Goal: Task Accomplishment & Management: Complete application form

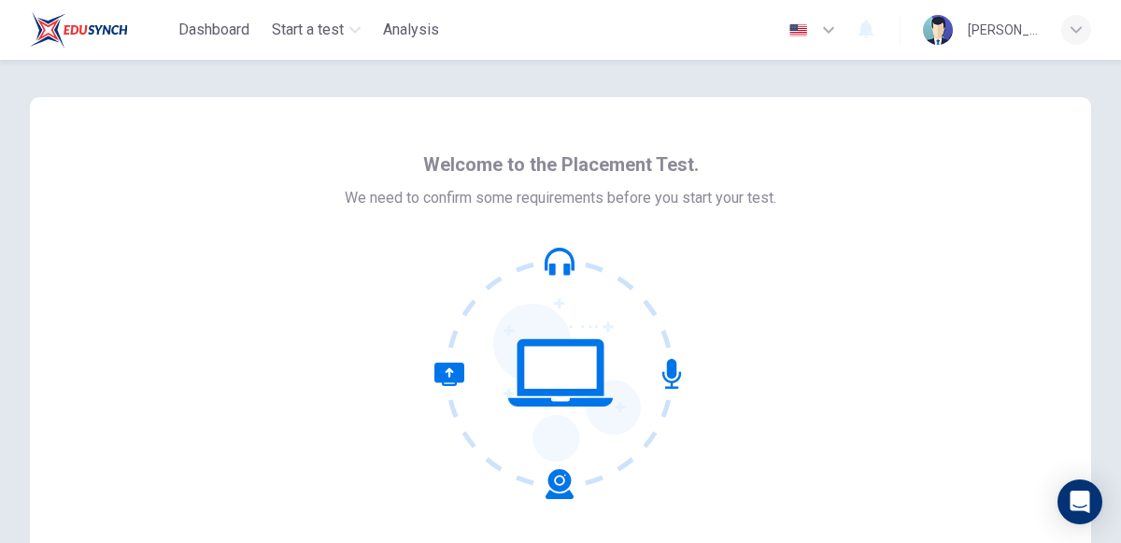
click at [564, 265] on icon at bounding box center [559, 268] width 21 height 11
click at [677, 363] on icon at bounding box center [560, 373] width 252 height 252
click at [524, 382] on icon at bounding box center [560, 373] width 252 height 252
click at [572, 493] on icon at bounding box center [560, 373] width 252 height 252
click at [440, 384] on icon at bounding box center [560, 373] width 252 height 252
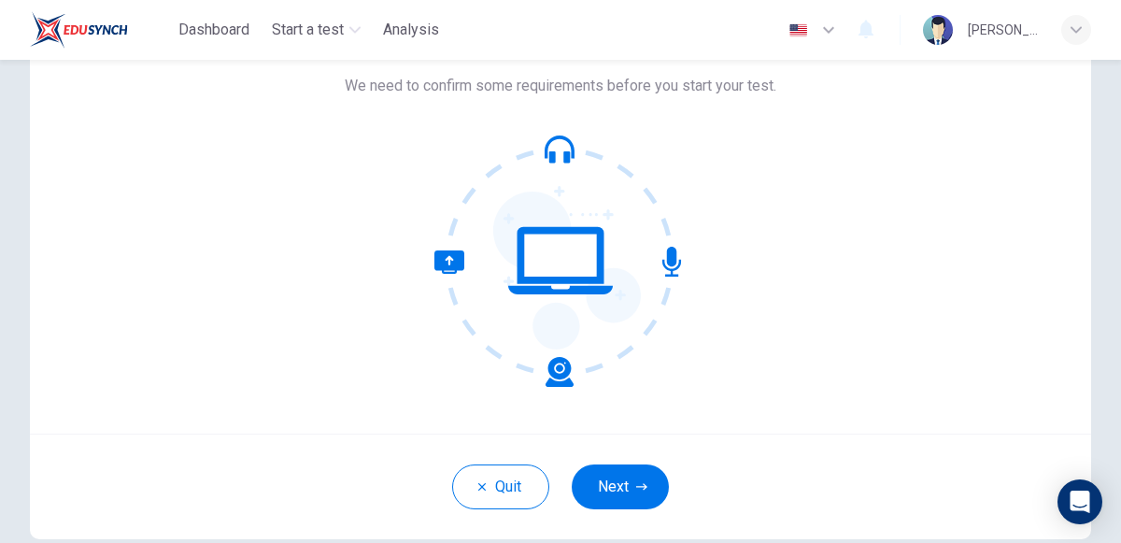
scroll to position [197, 0]
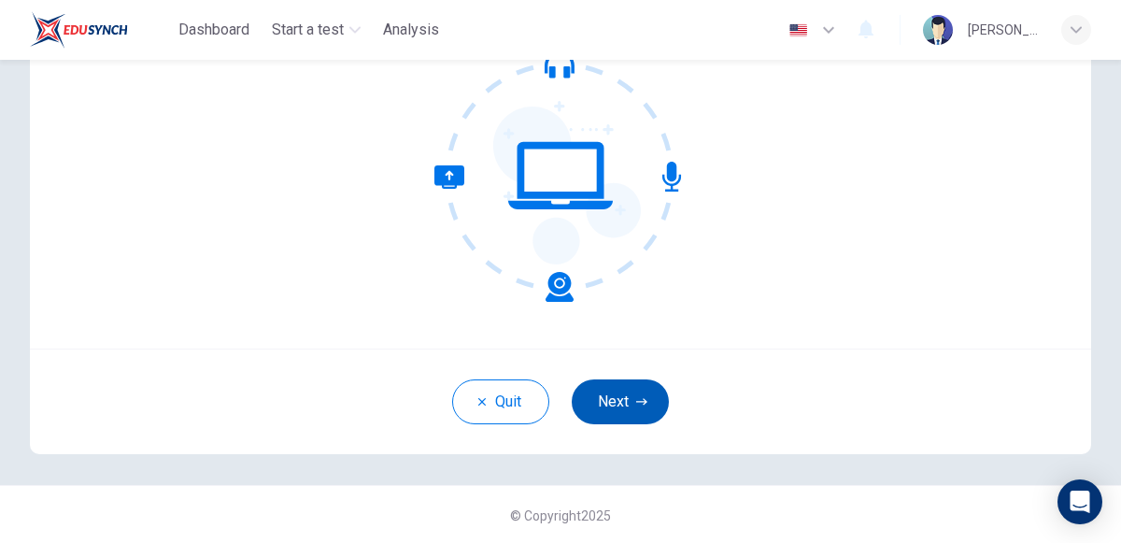
click at [641, 400] on icon "button" at bounding box center [641, 401] width 11 height 7
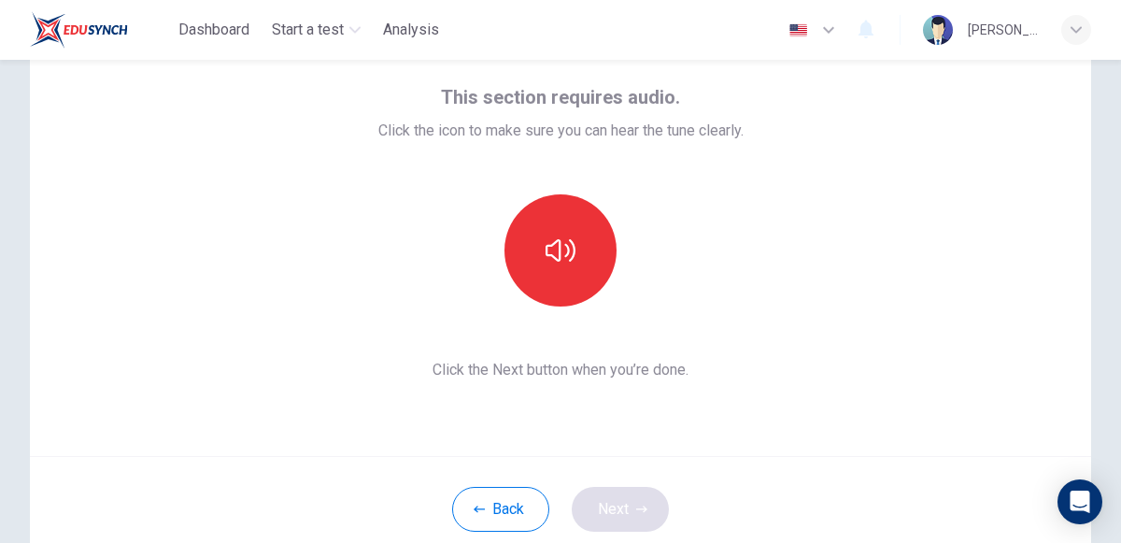
scroll to position [89, 0]
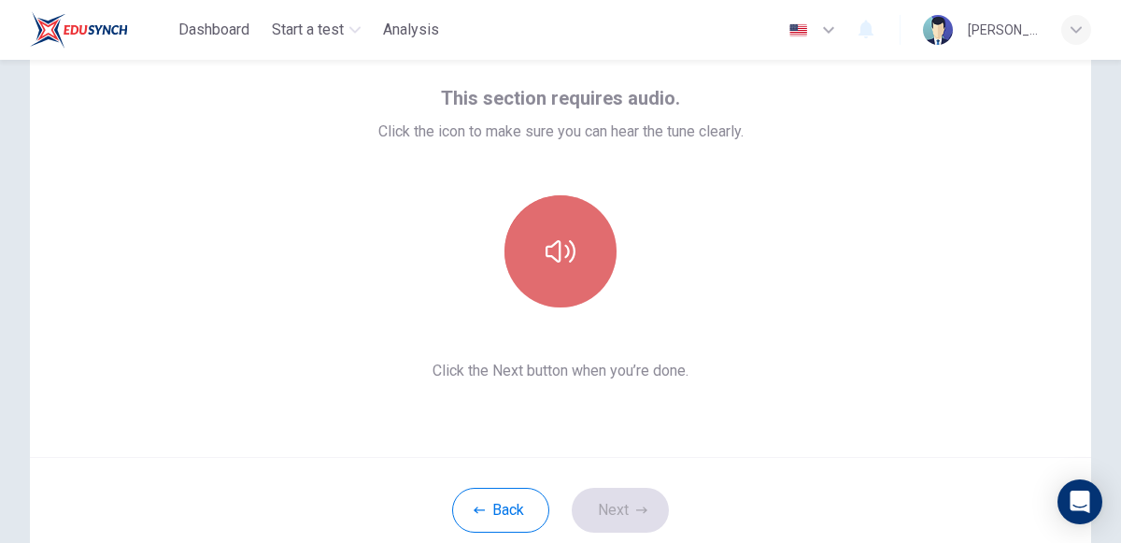
click at [543, 227] on button "button" at bounding box center [560, 251] width 112 height 112
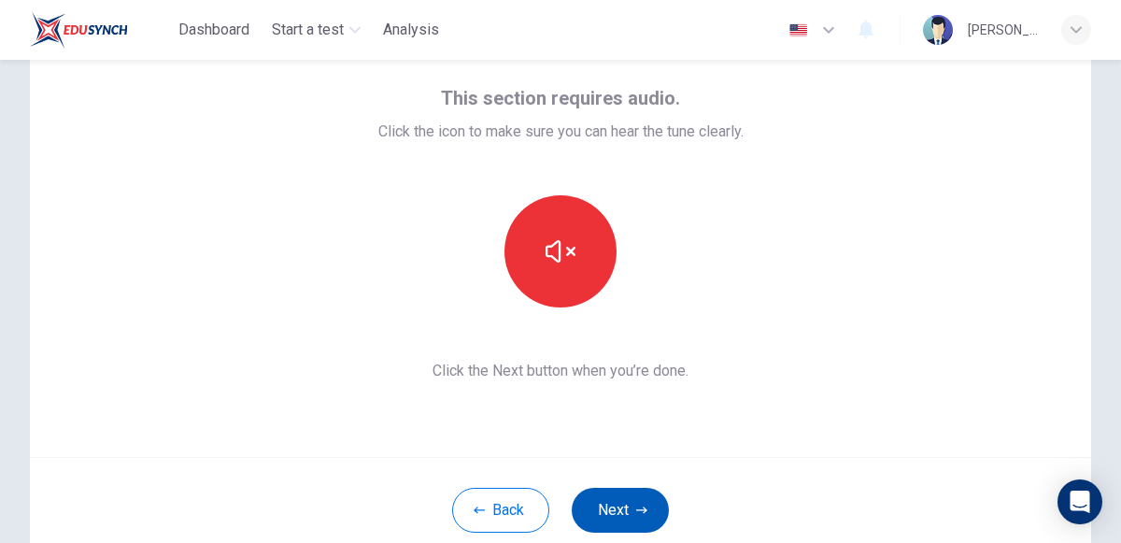
click at [636, 508] on icon "button" at bounding box center [641, 509] width 11 height 7
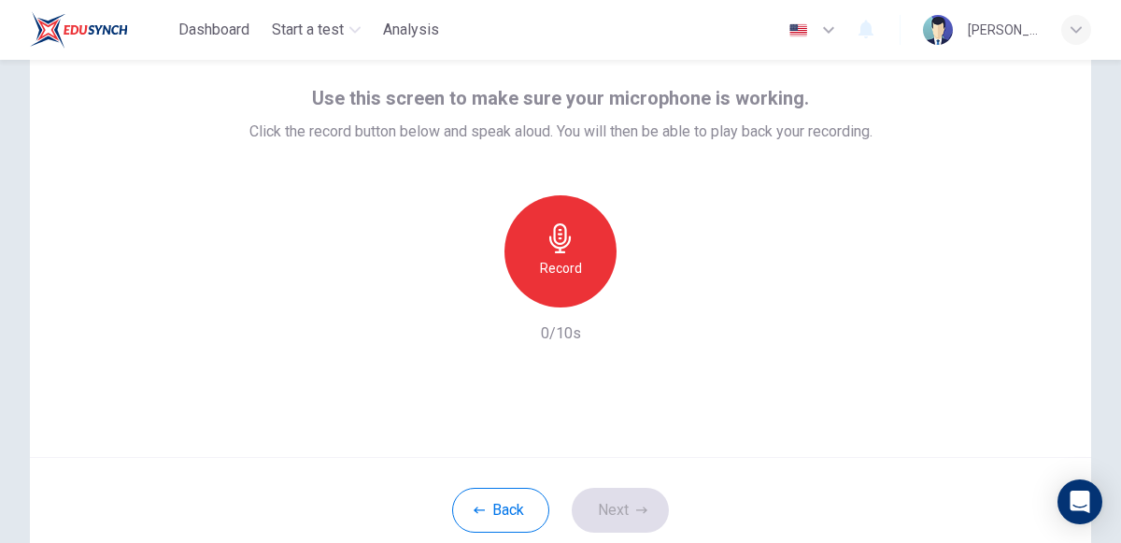
click at [560, 265] on h6 "Record" at bounding box center [561, 268] width 42 height 22
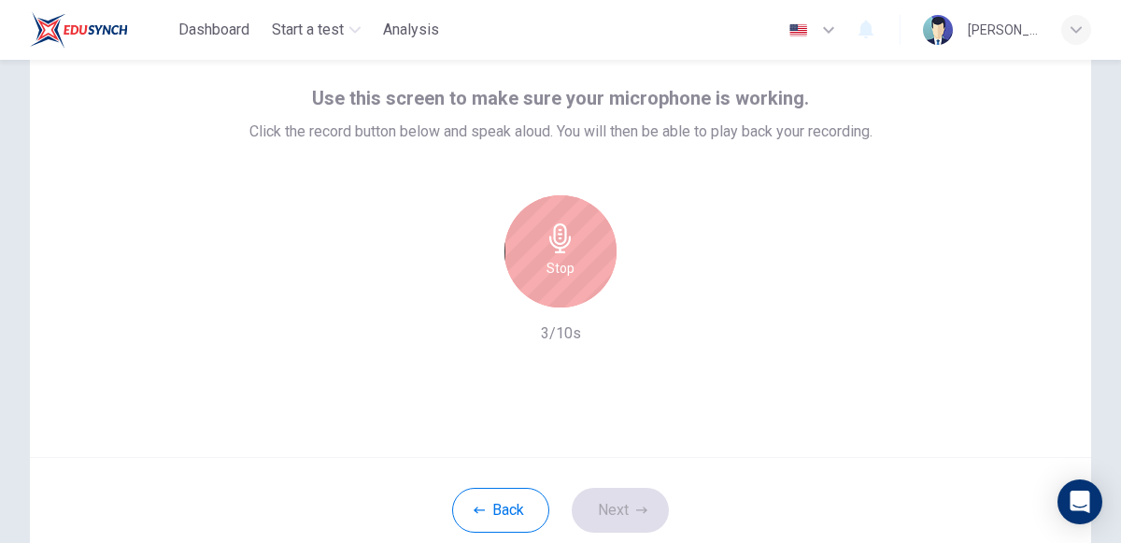
click at [565, 244] on icon "button" at bounding box center [560, 238] width 30 height 30
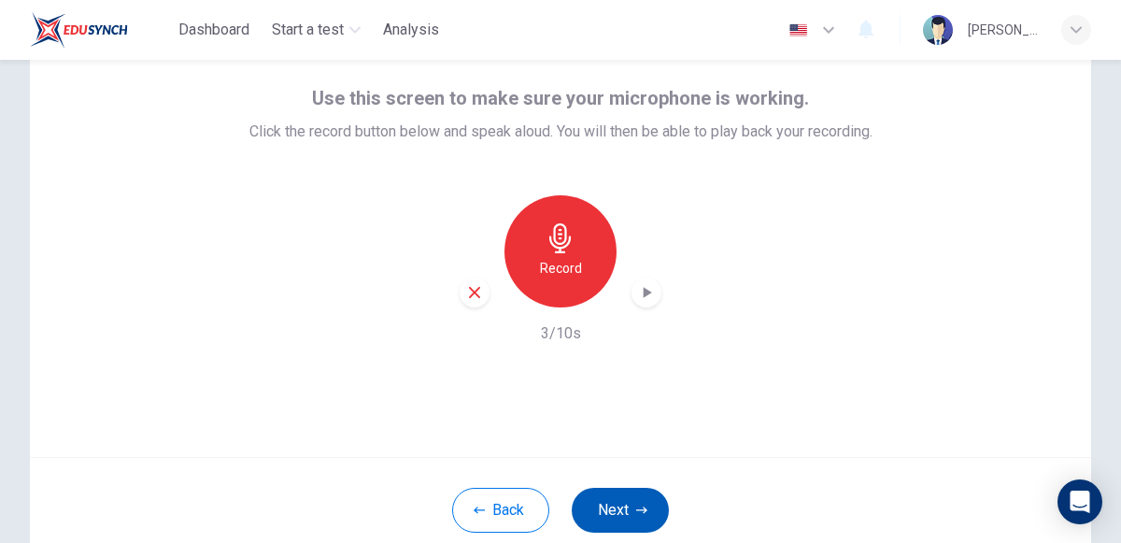
click at [614, 496] on button "Next" at bounding box center [620, 509] width 97 height 45
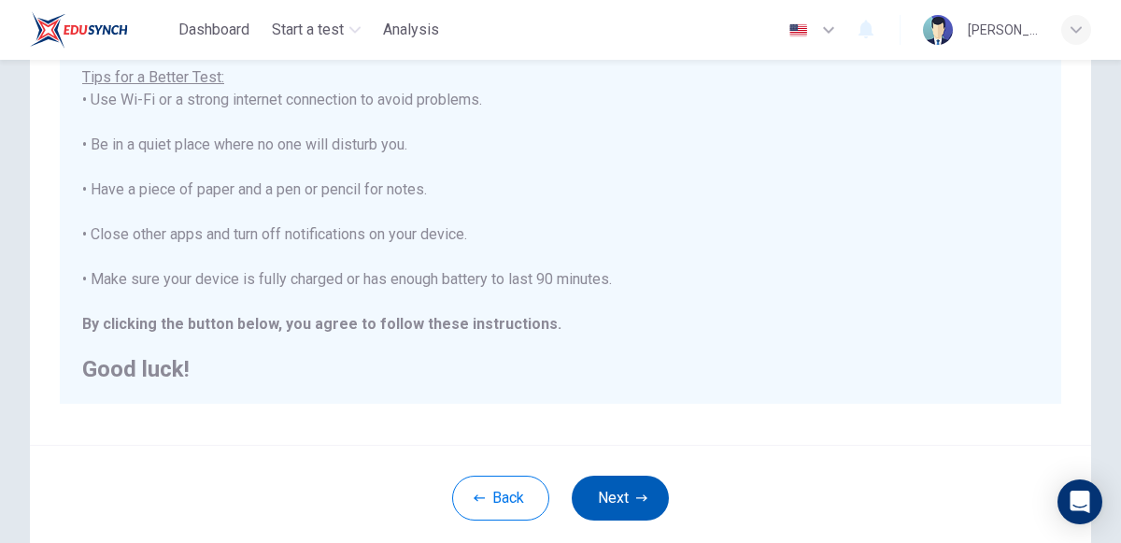
scroll to position [435, 0]
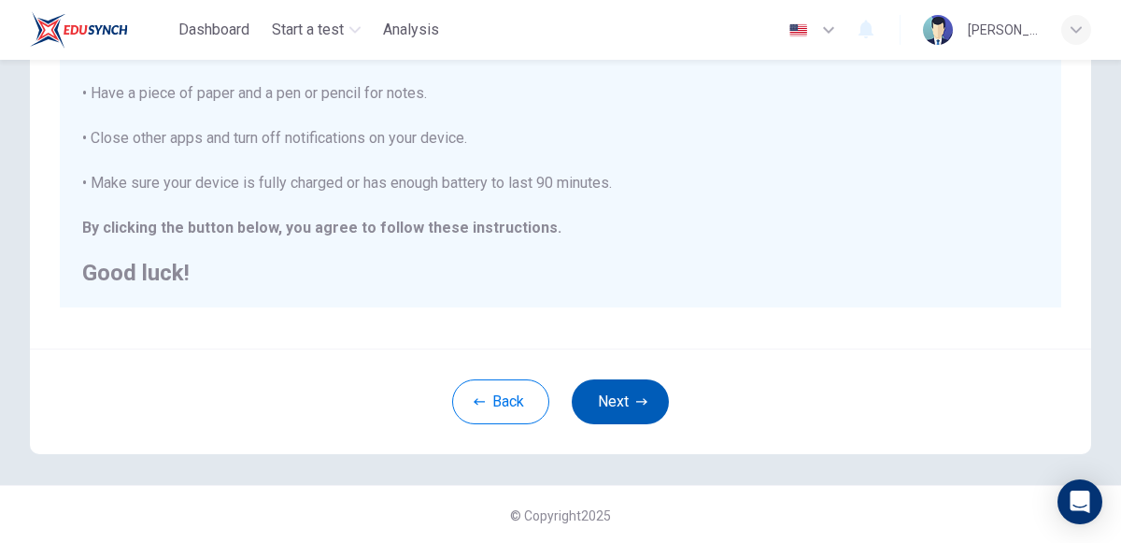
click at [636, 400] on icon "button" at bounding box center [641, 401] width 11 height 7
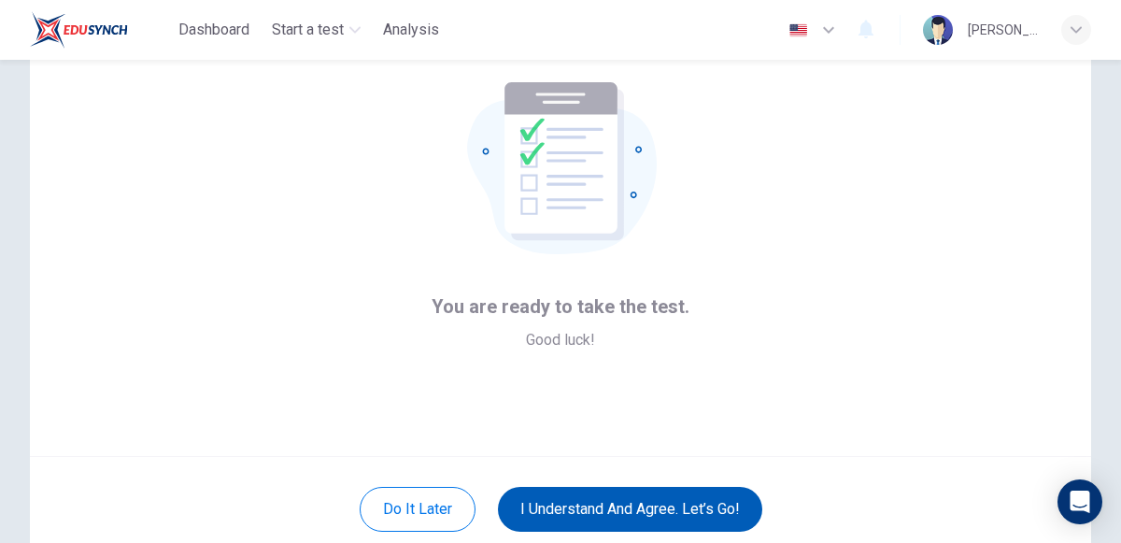
scroll to position [89, 0]
click at [540, 514] on button "I understand and agree. Let’s go!" at bounding box center [630, 509] width 264 height 45
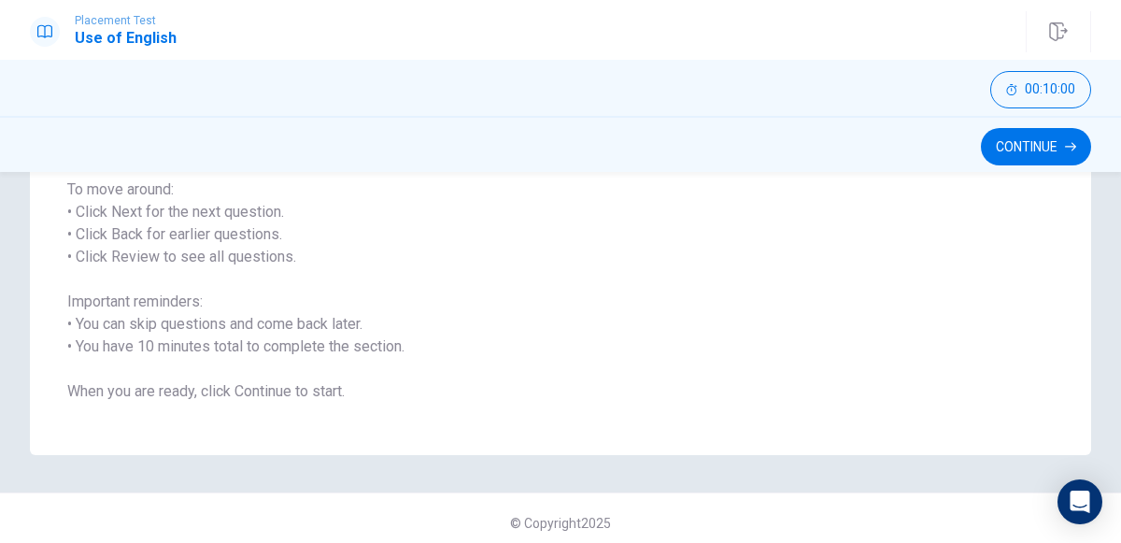
scroll to position [293, 0]
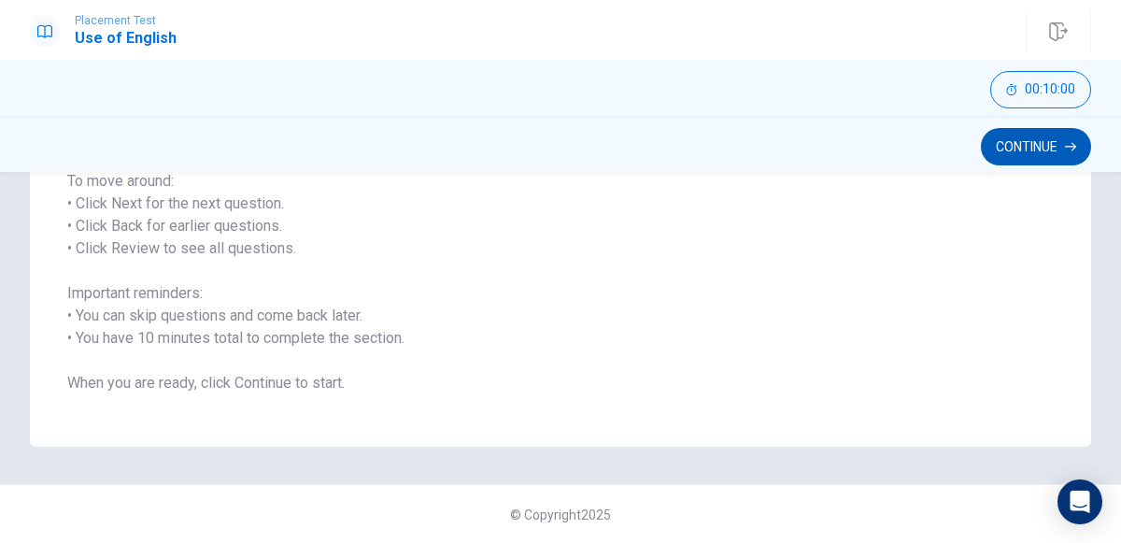
click at [1032, 152] on button "Continue" at bounding box center [1036, 146] width 110 height 37
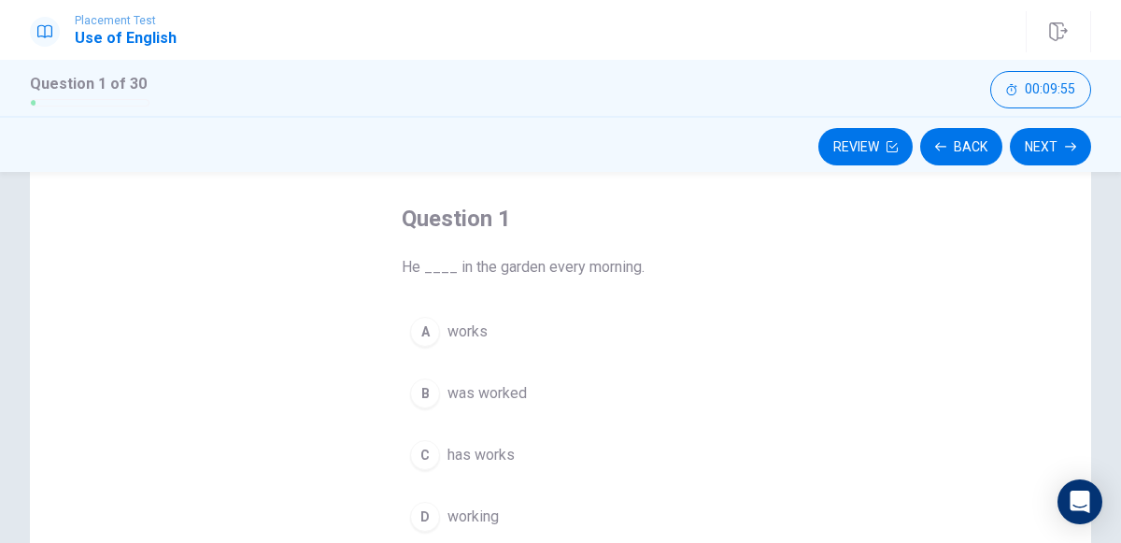
scroll to position [131, 0]
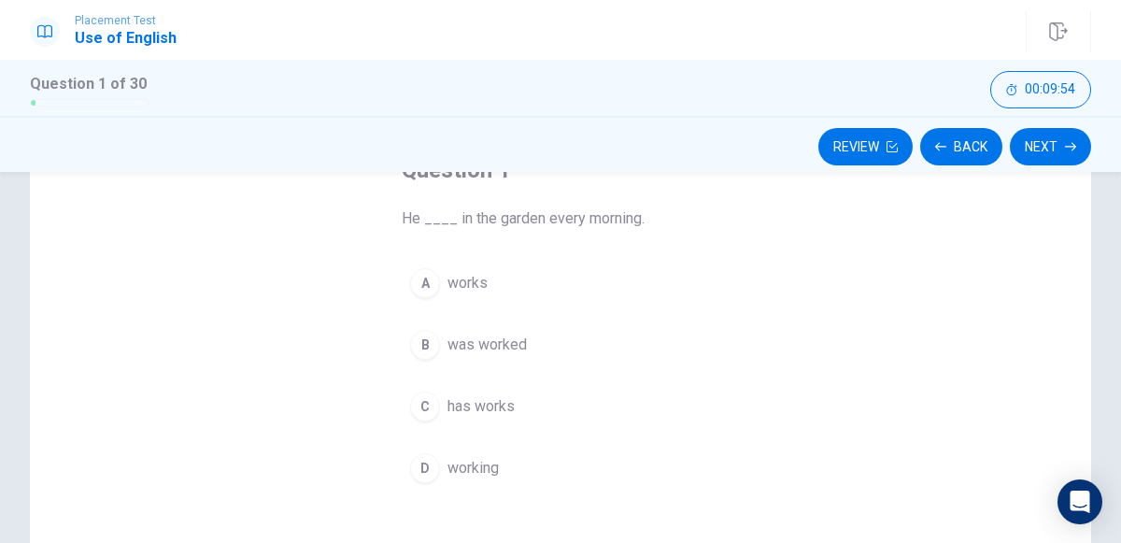
click at [424, 283] on div "A" at bounding box center [425, 283] width 30 height 30
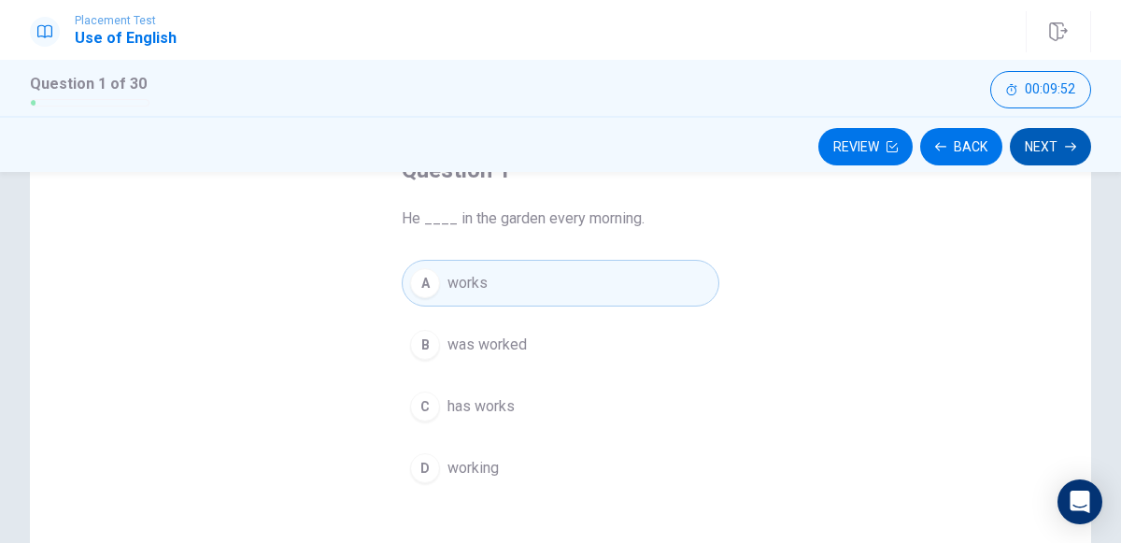
click at [1066, 146] on icon "button" at bounding box center [1070, 147] width 11 height 8
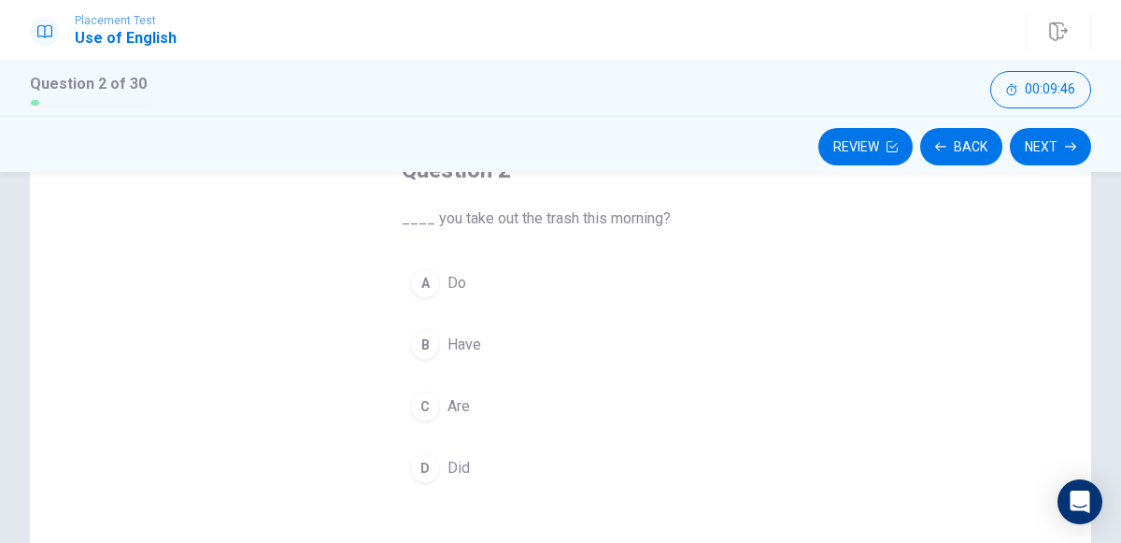
click at [435, 293] on button "A Do" at bounding box center [561, 283] width 318 height 47
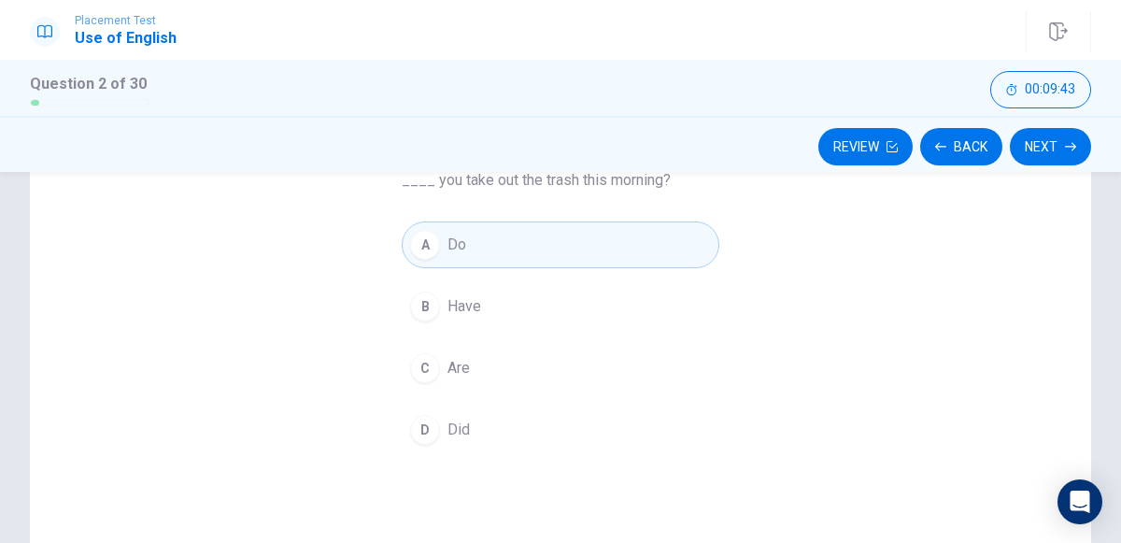
scroll to position [177, 0]
click at [427, 417] on div "D" at bounding box center [425, 421] width 30 height 30
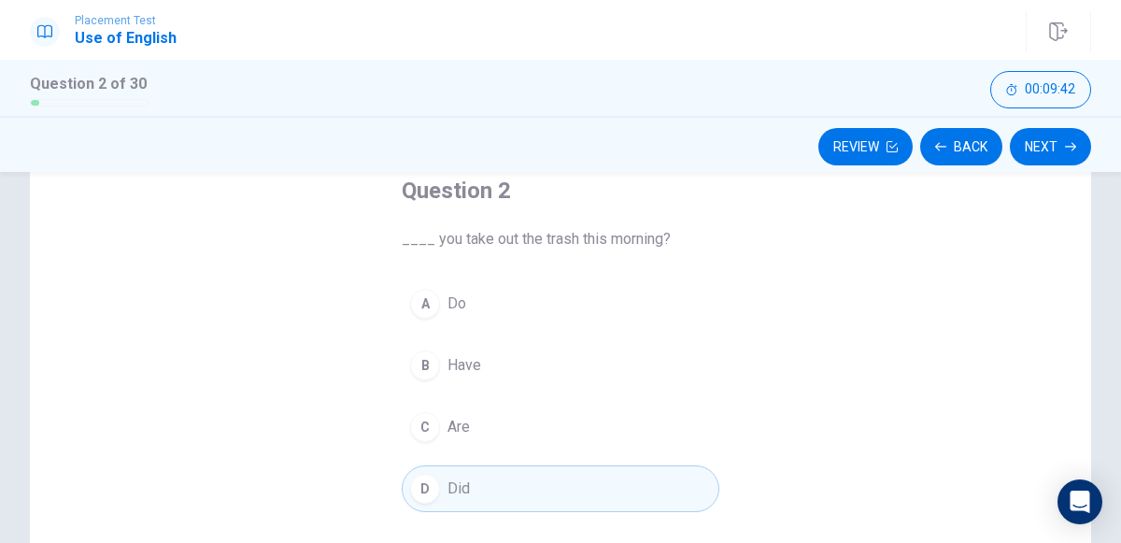
scroll to position [111, 0]
click at [1065, 147] on icon "button" at bounding box center [1070, 146] width 11 height 11
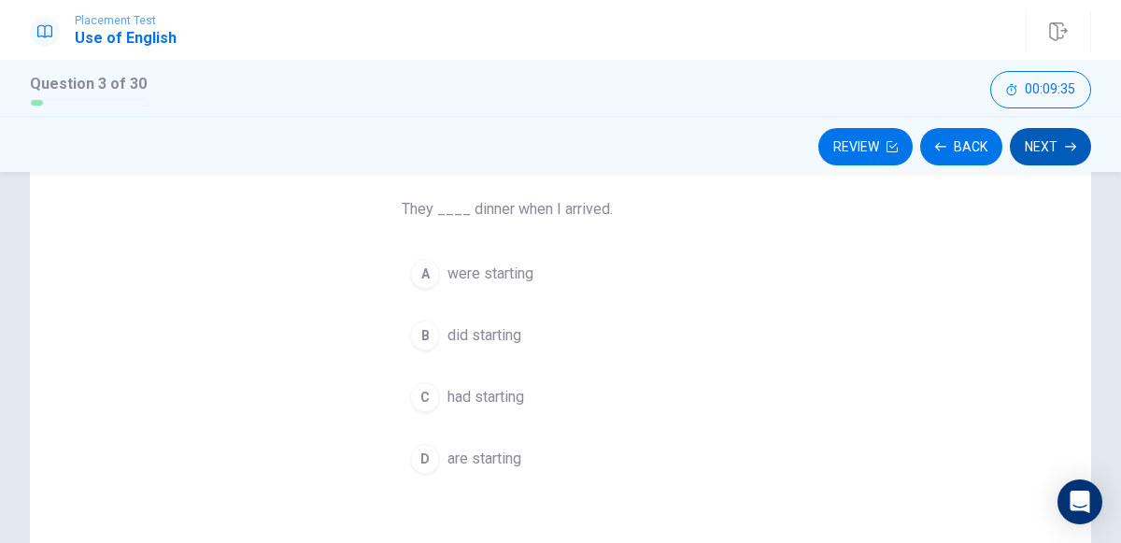
scroll to position [147, 0]
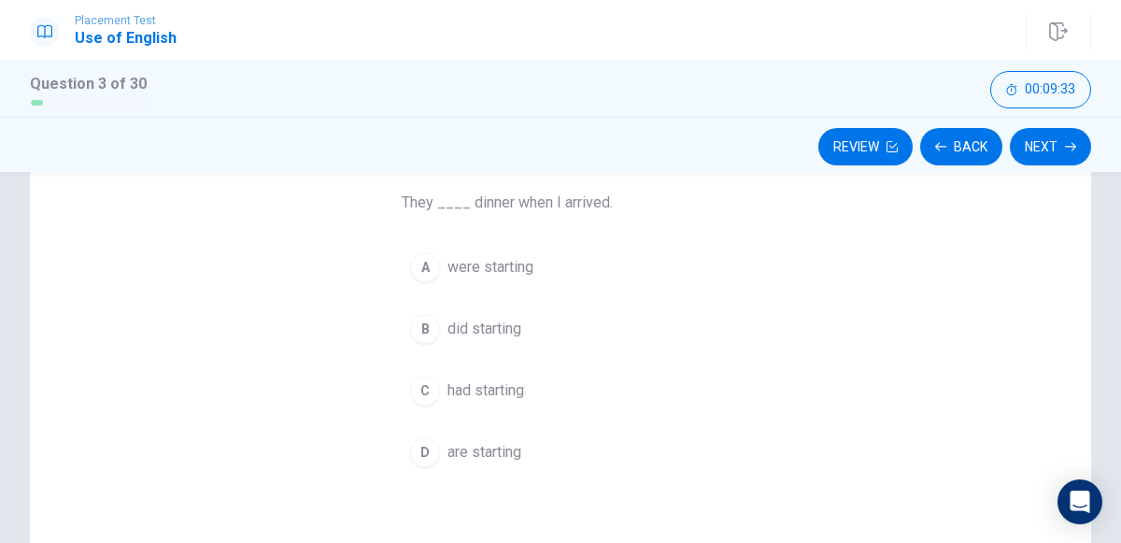
click at [432, 278] on button "A were starting" at bounding box center [561, 267] width 318 height 47
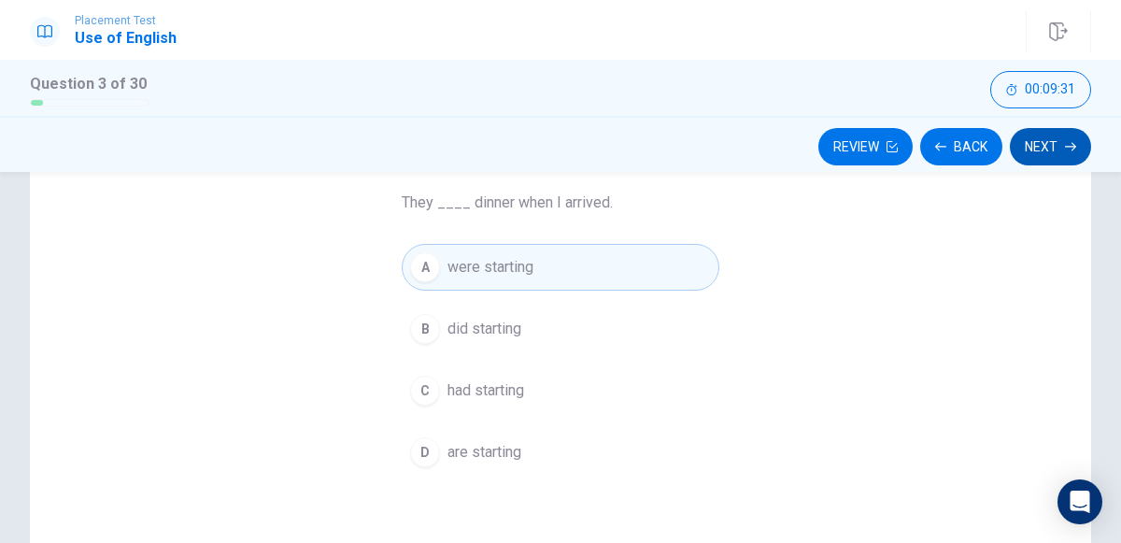
click at [1065, 146] on icon "button" at bounding box center [1070, 146] width 11 height 11
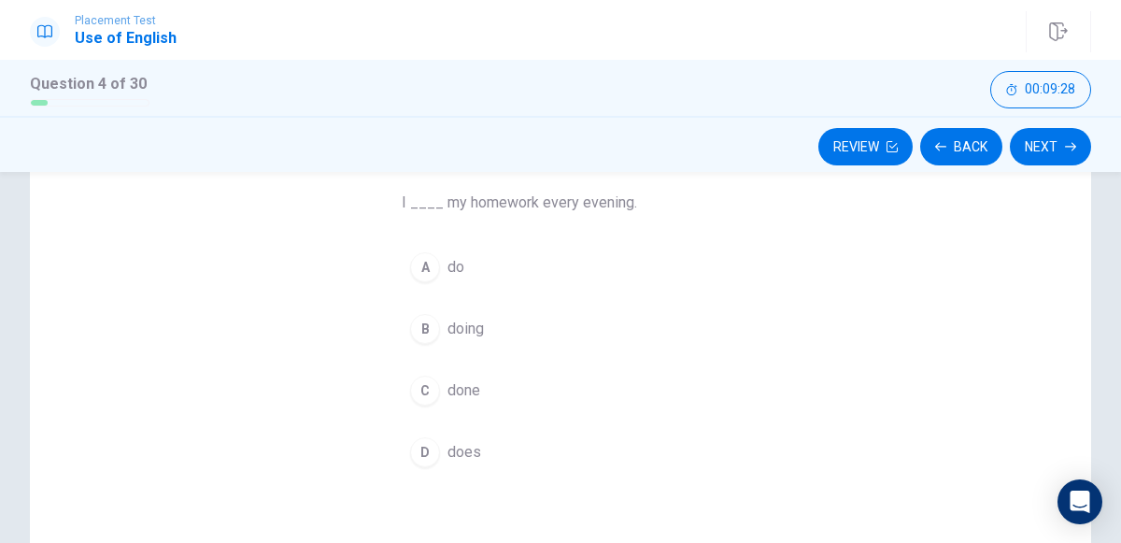
click at [421, 280] on div "A" at bounding box center [425, 267] width 30 height 30
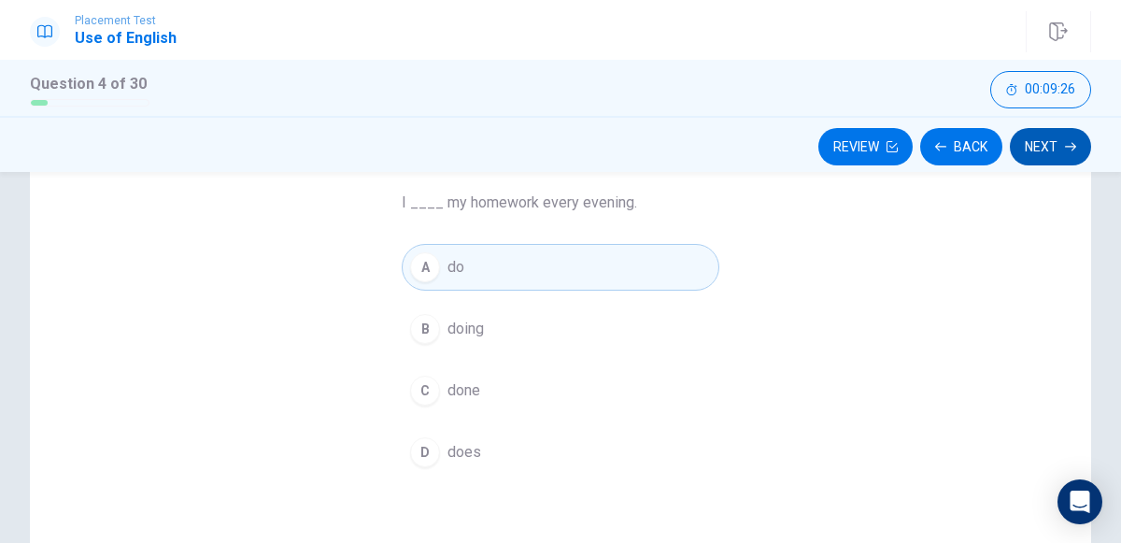
click at [1068, 148] on icon "button" at bounding box center [1070, 146] width 11 height 11
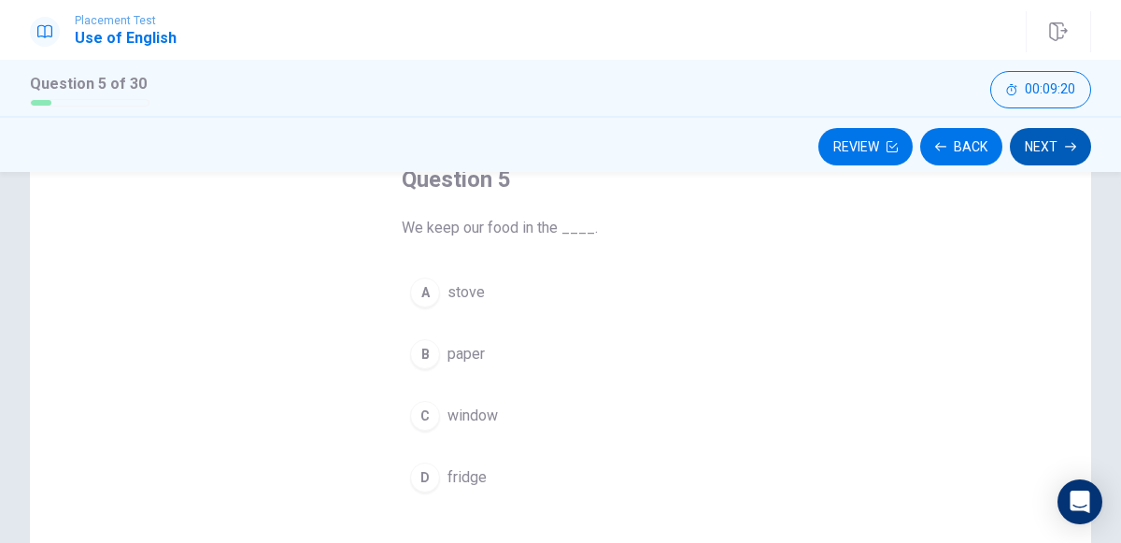
scroll to position [125, 0]
click at [425, 470] on div "D" at bounding box center [425, 474] width 30 height 30
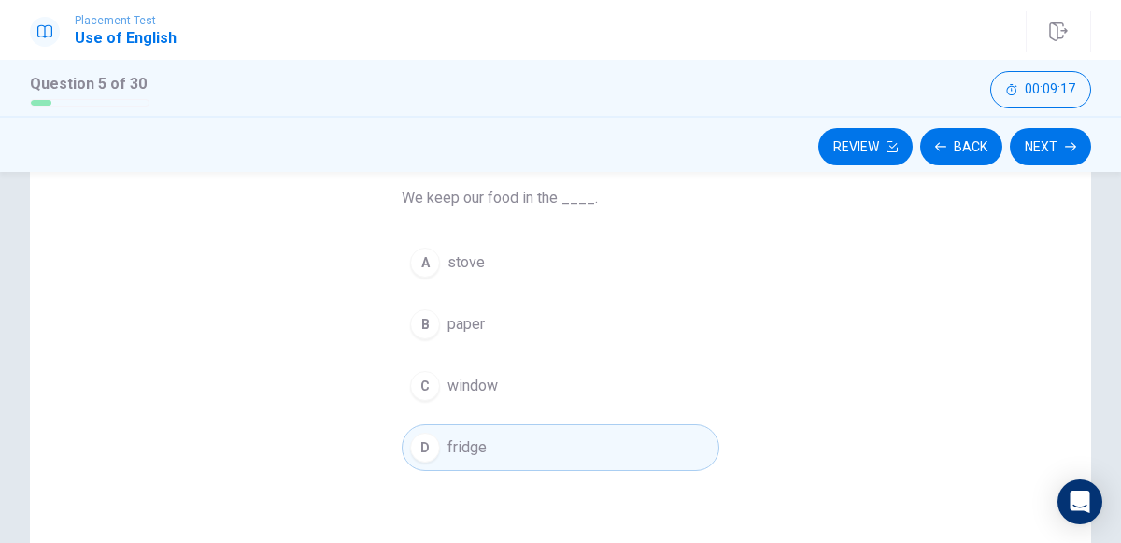
scroll to position [148, 0]
click at [1067, 146] on icon "button" at bounding box center [1070, 147] width 11 height 8
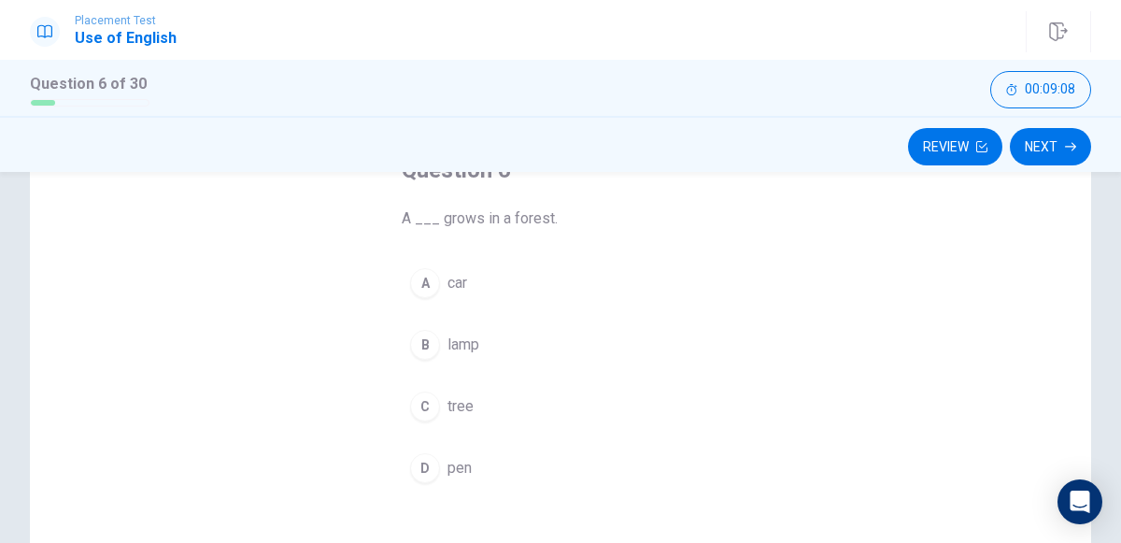
scroll to position [129, 0]
click at [424, 404] on div "C" at bounding box center [425, 408] width 30 height 30
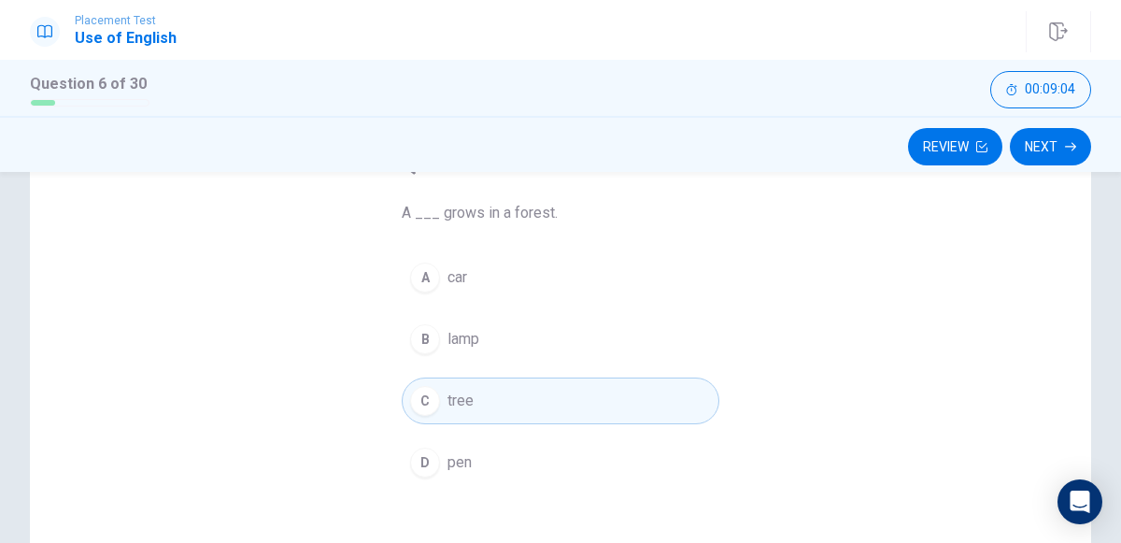
scroll to position [135, 0]
click at [1069, 146] on icon "button" at bounding box center [1070, 147] width 11 height 8
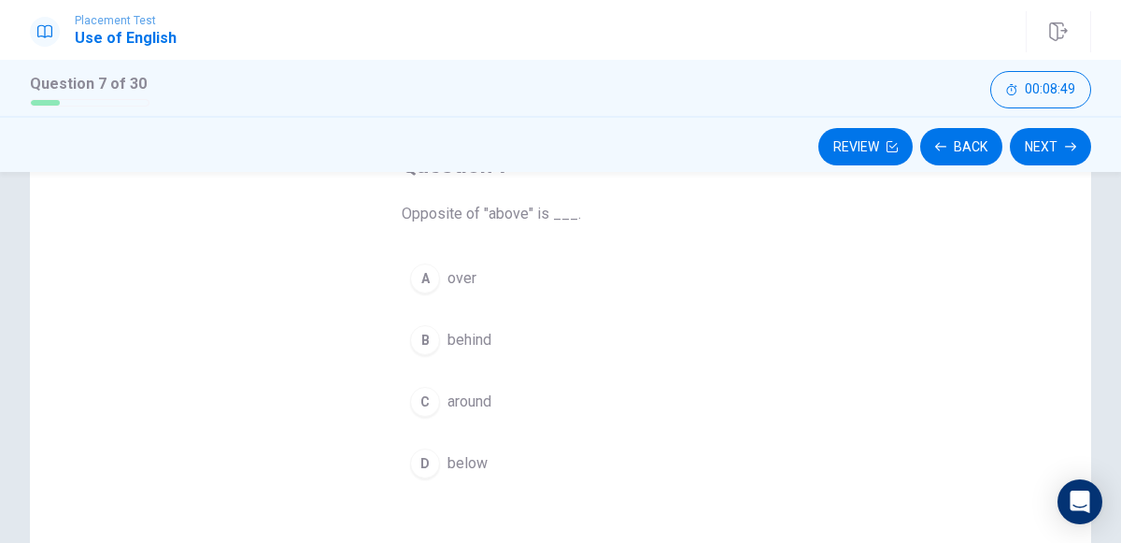
click at [428, 462] on div "D" at bounding box center [425, 463] width 30 height 30
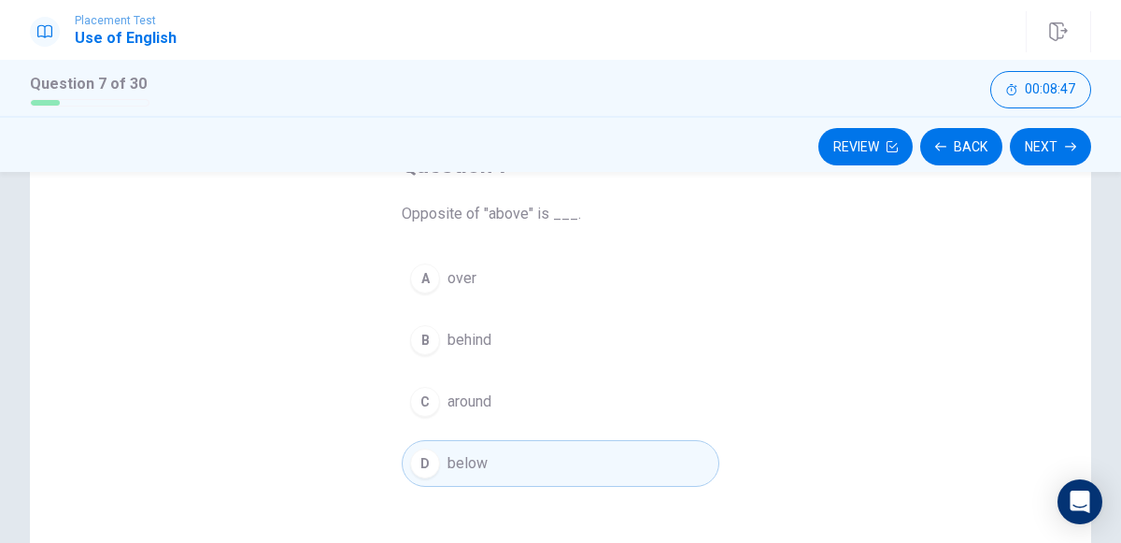
click at [1054, 171] on div "Review Back Next" at bounding box center [560, 144] width 1121 height 56
click at [1066, 146] on icon "button" at bounding box center [1070, 147] width 11 height 8
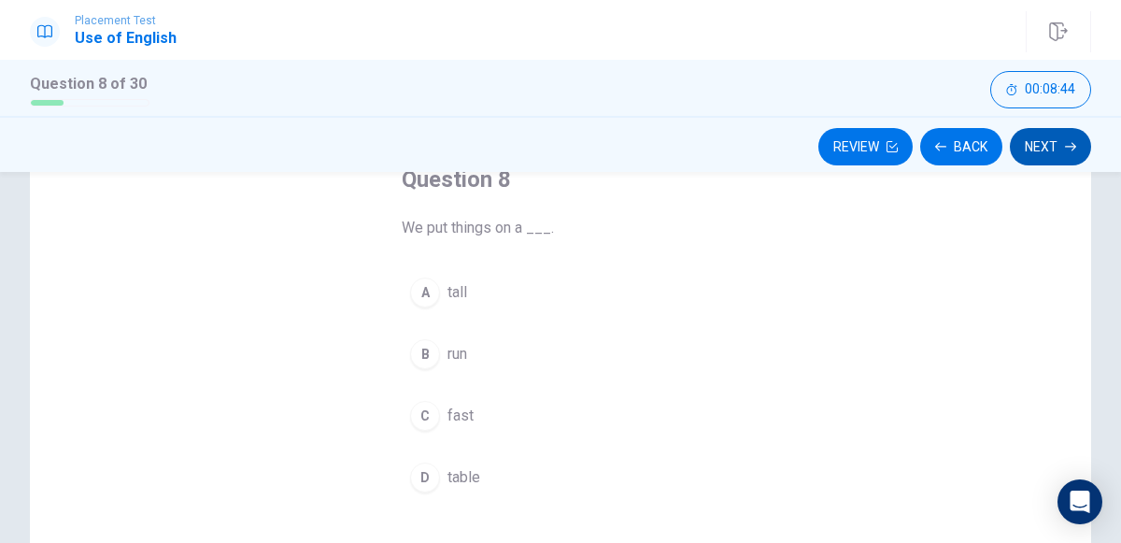
scroll to position [117, 0]
click at [453, 478] on span "table" at bounding box center [463, 482] width 33 height 22
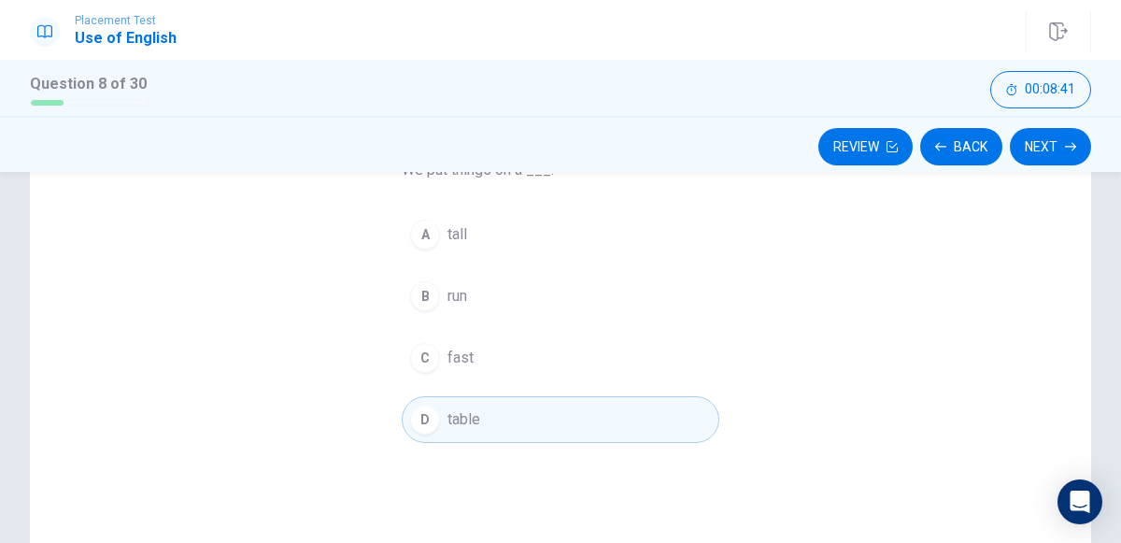
scroll to position [178, 0]
click at [1070, 146] on icon "button" at bounding box center [1070, 147] width 11 height 8
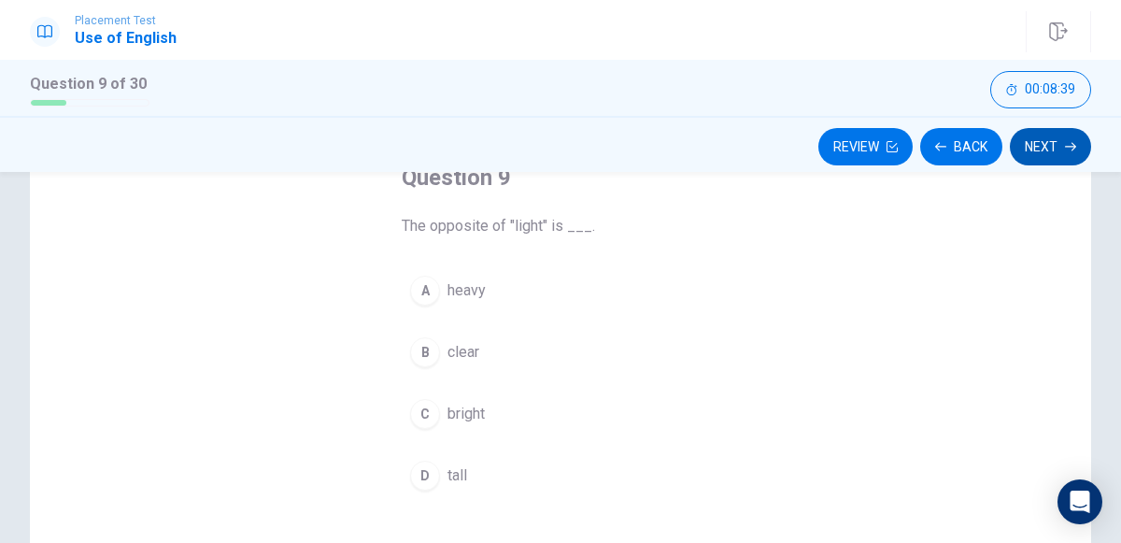
scroll to position [132, 0]
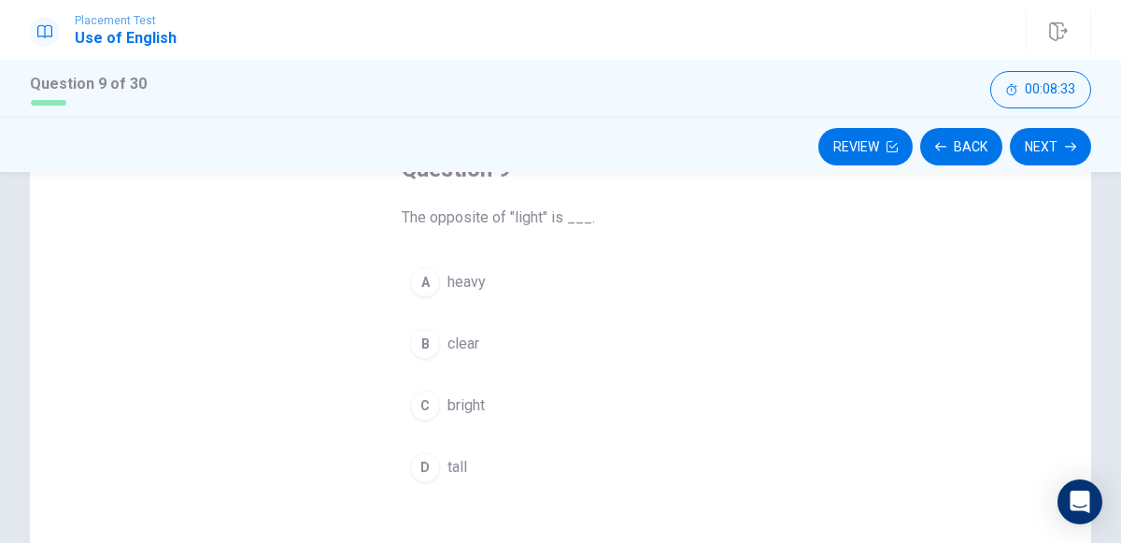
click at [429, 293] on div "A" at bounding box center [425, 282] width 30 height 30
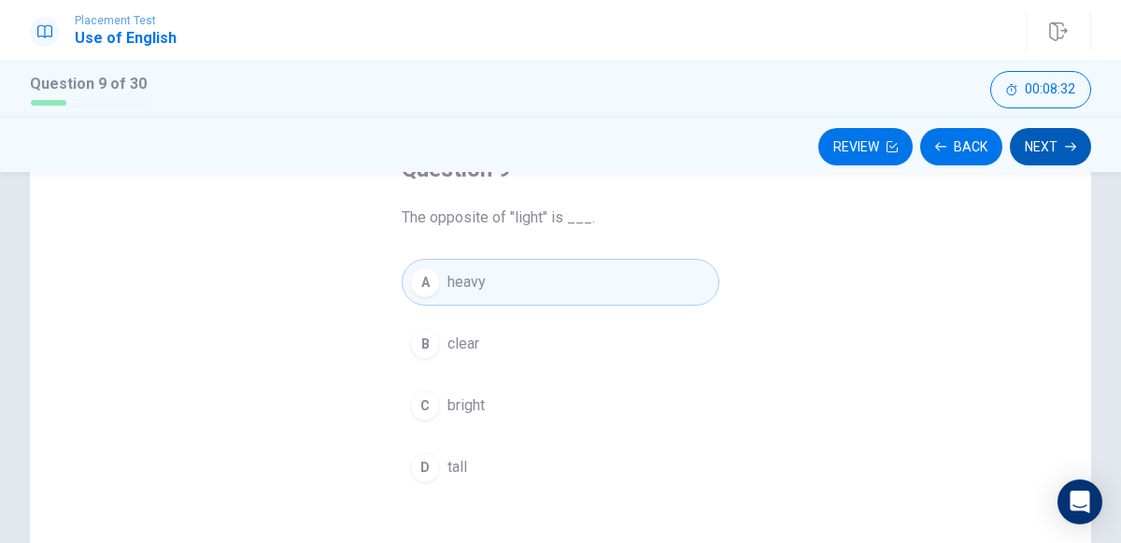
click at [1069, 146] on icon "button" at bounding box center [1070, 147] width 11 height 8
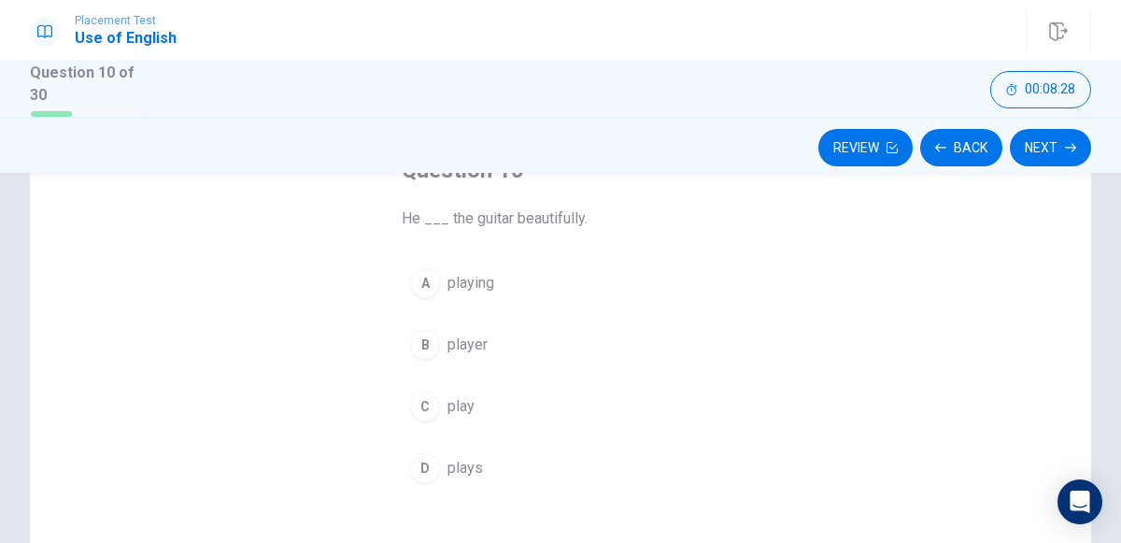
click at [424, 463] on div "D" at bounding box center [425, 468] width 30 height 30
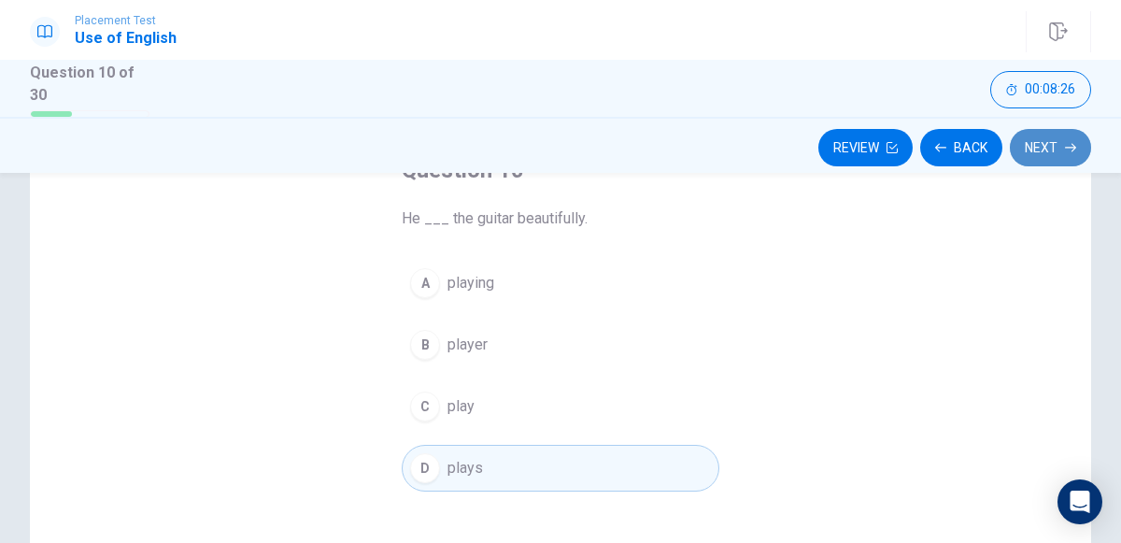
click at [1046, 152] on button "Next" at bounding box center [1050, 147] width 81 height 37
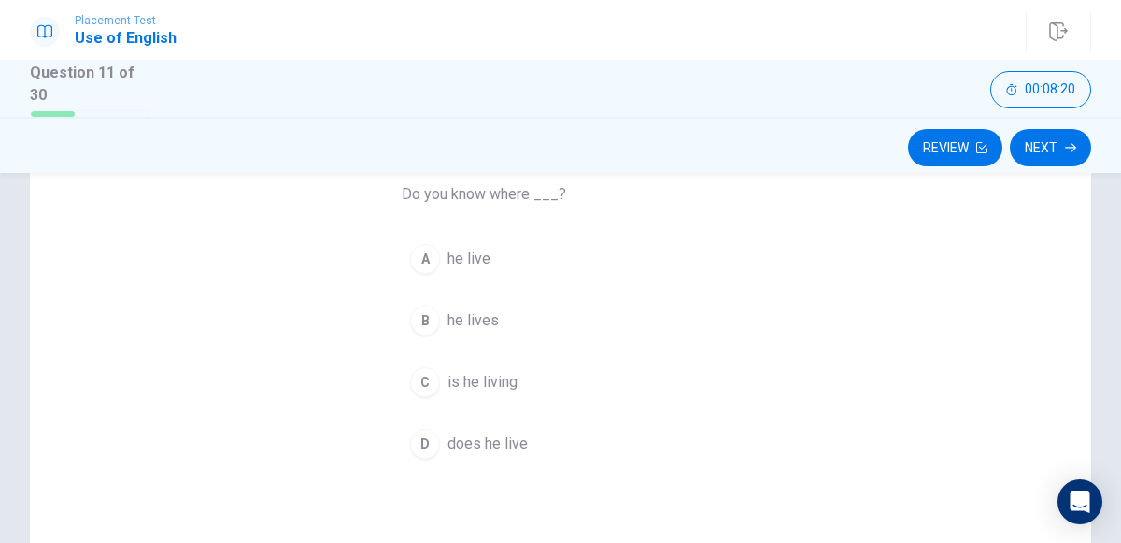
scroll to position [157, 0]
click at [431, 319] on div "B" at bounding box center [425, 319] width 30 height 30
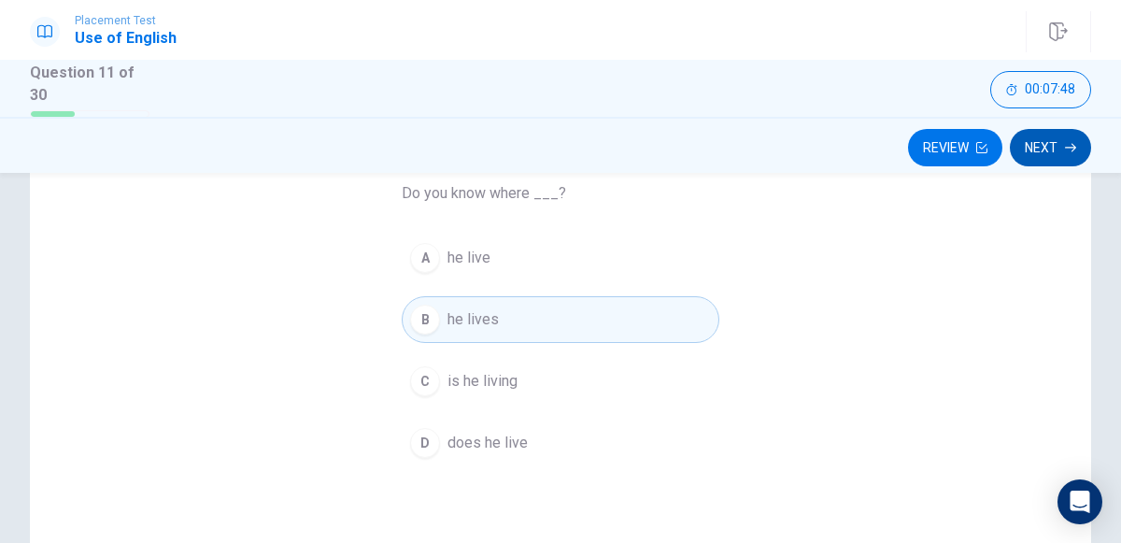
click at [1069, 146] on icon "button" at bounding box center [1070, 147] width 11 height 8
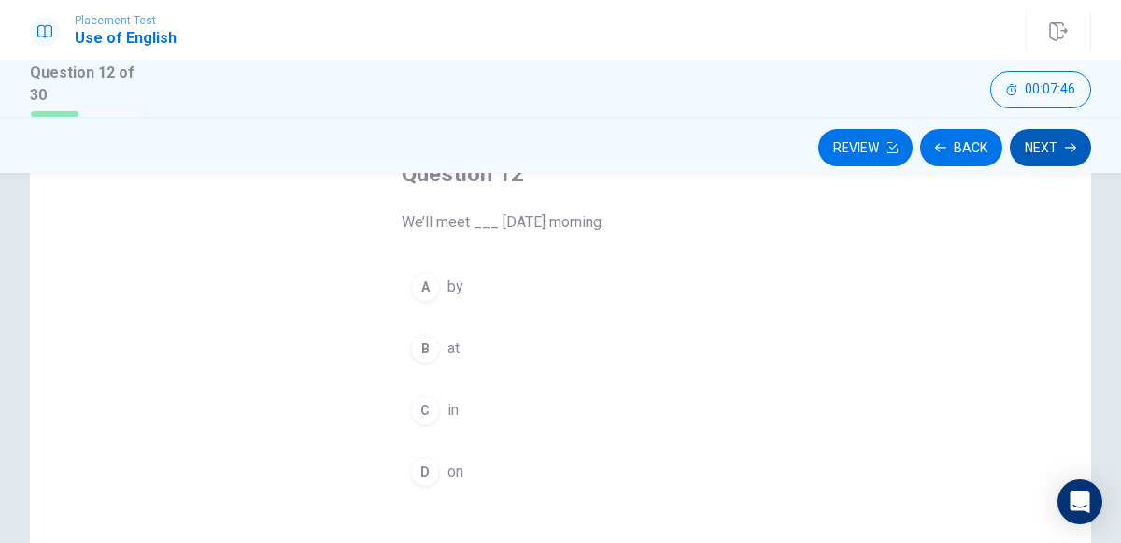
scroll to position [129, 0]
click at [424, 466] on div "D" at bounding box center [425, 471] width 30 height 30
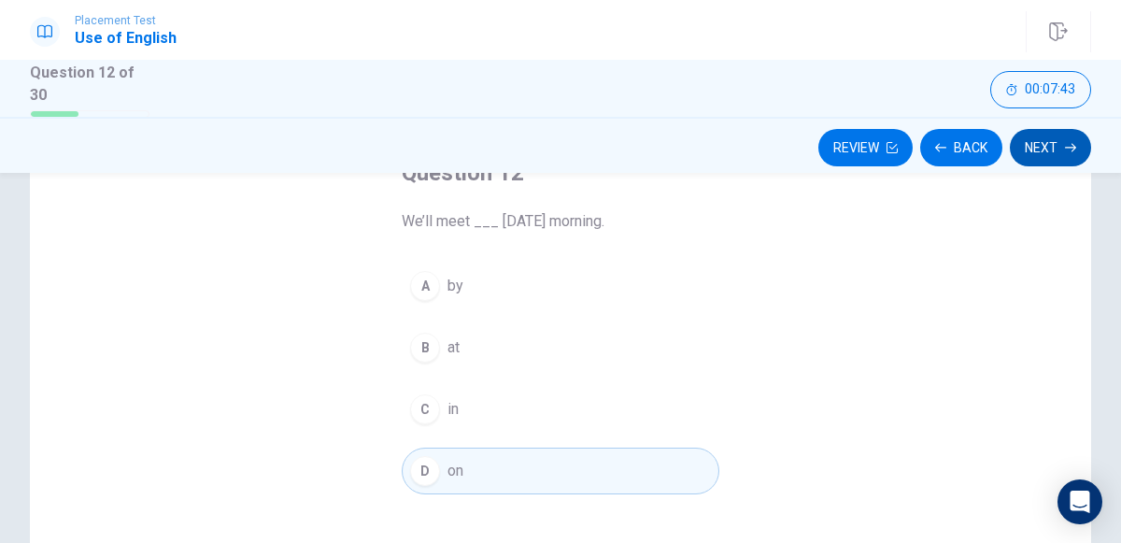
click at [1049, 154] on button "Next" at bounding box center [1050, 147] width 81 height 37
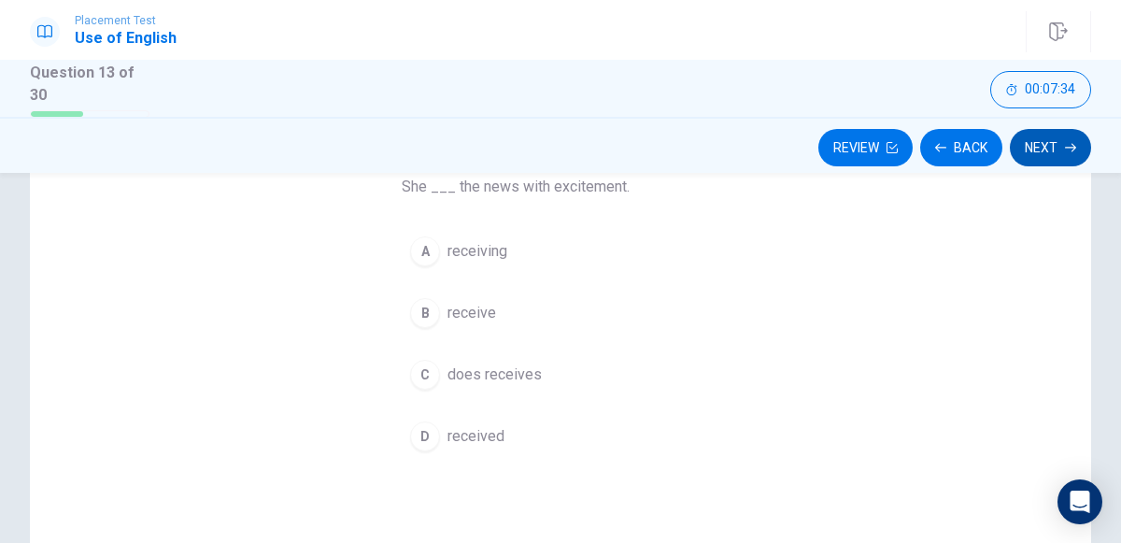
scroll to position [155, 0]
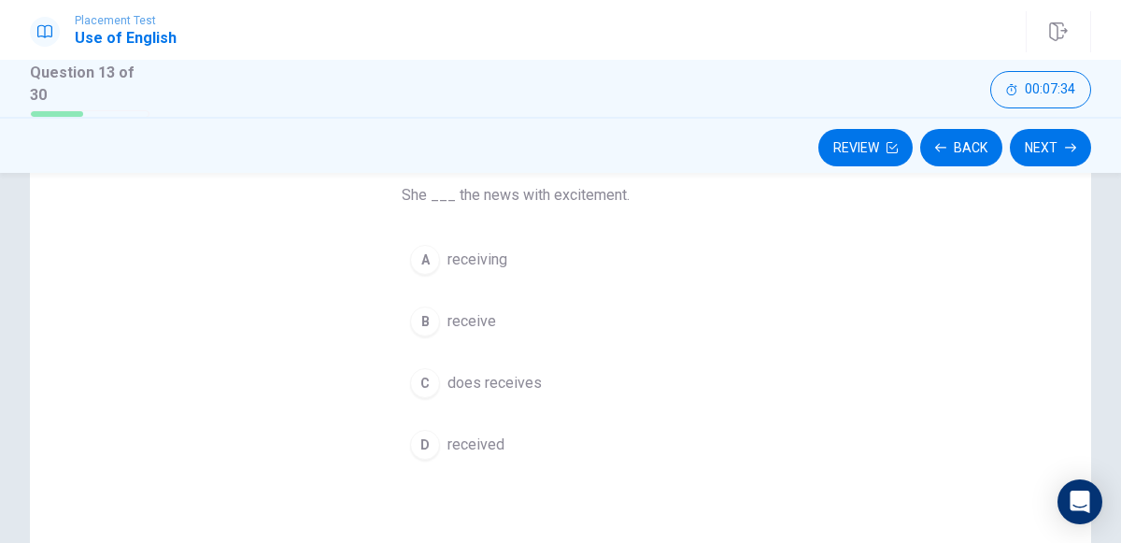
click at [454, 463] on button "D received" at bounding box center [561, 444] width 318 height 47
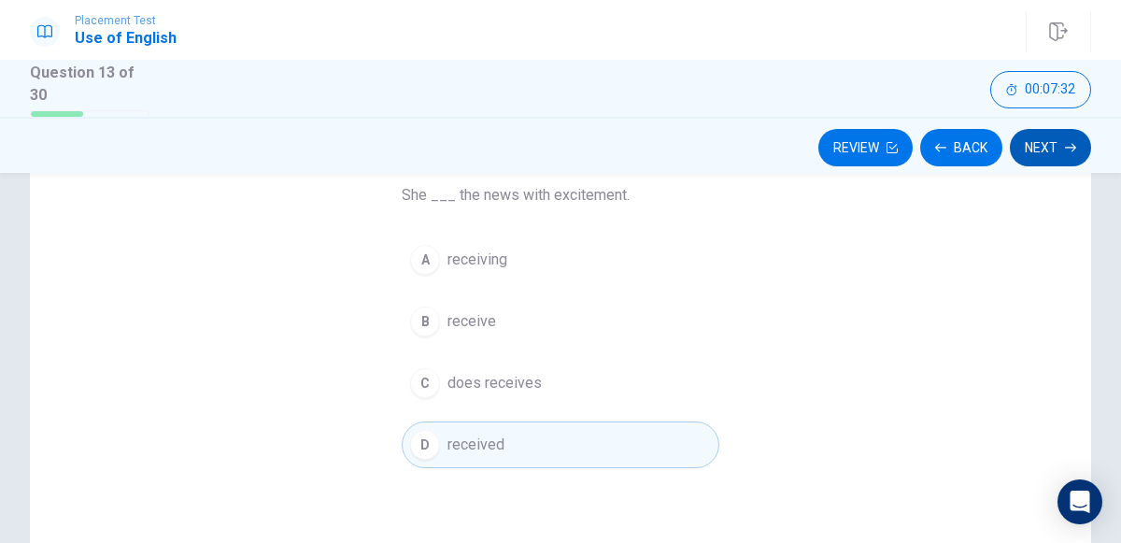
click at [1070, 149] on icon "button" at bounding box center [1070, 147] width 11 height 11
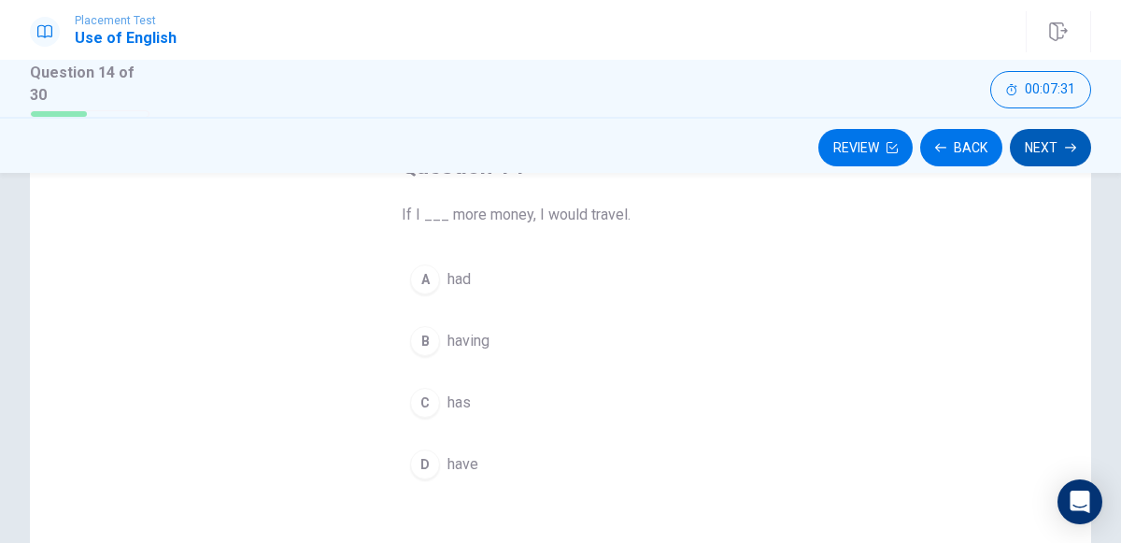
scroll to position [114, 0]
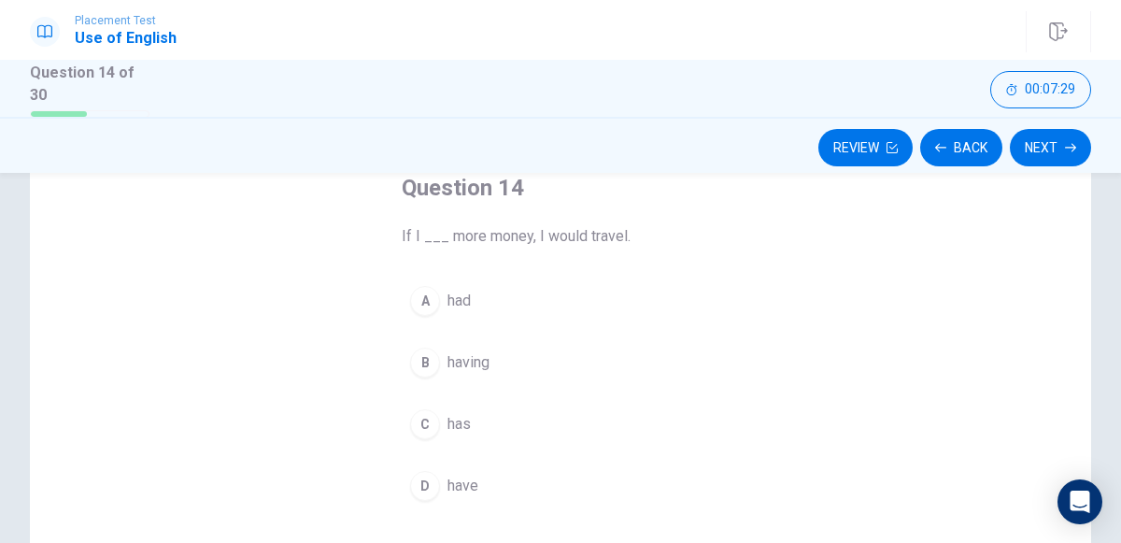
click at [434, 311] on button "A had" at bounding box center [561, 300] width 318 height 47
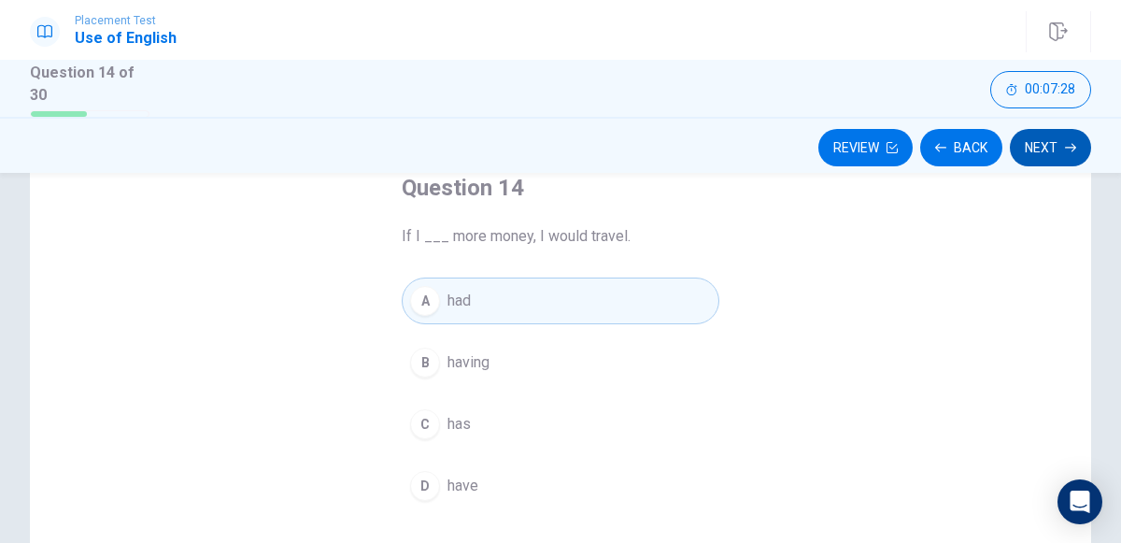
click at [1044, 152] on button "Next" at bounding box center [1050, 147] width 81 height 37
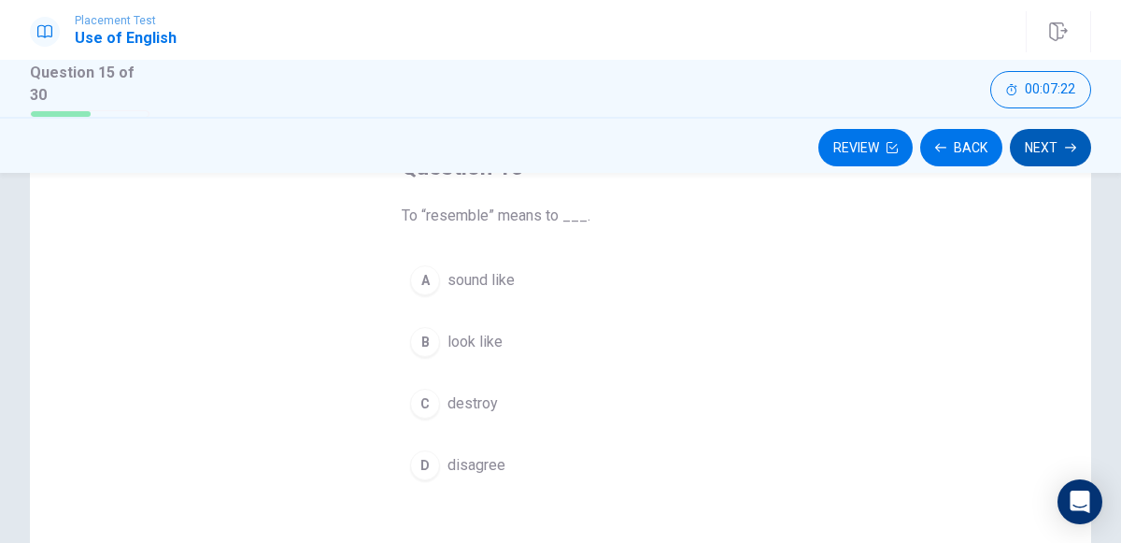
scroll to position [133, 0]
click at [428, 473] on div "D" at bounding box center [425, 467] width 30 height 30
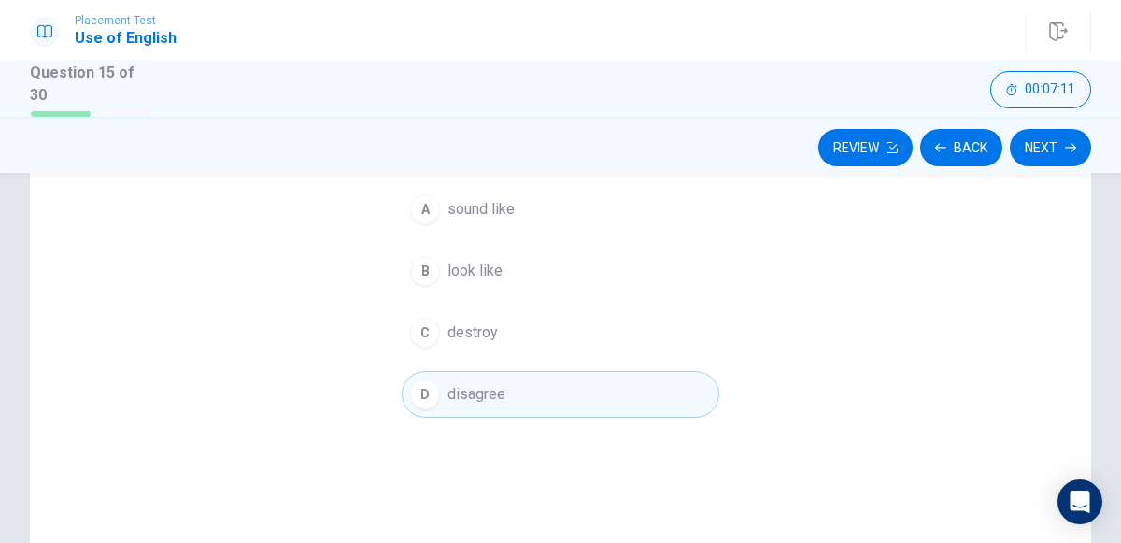
scroll to position [146, 0]
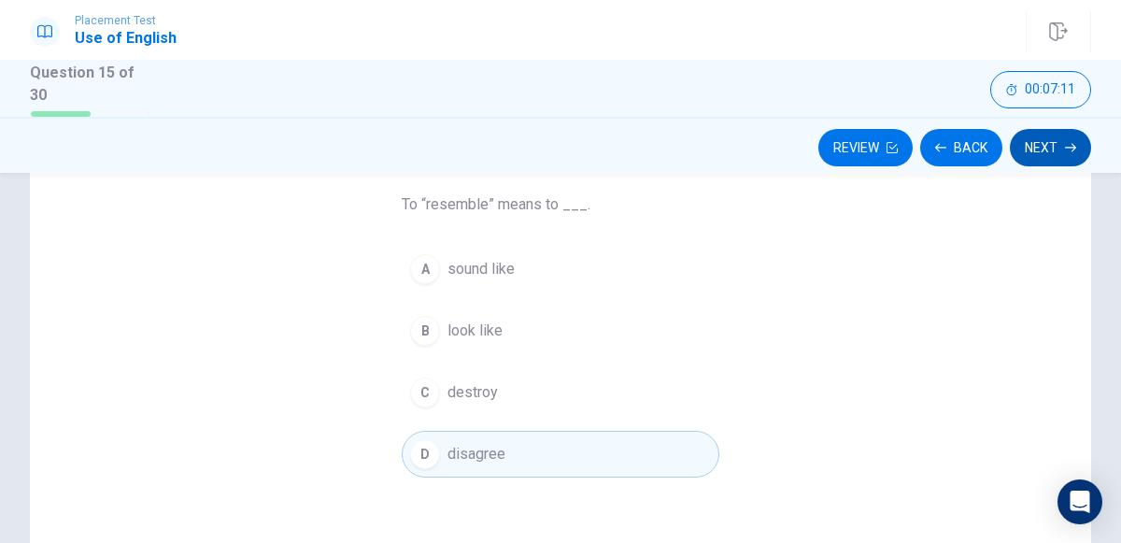
click at [1049, 159] on button "Next" at bounding box center [1050, 147] width 81 height 37
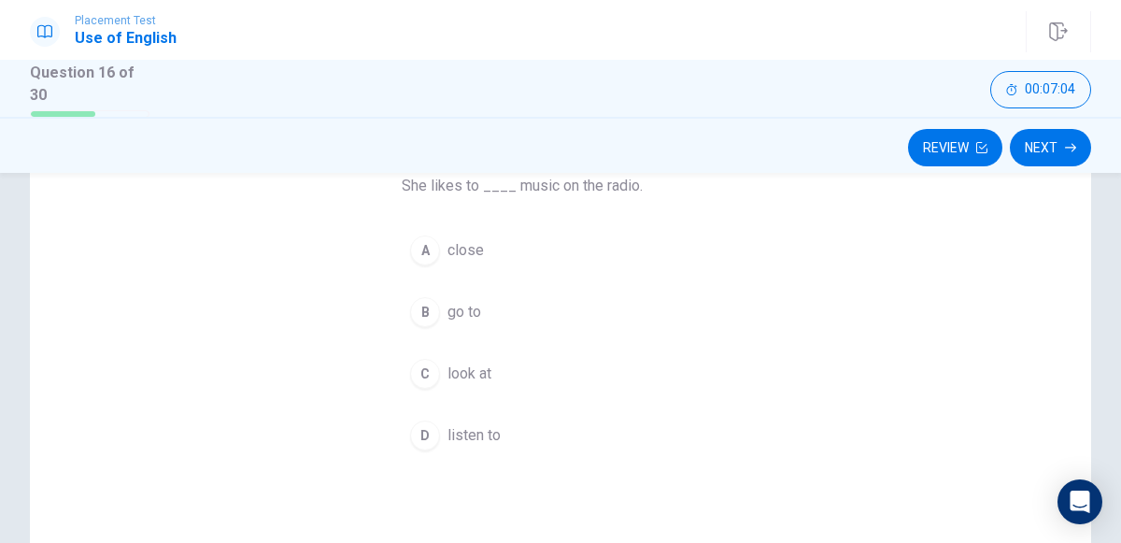
scroll to position [170, 0]
click at [431, 439] on button "D listen to" at bounding box center [561, 429] width 318 height 47
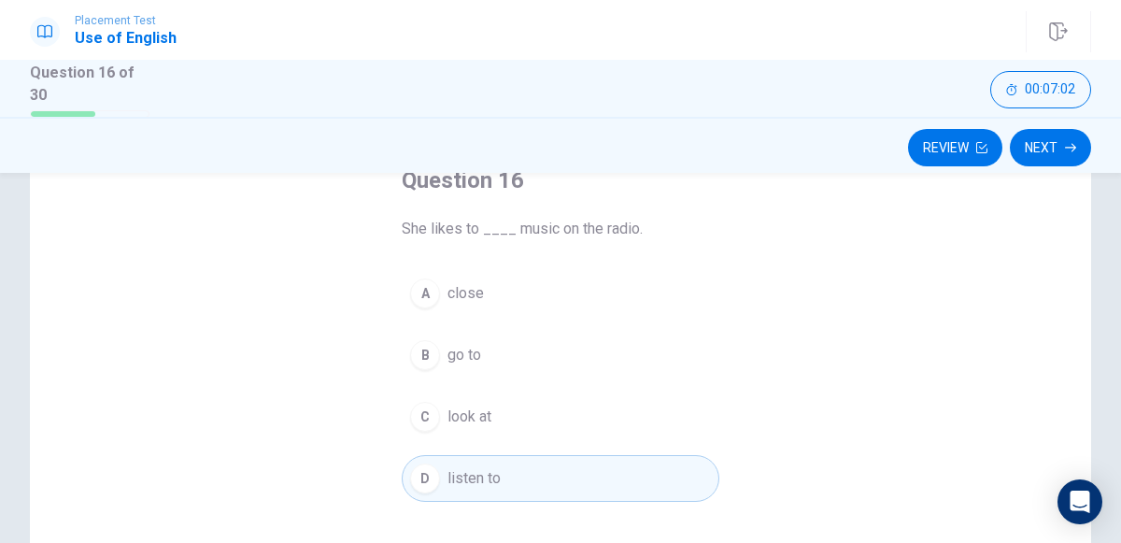
scroll to position [122, 0]
click at [1067, 146] on icon "button" at bounding box center [1070, 147] width 11 height 8
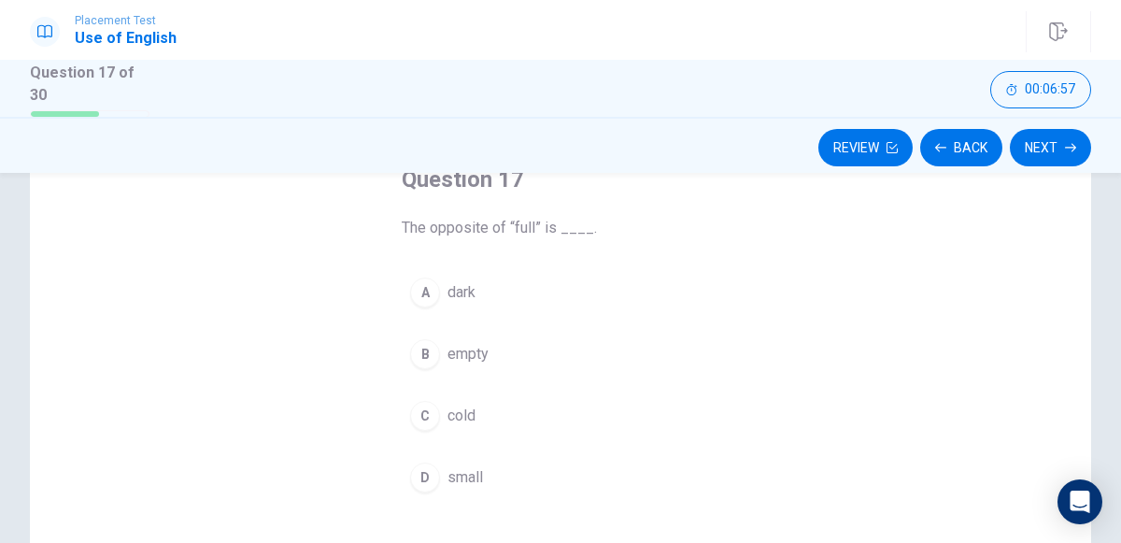
click at [414, 372] on div "A dark B empty C cold D small" at bounding box center [561, 385] width 318 height 232
click at [429, 355] on div "B" at bounding box center [425, 354] width 30 height 30
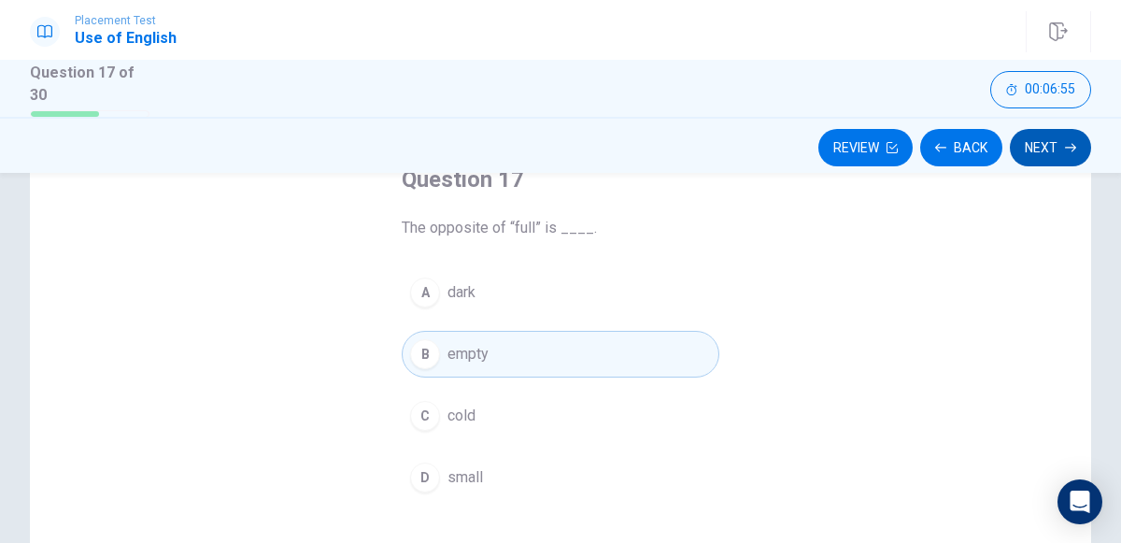
click at [1067, 147] on icon "button" at bounding box center [1070, 147] width 11 height 11
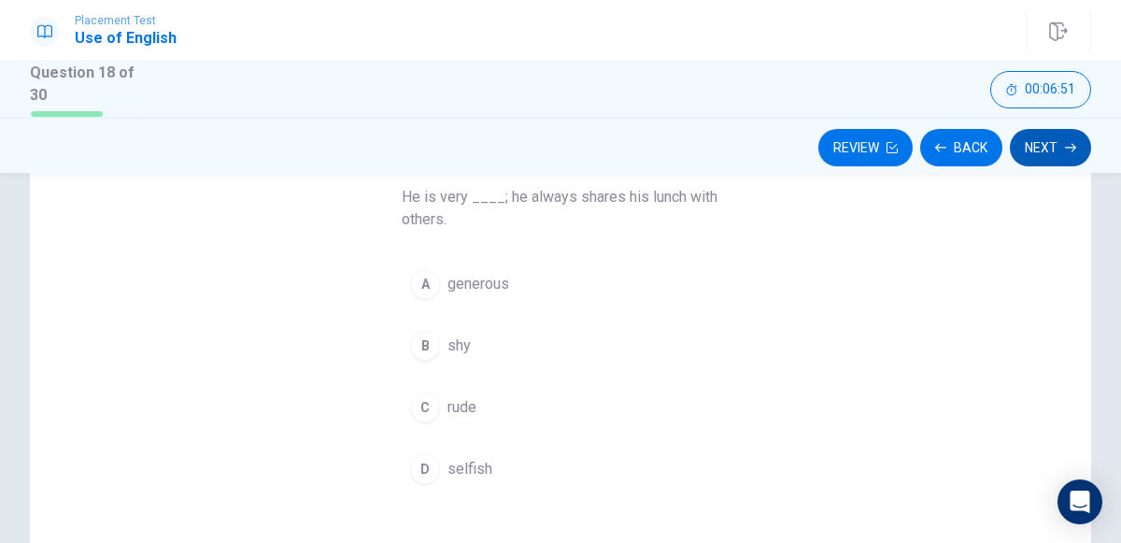
scroll to position [150, 0]
click at [426, 294] on div "A" at bounding box center [425, 287] width 30 height 30
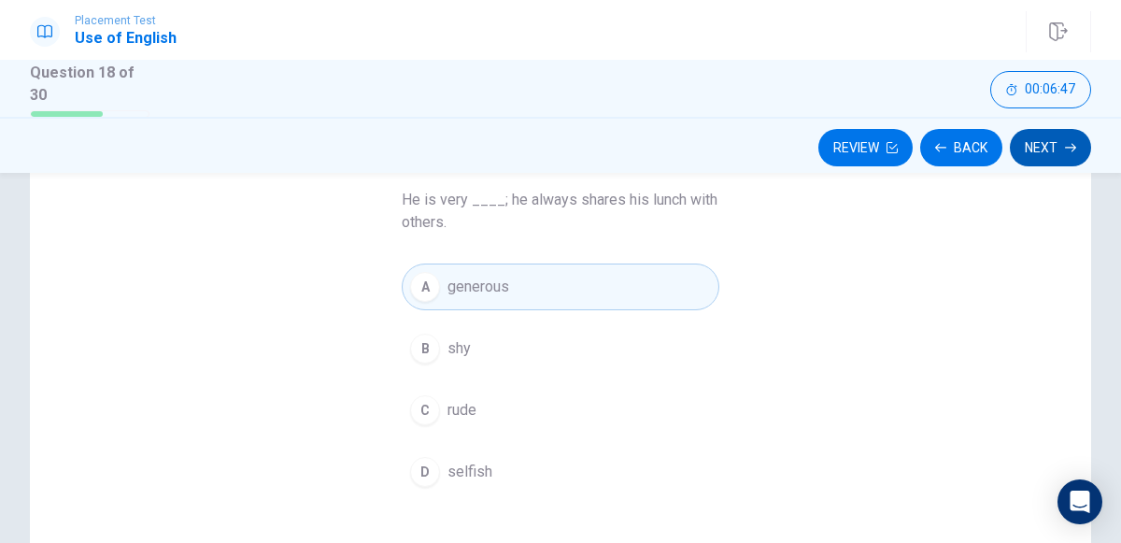
click at [1048, 157] on button "Next" at bounding box center [1050, 147] width 81 height 37
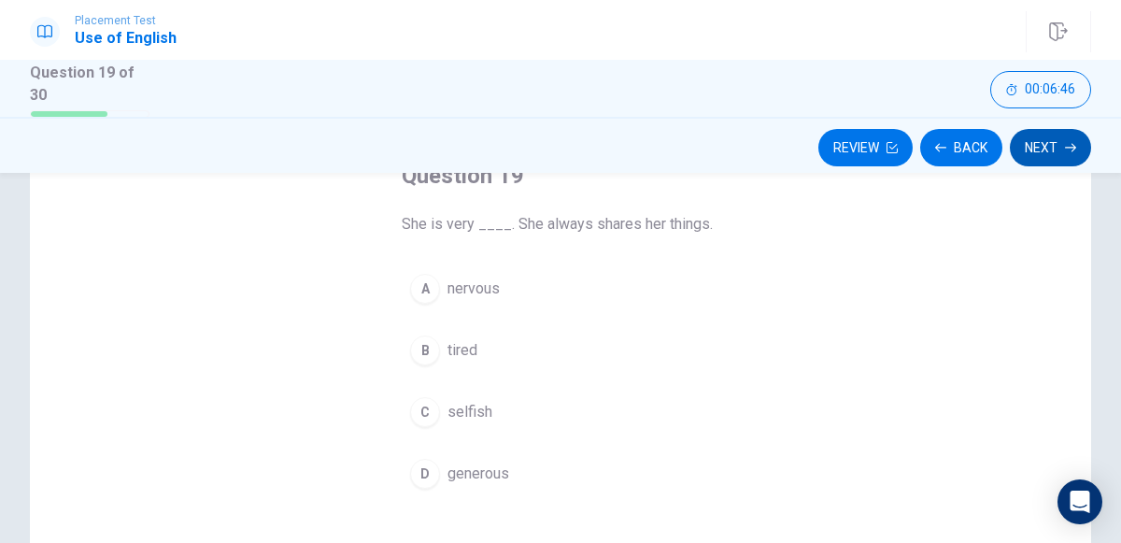
scroll to position [124, 0]
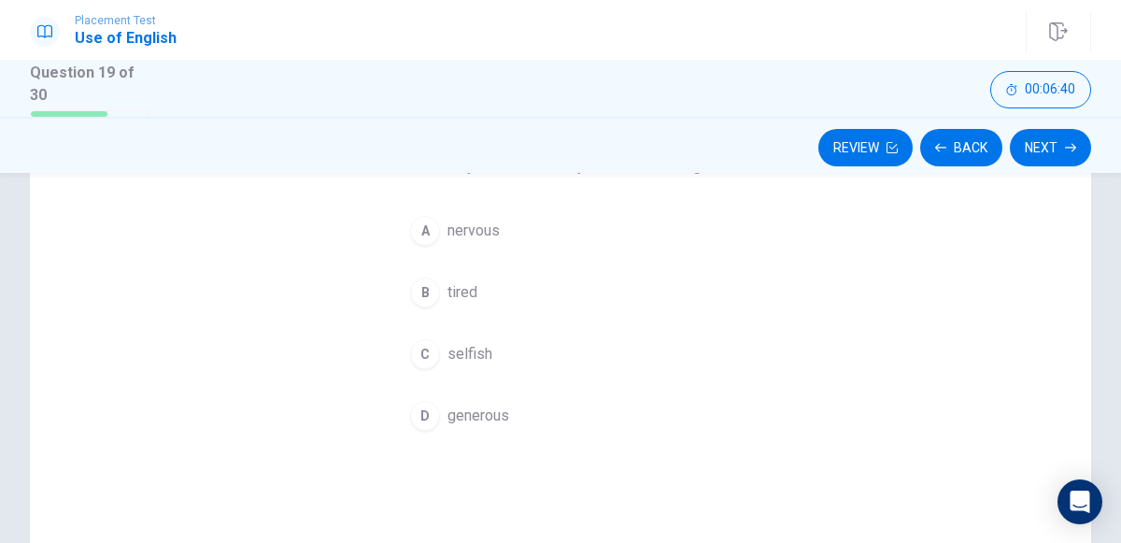
click at [431, 420] on div "D" at bounding box center [425, 416] width 30 height 30
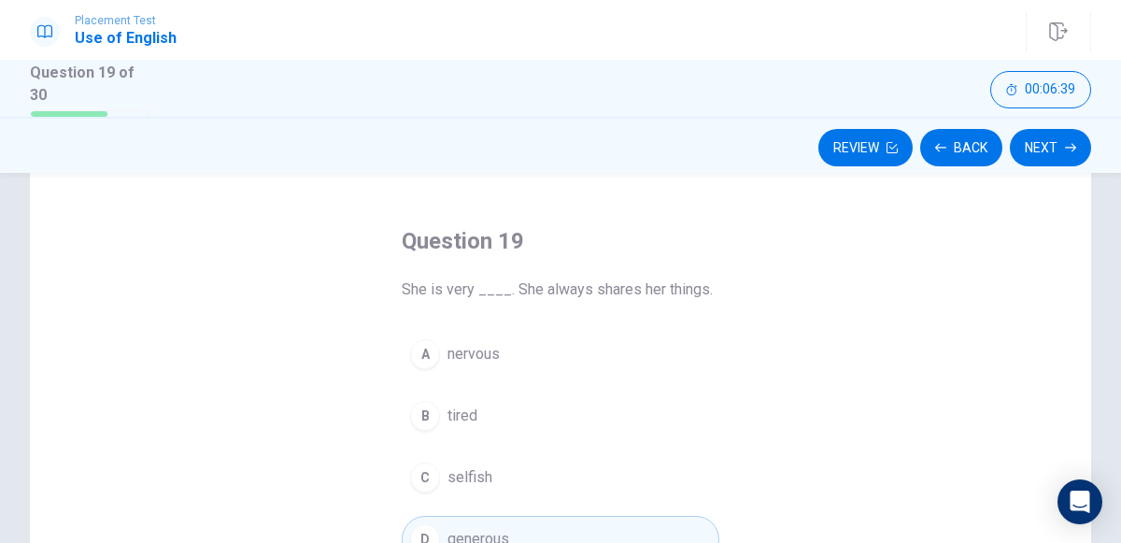
scroll to position [63, 0]
click at [944, 150] on icon "button" at bounding box center [940, 147] width 11 height 11
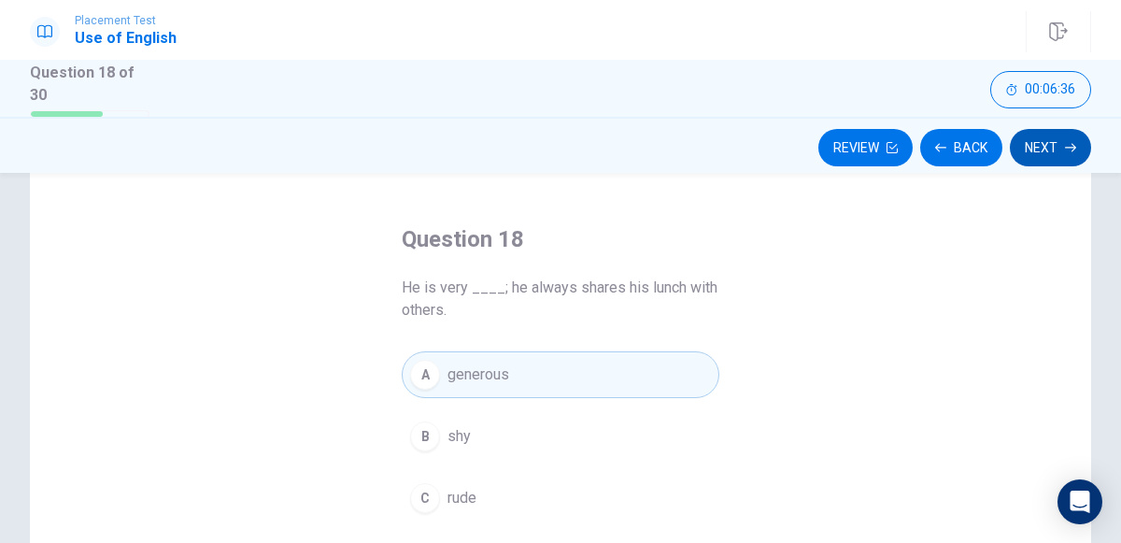
click at [1068, 148] on icon "button" at bounding box center [1070, 147] width 11 height 11
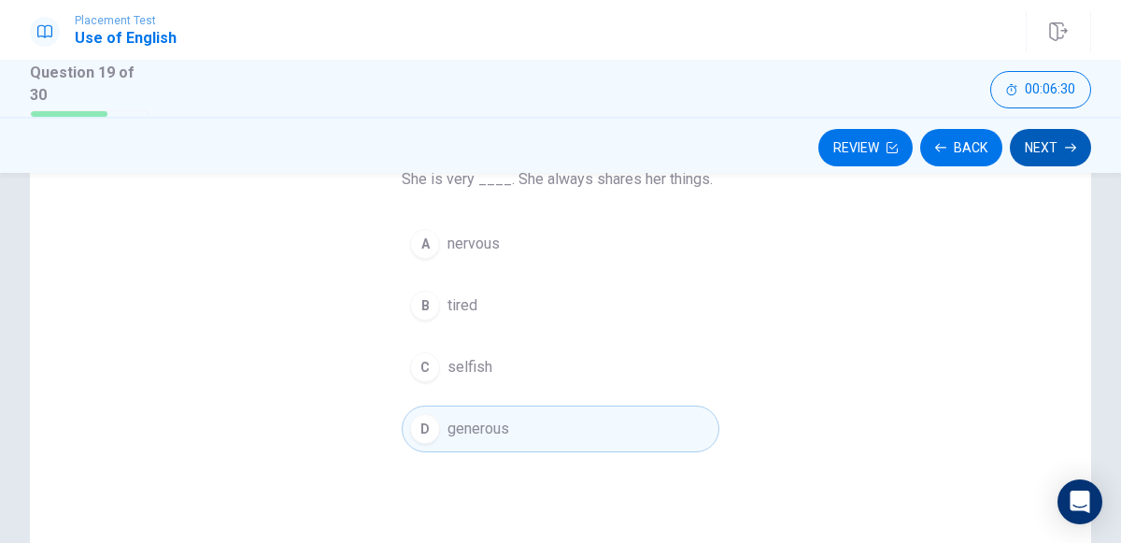
scroll to position [172, 0]
click at [1069, 146] on icon "button" at bounding box center [1070, 147] width 11 height 8
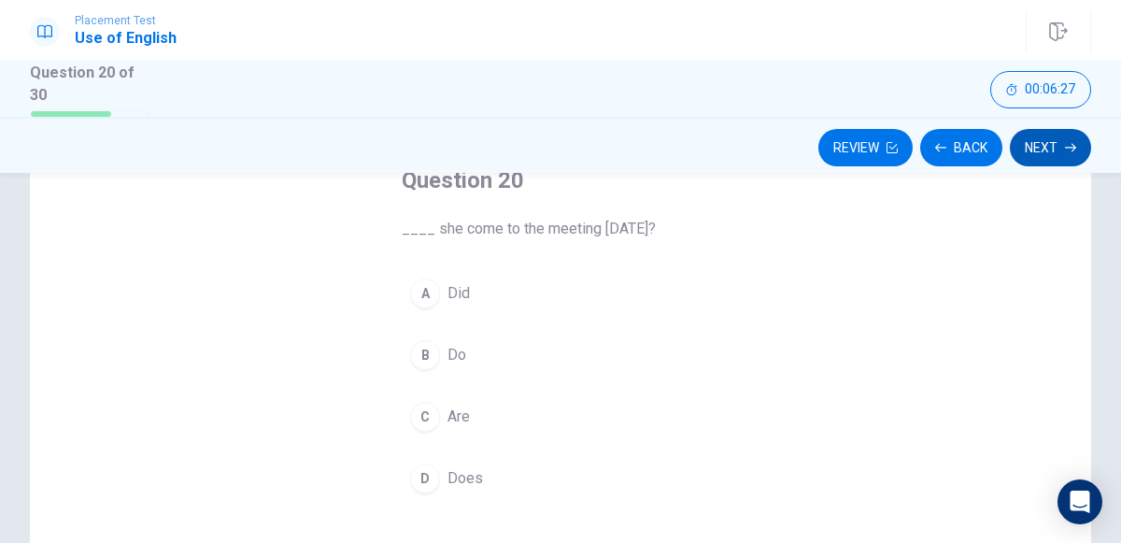
scroll to position [120, 0]
click at [424, 294] on div "A" at bounding box center [425, 295] width 30 height 30
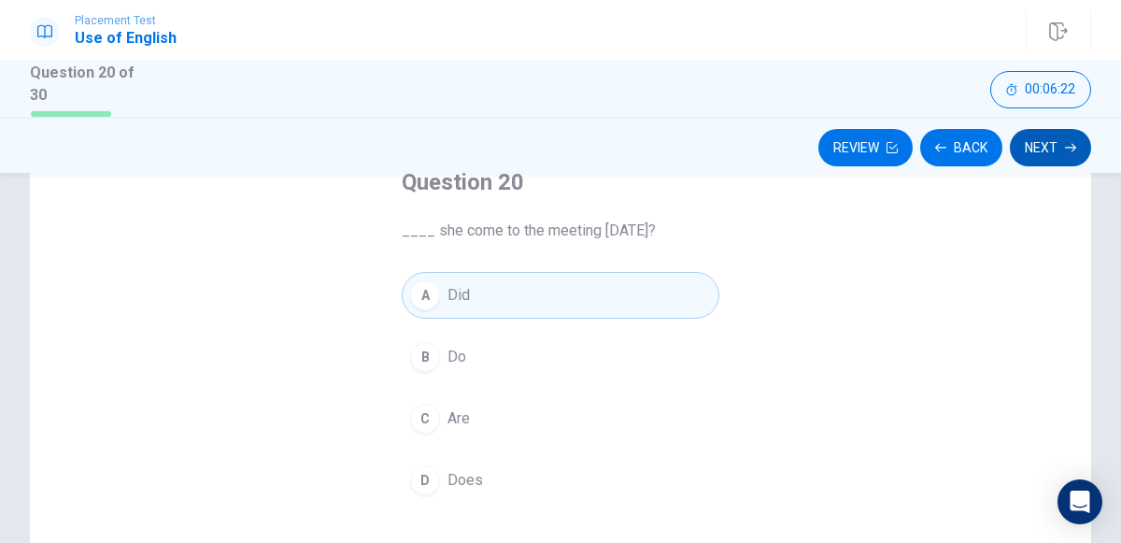
click at [1066, 146] on icon "button" at bounding box center [1070, 147] width 11 height 8
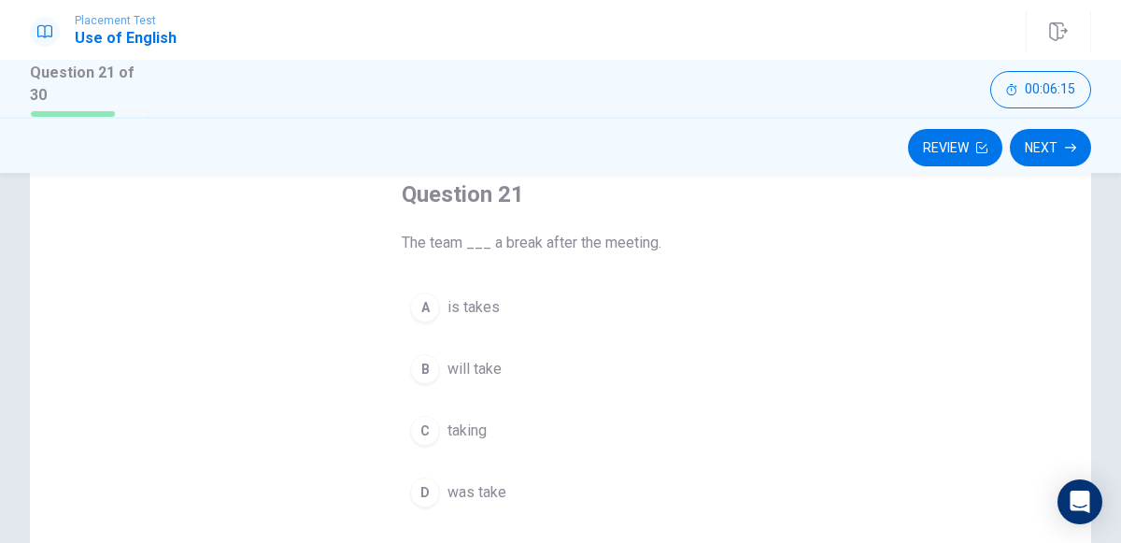
scroll to position [106, 0]
click at [439, 371] on div "B" at bounding box center [425, 370] width 30 height 30
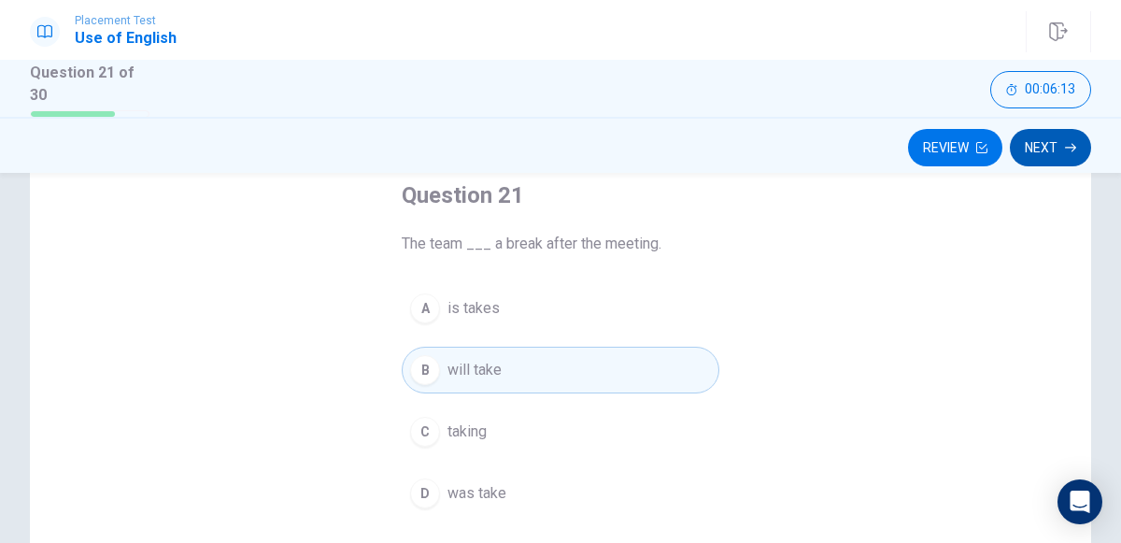
click at [1070, 146] on icon "button" at bounding box center [1070, 147] width 11 height 8
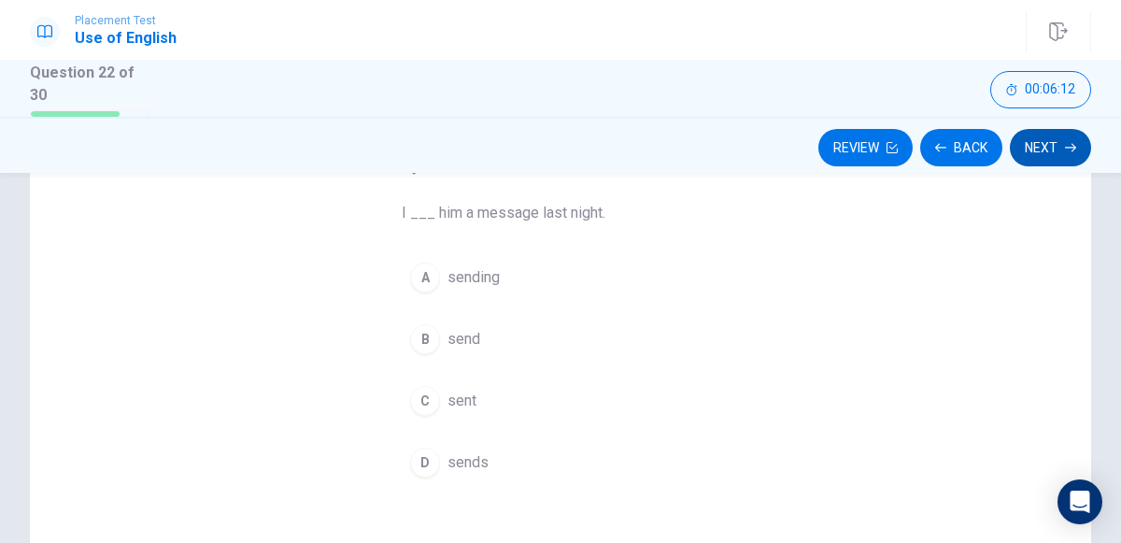
scroll to position [138, 0]
click at [424, 396] on div "C" at bounding box center [425, 400] width 30 height 30
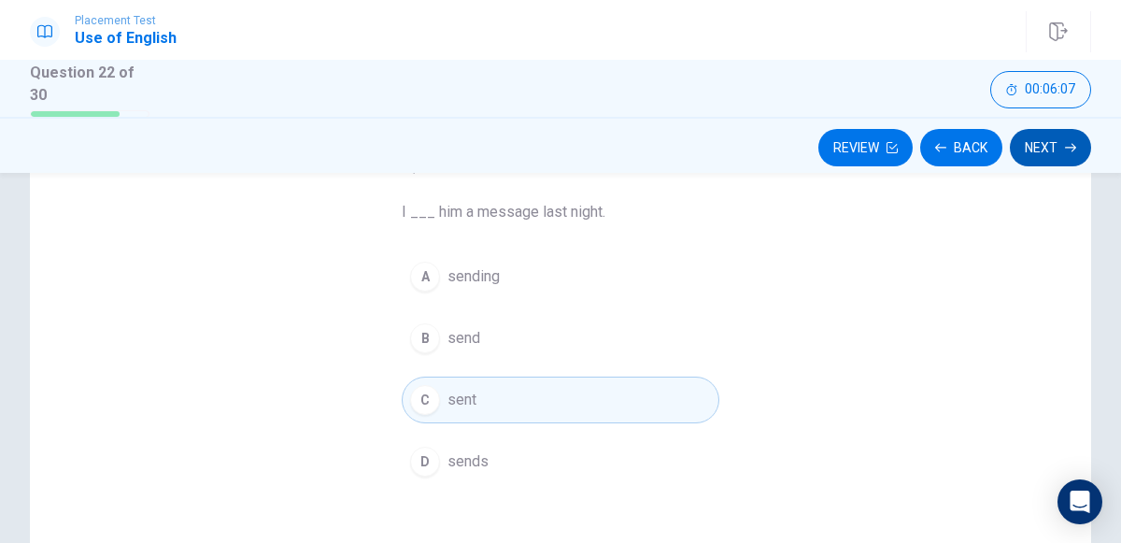
click at [1044, 162] on button "Next" at bounding box center [1050, 147] width 81 height 37
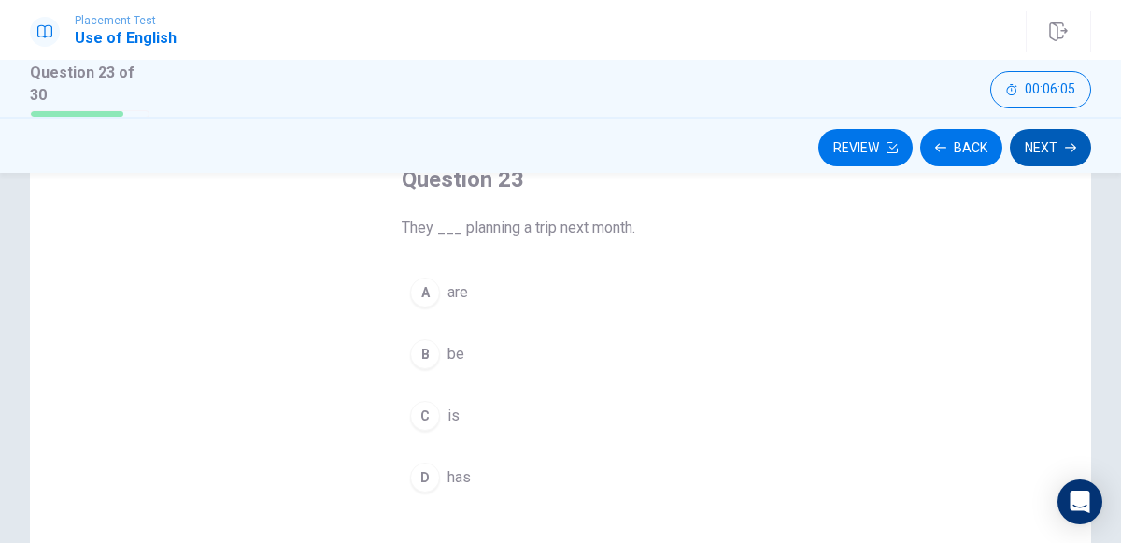
scroll to position [111, 0]
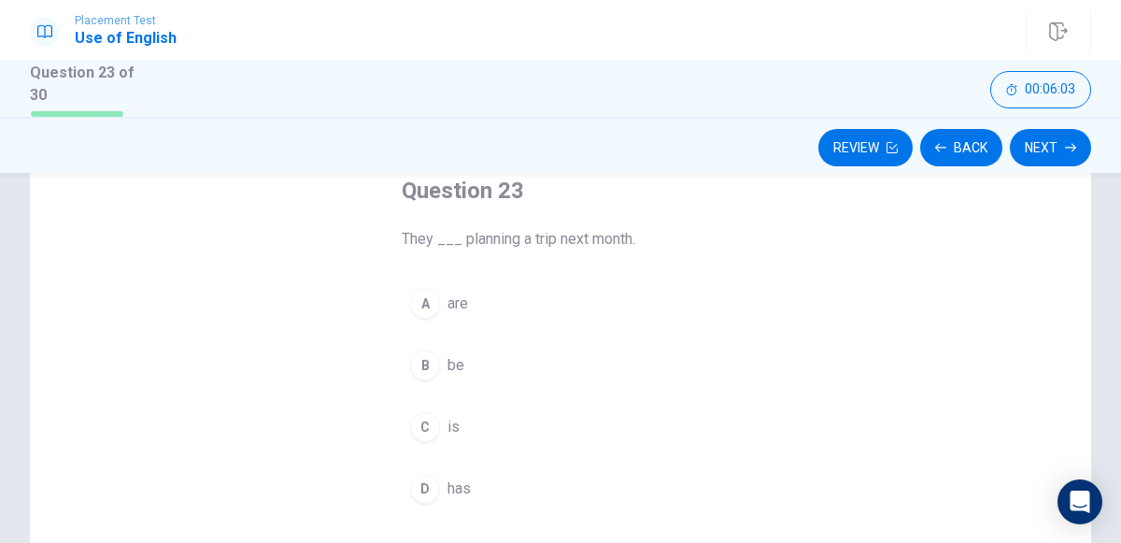
click at [428, 311] on div "A" at bounding box center [425, 304] width 30 height 30
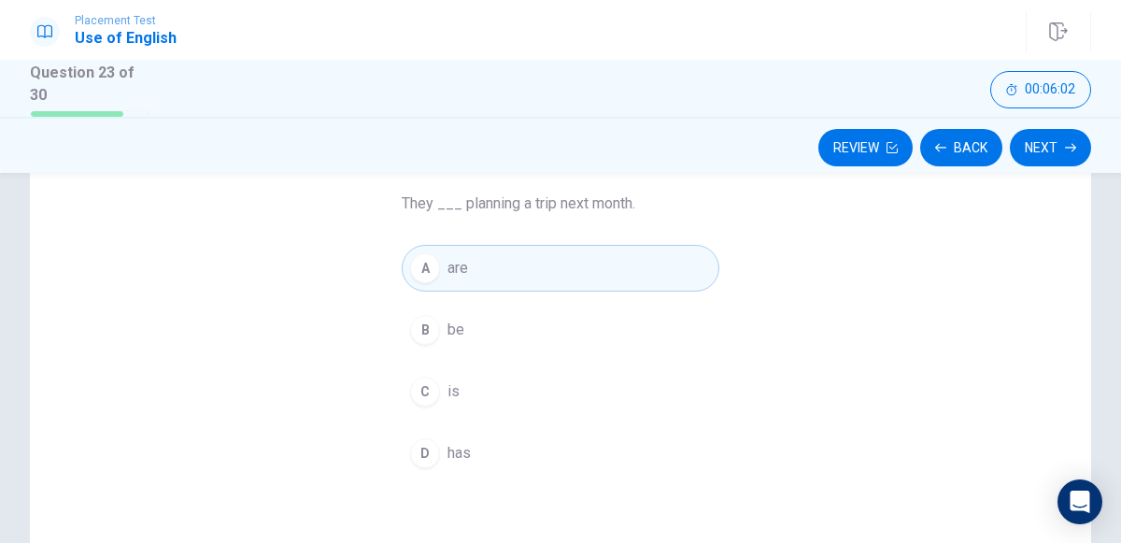
scroll to position [148, 0]
click at [1069, 149] on icon "button" at bounding box center [1070, 147] width 11 height 11
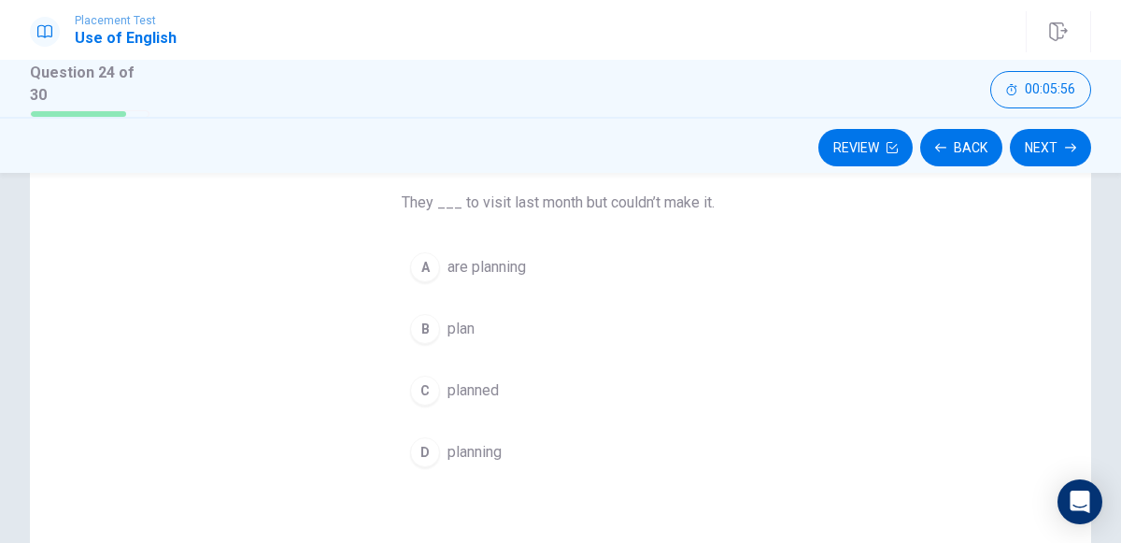
click at [430, 395] on div "C" at bounding box center [425, 390] width 30 height 30
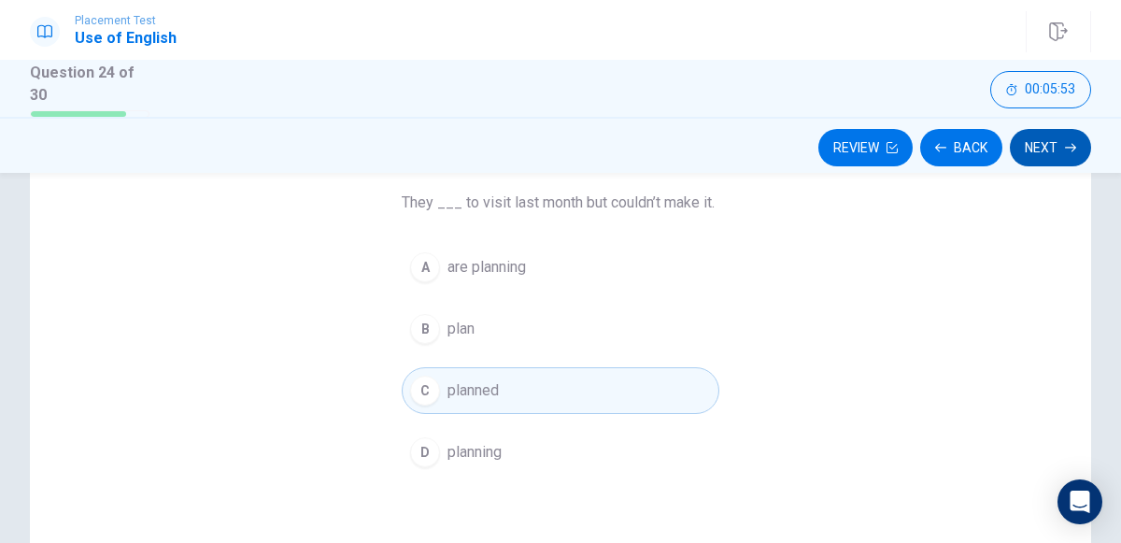
click at [1070, 146] on icon "button" at bounding box center [1070, 147] width 11 height 8
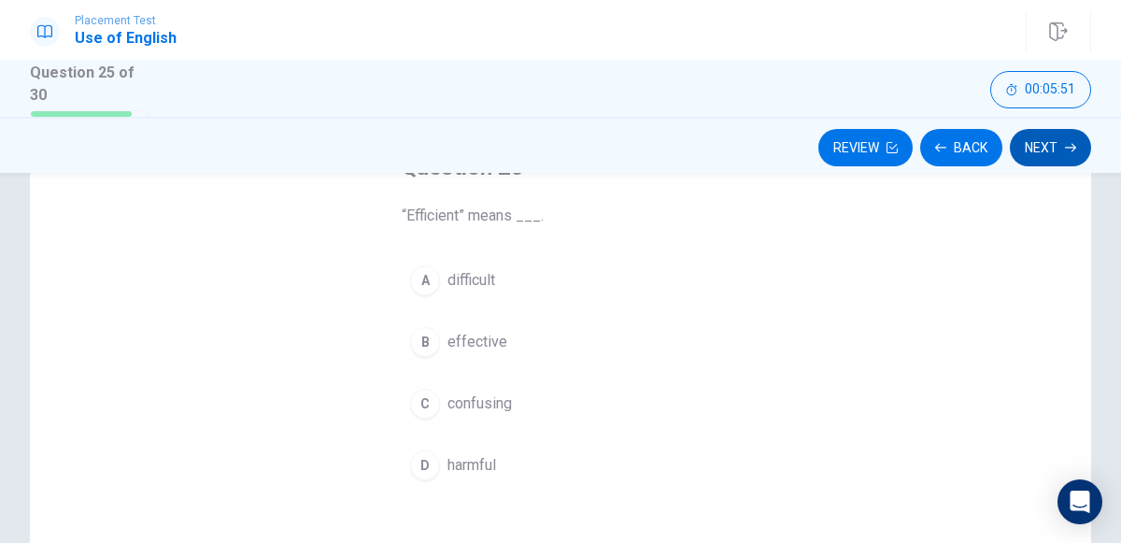
scroll to position [135, 0]
click at [424, 339] on div "B" at bounding box center [425, 341] width 30 height 30
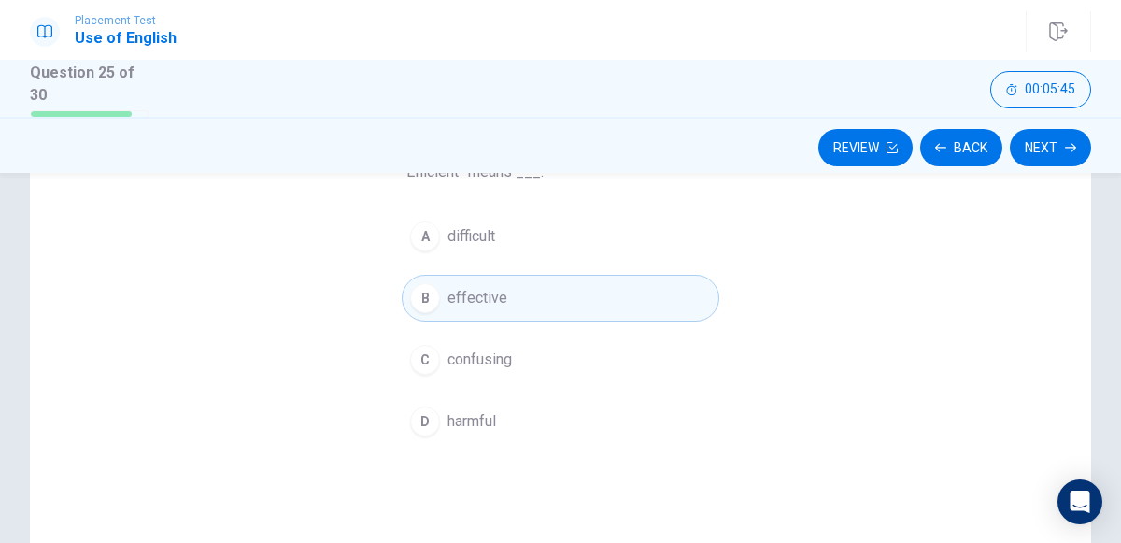
scroll to position [168, 0]
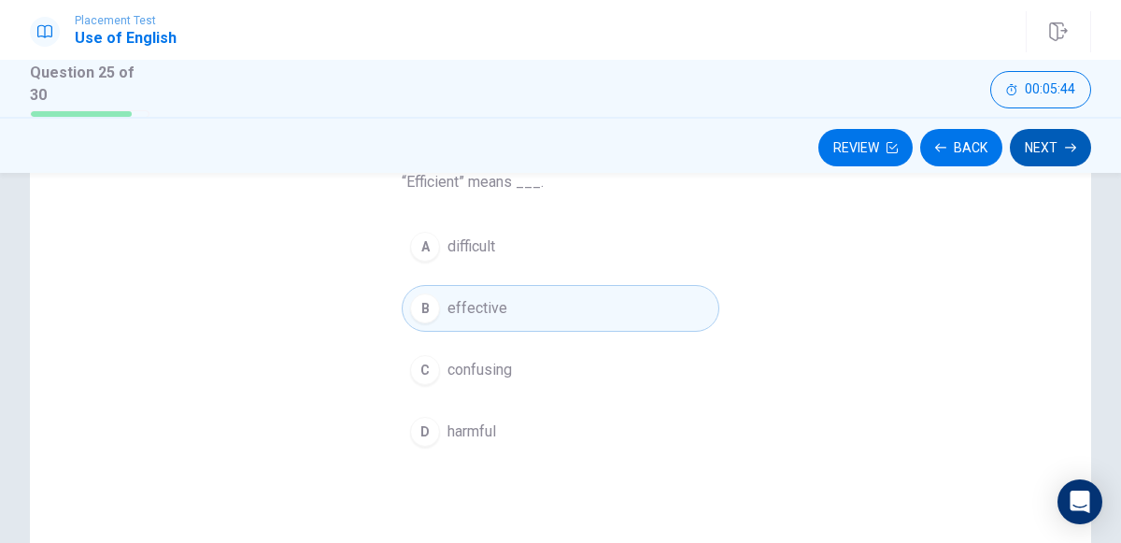
click at [1044, 152] on button "Next" at bounding box center [1050, 147] width 81 height 37
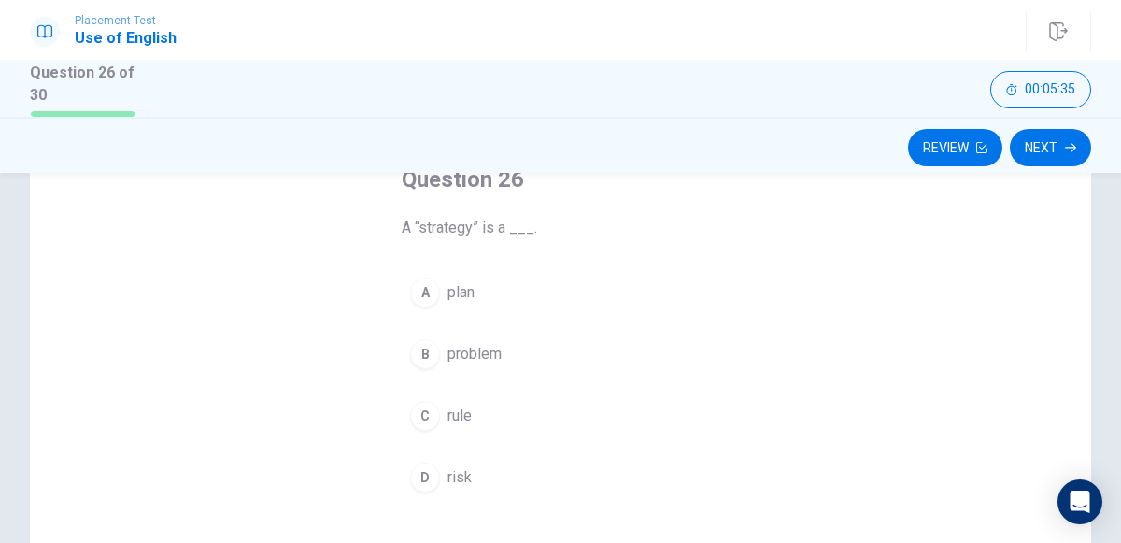
scroll to position [117, 0]
click at [426, 305] on div "A" at bounding box center [425, 298] width 30 height 30
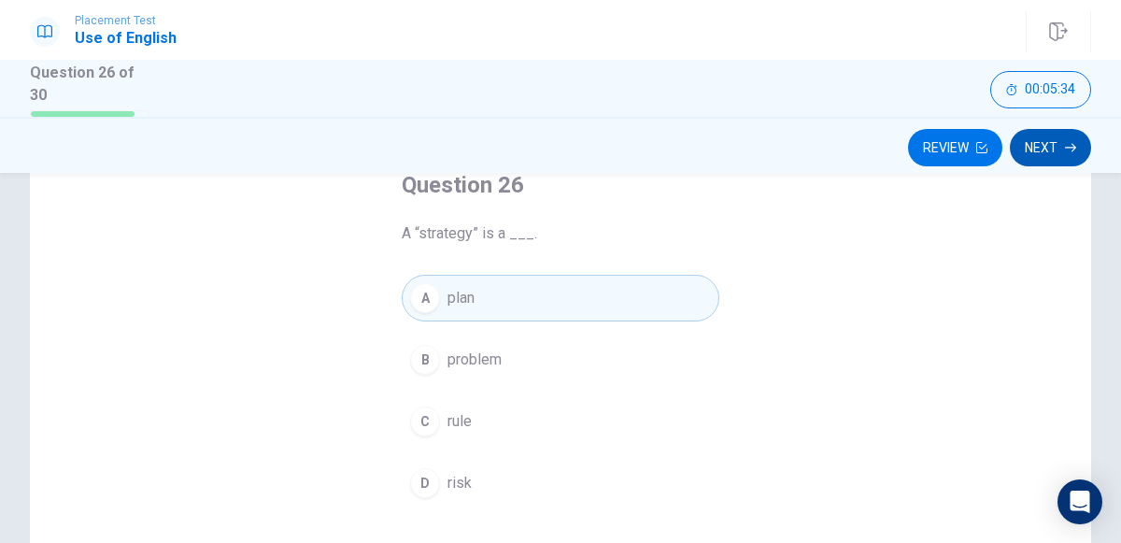
click at [1070, 146] on icon "button" at bounding box center [1070, 147] width 11 height 8
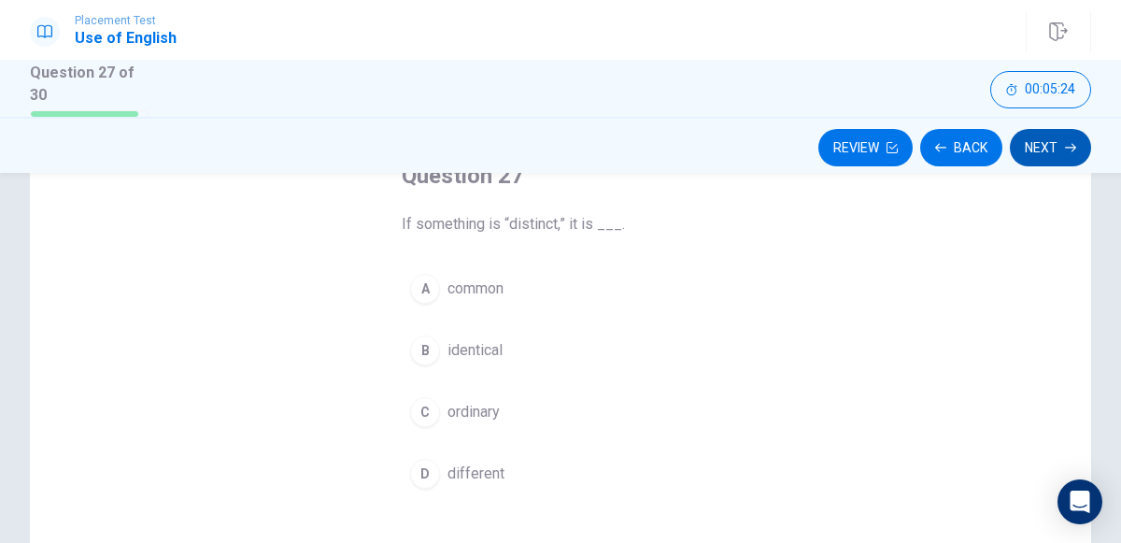
scroll to position [127, 0]
click at [426, 414] on div "C" at bounding box center [425, 411] width 30 height 30
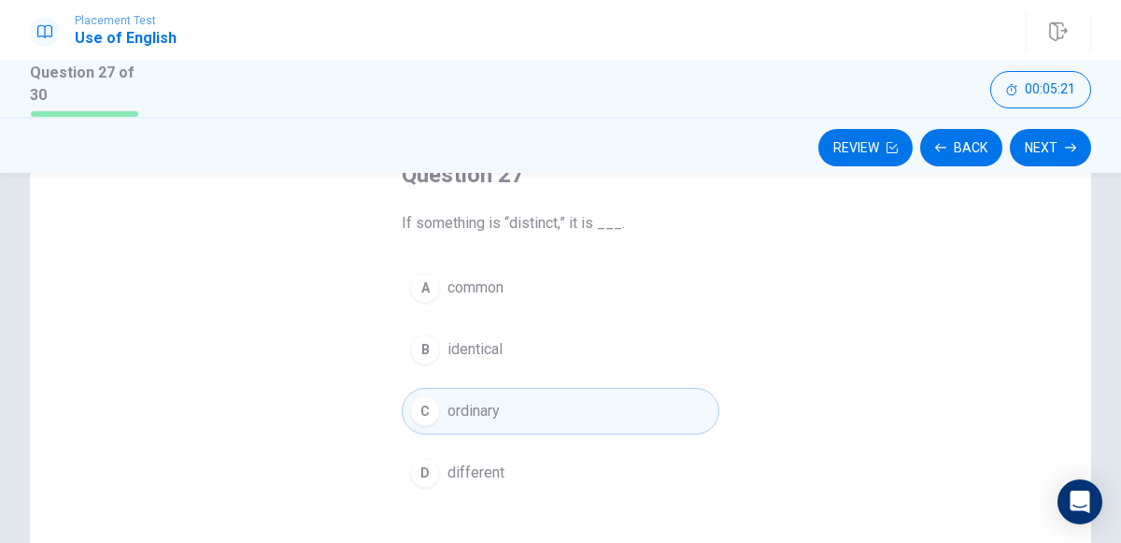
click at [423, 482] on div "D" at bounding box center [425, 473] width 30 height 30
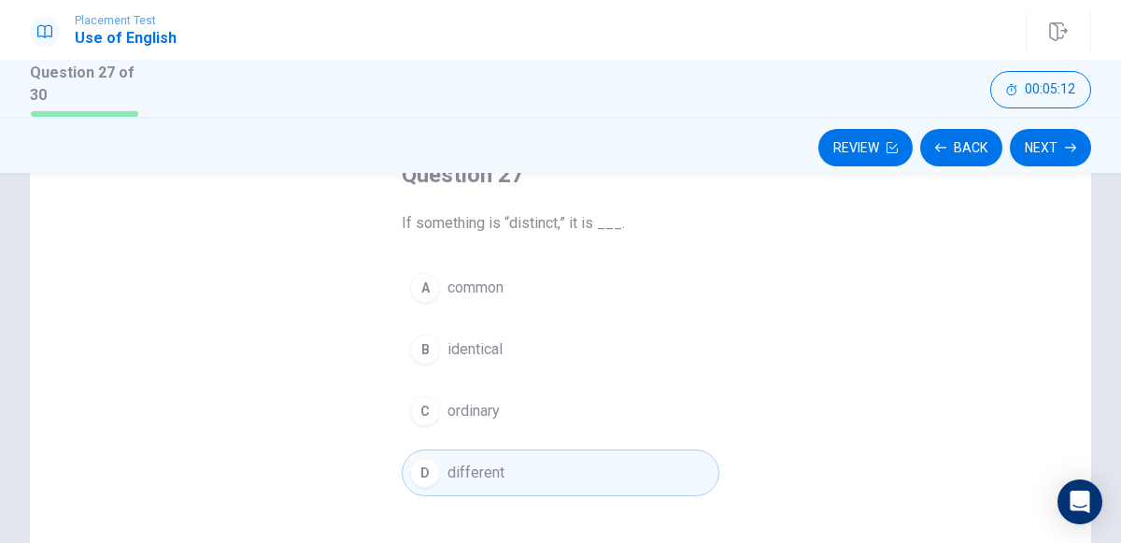
click at [410, 410] on div "C" at bounding box center [425, 411] width 30 height 30
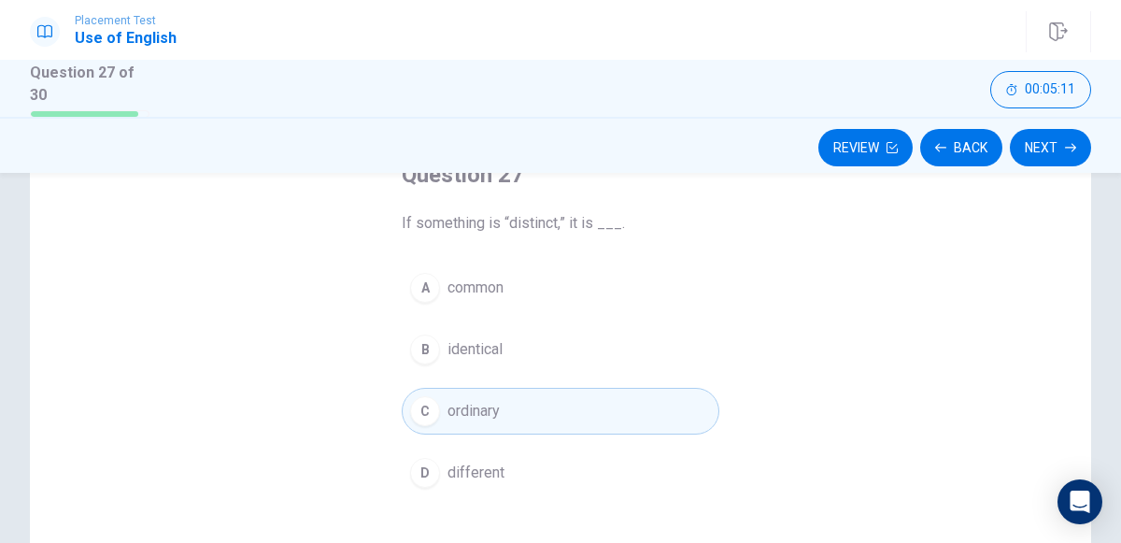
click at [426, 465] on div "D" at bounding box center [425, 473] width 30 height 30
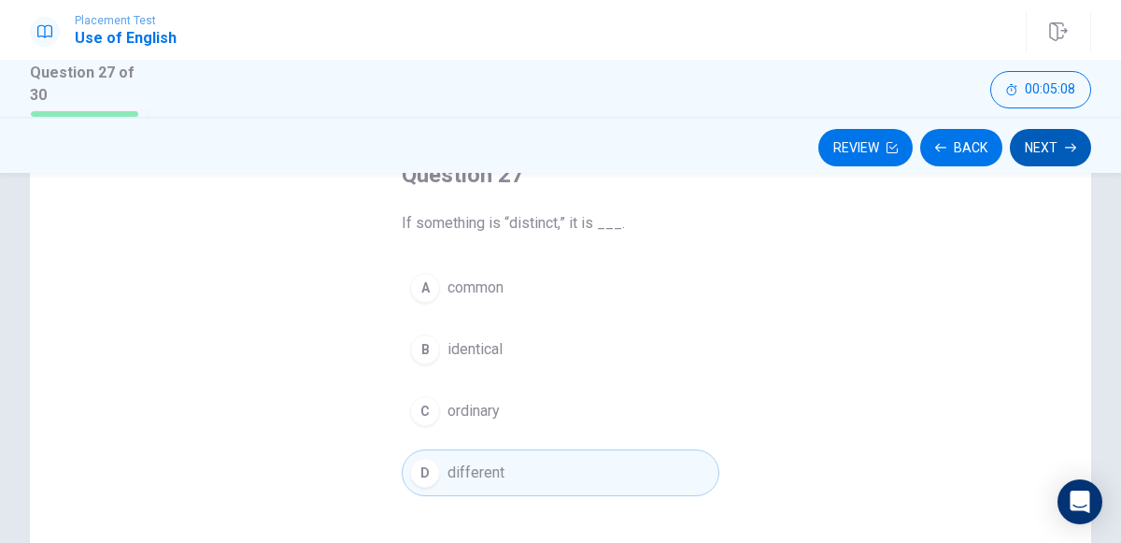
click at [1068, 146] on icon "button" at bounding box center [1070, 147] width 11 height 8
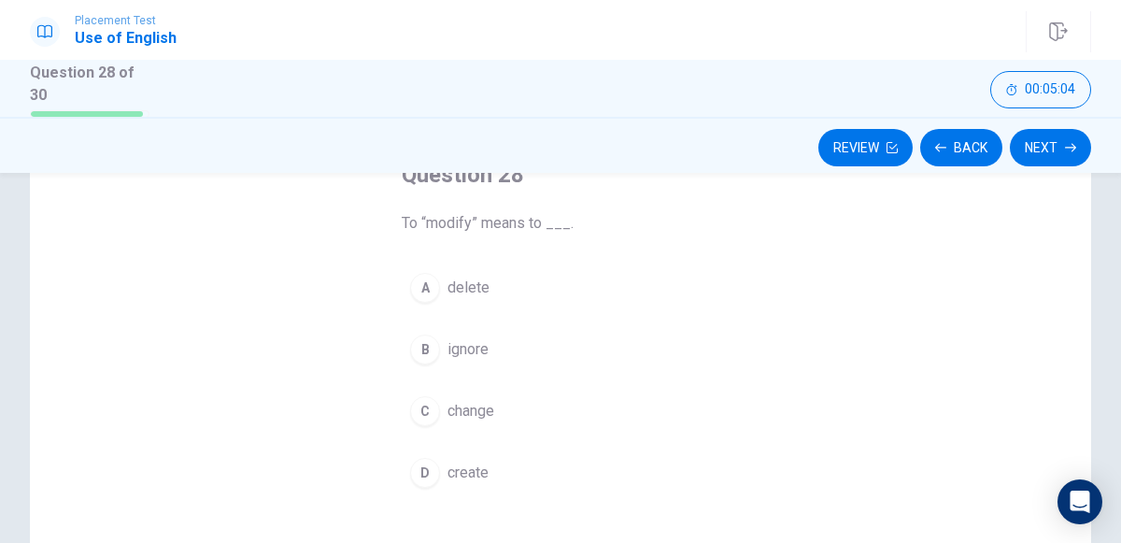
click at [431, 418] on div "C" at bounding box center [425, 411] width 30 height 30
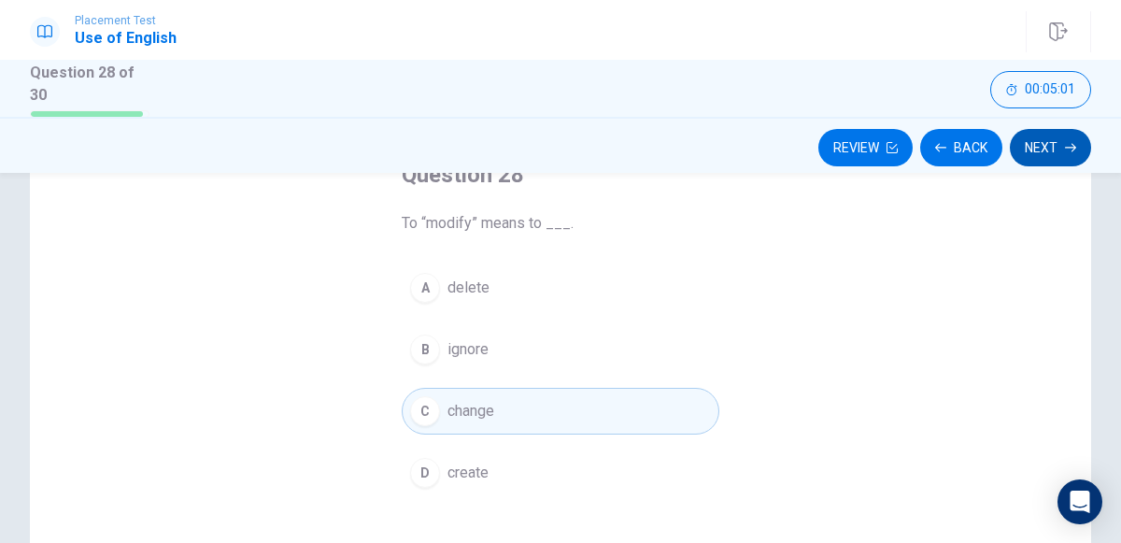
click at [1049, 155] on button "Next" at bounding box center [1050, 147] width 81 height 37
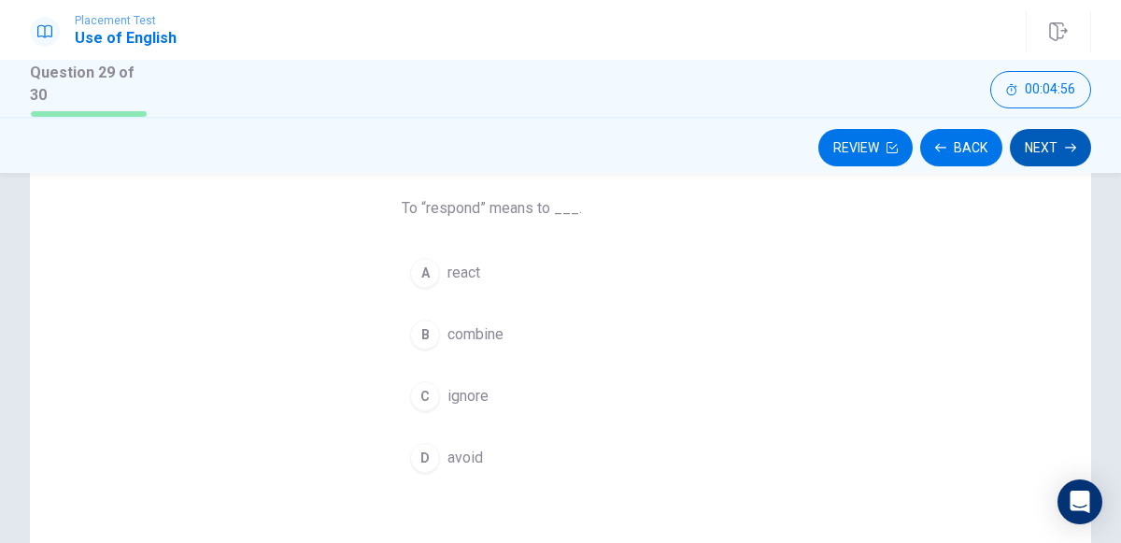
scroll to position [121, 0]
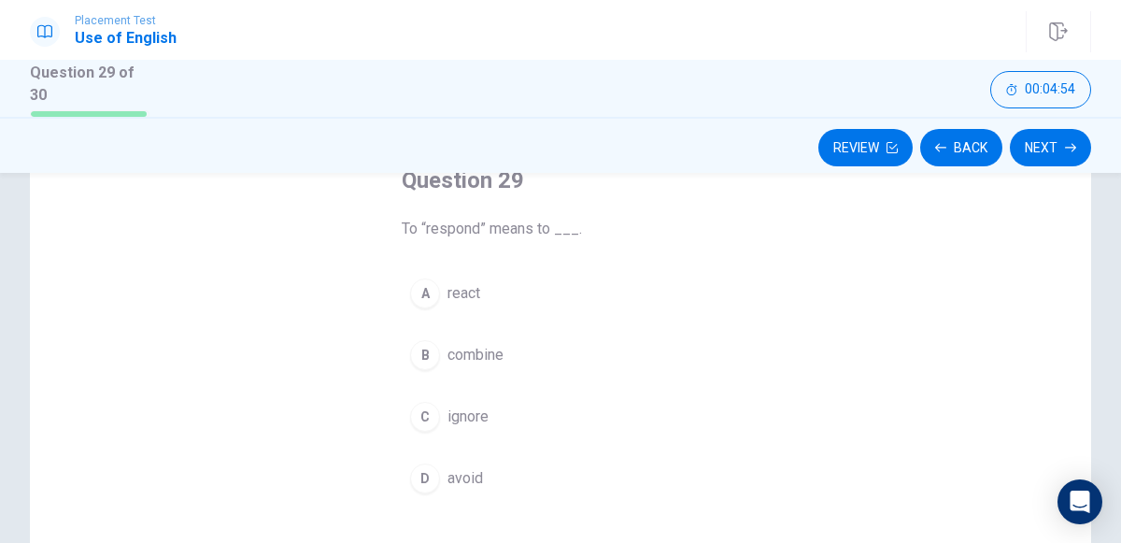
click at [432, 300] on div "A" at bounding box center [425, 293] width 30 height 30
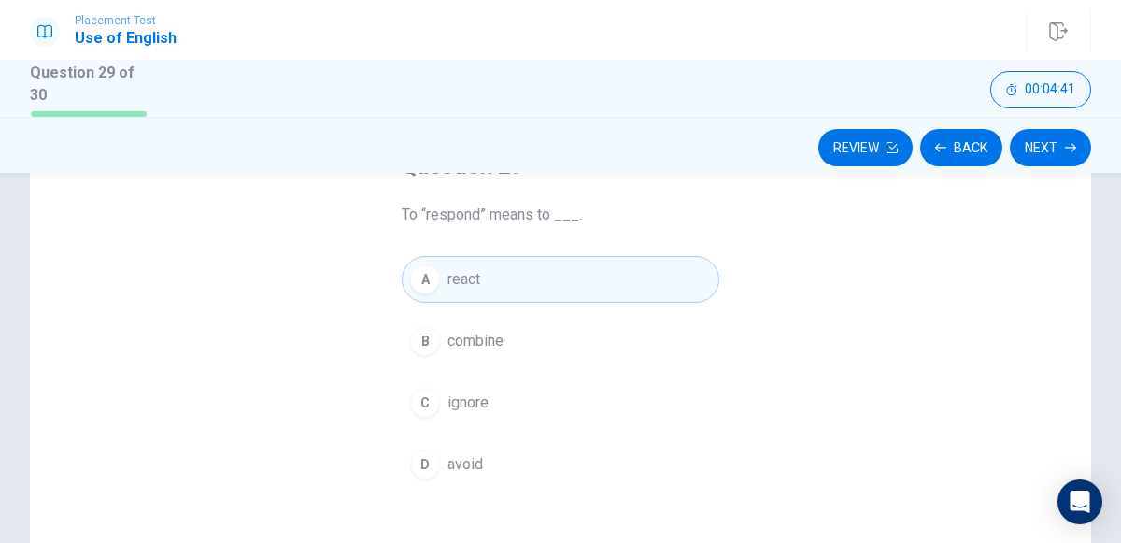
scroll to position [135, 0]
click at [1068, 146] on icon "button" at bounding box center [1070, 147] width 11 height 8
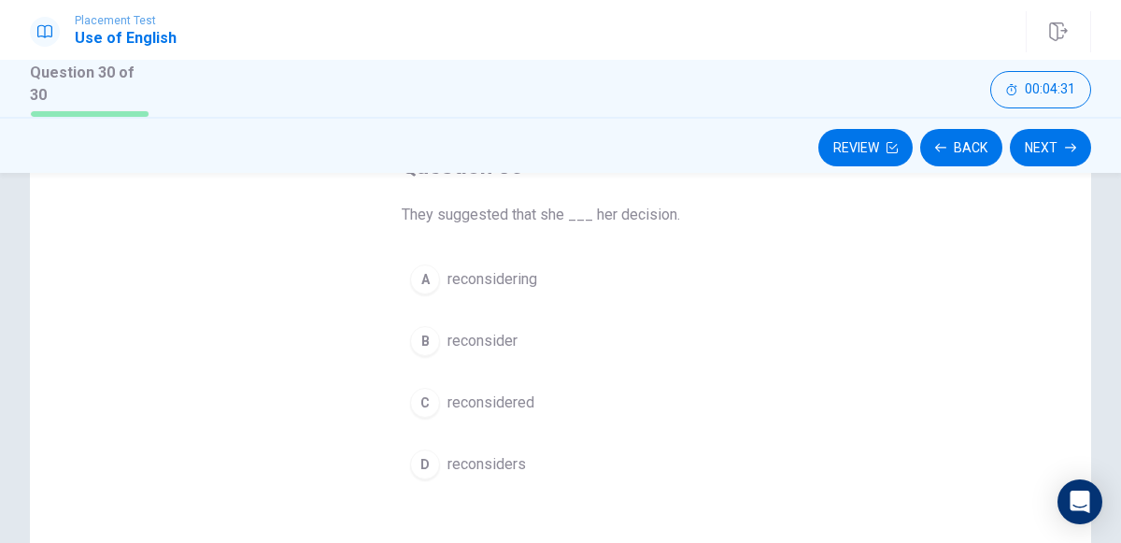
click at [424, 400] on div "C" at bounding box center [425, 403] width 30 height 30
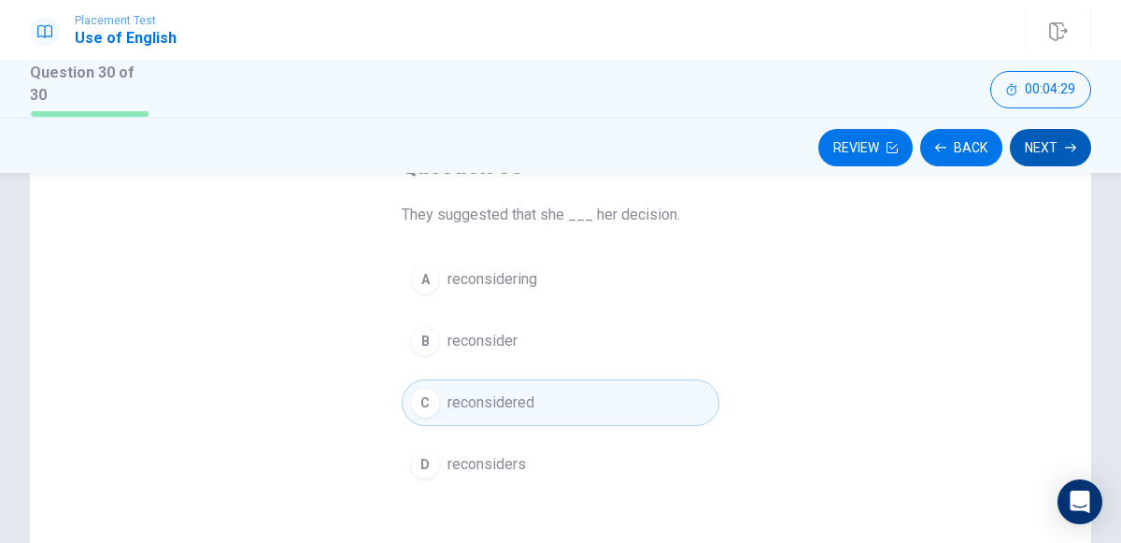
click at [1066, 146] on icon "button" at bounding box center [1070, 147] width 11 height 8
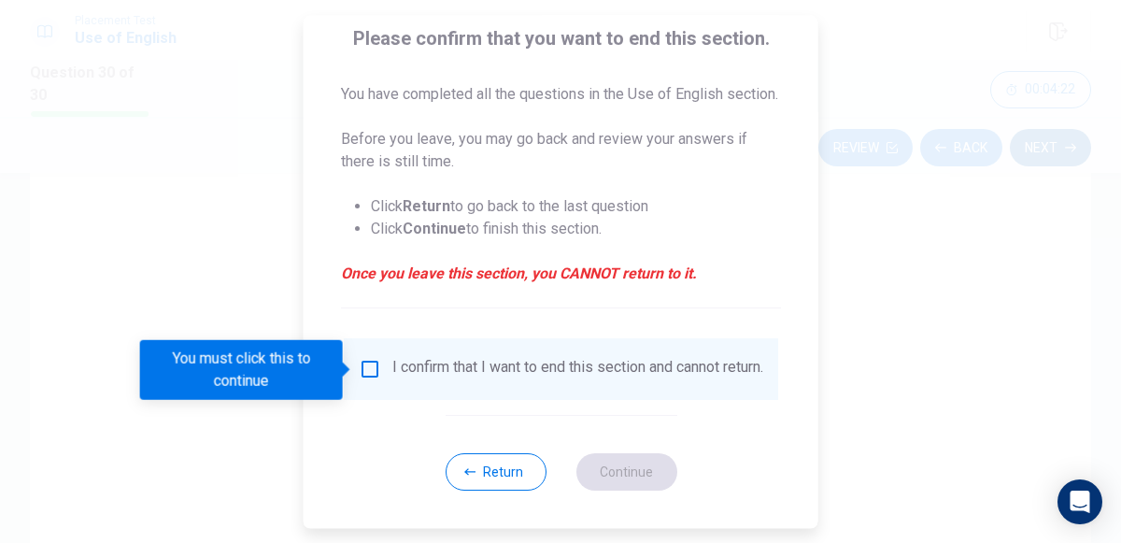
scroll to position [164, 0]
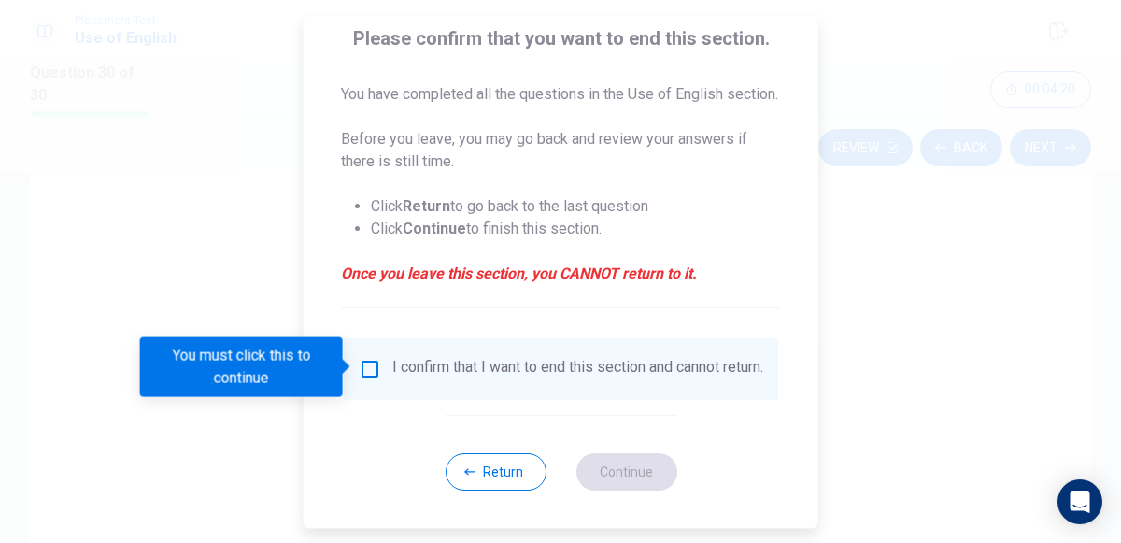
click at [369, 373] on input "You must click this to continue" at bounding box center [370, 369] width 22 height 22
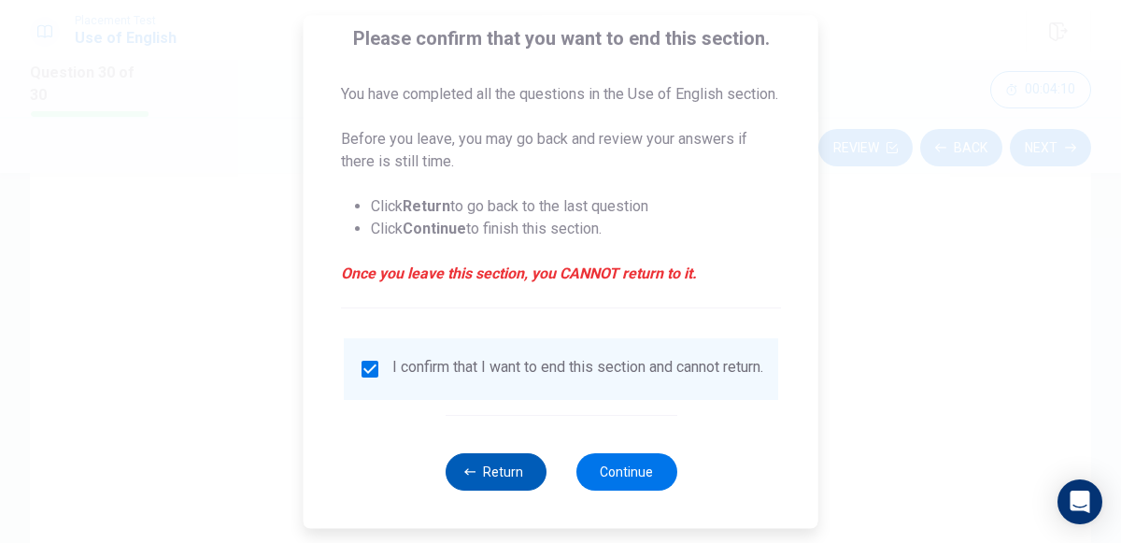
click at [470, 474] on icon "button" at bounding box center [469, 471] width 11 height 7
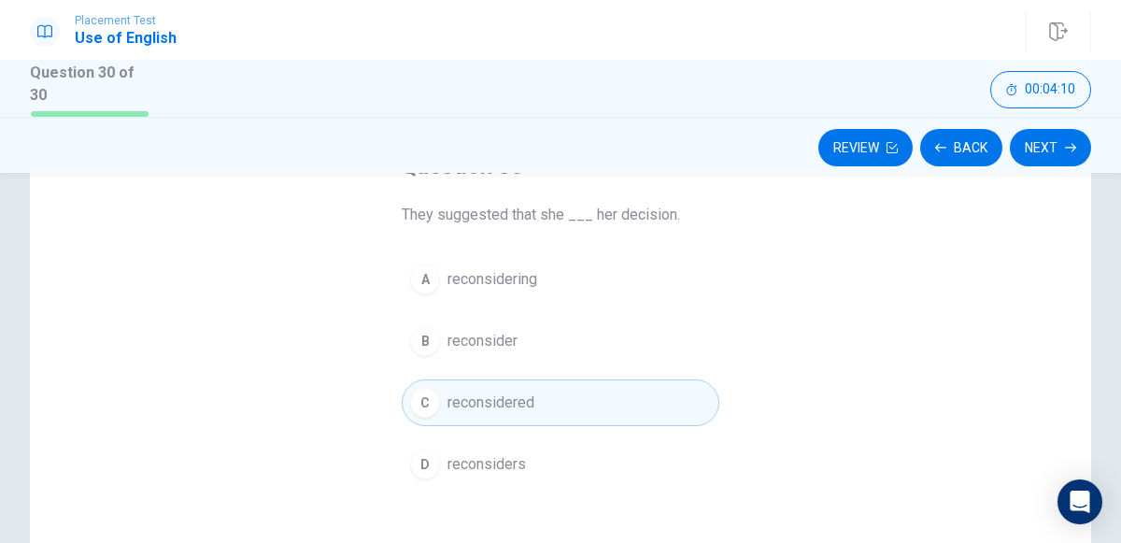
click at [480, 482] on button "D reconsiders" at bounding box center [561, 464] width 318 height 47
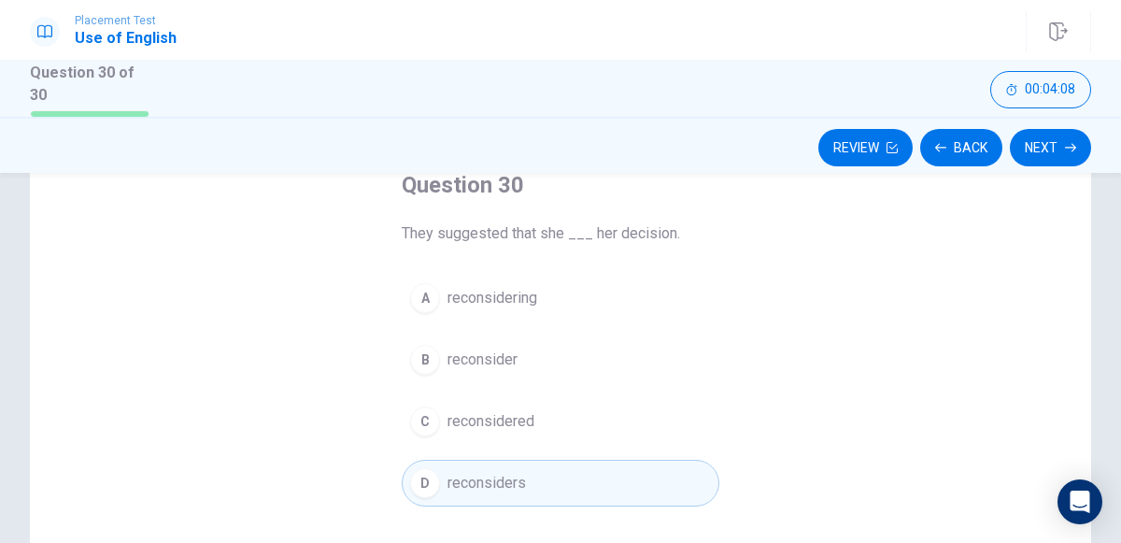
scroll to position [121, 0]
click at [430, 421] on div "C" at bounding box center [425, 417] width 30 height 30
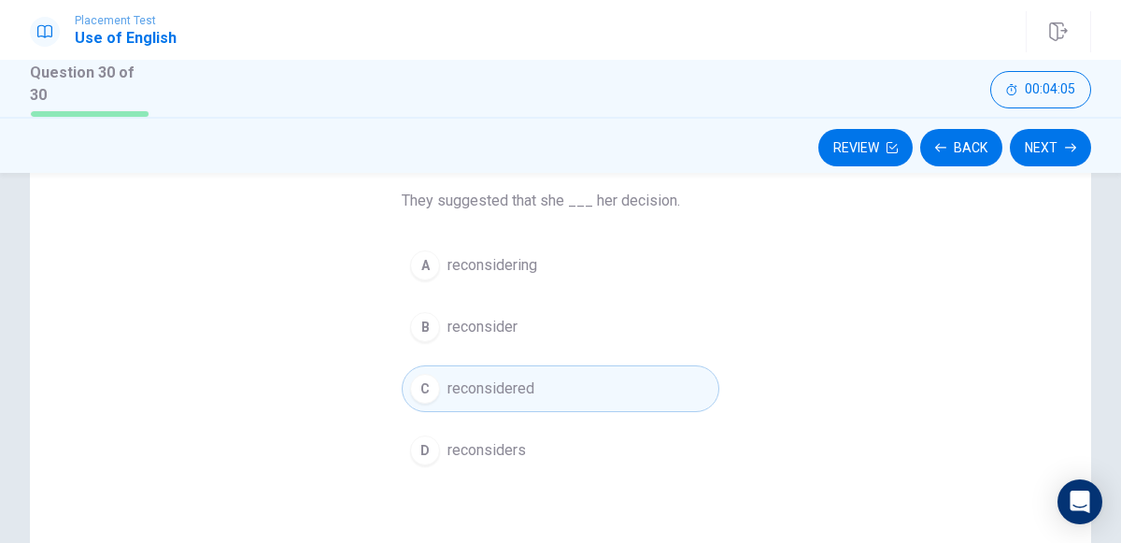
scroll to position [145, 0]
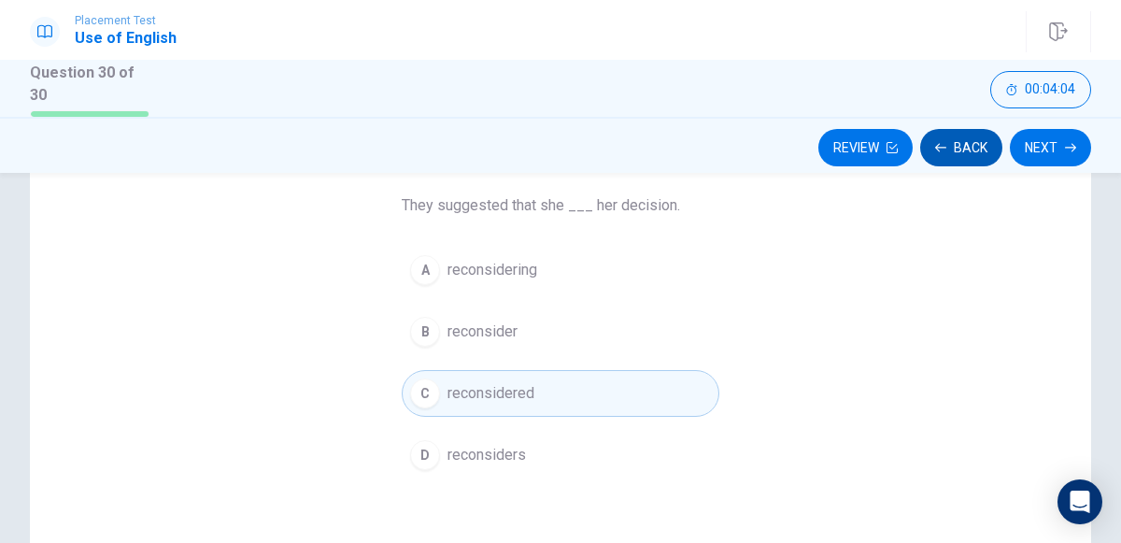
click at [943, 146] on icon "button" at bounding box center [940, 147] width 11 height 8
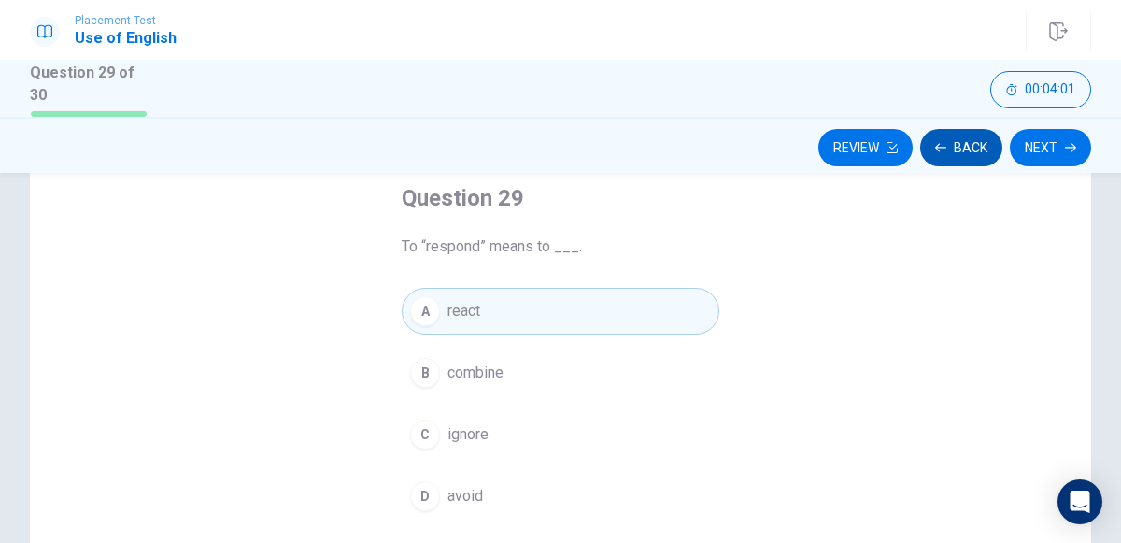
scroll to position [111, 0]
click at [945, 148] on icon "button" at bounding box center [940, 147] width 11 height 11
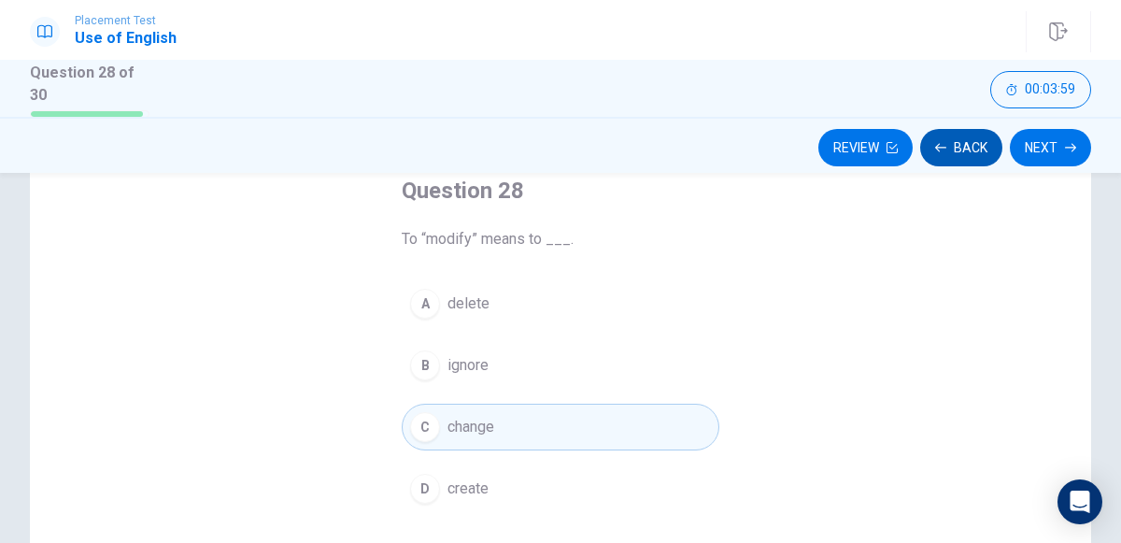
click at [944, 147] on icon "button" at bounding box center [940, 147] width 11 height 11
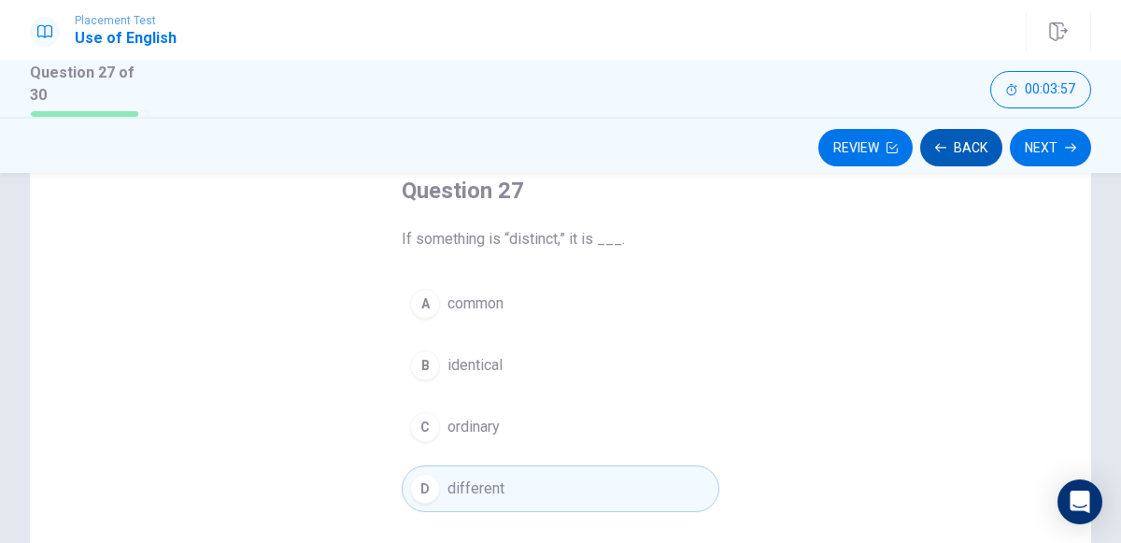
click at [945, 146] on icon "button" at bounding box center [940, 147] width 11 height 8
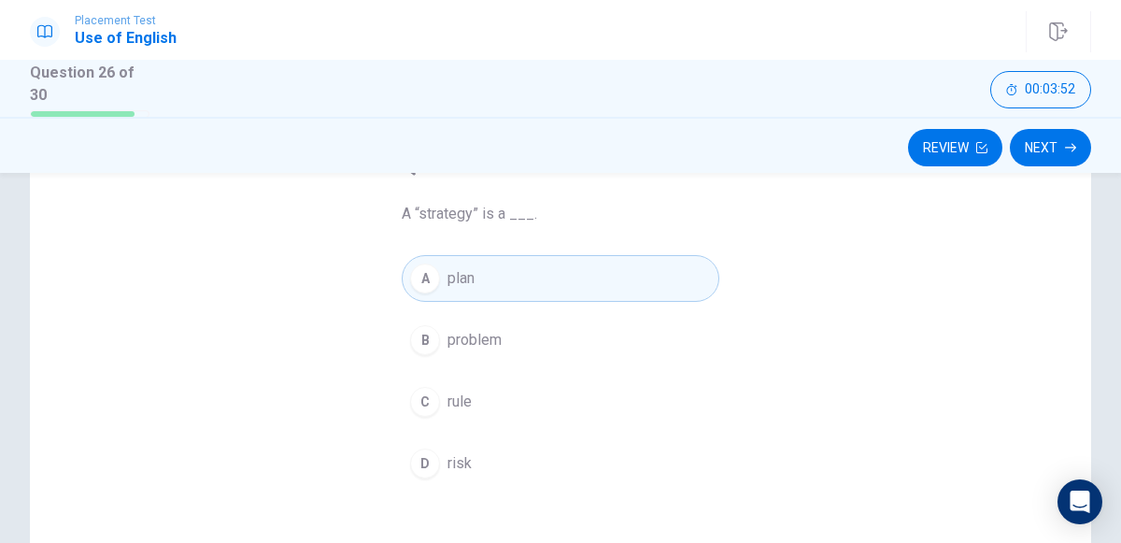
scroll to position [140, 0]
click at [957, 148] on button "Review" at bounding box center [955, 147] width 94 height 37
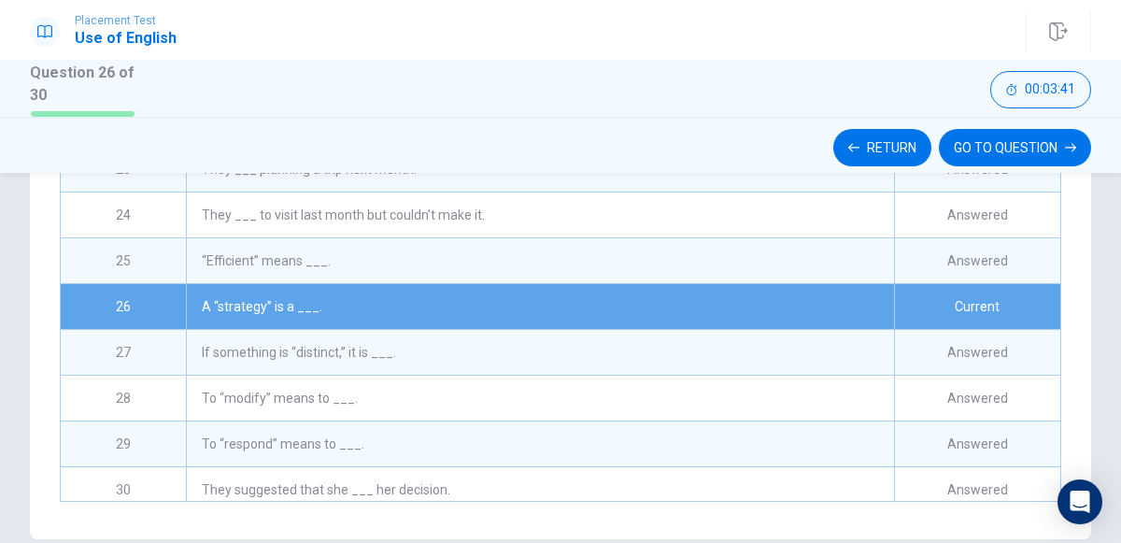
scroll to position [411, 0]
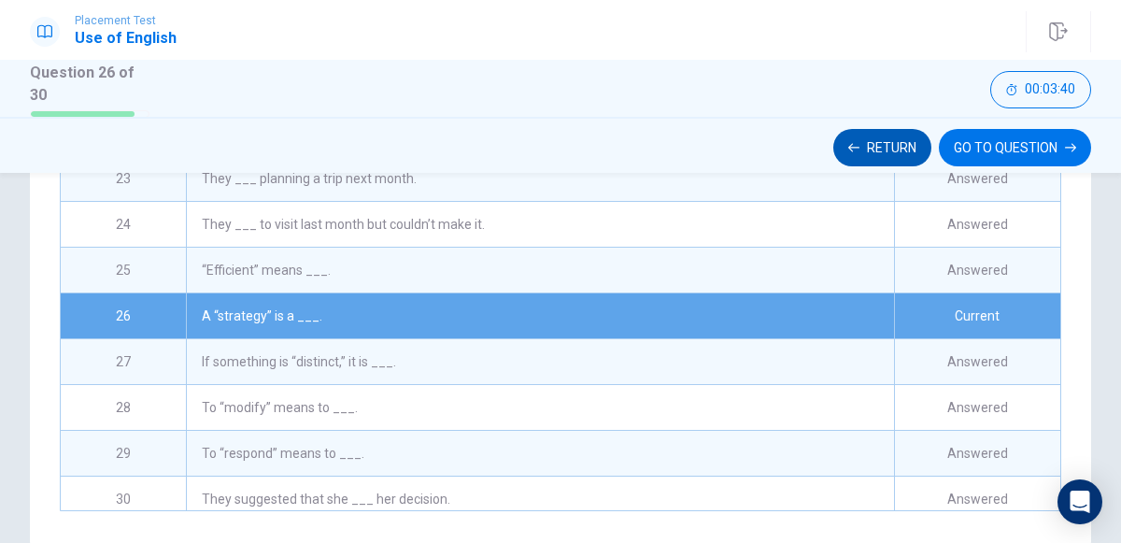
click at [897, 157] on button "Return" at bounding box center [882, 147] width 98 height 37
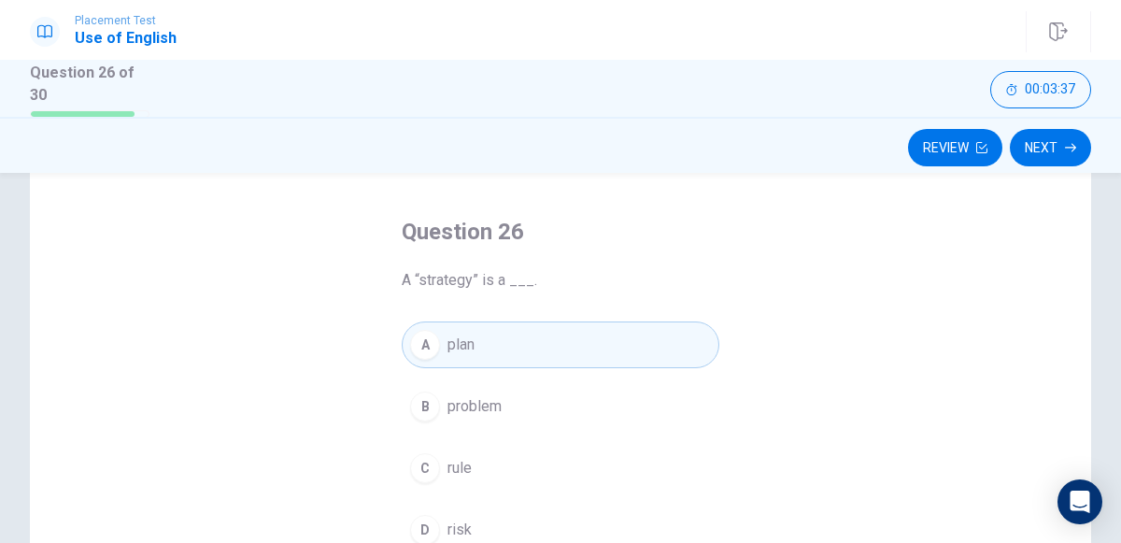
scroll to position [72, 0]
click at [1065, 147] on icon "button" at bounding box center [1070, 147] width 11 height 11
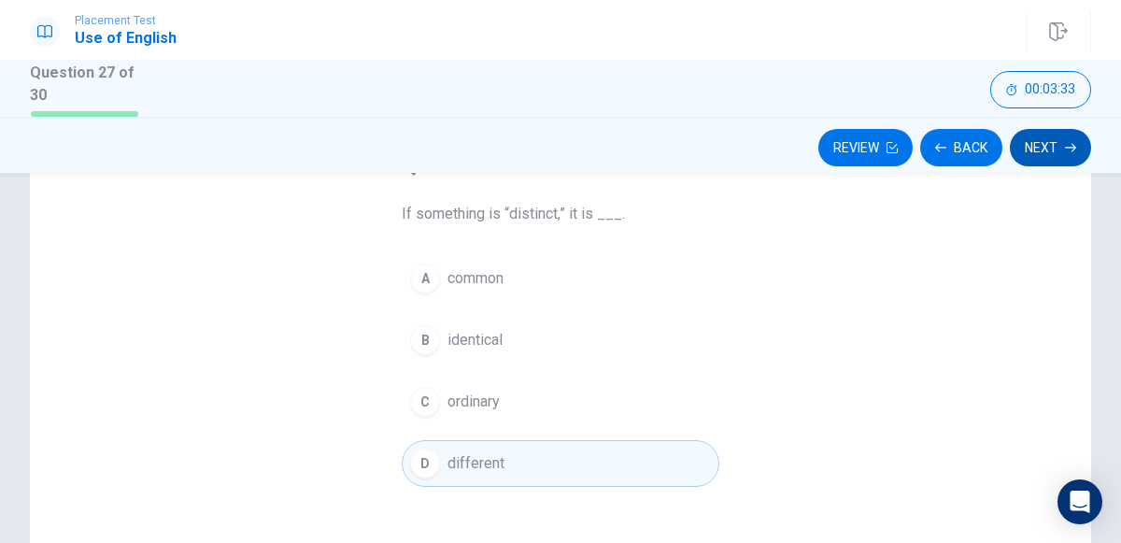
scroll to position [123, 0]
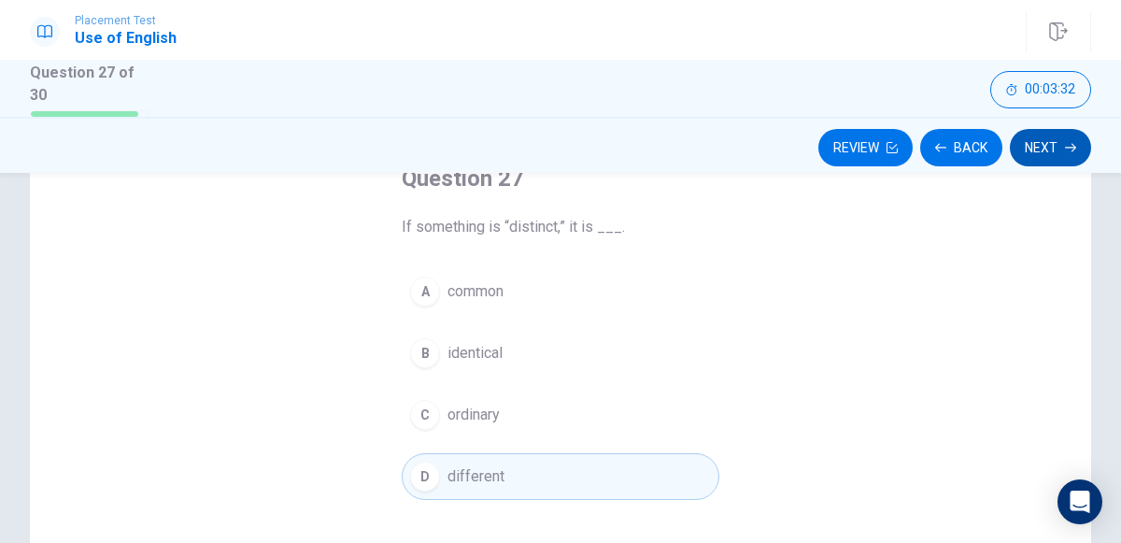
click at [1066, 149] on icon "button" at bounding box center [1070, 147] width 11 height 11
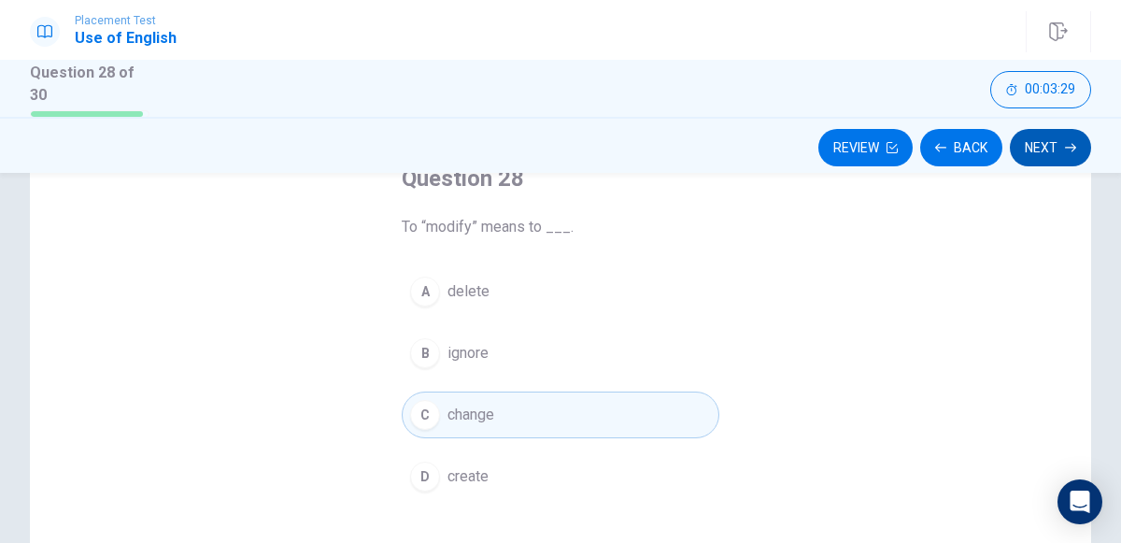
click at [1046, 155] on button "Next" at bounding box center [1050, 147] width 81 height 37
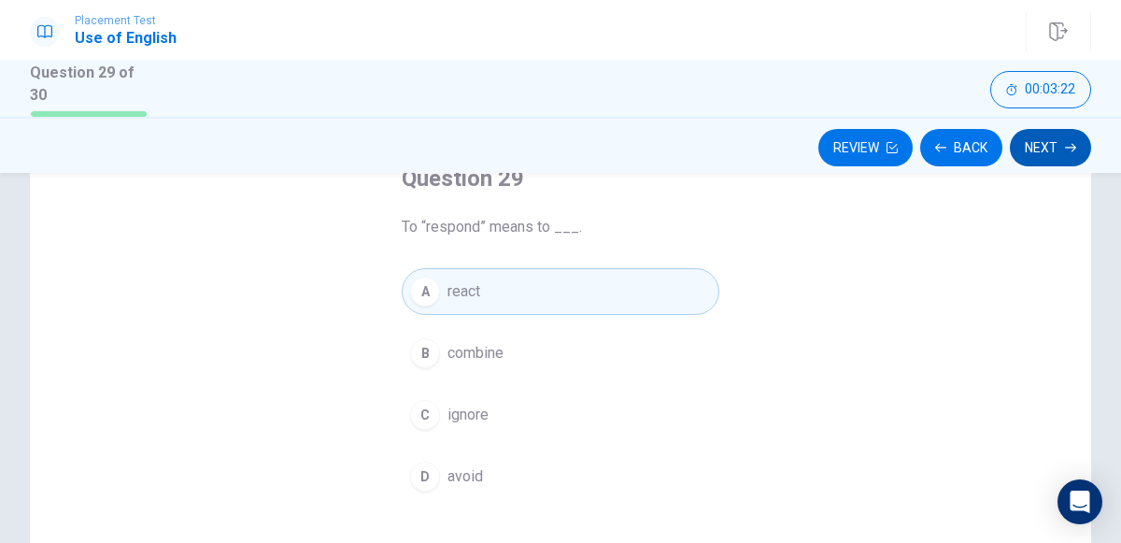
click at [1066, 148] on icon "button" at bounding box center [1070, 147] width 11 height 11
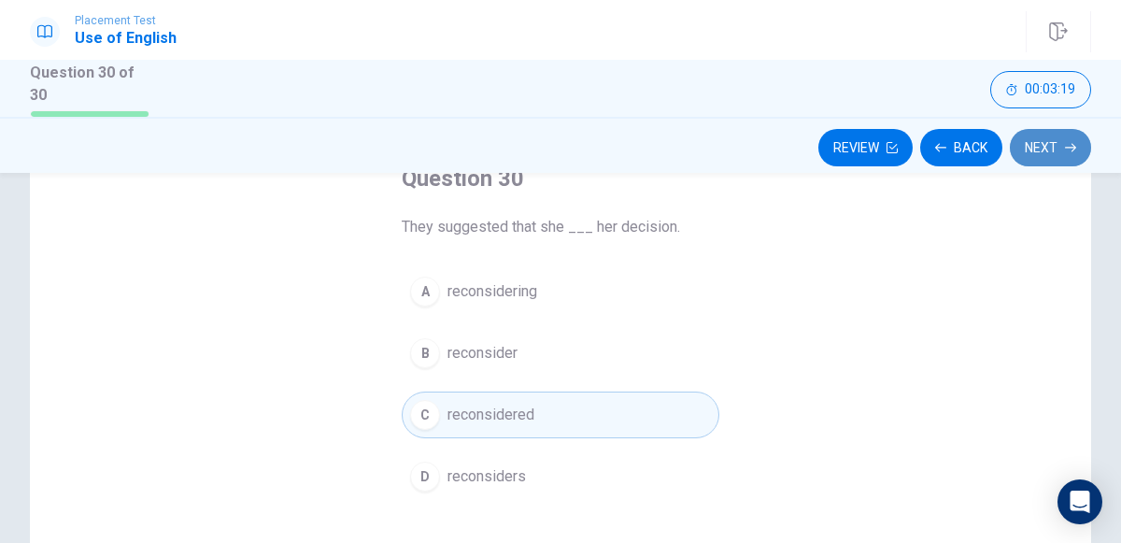
click at [1047, 161] on button "Next" at bounding box center [1050, 147] width 81 height 37
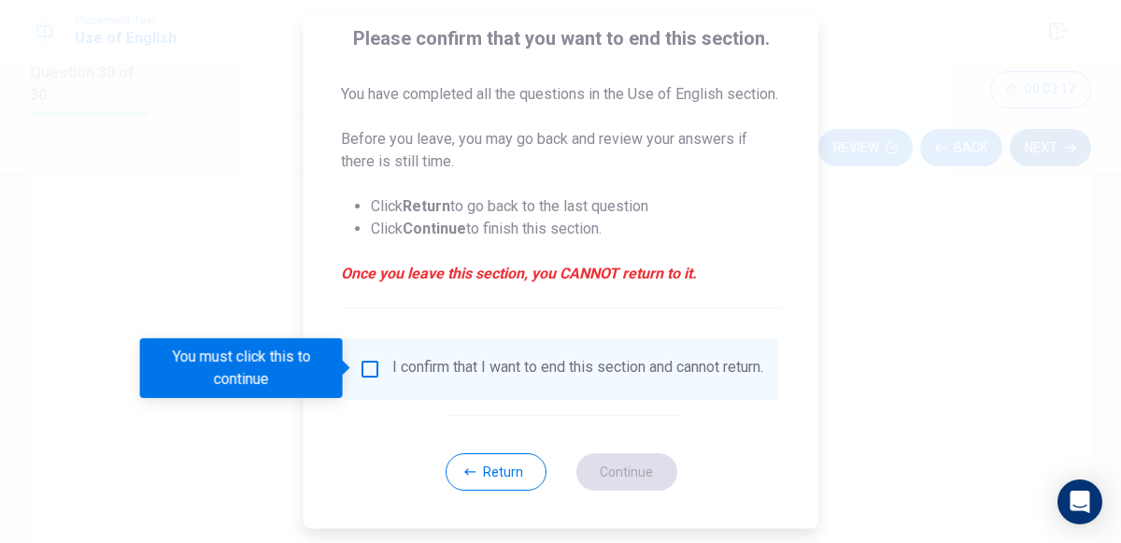
scroll to position [166, 0]
click at [392, 379] on div "I confirm that I want to end this section and cannot return." at bounding box center [577, 369] width 371 height 22
click at [372, 362] on input "You must click this to continue" at bounding box center [370, 369] width 22 height 22
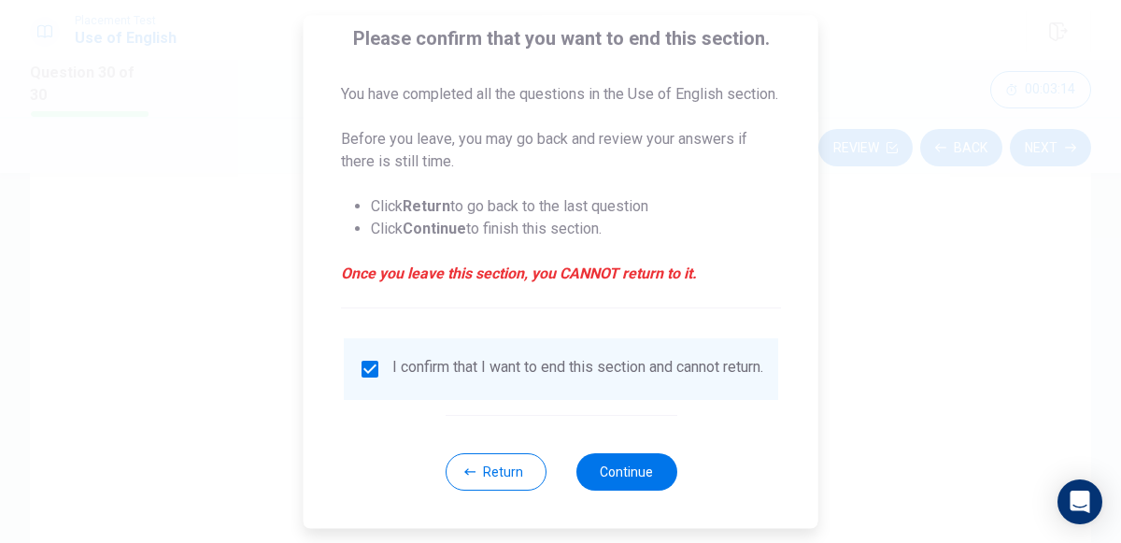
click at [558, 486] on div "Return Continue" at bounding box center [561, 471] width 232 height 113
click at [605, 473] on button "Continue" at bounding box center [625, 471] width 101 height 37
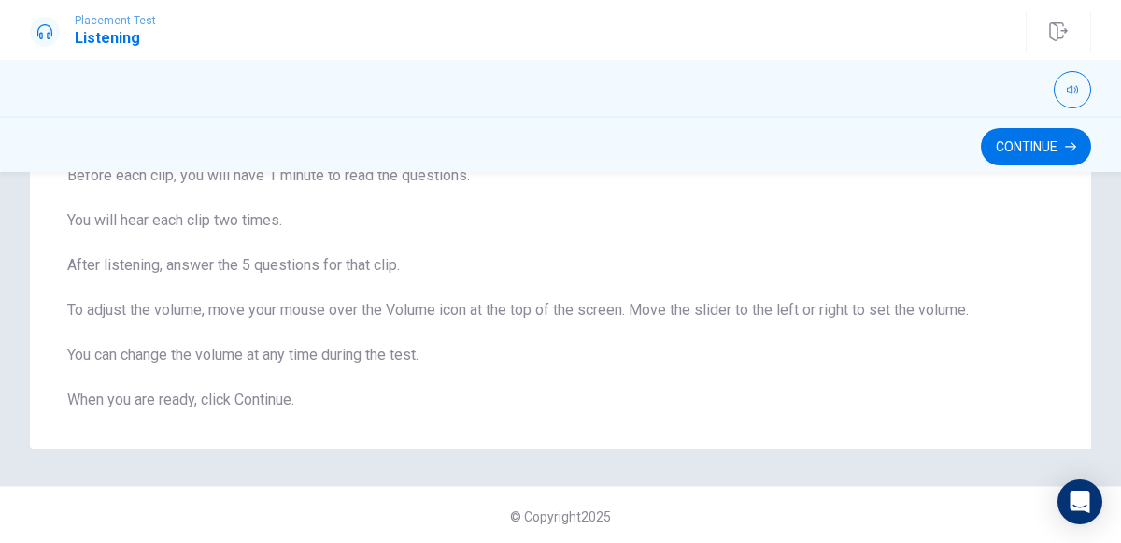
scroll to position [196, 0]
click at [1048, 159] on button "Continue" at bounding box center [1036, 146] width 110 height 37
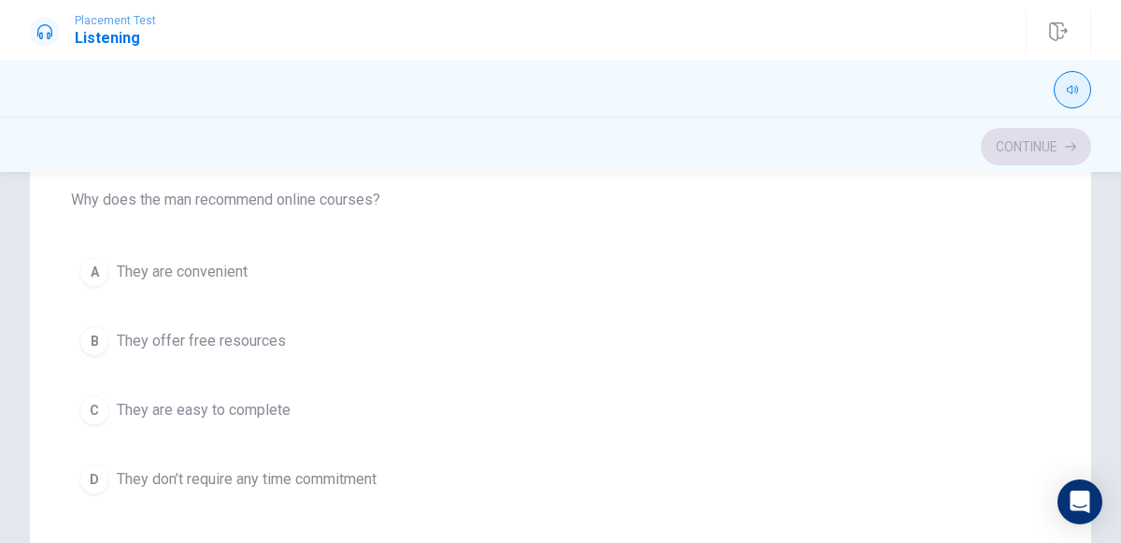
click at [1072, 89] on icon "button" at bounding box center [1071, 90] width 11 height 8
type input "1"
click at [1086, 229] on div "Question 1 Why does the man recommend online courses? A They are convenient B T…" at bounding box center [560, 388] width 1061 height 751
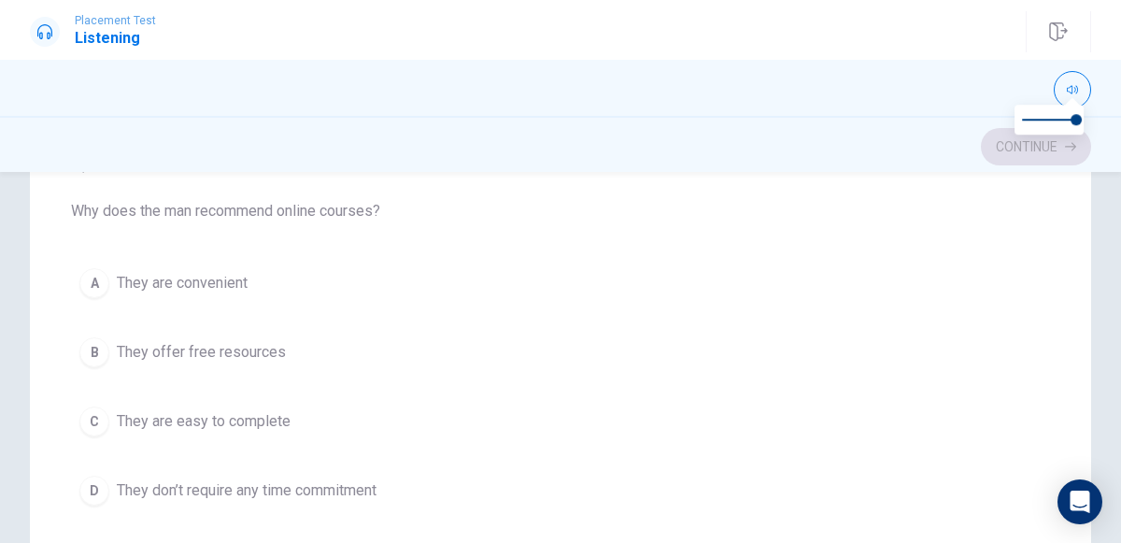
scroll to position [185, 0]
click at [95, 285] on div "A" at bounding box center [94, 283] width 30 height 30
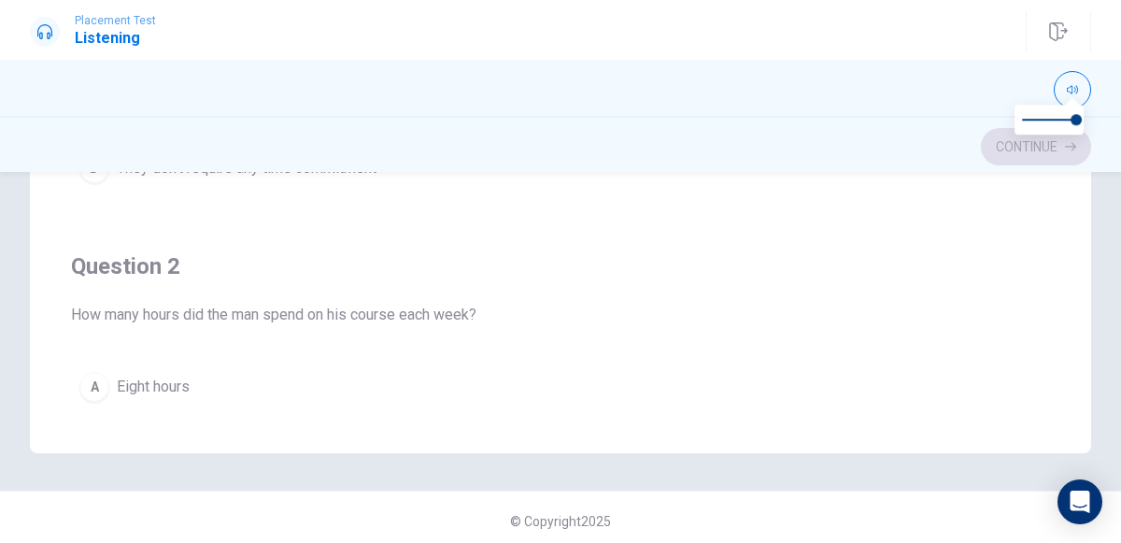
scroll to position [514, 0]
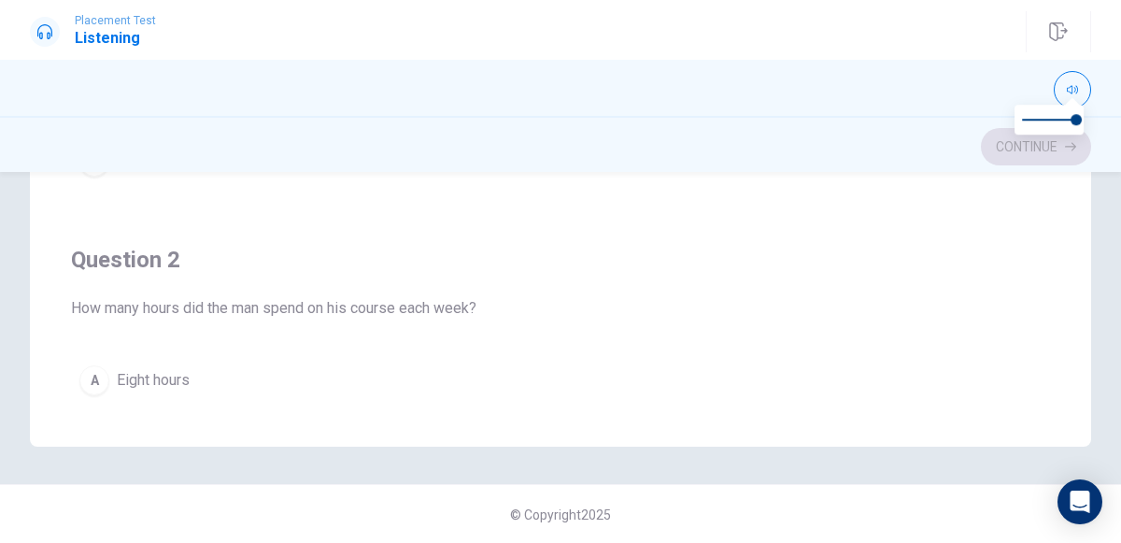
click at [94, 374] on div "A" at bounding box center [94, 380] width 30 height 30
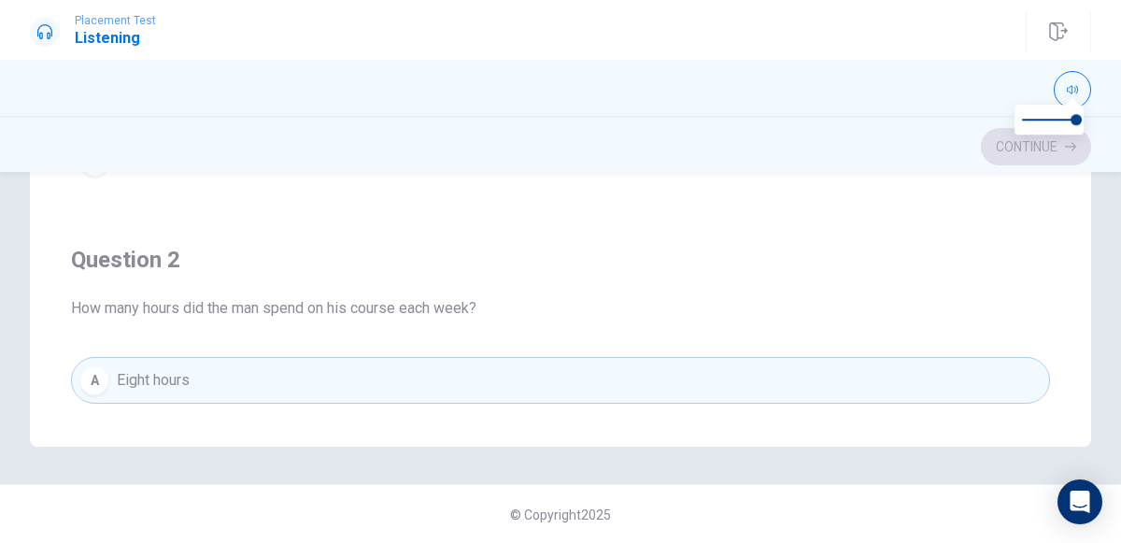
click at [93, 374] on div "A" at bounding box center [94, 380] width 30 height 30
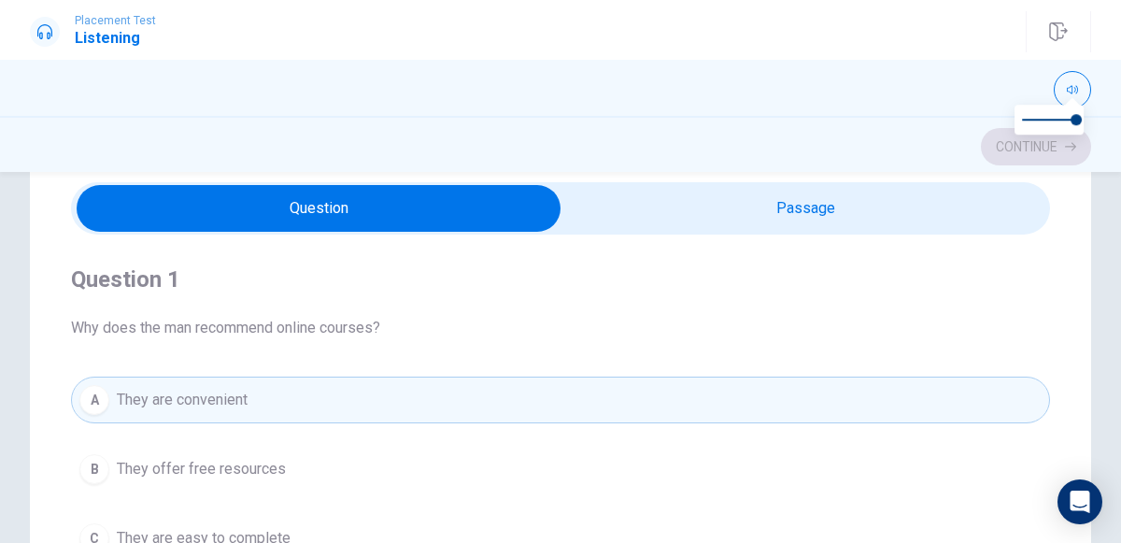
scroll to position [0, 0]
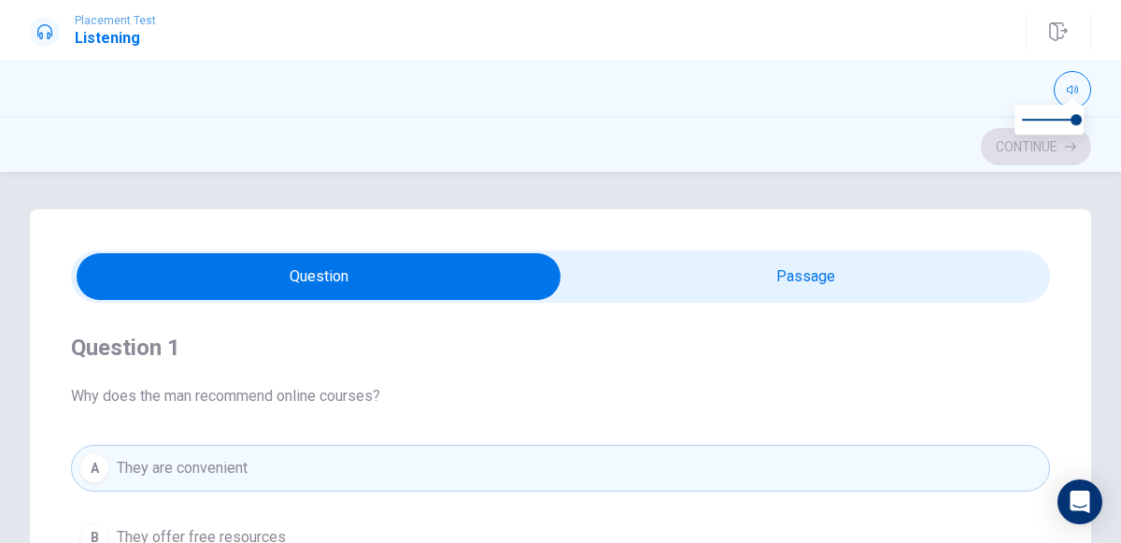
click at [93, 466] on div "A" at bounding box center [94, 468] width 30 height 30
type input "77"
click at [623, 286] on input "checkbox" at bounding box center [318, 276] width 1468 height 47
checkbox input "true"
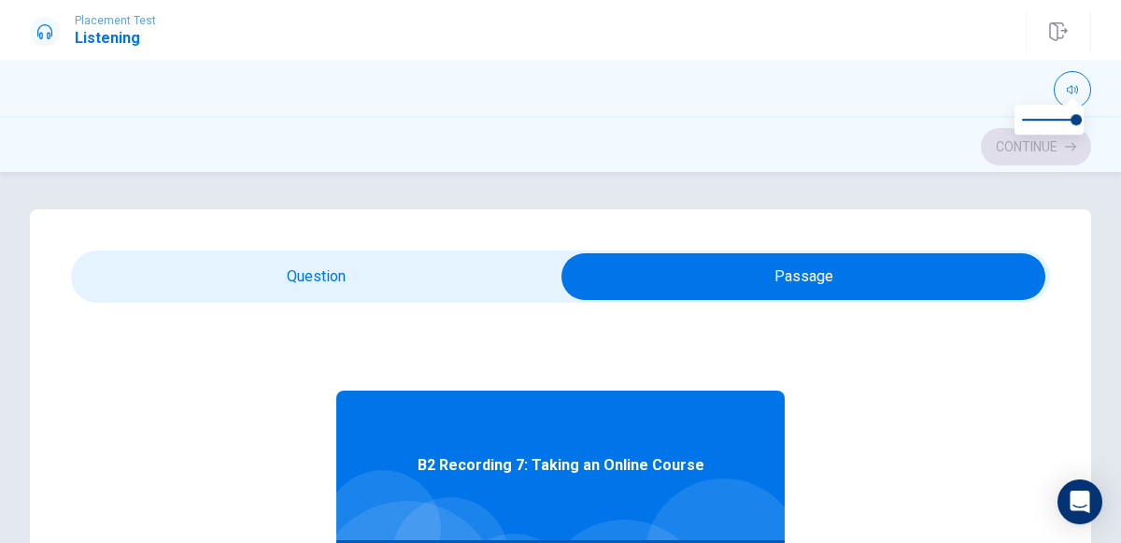
scroll to position [104, 0]
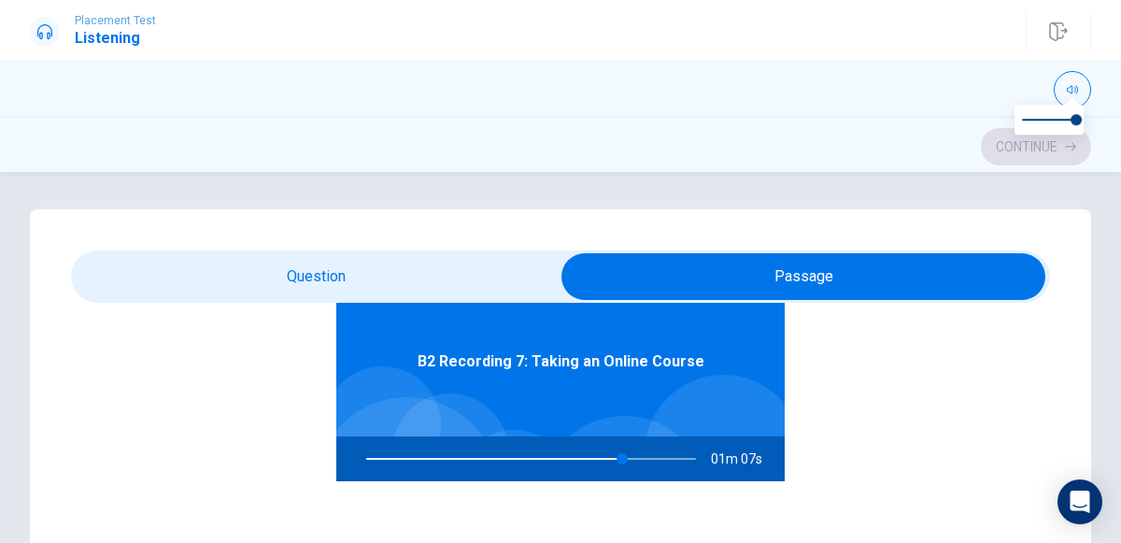
type input "78"
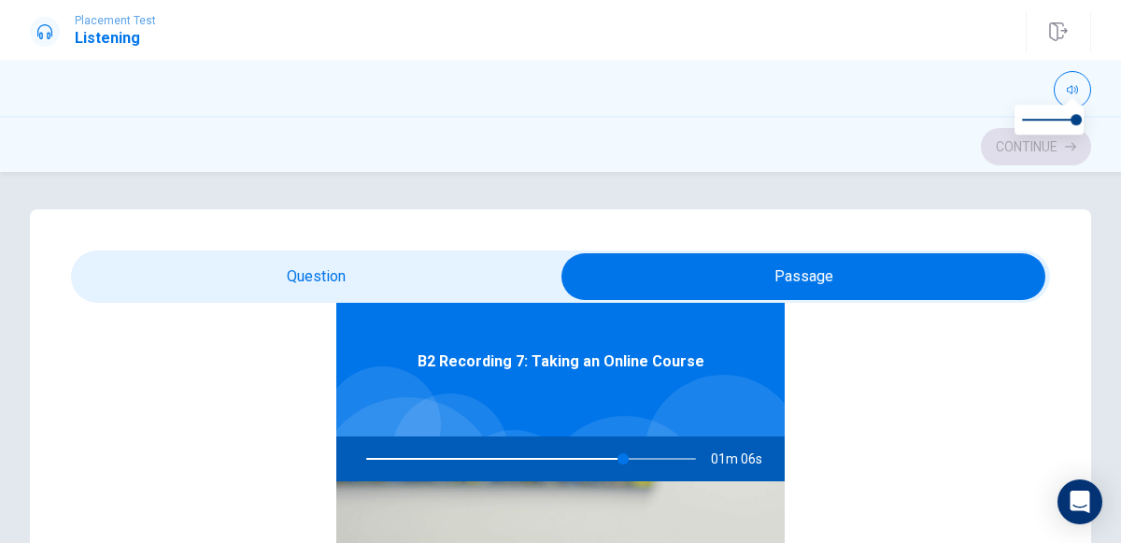
click at [278, 276] on input "checkbox" at bounding box center [803, 276] width 1468 height 47
checkbox input "false"
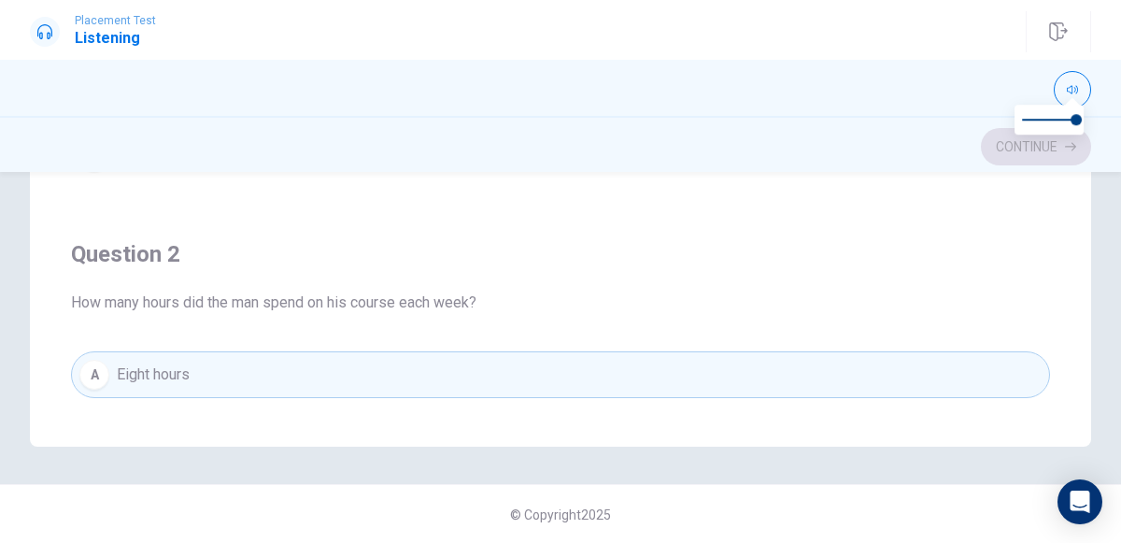
scroll to position [7, 0]
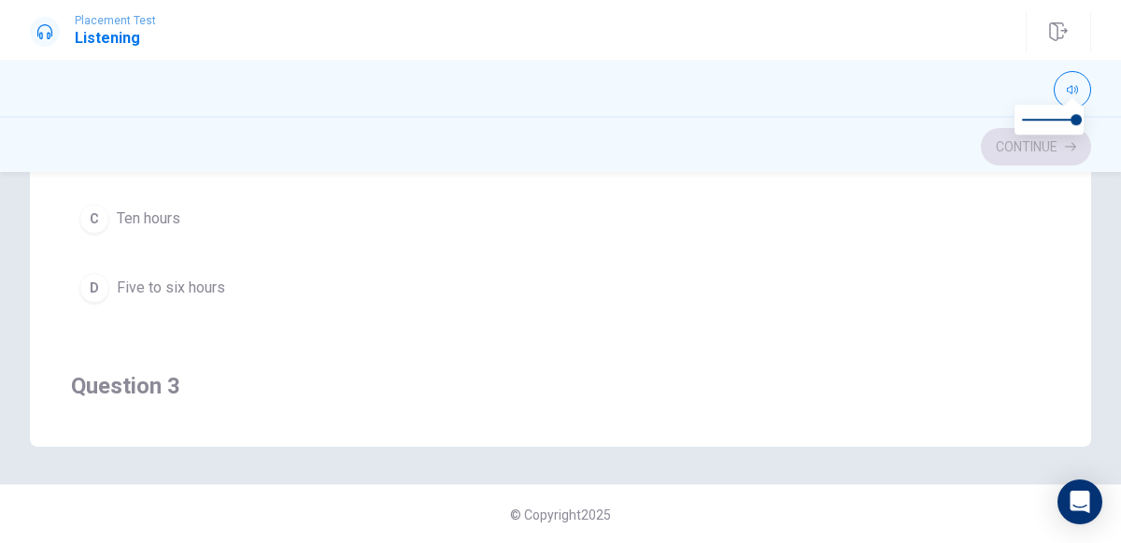
click at [129, 278] on span "Five to six hours" at bounding box center [171, 287] width 108 height 22
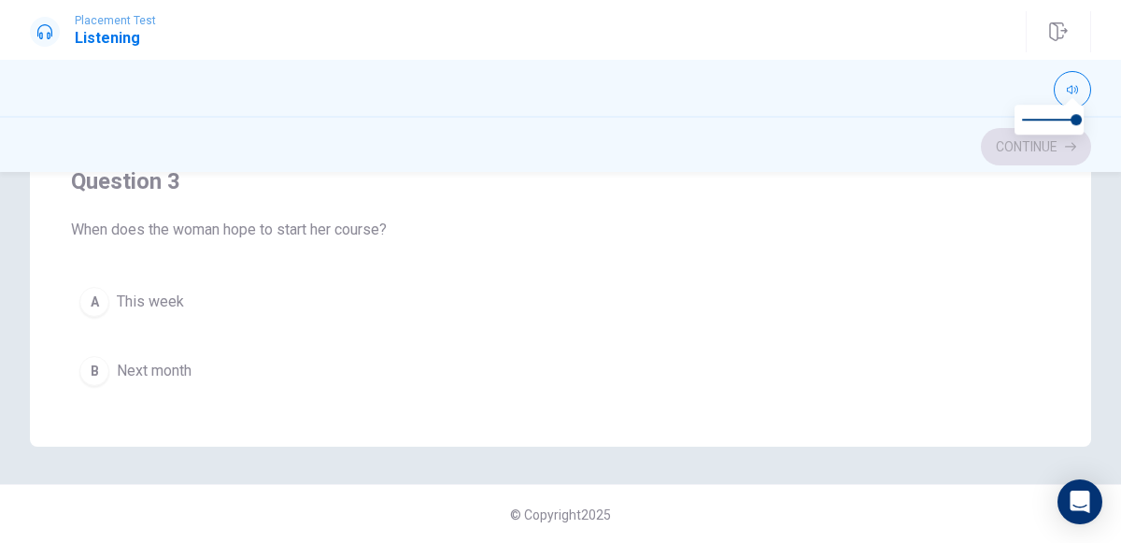
click at [93, 291] on div "A" at bounding box center [94, 302] width 30 height 30
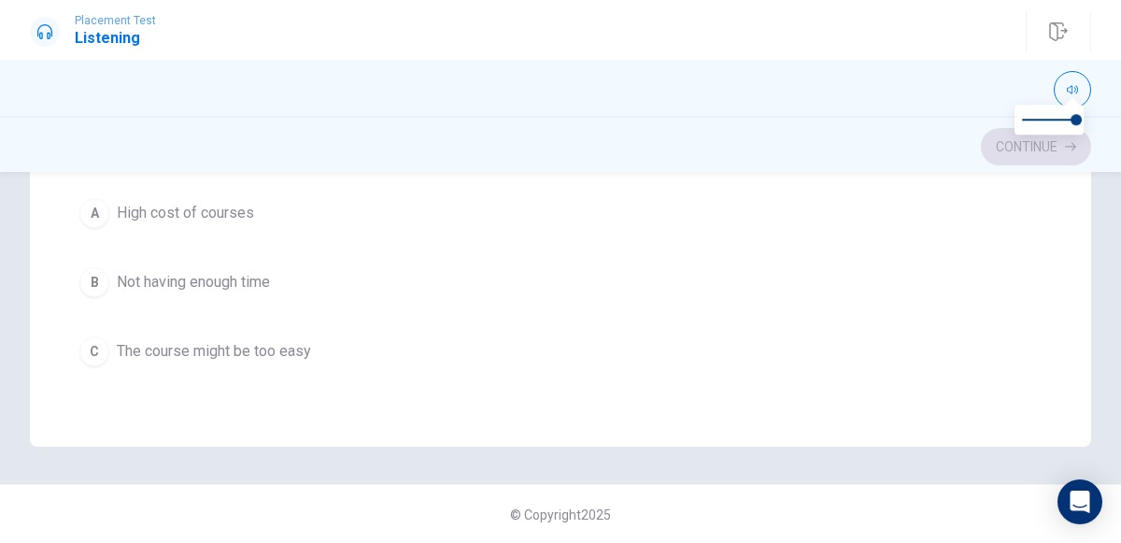
scroll to position [1036, 0]
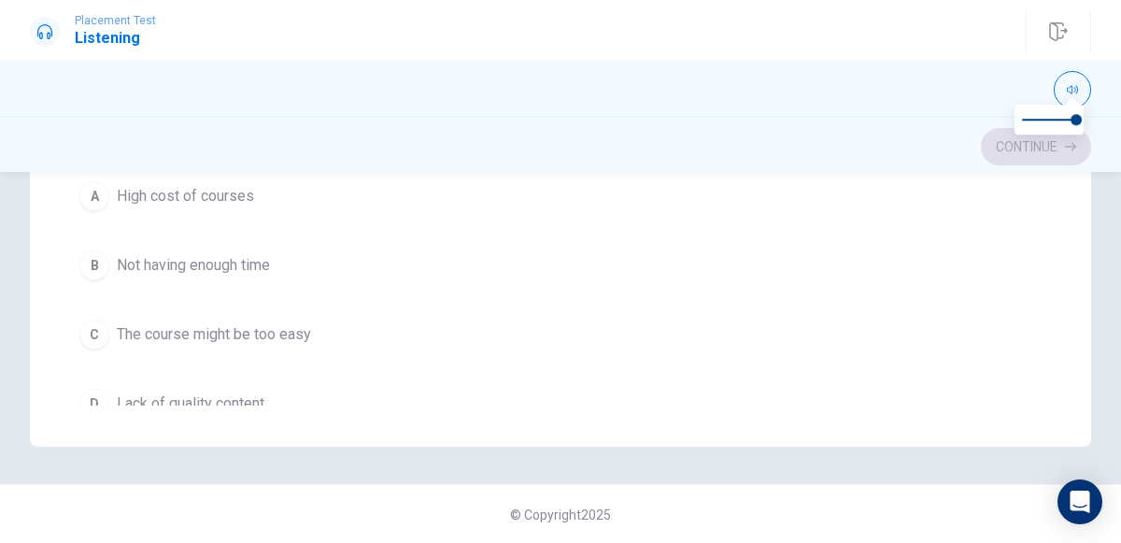
click at [130, 260] on span "Not having enough time" at bounding box center [193, 265] width 153 height 22
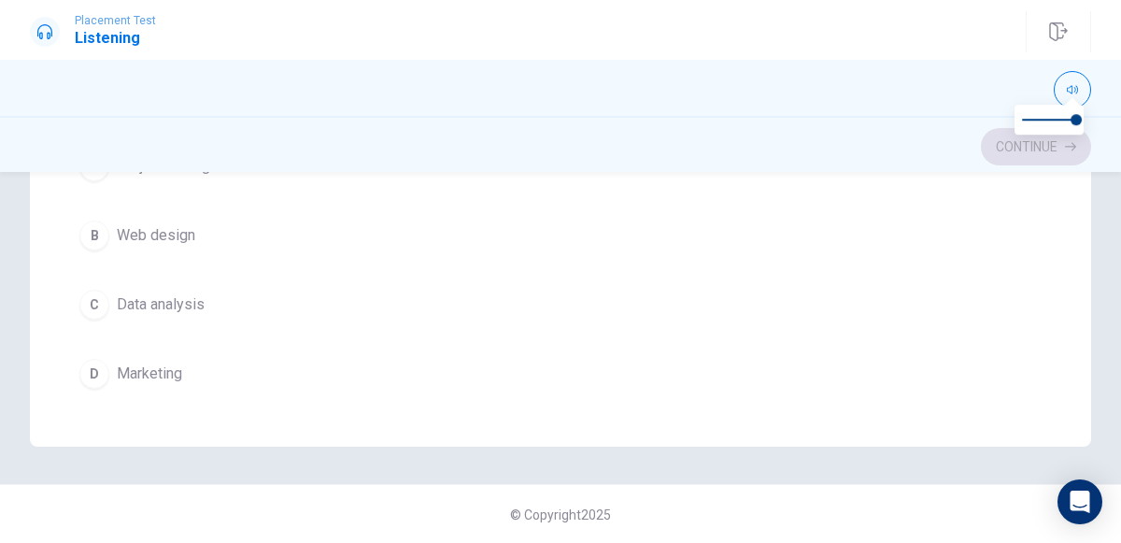
scroll to position [1494, 0]
click at [104, 300] on button "C Data analysis" at bounding box center [560, 301] width 979 height 47
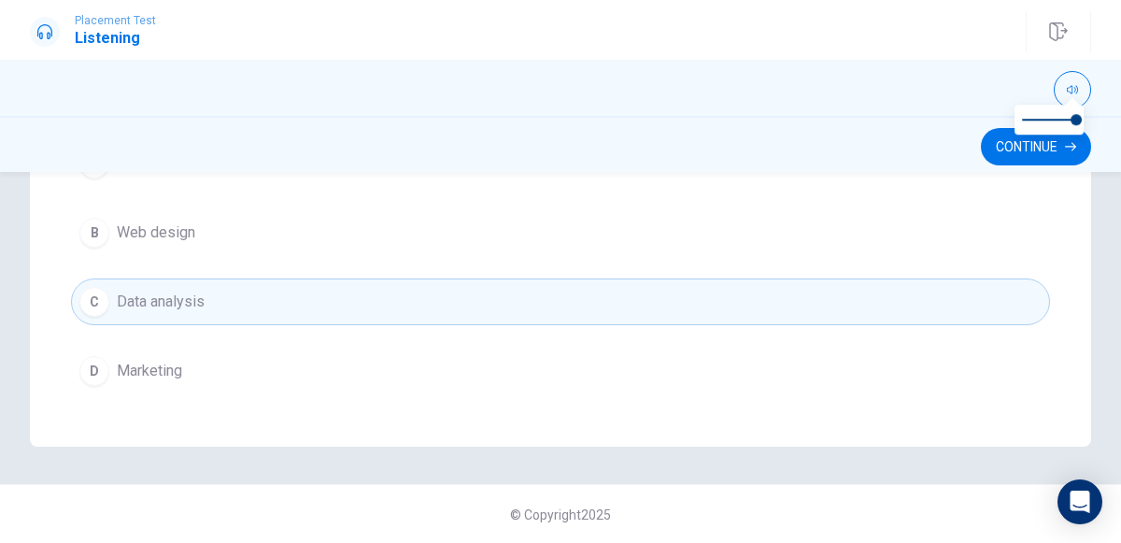
scroll to position [1498, 0]
click at [998, 162] on button "Continue" at bounding box center [1036, 146] width 110 height 37
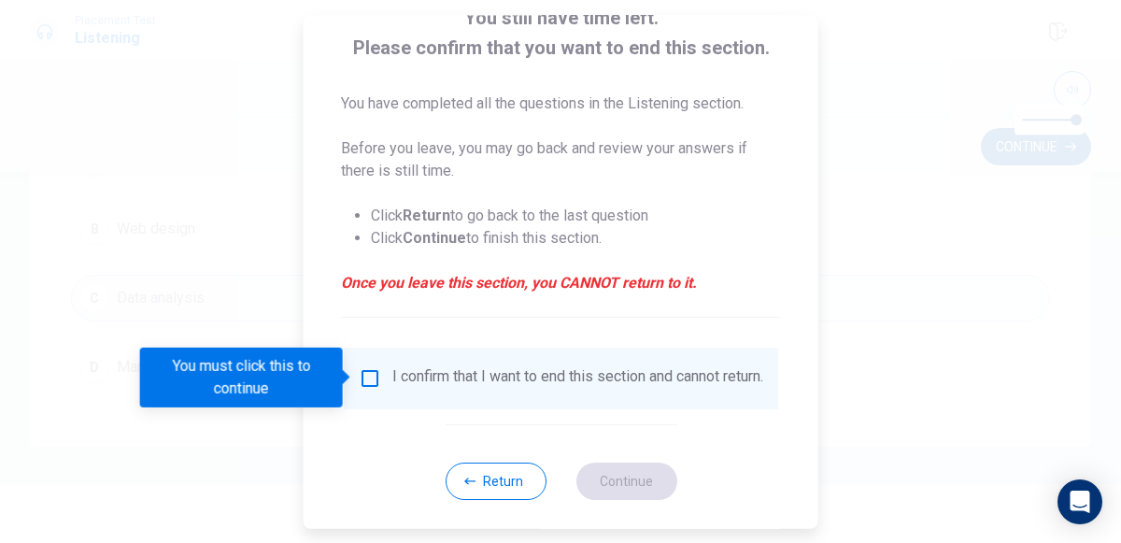
scroll to position [152, 0]
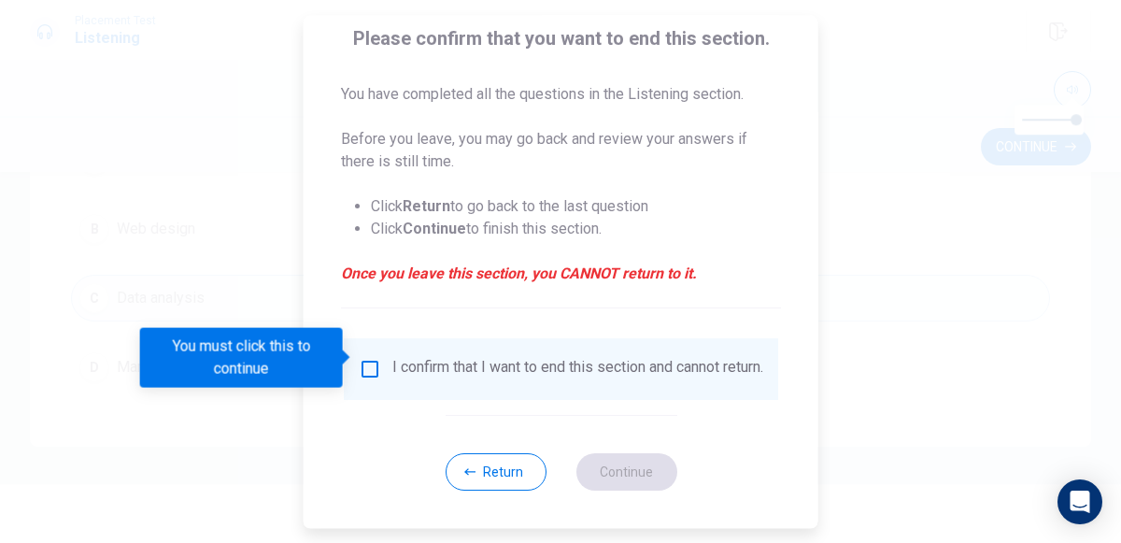
click at [367, 360] on input "You must click this to continue" at bounding box center [370, 369] width 22 height 22
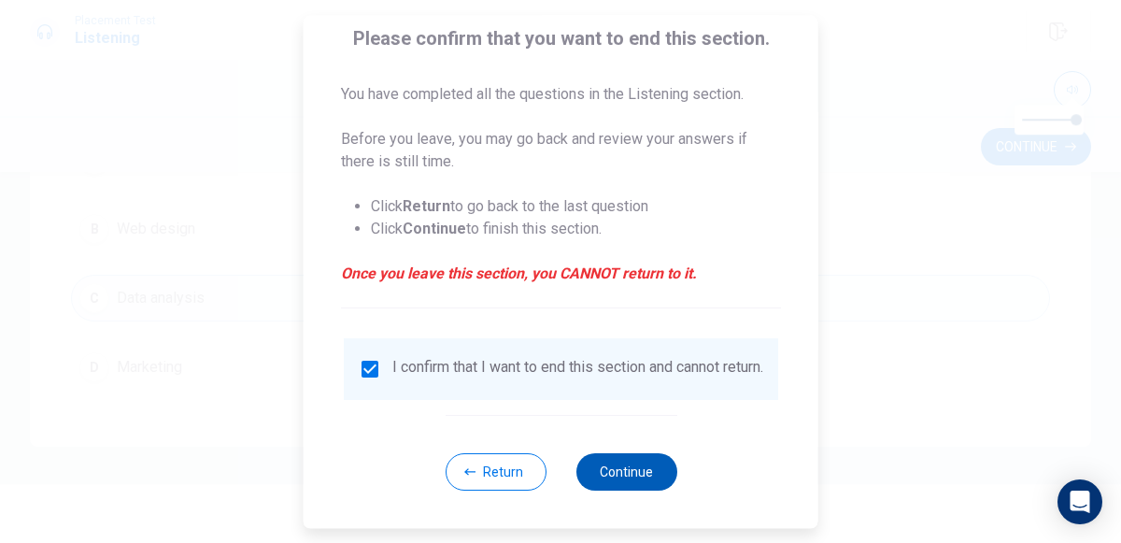
click at [630, 486] on button "Continue" at bounding box center [625, 471] width 101 height 37
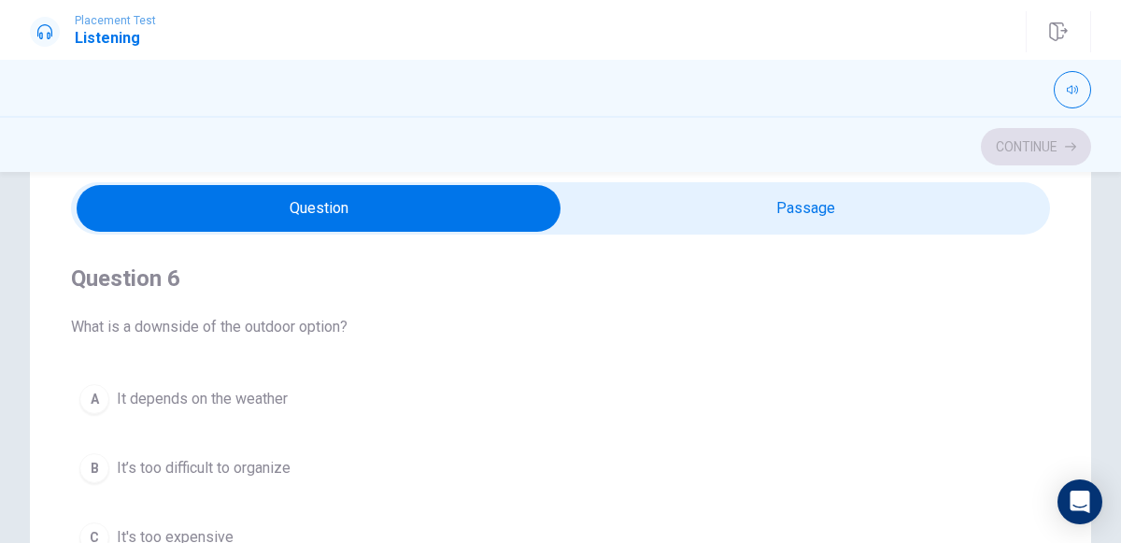
scroll to position [0, 0]
click at [94, 402] on div "A" at bounding box center [94, 400] width 30 height 30
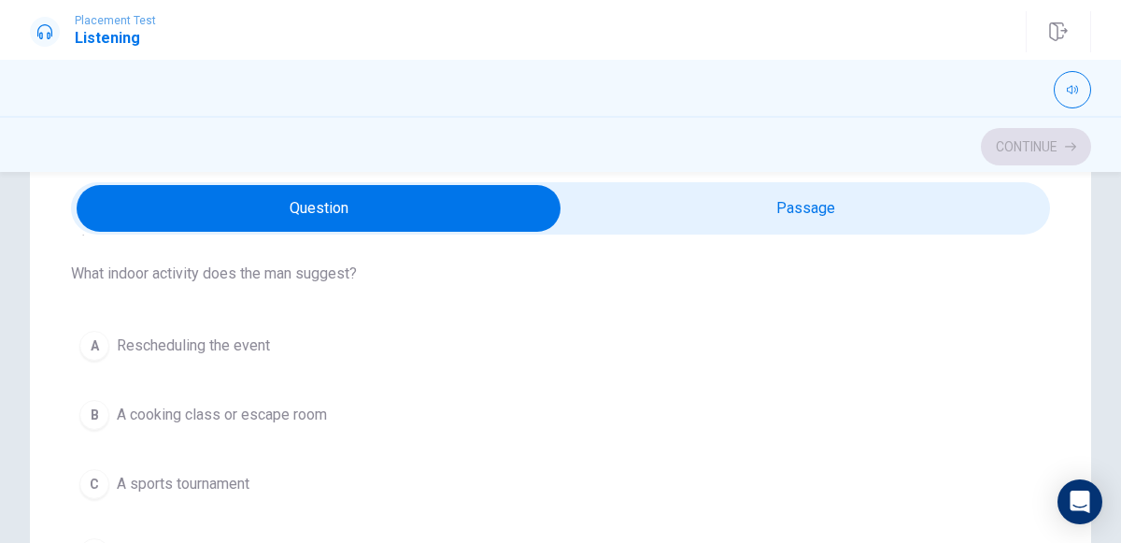
scroll to position [914, 0]
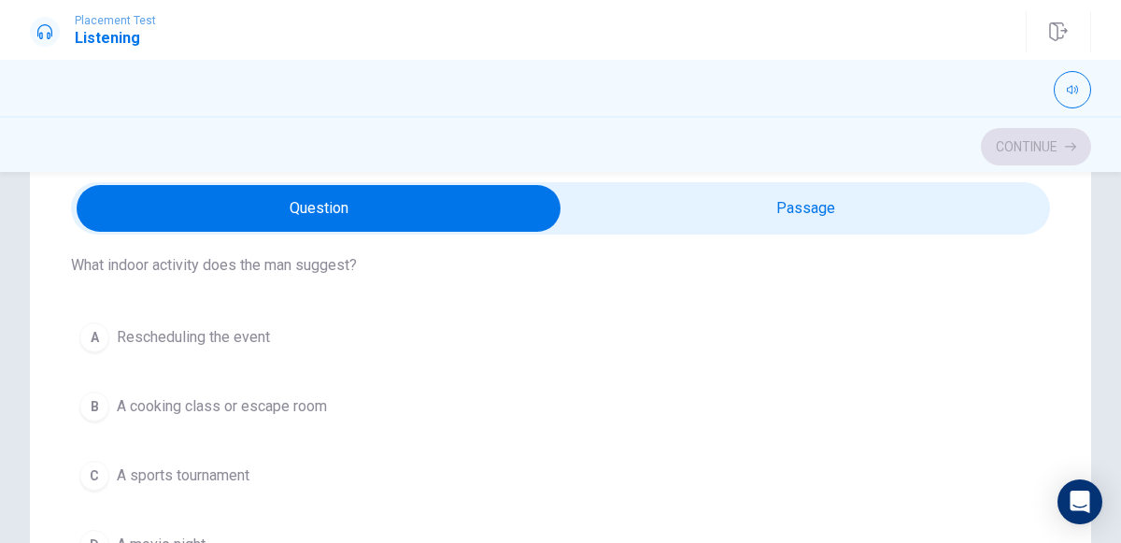
click at [107, 410] on button "B A cooking class or escape room" at bounding box center [560, 406] width 979 height 47
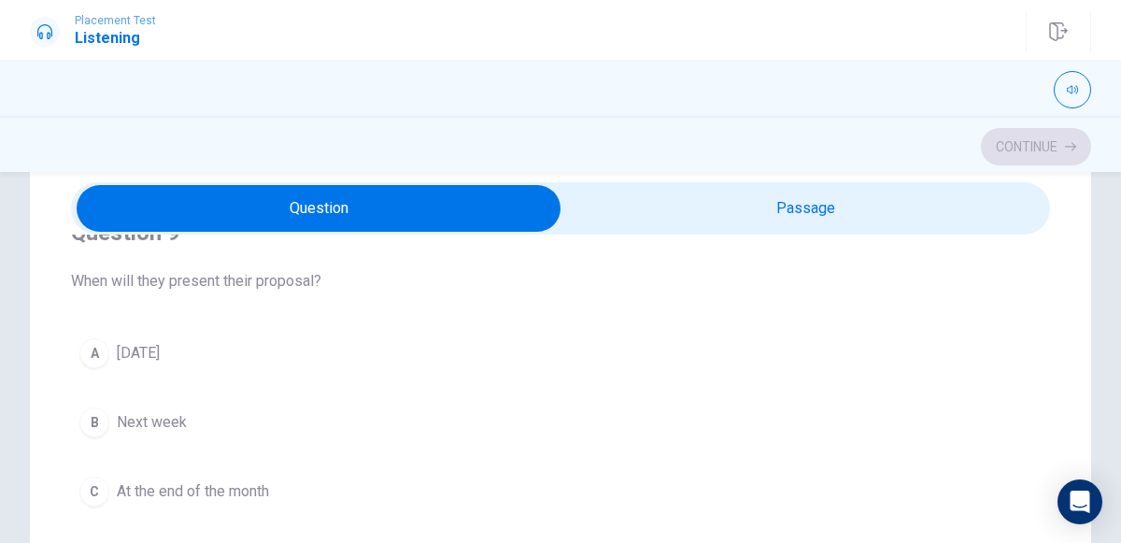
click at [97, 418] on div "B" at bounding box center [94, 422] width 30 height 30
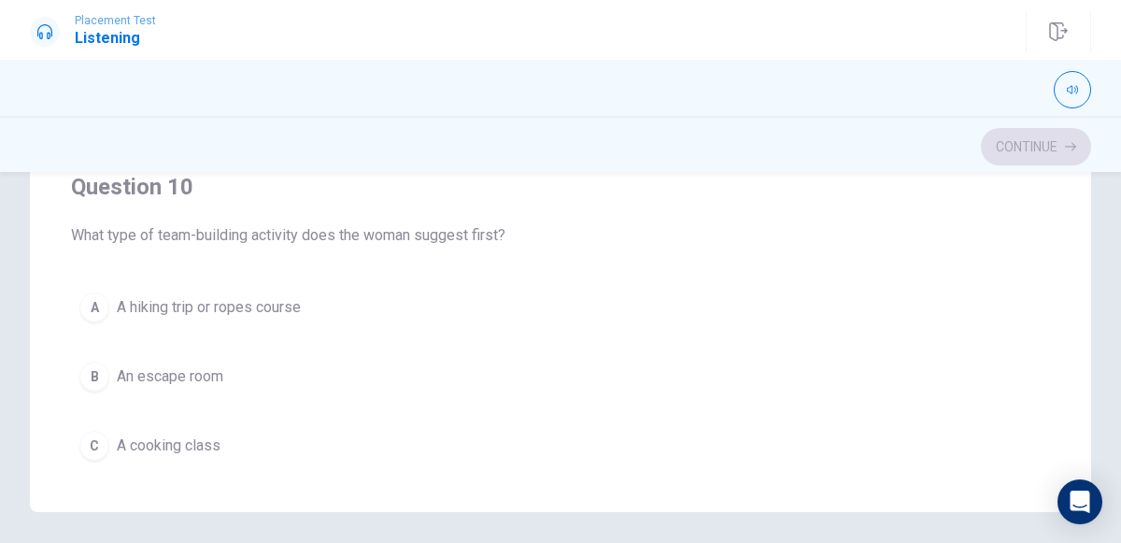
scroll to position [1417, 0]
click at [99, 302] on div "A" at bounding box center [94, 306] width 30 height 30
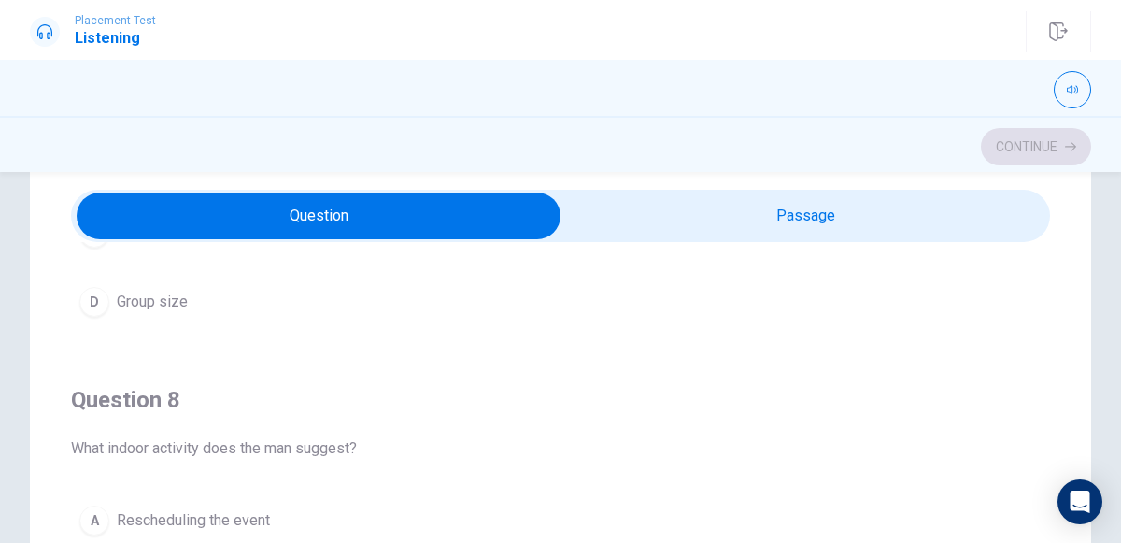
scroll to position [0, 0]
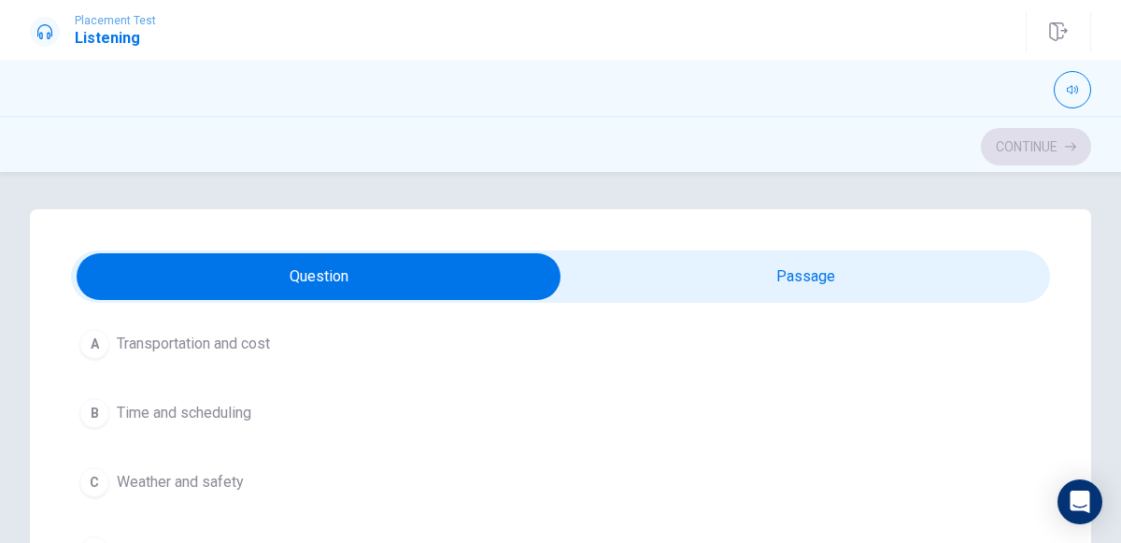
click at [100, 353] on div "A" at bounding box center [94, 344] width 30 height 30
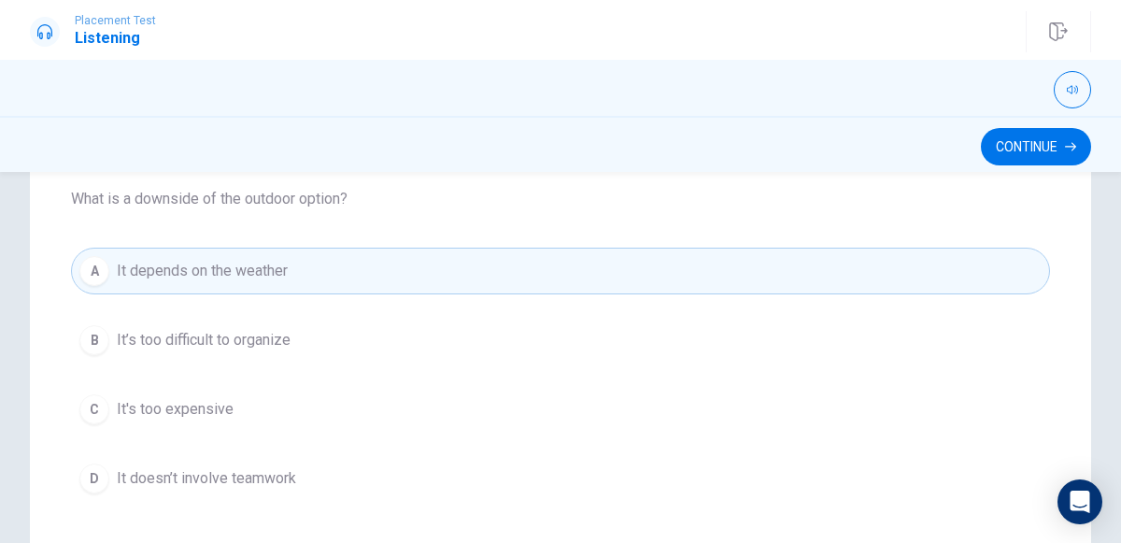
scroll to position [194, 0]
click at [1024, 148] on button "Continue" at bounding box center [1036, 146] width 110 height 37
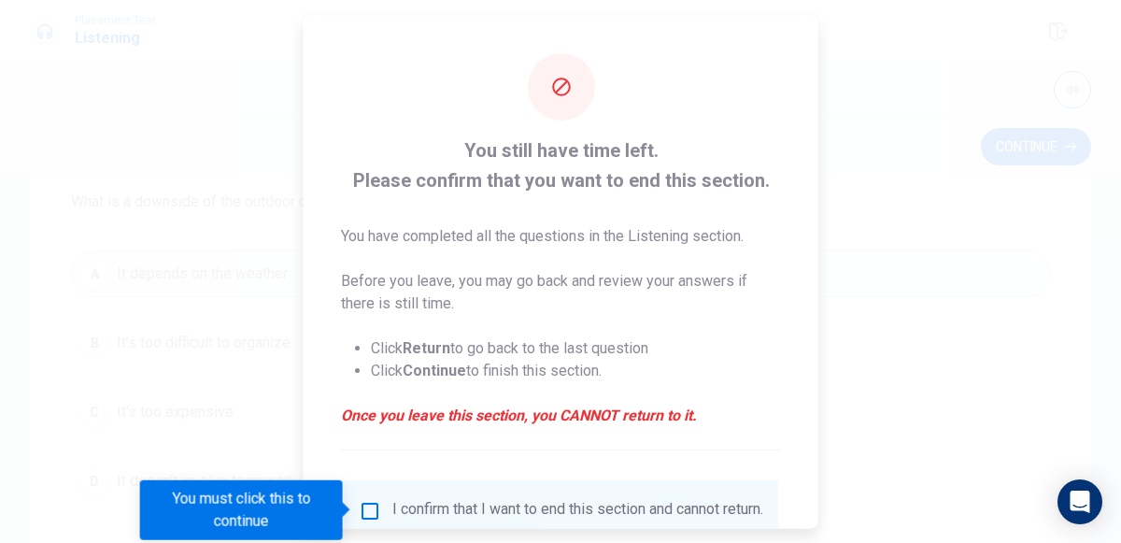
click at [370, 515] on input "You must click this to continue" at bounding box center [370, 510] width 22 height 22
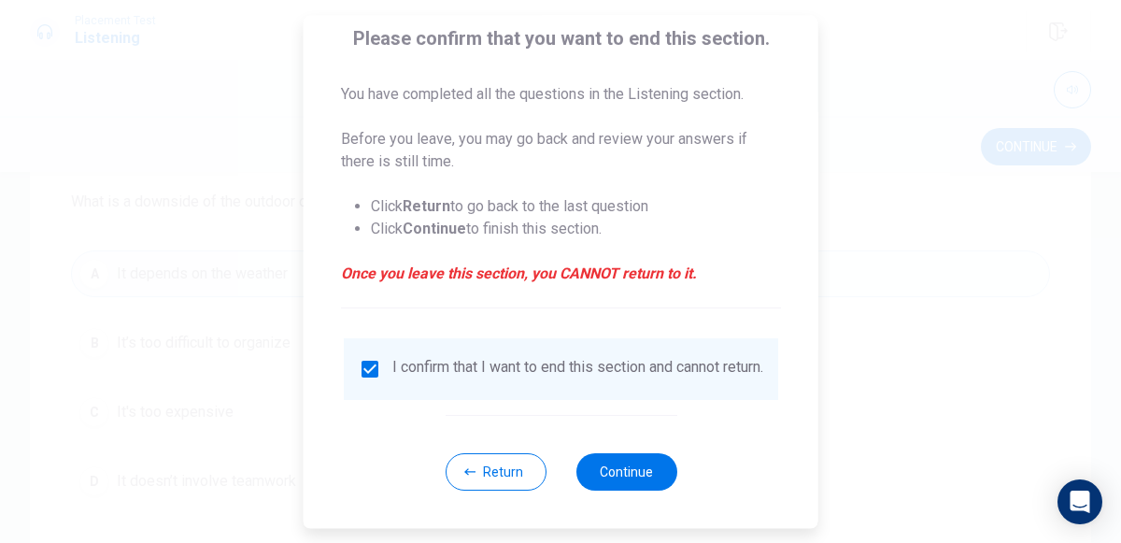
scroll to position [152, 0]
click at [612, 470] on button "Continue" at bounding box center [625, 471] width 101 height 37
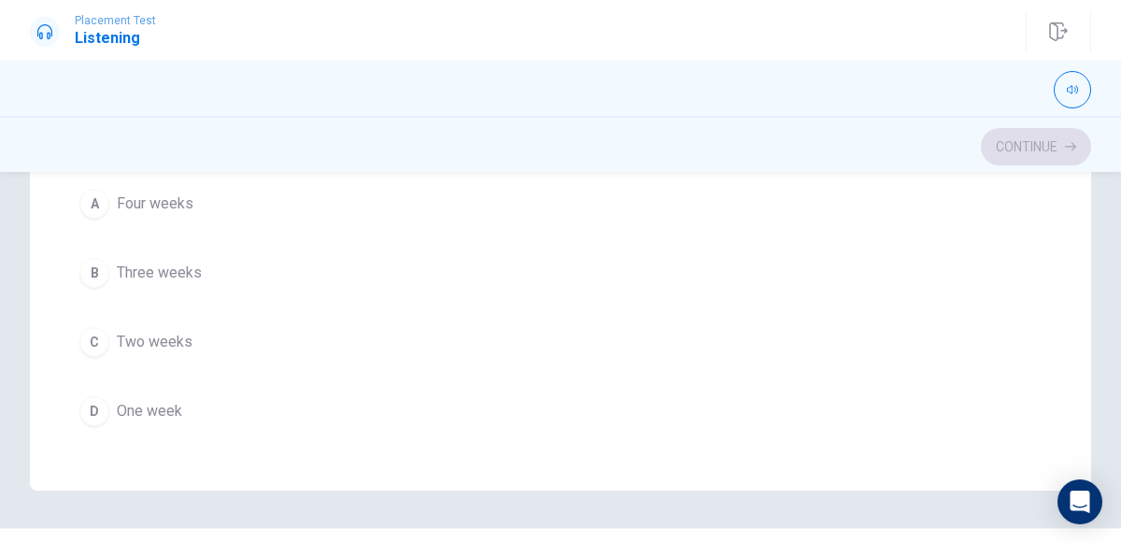
scroll to position [471, 0]
click at [93, 328] on div "C" at bounding box center [94, 341] width 30 height 30
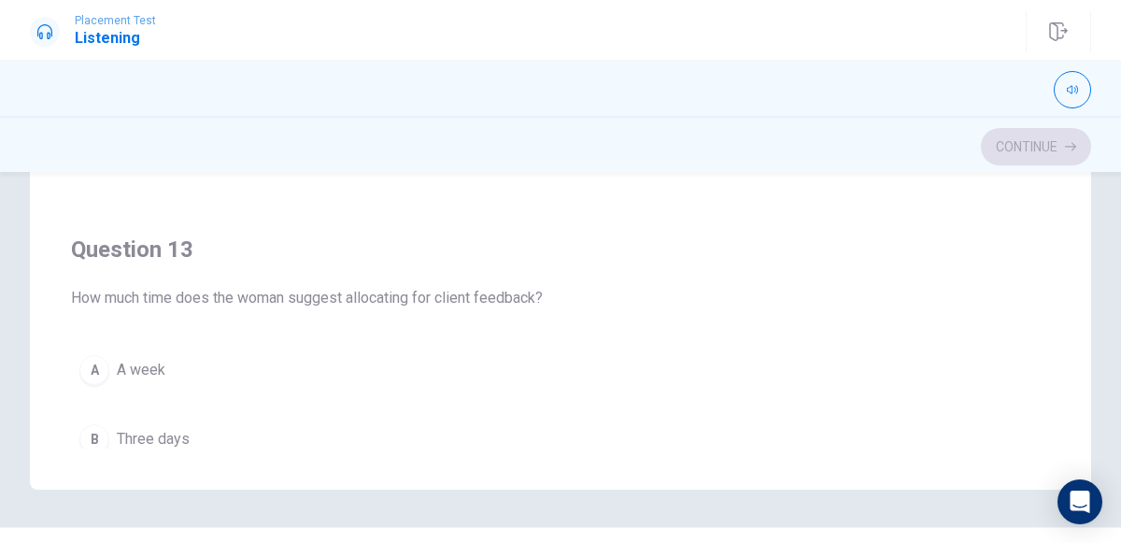
scroll to position [479, 0]
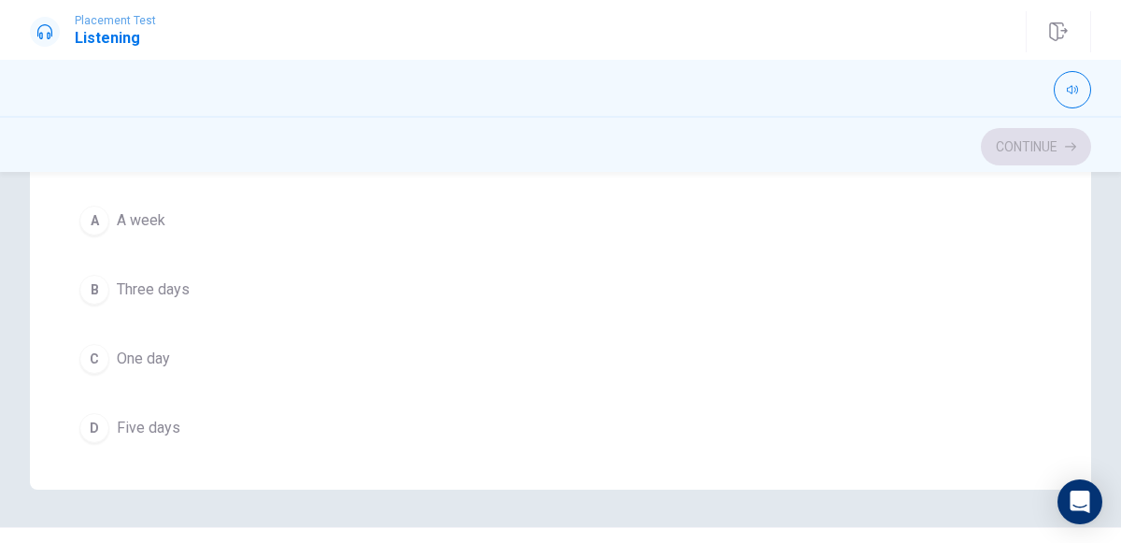
click at [105, 294] on button "B Three days" at bounding box center [560, 289] width 979 height 47
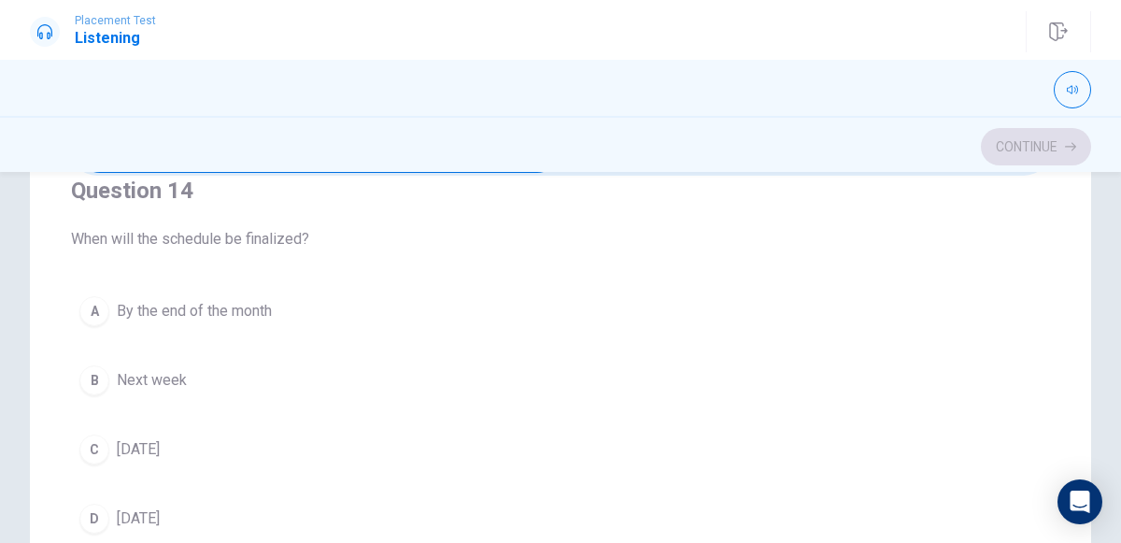
scroll to position [1312, 0]
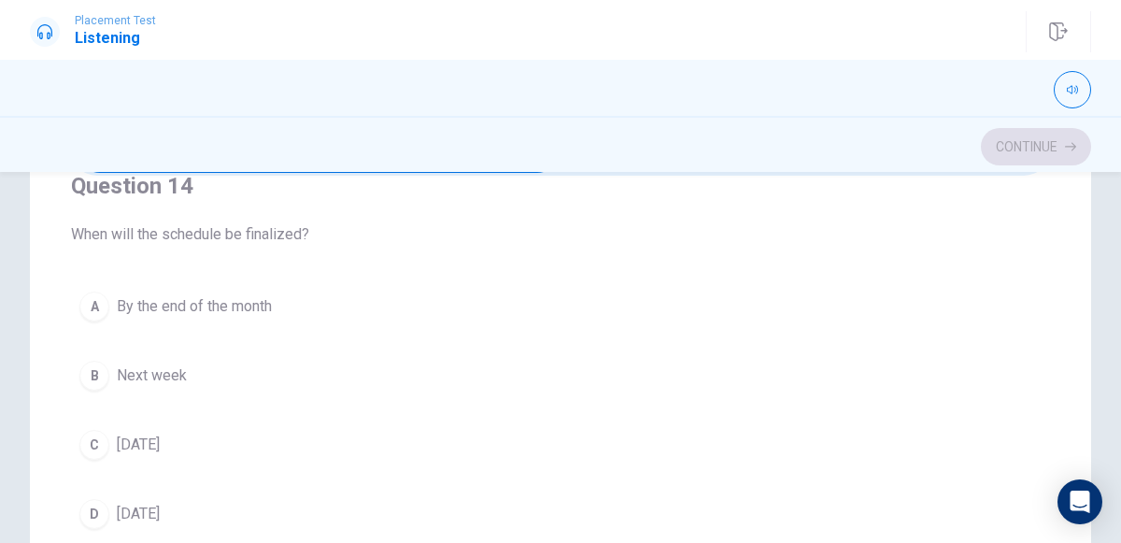
click at [121, 435] on span "[DATE]" at bounding box center [138, 444] width 43 height 22
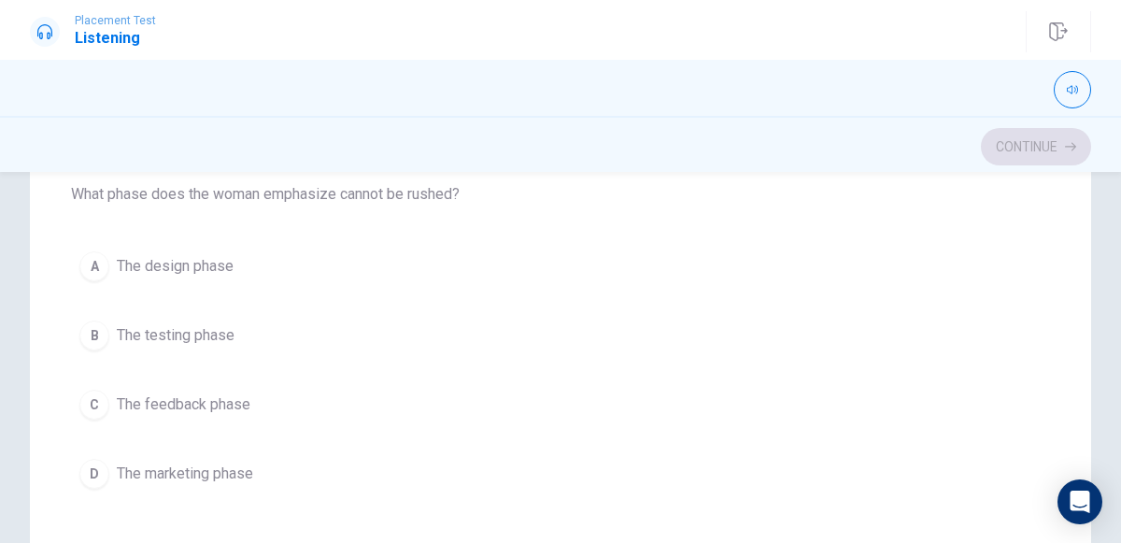
scroll to position [204, 0]
click at [93, 266] on div "A" at bounding box center [94, 264] width 30 height 30
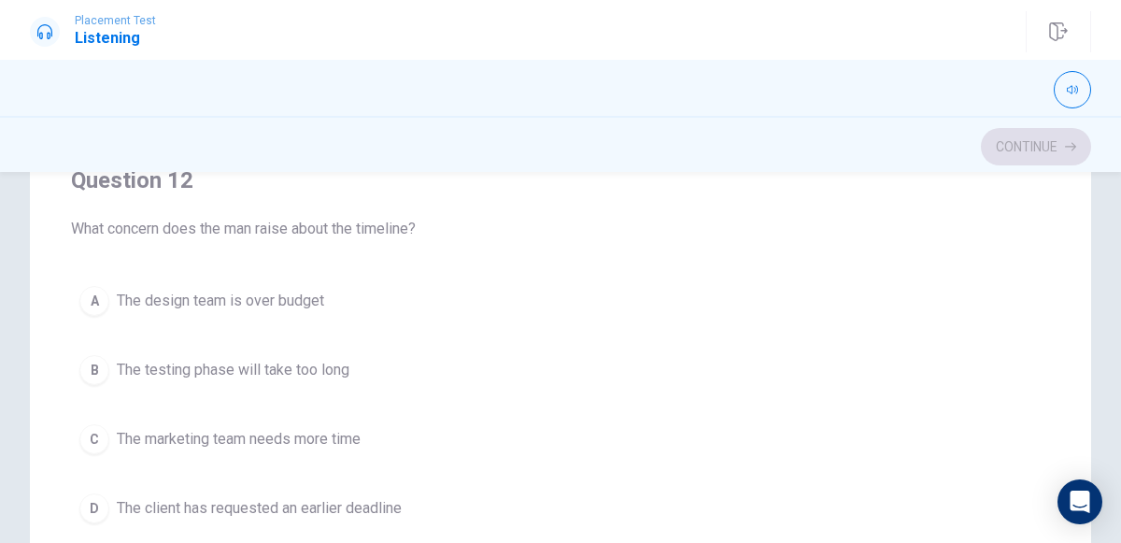
scroll to position [409, 0]
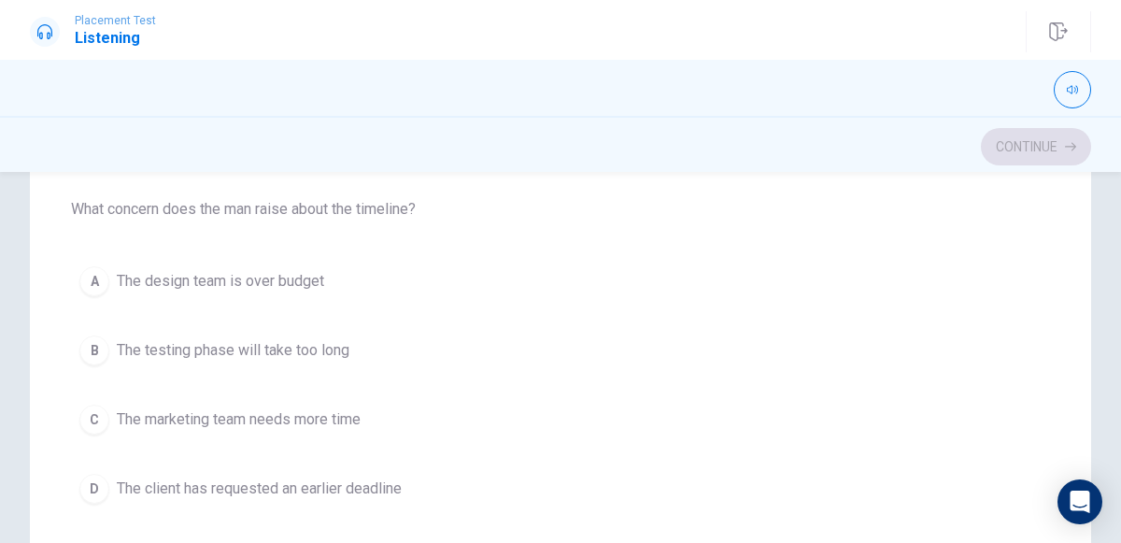
click at [105, 490] on div "D" at bounding box center [94, 488] width 30 height 30
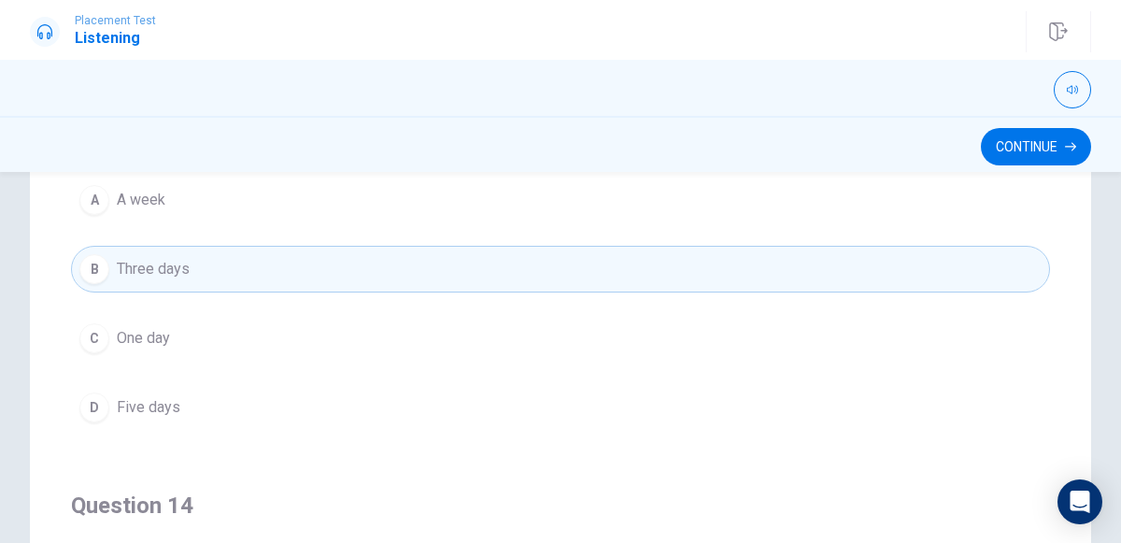
scroll to position [925, 0]
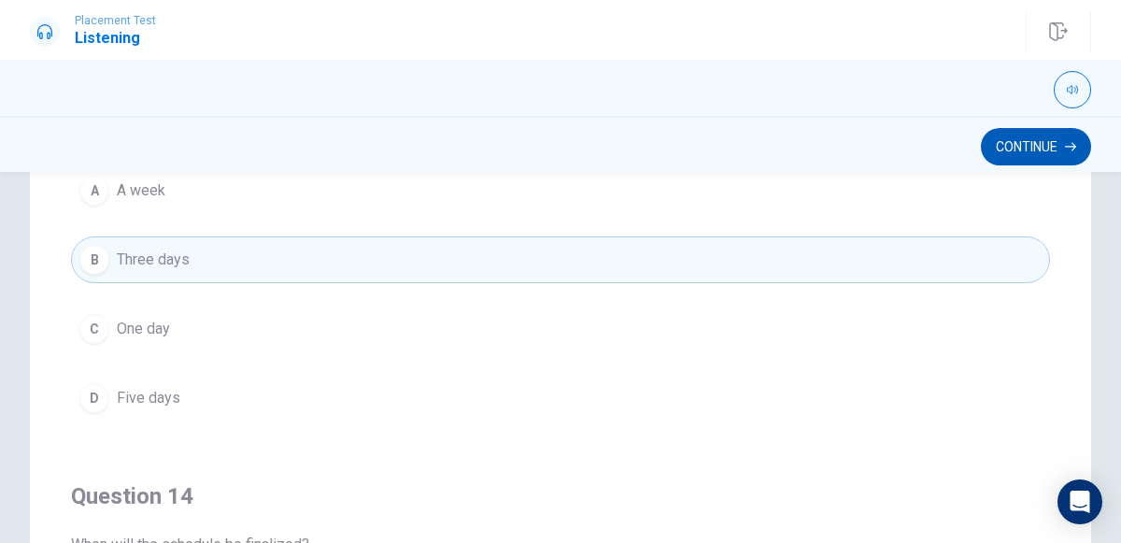
click at [1025, 150] on button "Continue" at bounding box center [1036, 146] width 110 height 37
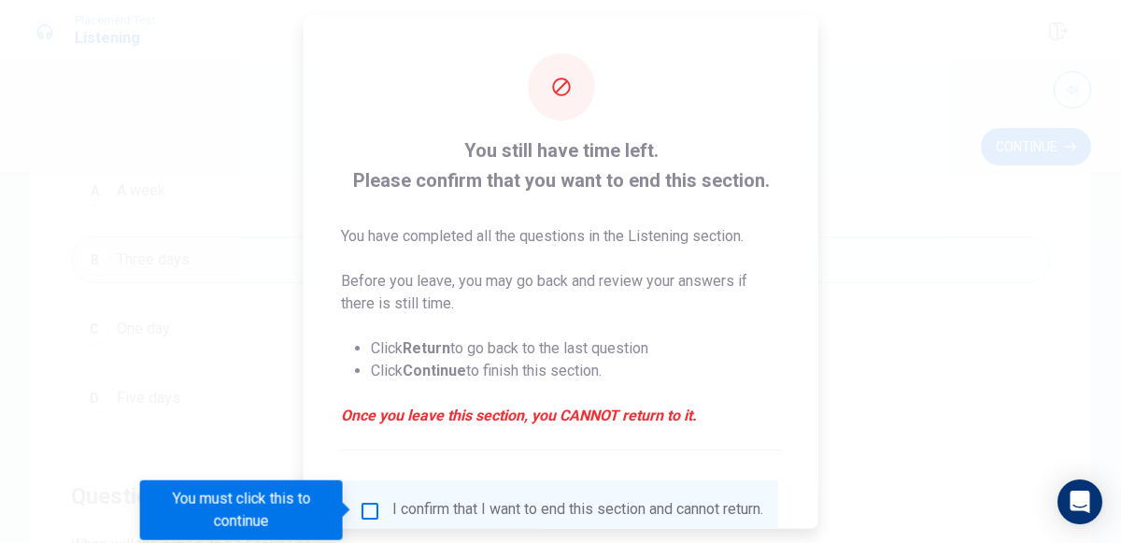
click at [392, 502] on div "I confirm that I want to end this section and cannot return." at bounding box center [577, 510] width 371 height 22
click at [370, 510] on input "You must click this to continue" at bounding box center [370, 510] width 22 height 22
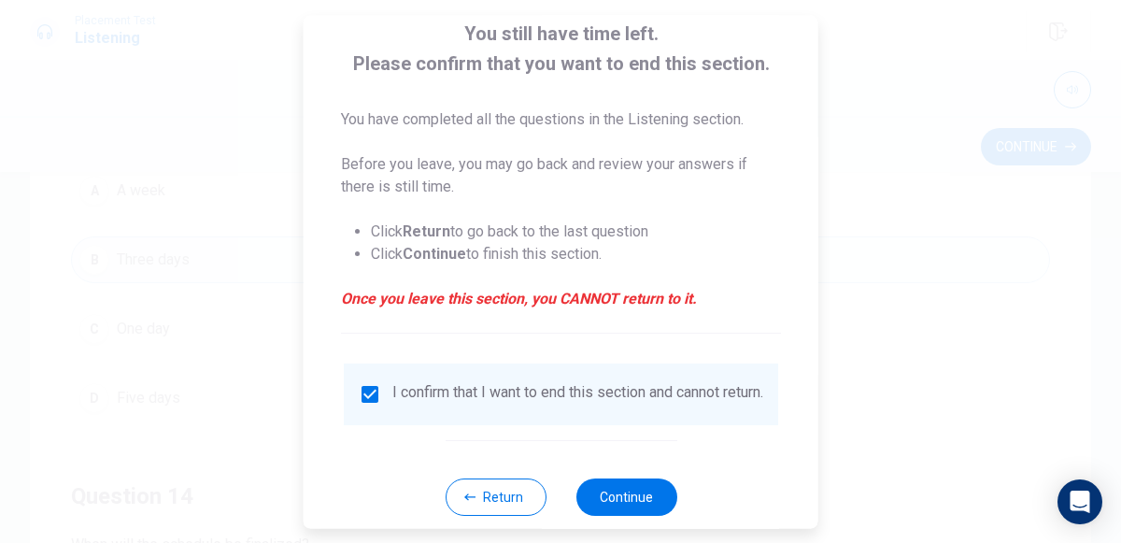
scroll to position [152, 0]
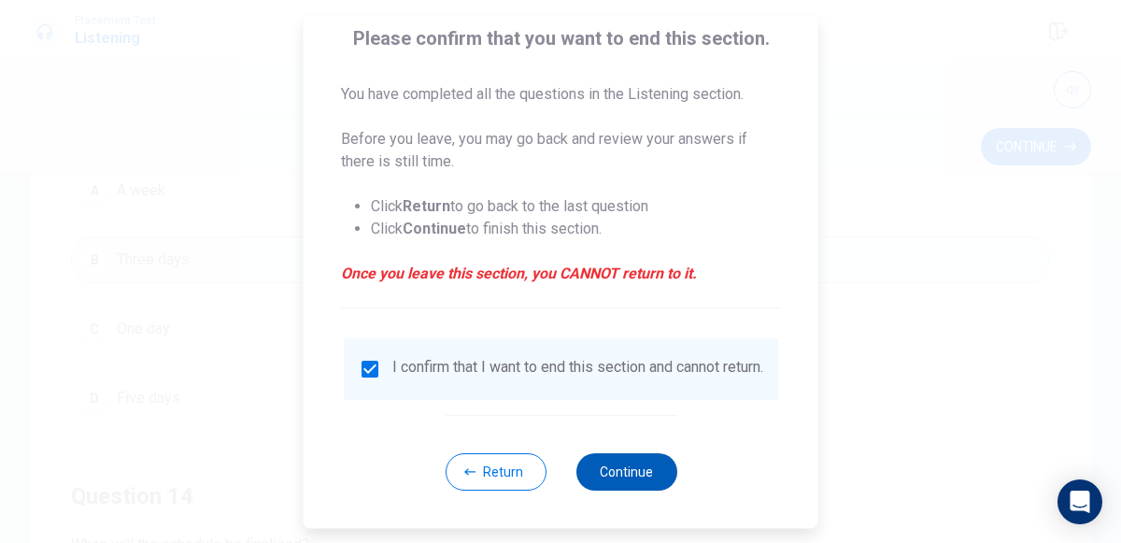
click at [618, 465] on button "Continue" at bounding box center [625, 471] width 101 height 37
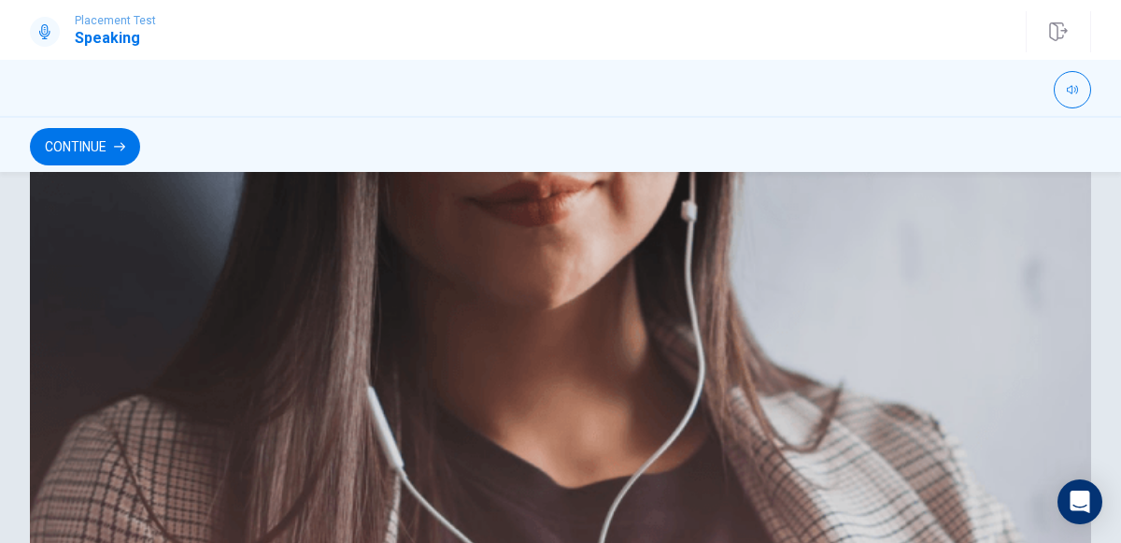
scroll to position [577, 0]
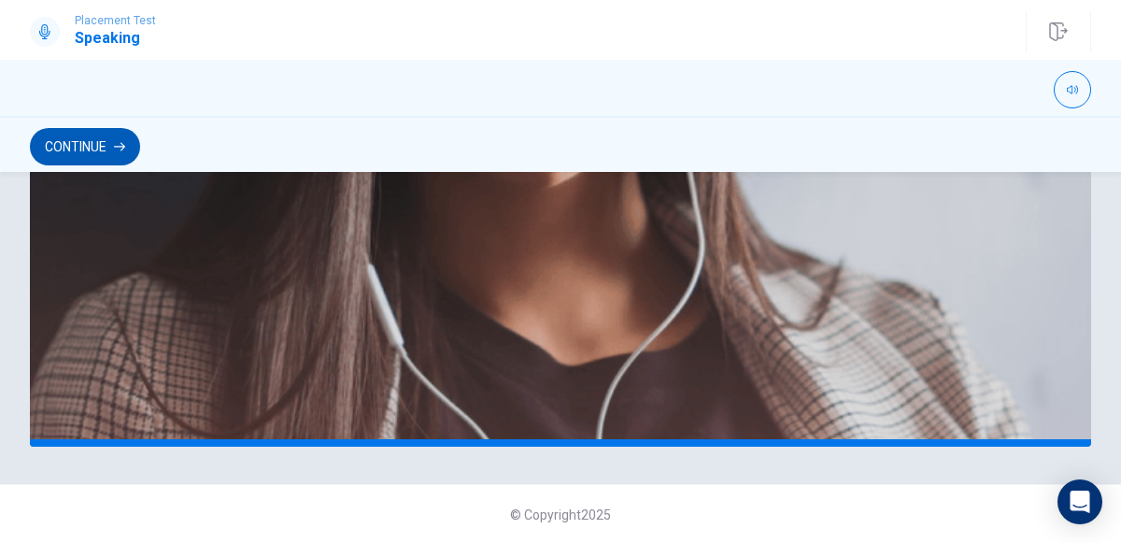
click at [88, 158] on button "Continue" at bounding box center [85, 146] width 110 height 37
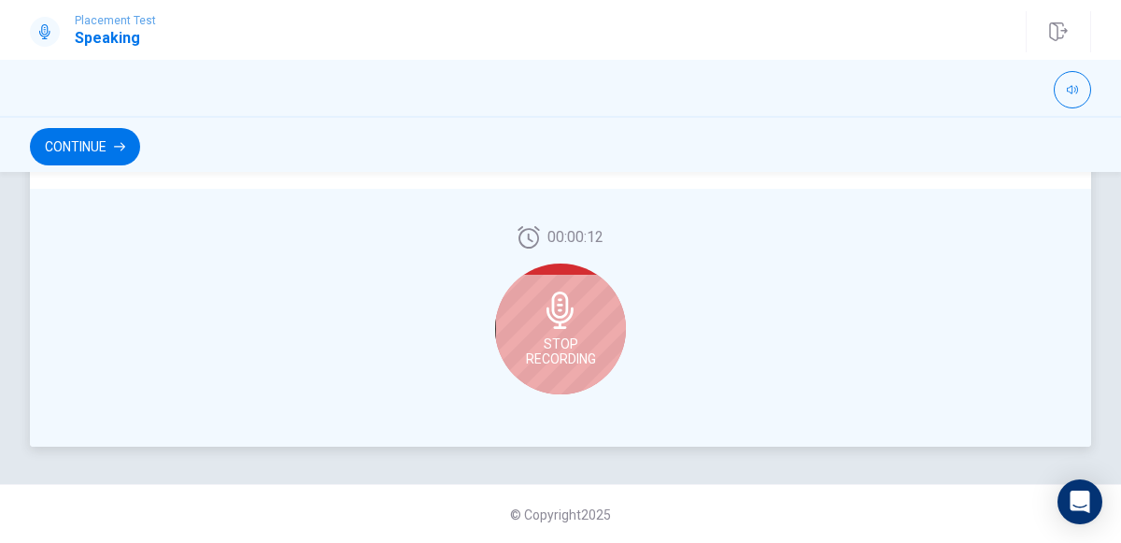
click at [547, 327] on icon at bounding box center [560, 309] width 37 height 37
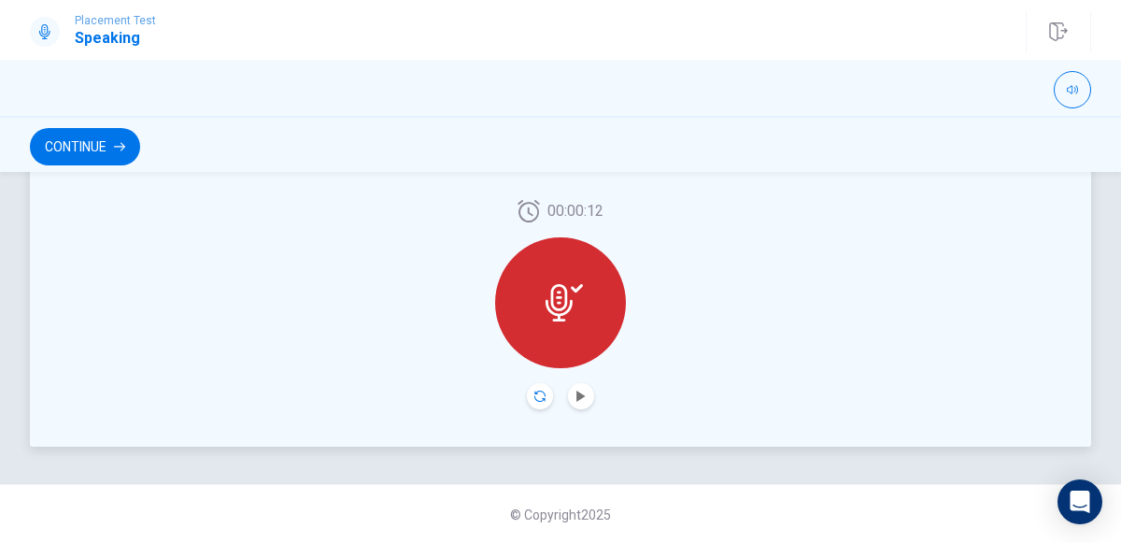
click at [537, 395] on icon "Record Again" at bounding box center [539, 395] width 11 height 11
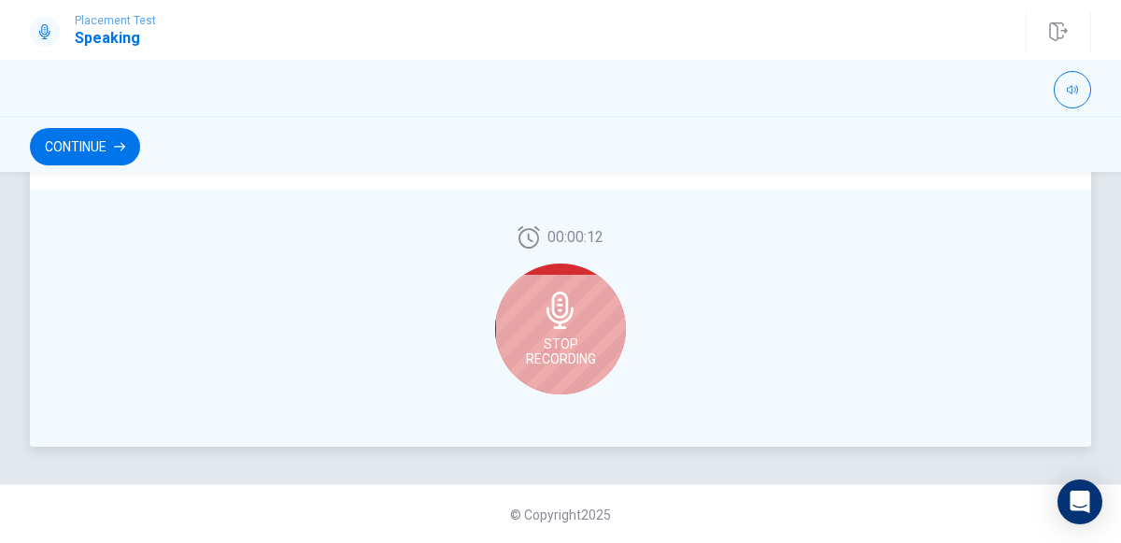
click at [542, 336] on span "Stop Recording" at bounding box center [561, 351] width 70 height 30
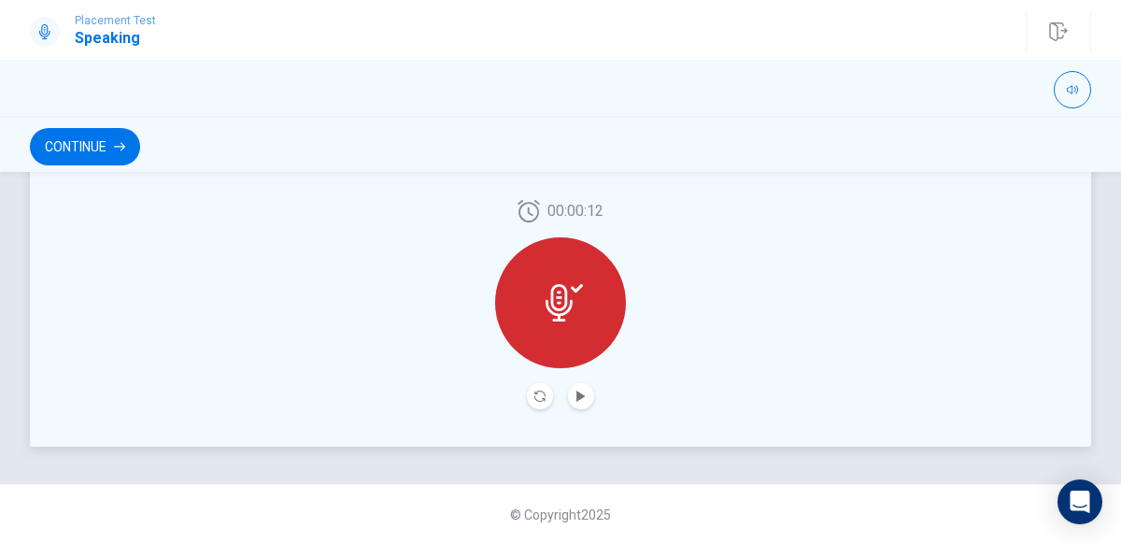
click at [538, 407] on button "Record Again" at bounding box center [540, 396] width 26 height 26
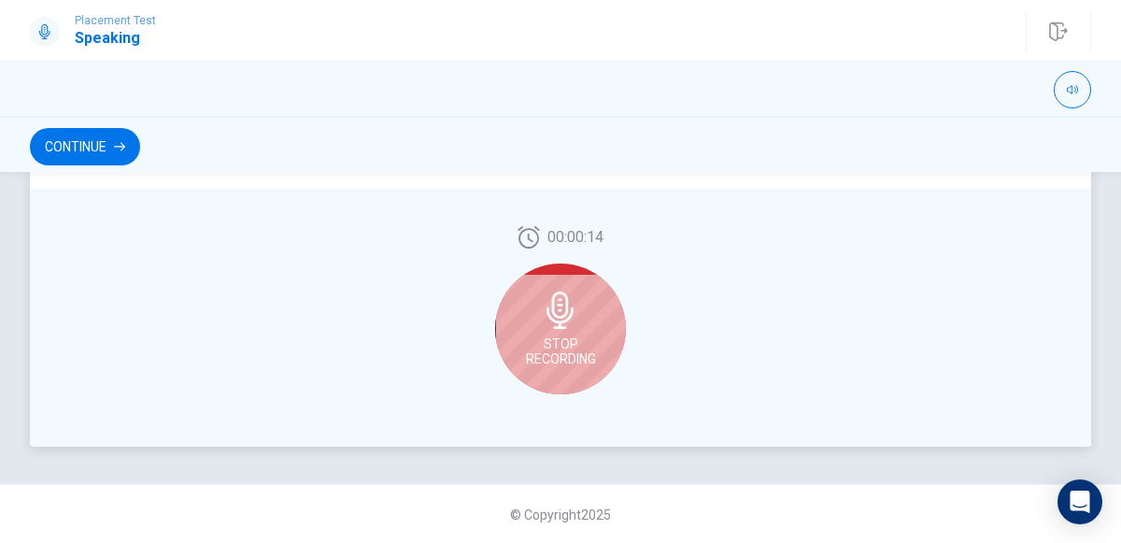
click at [563, 344] on span "Stop Recording" at bounding box center [561, 351] width 70 height 30
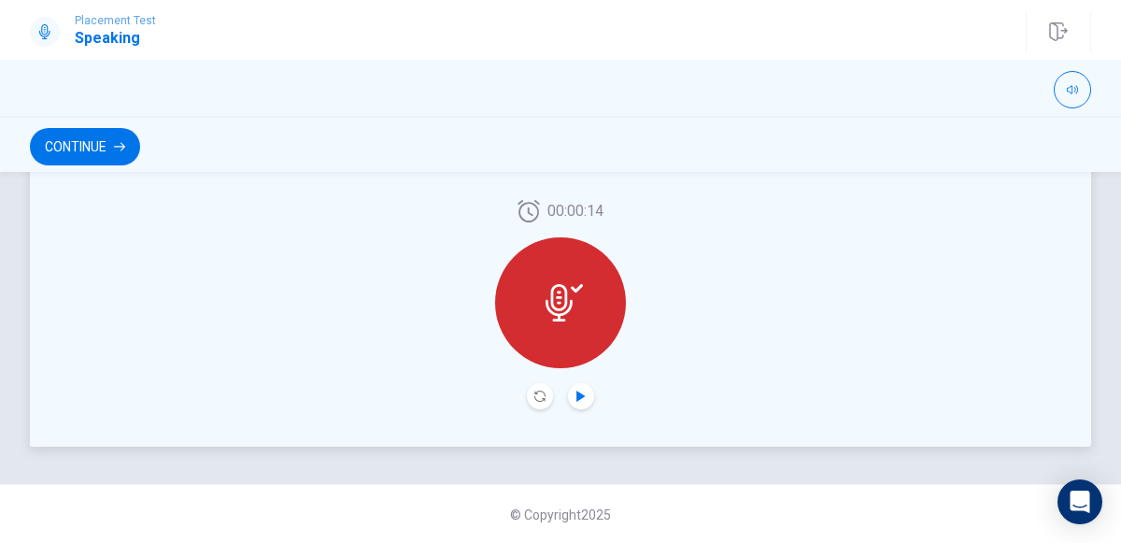
click at [580, 397] on icon "Play Audio" at bounding box center [580, 395] width 8 height 11
click at [580, 398] on icon "Play Audio" at bounding box center [580, 395] width 8 height 11
click at [576, 289] on icon at bounding box center [577, 288] width 12 height 8
click at [552, 305] on icon at bounding box center [558, 302] width 27 height 37
click at [540, 397] on icon "Record Again" at bounding box center [539, 395] width 11 height 11
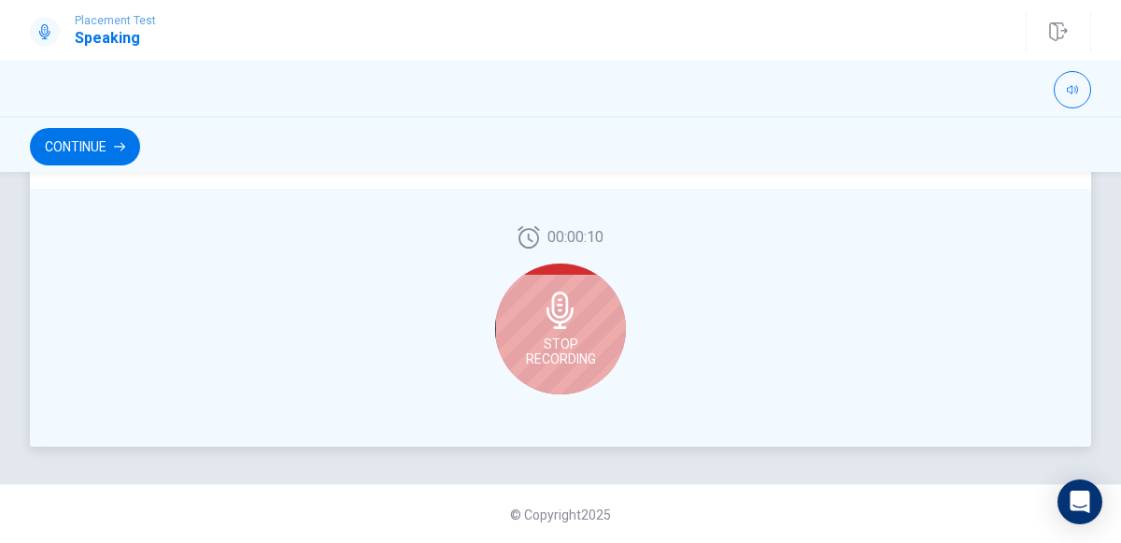
click at [567, 339] on span "Stop Recording" at bounding box center [561, 351] width 70 height 30
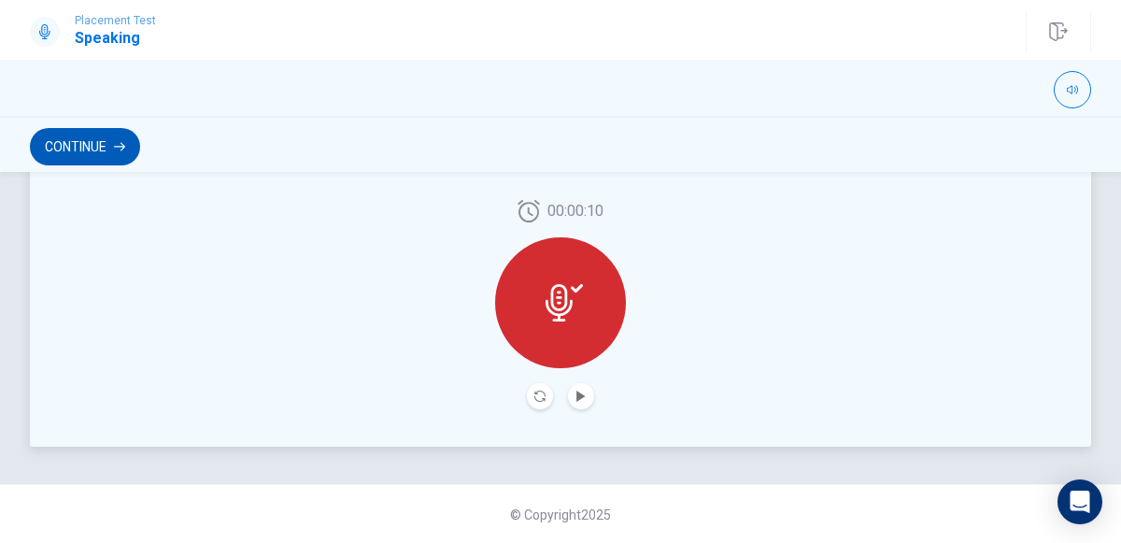
click at [67, 152] on button "Continue" at bounding box center [85, 146] width 110 height 37
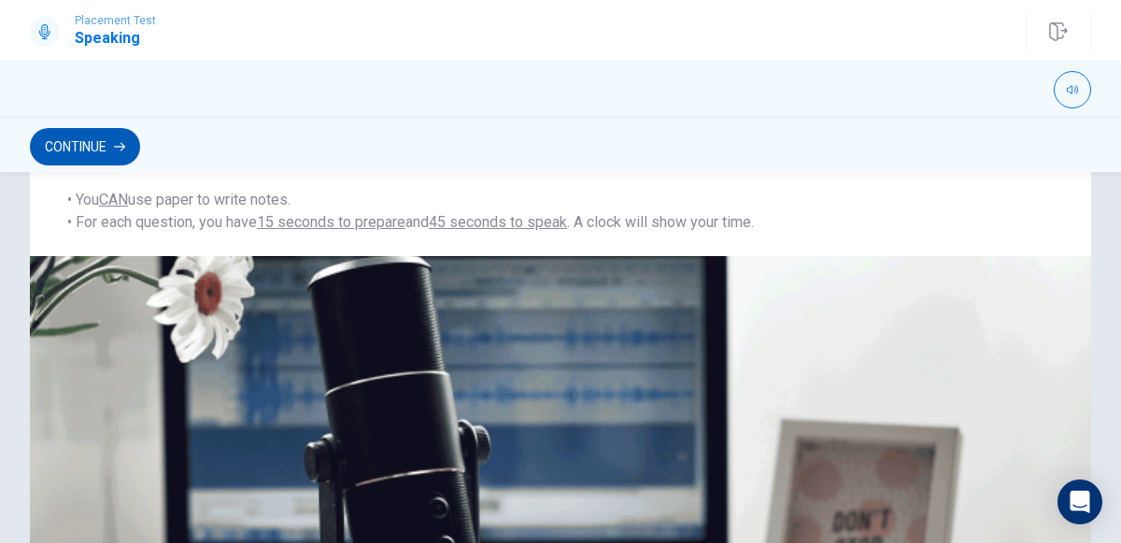
scroll to position [633, 0]
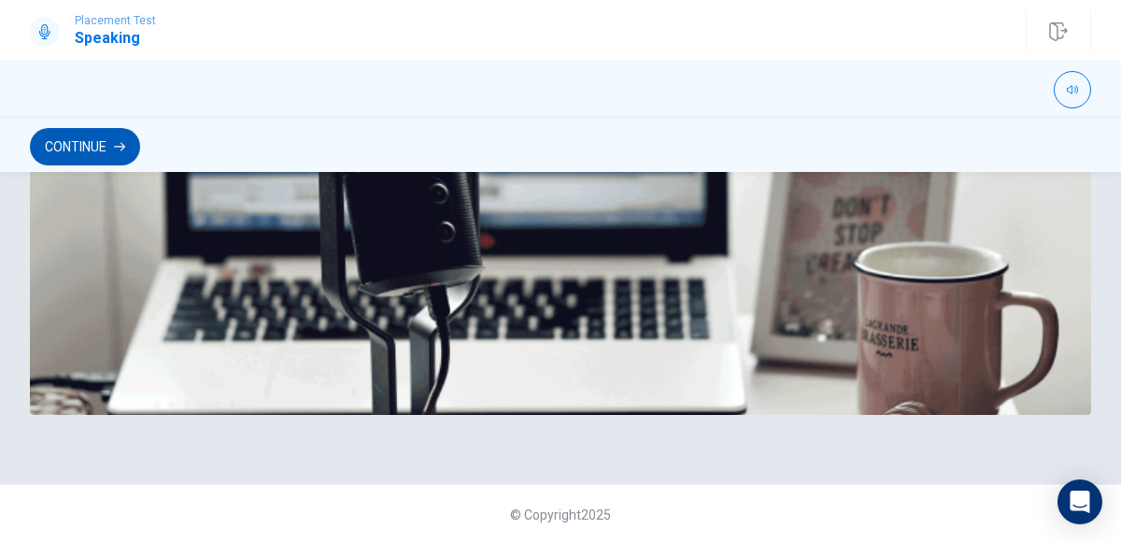
click at [66, 155] on button "Continue" at bounding box center [85, 146] width 110 height 37
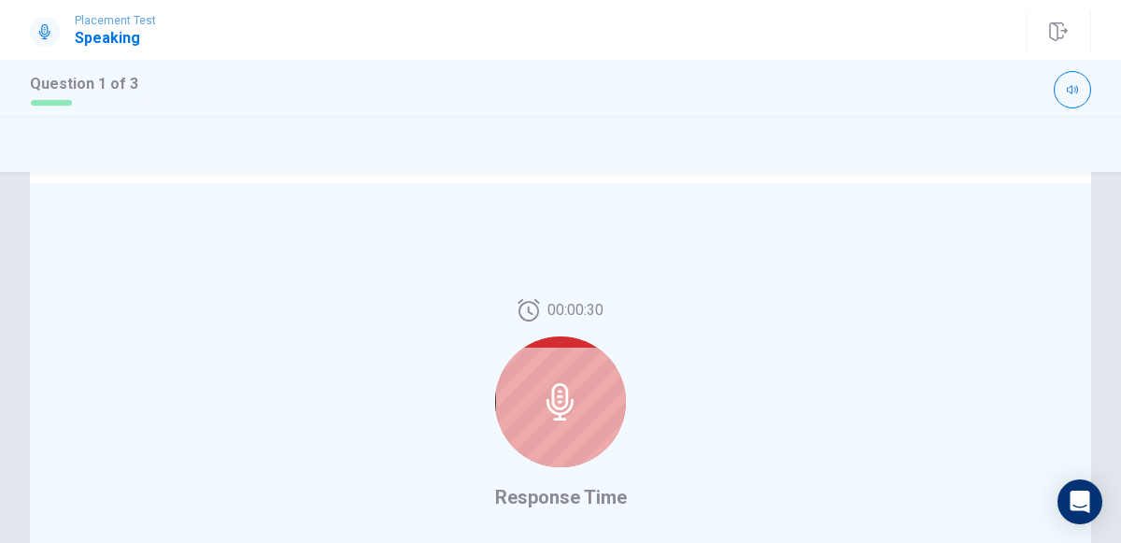
scroll to position [398, 0]
click at [555, 402] on icon at bounding box center [559, 399] width 27 height 37
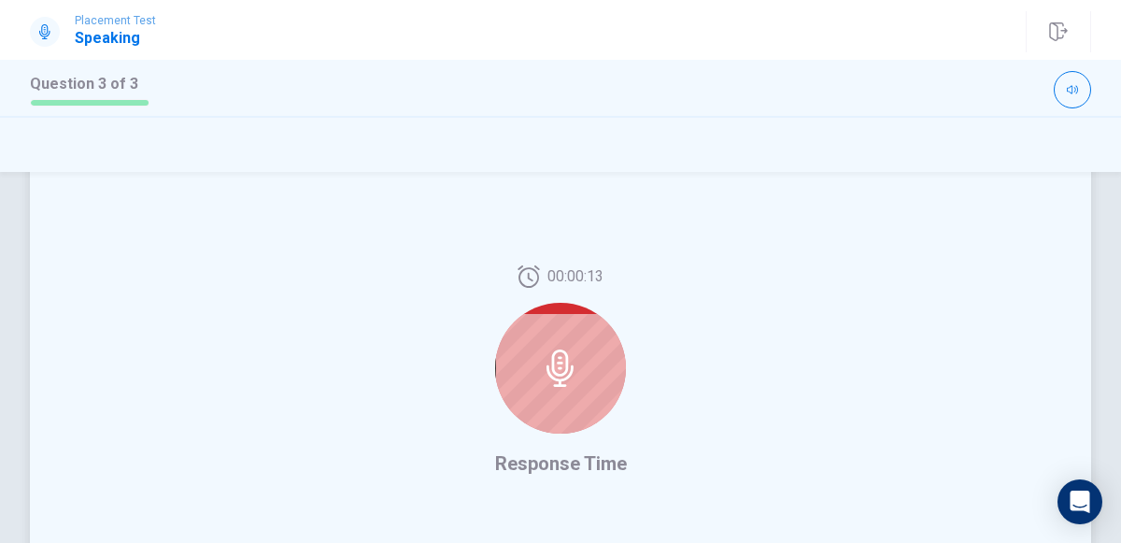
scroll to position [493, 0]
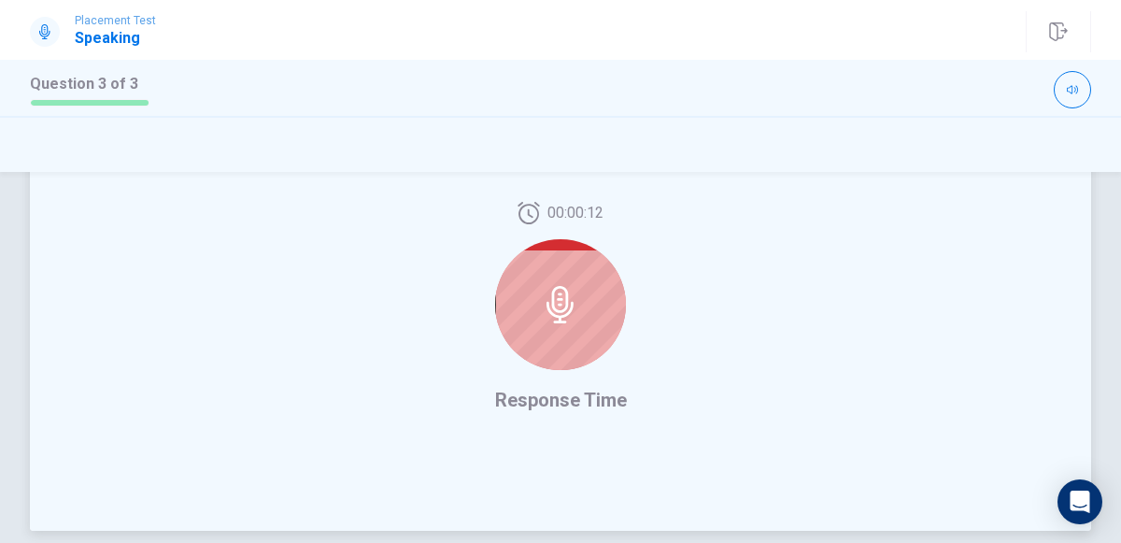
click at [567, 313] on icon at bounding box center [559, 304] width 27 height 37
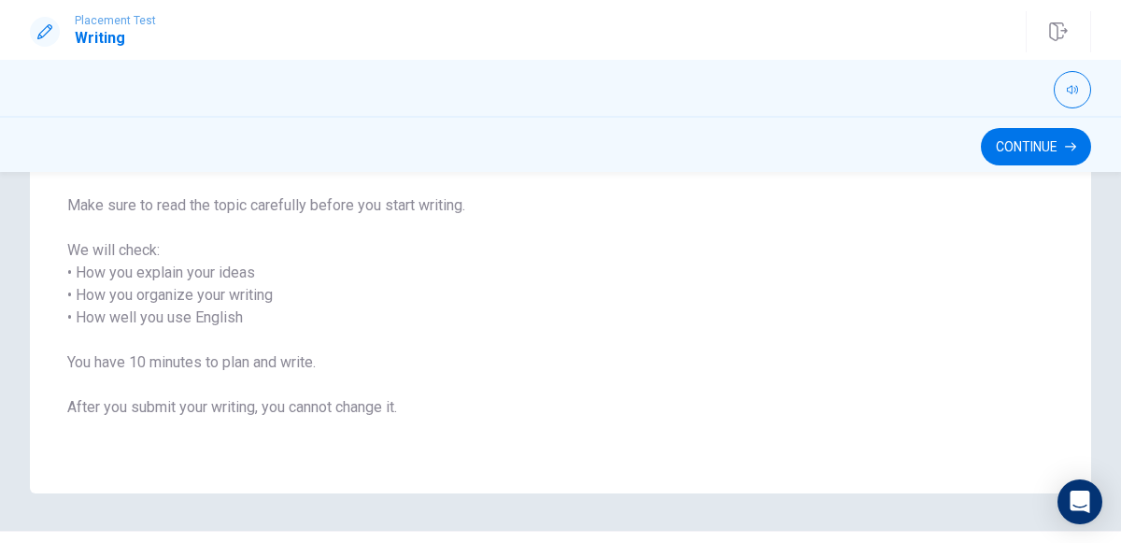
scroll to position [273, 0]
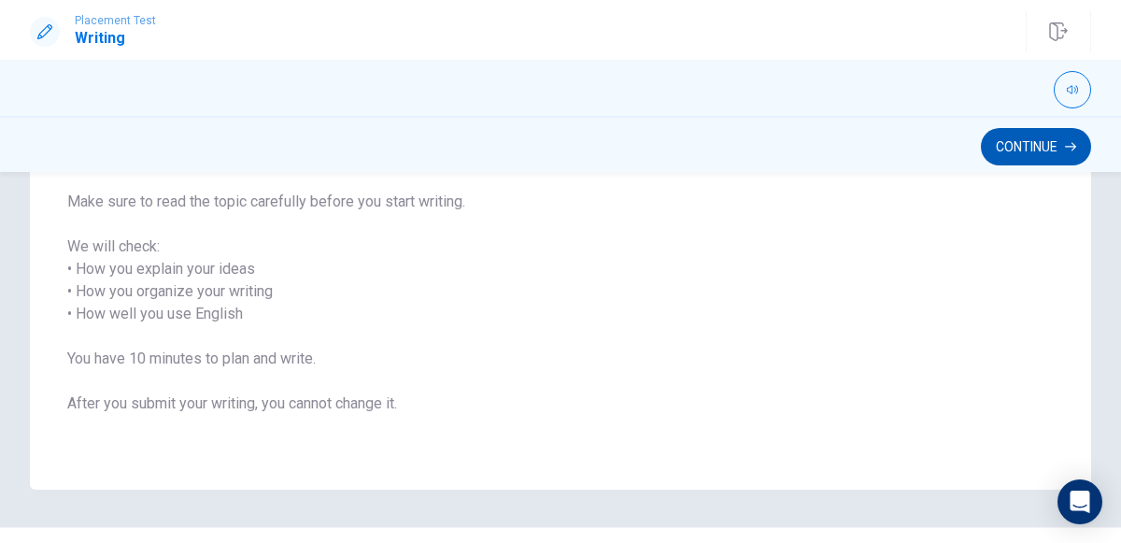
click at [1026, 152] on button "Continue" at bounding box center [1036, 146] width 110 height 37
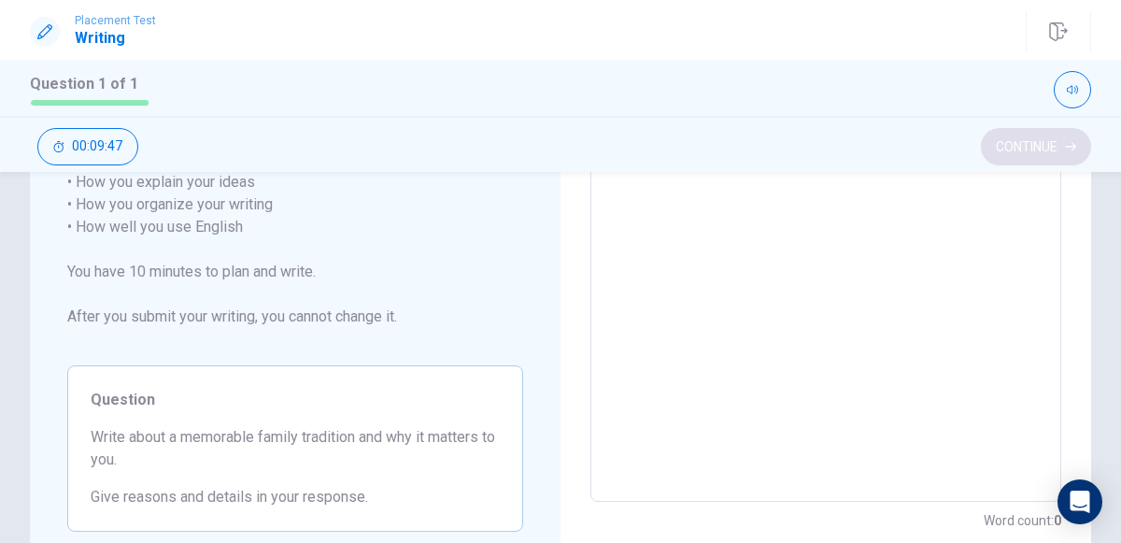
scroll to position [316, 0]
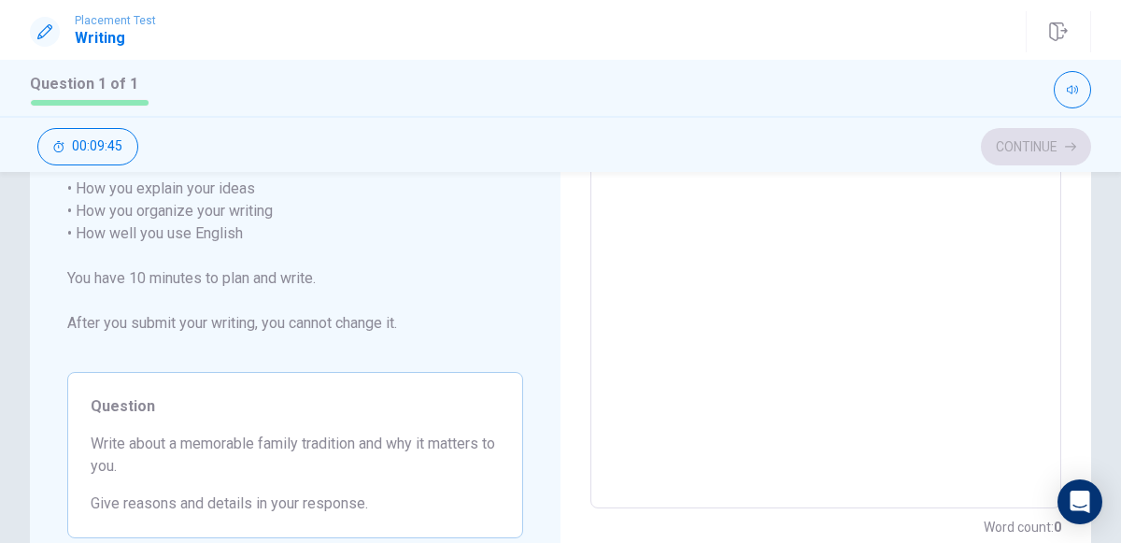
click at [797, 339] on textarea at bounding box center [825, 234] width 445 height 518
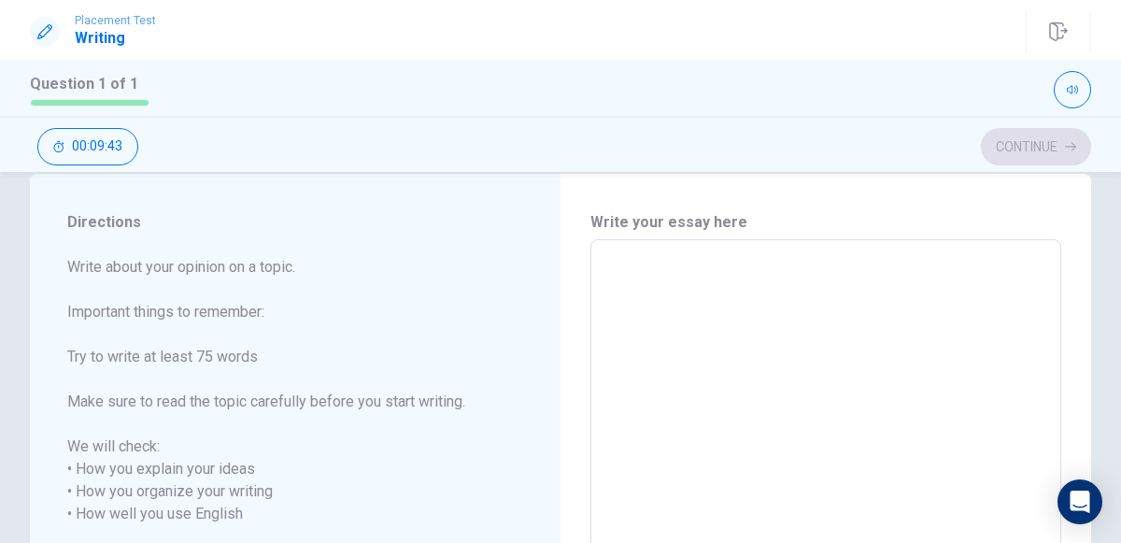
scroll to position [0, 0]
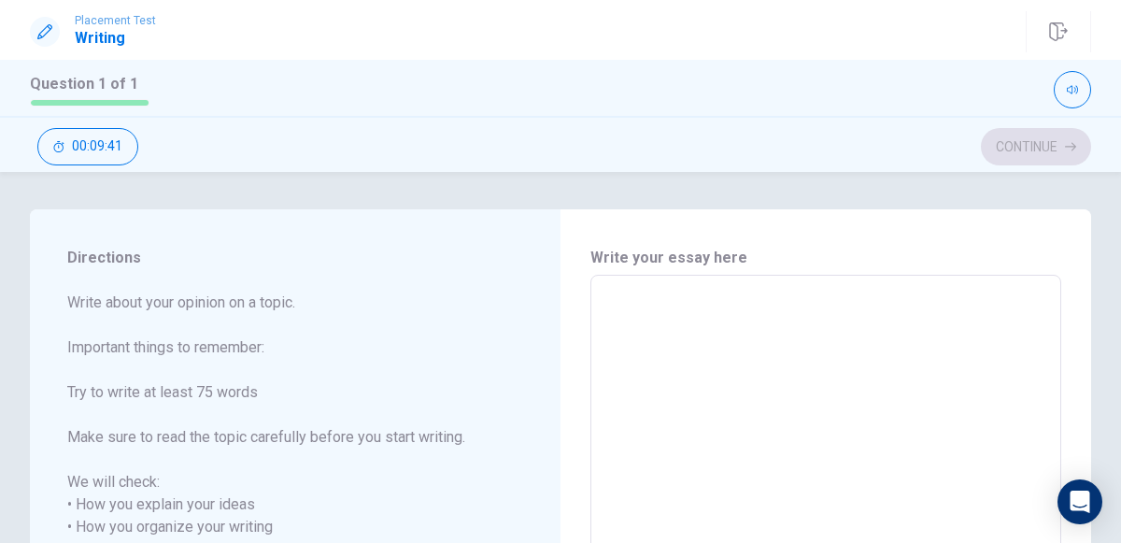
type textarea "M"
type textarea "x"
type textarea "My"
type textarea "x"
type textarea "My"
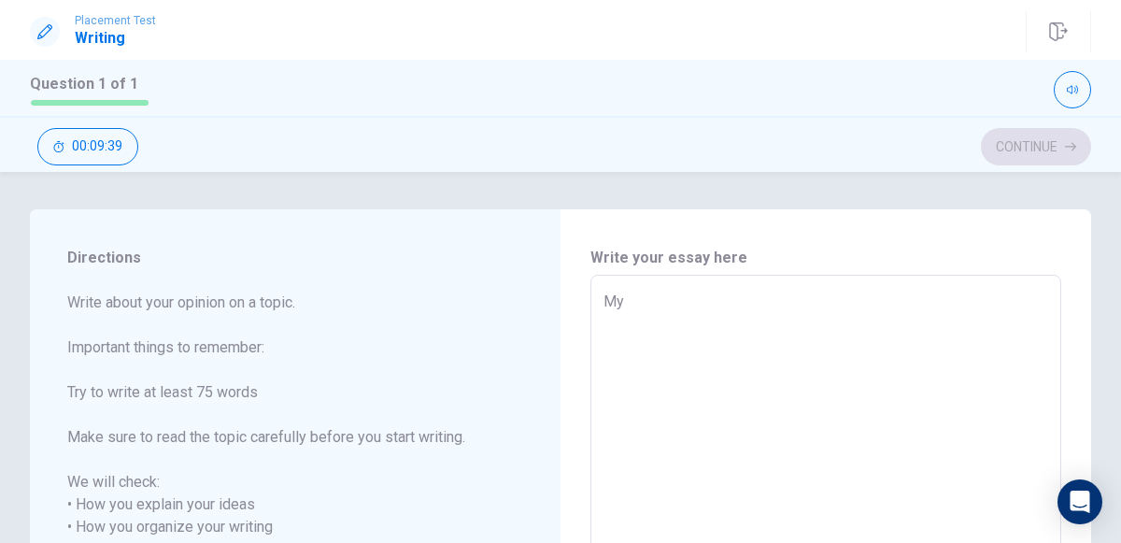
type textarea "x"
type textarea "My f"
type textarea "x"
type textarea "My fa"
type textarea "x"
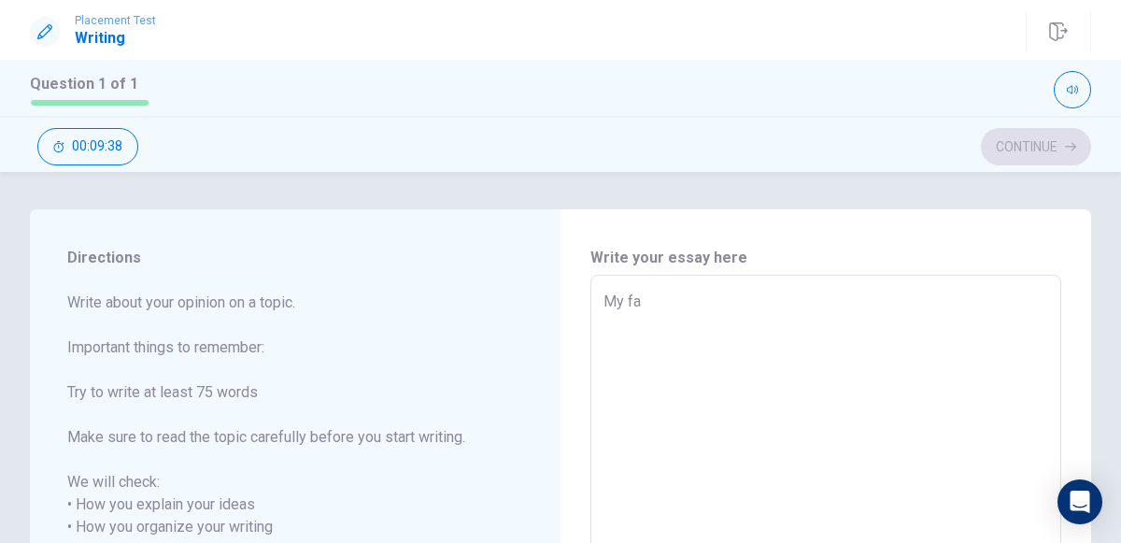
type textarea "My fav"
type textarea "x"
type textarea "My favo"
type textarea "x"
type textarea "My favou"
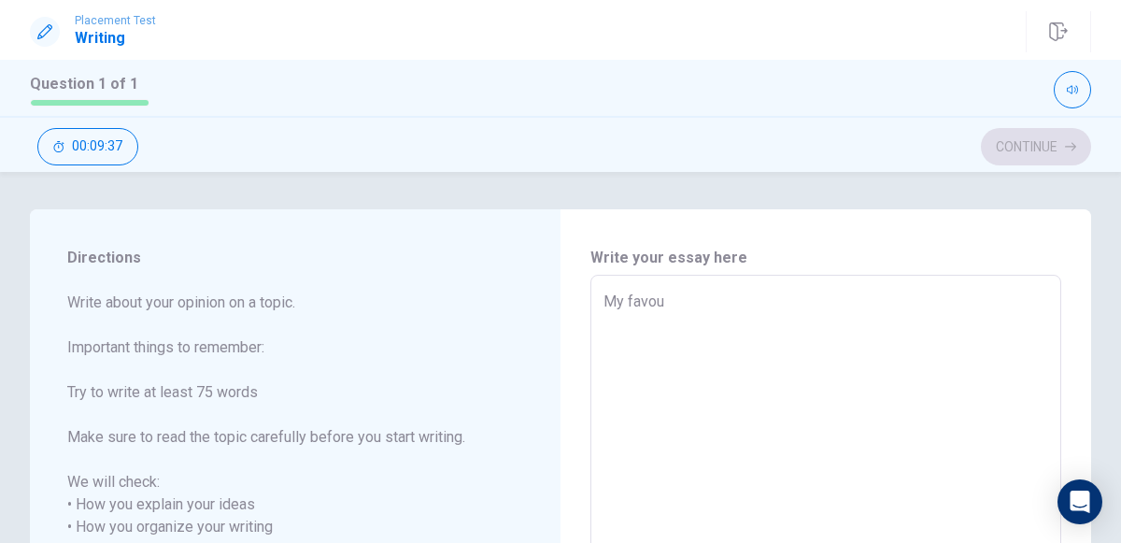
type textarea "x"
type textarea "My favour"
type textarea "x"
type textarea "My favouri"
type textarea "x"
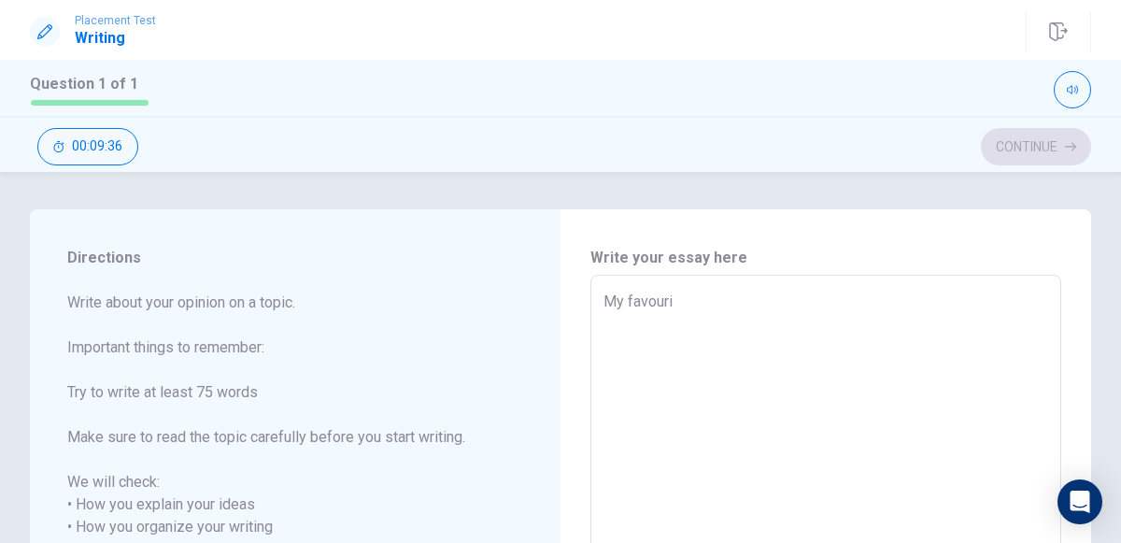
type textarea "My favourit"
type textarea "x"
type textarea "My favourite"
type textarea "x"
type textarea "My favourite"
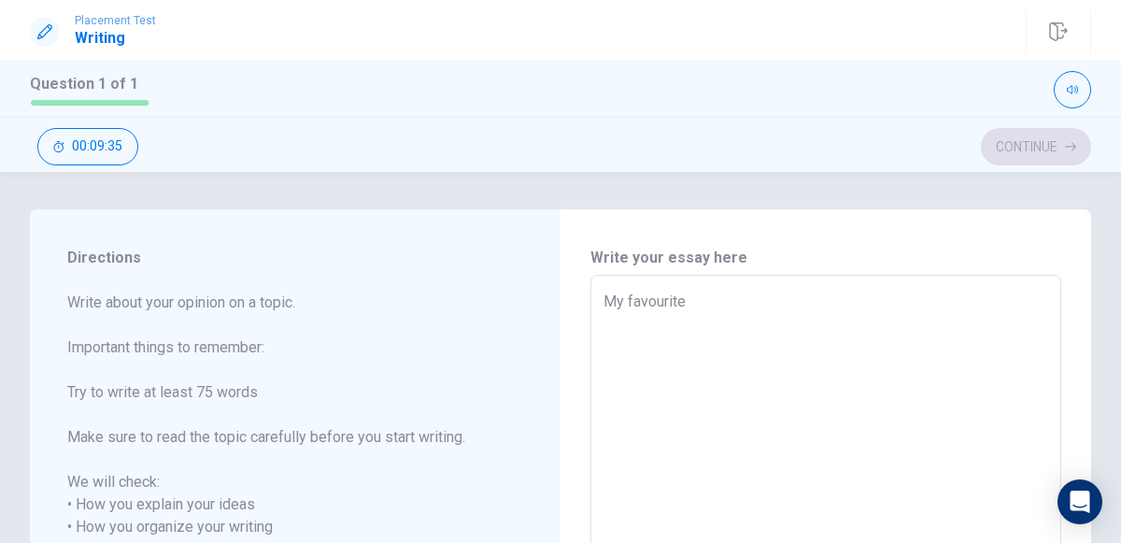
type textarea "x"
type textarea "My favourite f"
type textarea "x"
type textarea "My favourite fa"
type textarea "x"
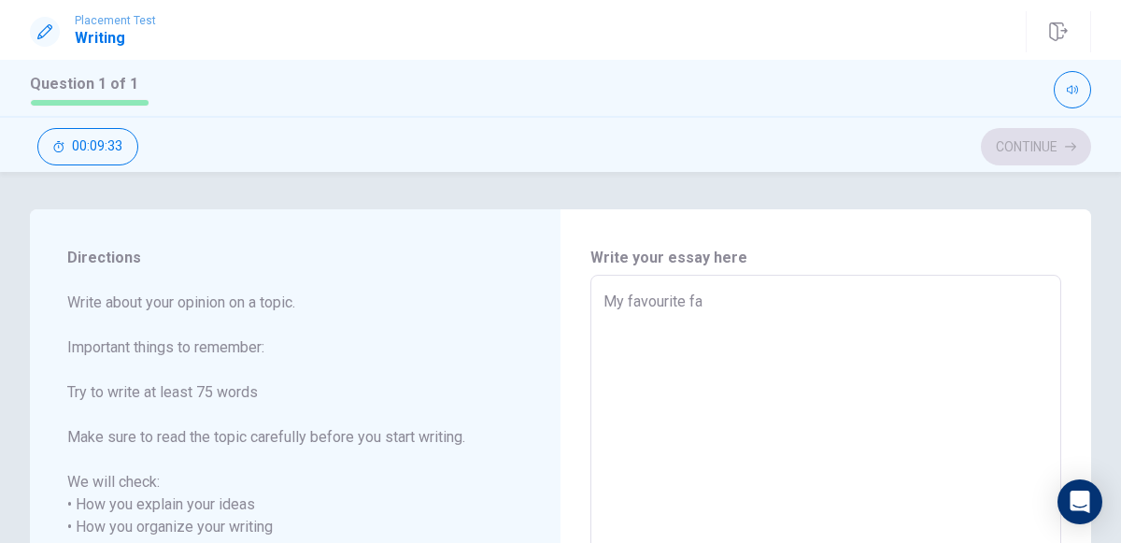
type textarea "My favourite fam"
type textarea "x"
type textarea "My favourite fami"
type textarea "x"
type textarea "My favourite famil"
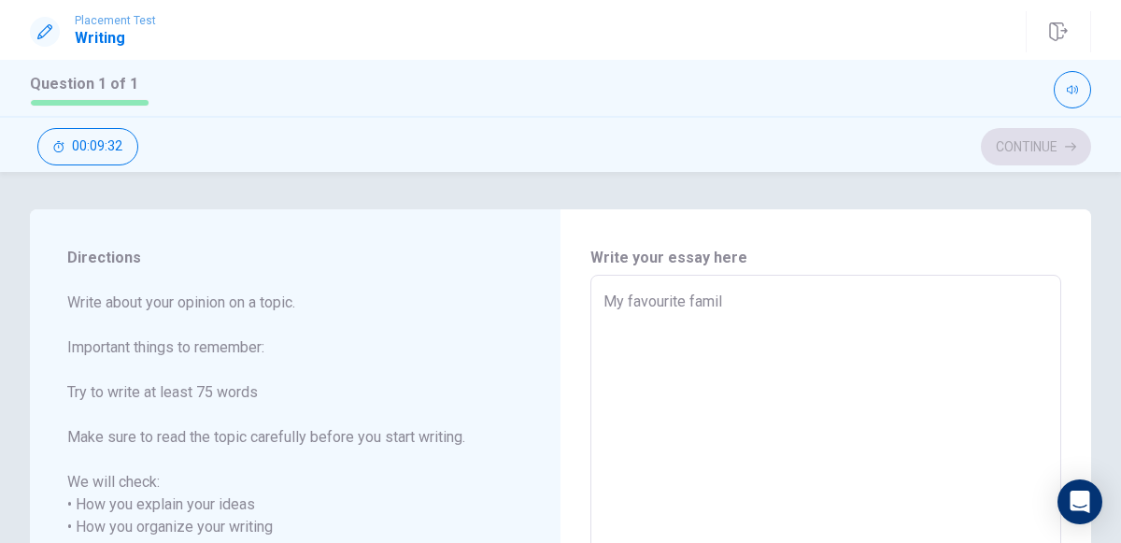
type textarea "x"
type textarea "My favourite family"
type textarea "x"
type textarea "My favourite family"
type textarea "x"
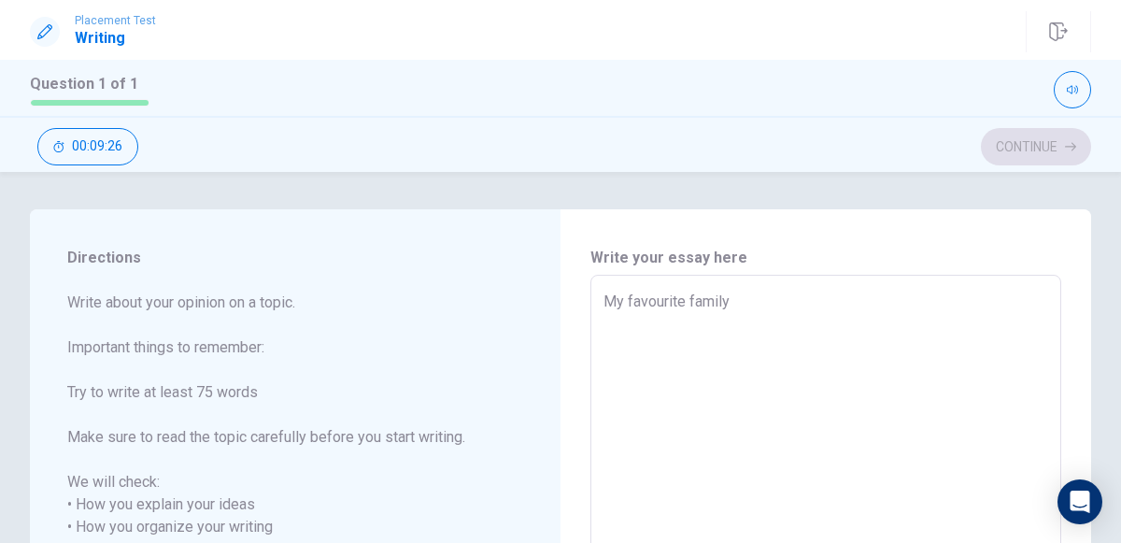
type textarea "My favourite family t"
type textarea "x"
type textarea "My favourite family tr"
type textarea "x"
type textarea "My favourite family tra"
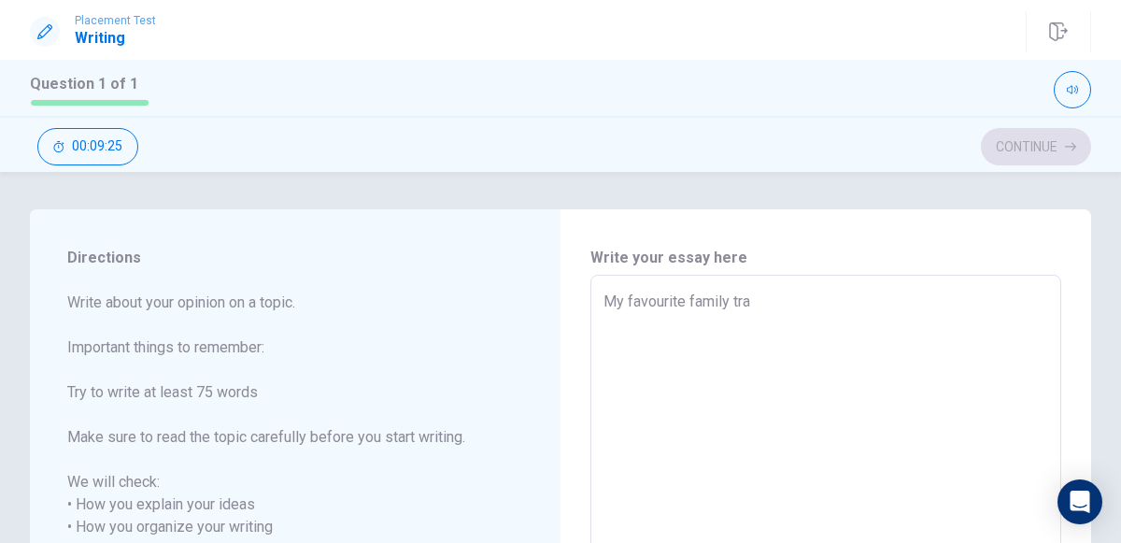
type textarea "x"
type textarea "My favourite family trad"
type textarea "x"
type textarea "My favourite family tradi"
type textarea "x"
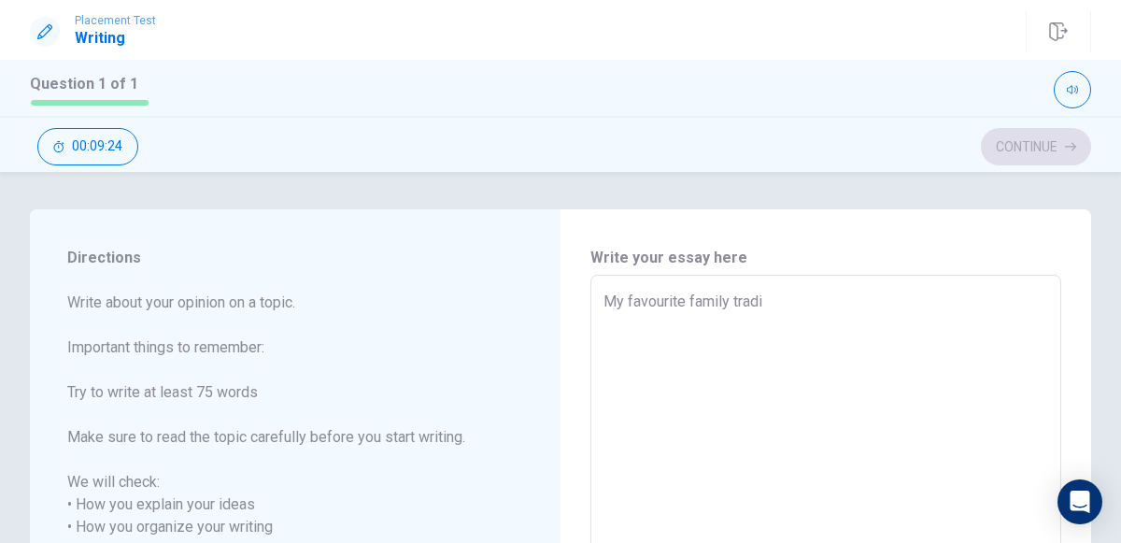
type textarea "My favourite family tradit"
type textarea "x"
type textarea "My favourite family traditi"
type textarea "x"
type textarea "My favourite family traditio"
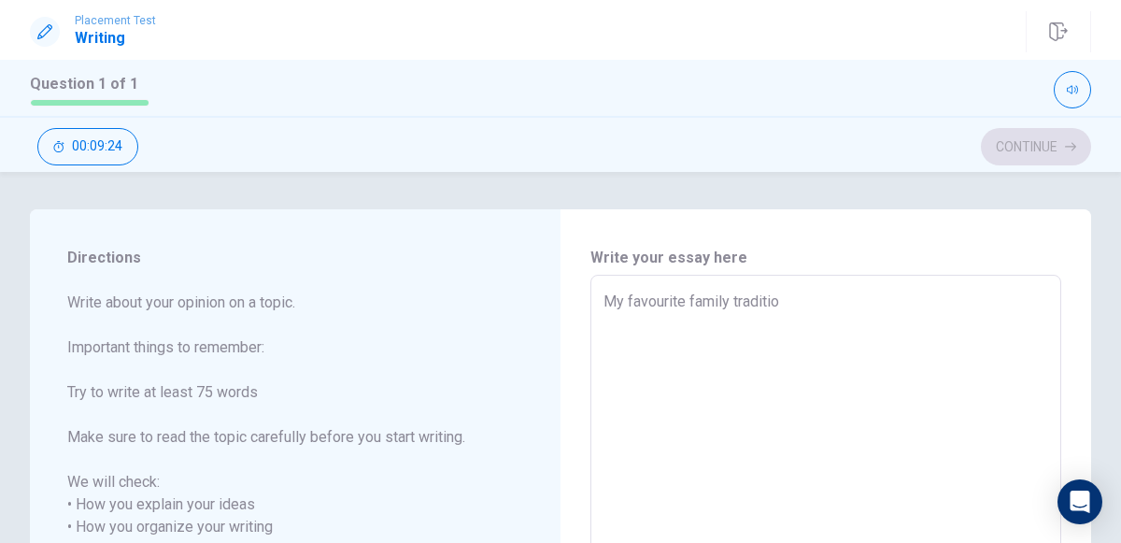
type textarea "x"
type textarea "My favourite family tradition"
type textarea "x"
type textarea "My favourite family tradition"
type textarea "x"
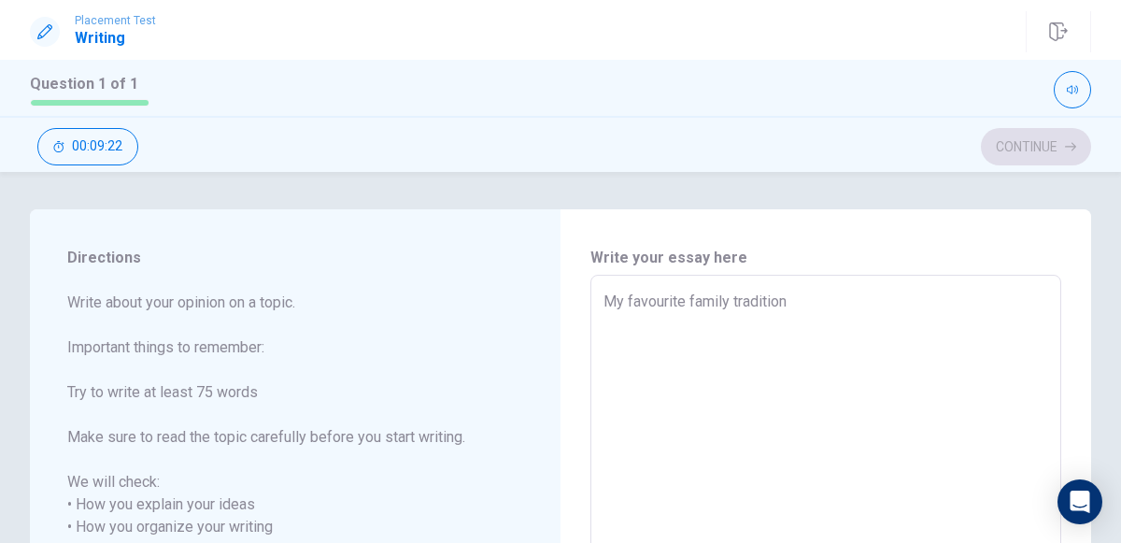
type textarea "My favourite family tradition i"
type textarea "x"
type textarea "My favourite family tradition is"
type textarea "x"
type textarea "My favourite family tradition is"
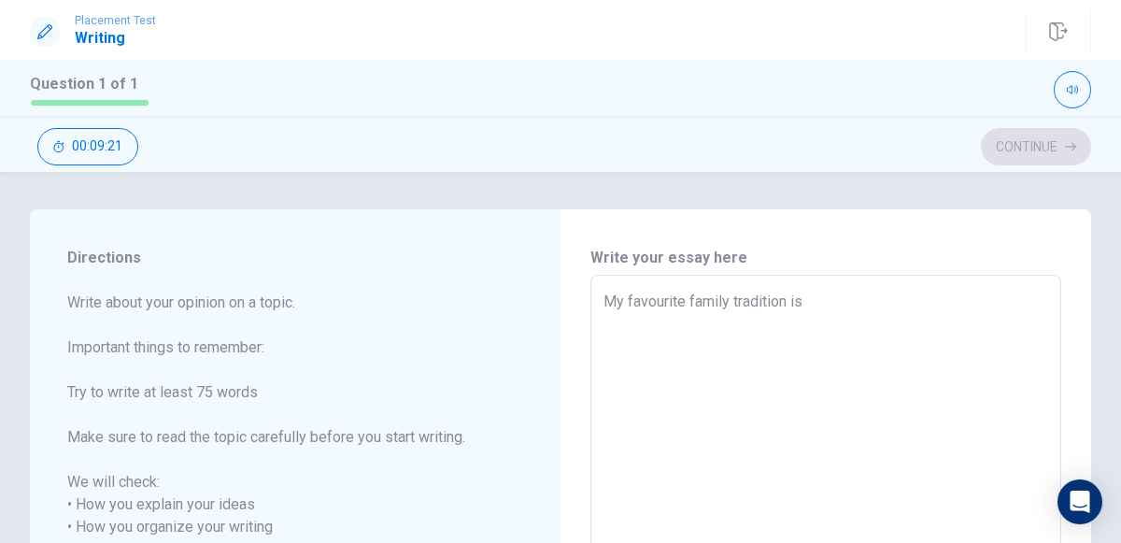
type textarea "x"
type textarea "My favourite family tradition is V"
type textarea "x"
type textarea "My favourite family tradition is"
type textarea "x"
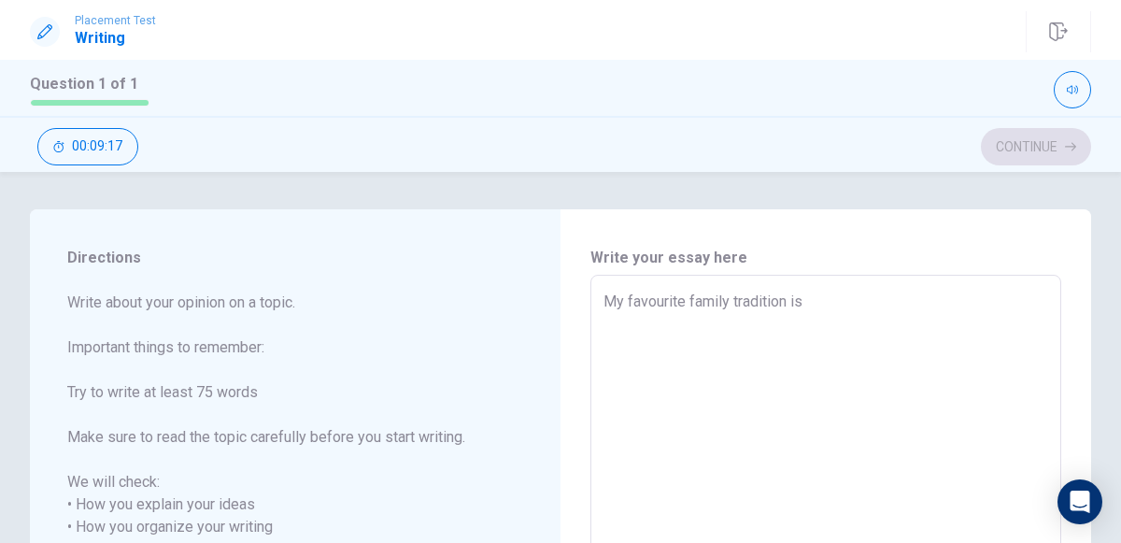
type textarea "My favourite family tradition is C"
type textarea "x"
type textarea "My favourite family tradition is Ch"
type textarea "x"
type textarea "My favourite family tradition is [PERSON_NAME]"
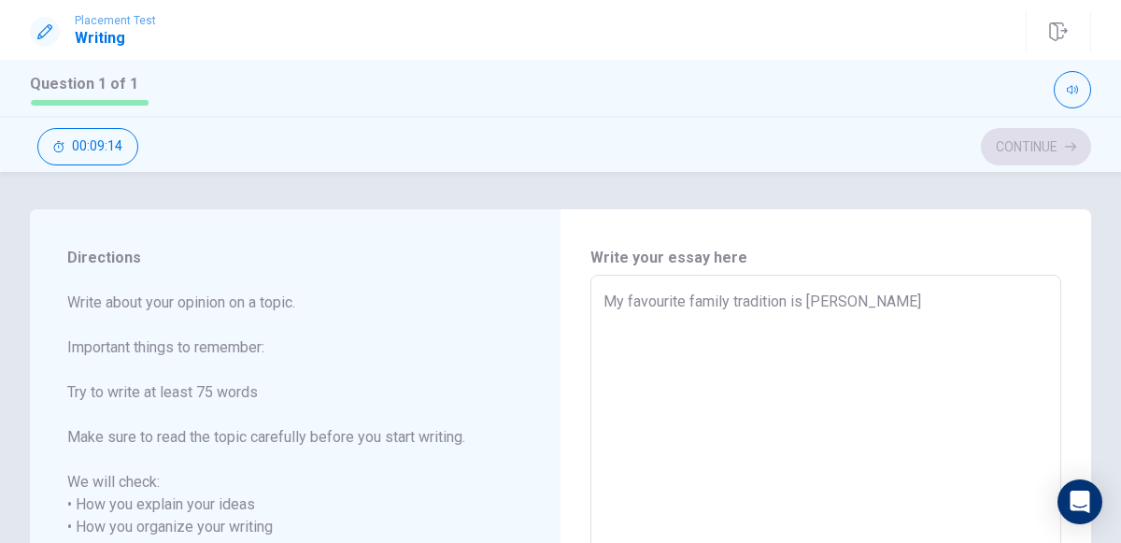
type textarea "x"
type textarea "My favourite family tradition is Ch"
type textarea "x"
type textarea "My favourite family tradition is Chr"
type textarea "x"
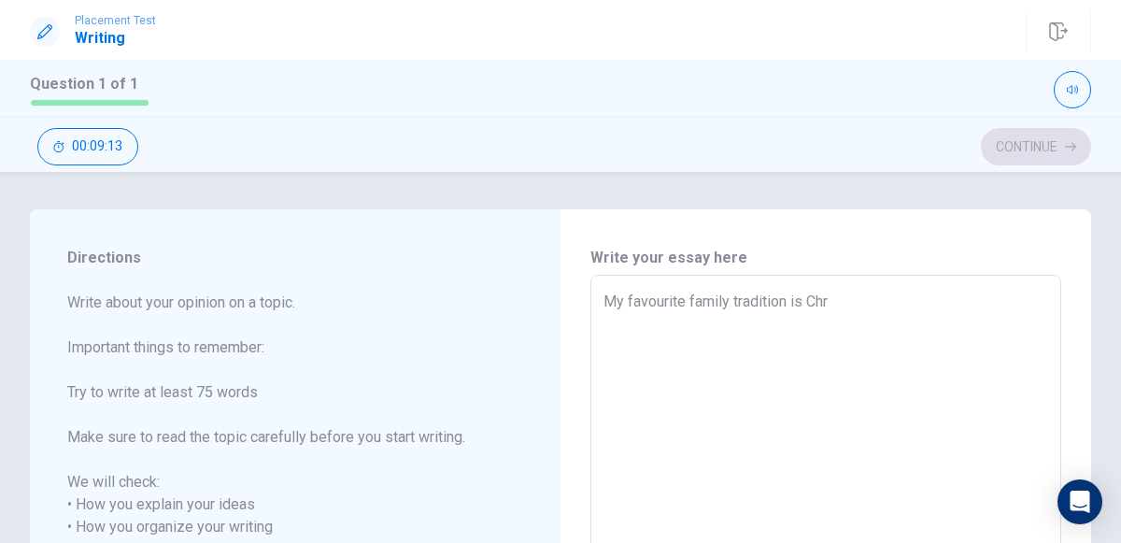
type textarea "My favourite family tradition is Chri"
type textarea "x"
type textarea "My favourite family tradition is [PERSON_NAME]"
type textarea "x"
type textarea "My favourite family tradition is [DEMOGRAPHIC_DATA]"
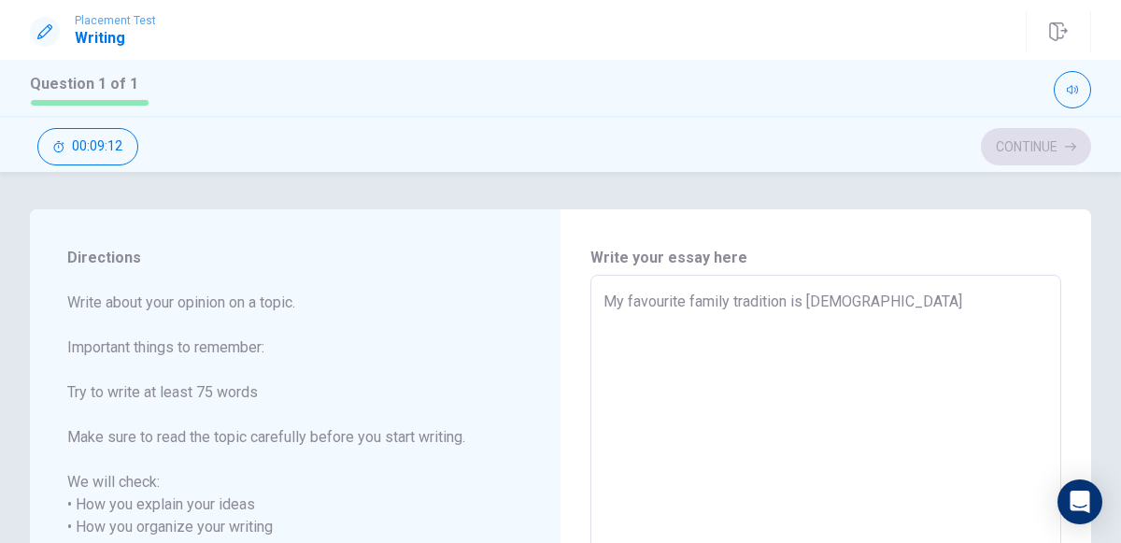
type textarea "x"
type textarea "My favourite family tradition is [DEMOGRAPHIC_DATA]"
type textarea "x"
type textarea "My favourite family tradition is [PERSON_NAME]"
type textarea "x"
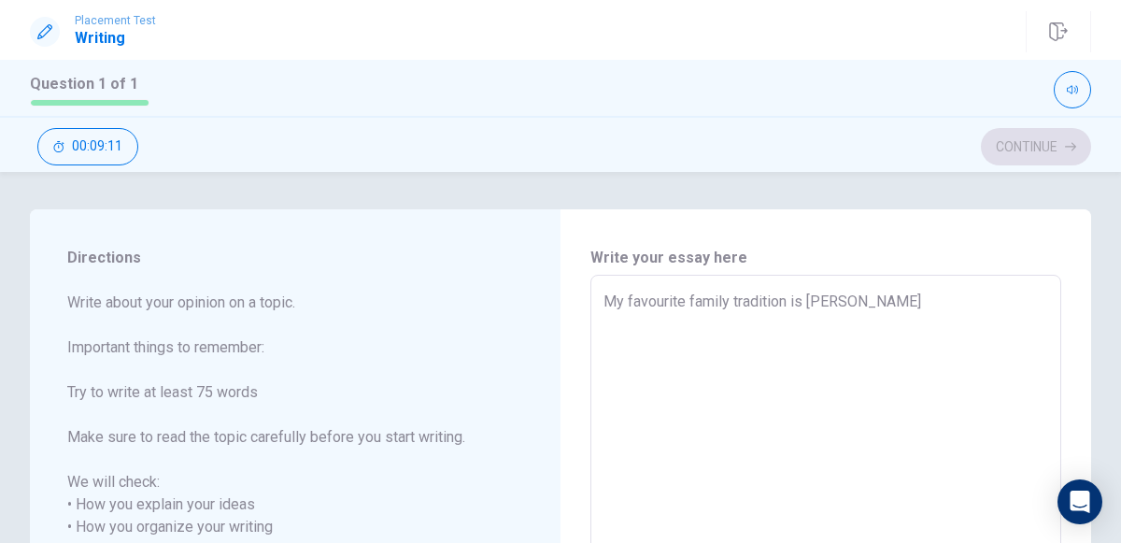
type textarea "My favourite family tradition is Christmas"
type textarea "x"
type textarea "My favourite family tradition is Christmas."
type textarea "x"
type textarea "My favourite family tradition is Christmas."
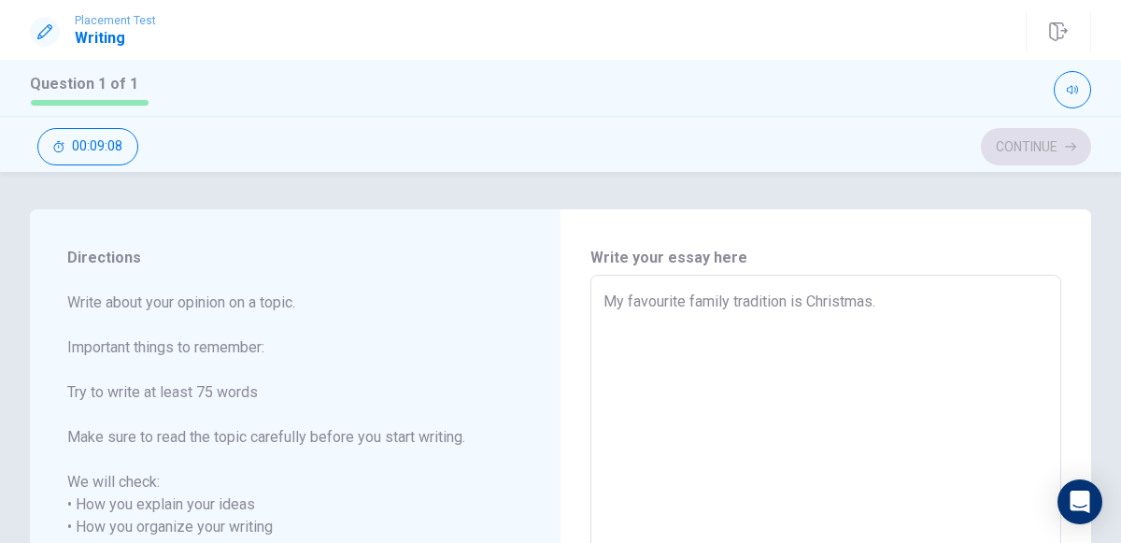
type textarea "x"
type textarea "My favourite family tradition is Christmas. I"
type textarea "x"
type textarea "My favourite family tradition is Christmas. I"
type textarea "x"
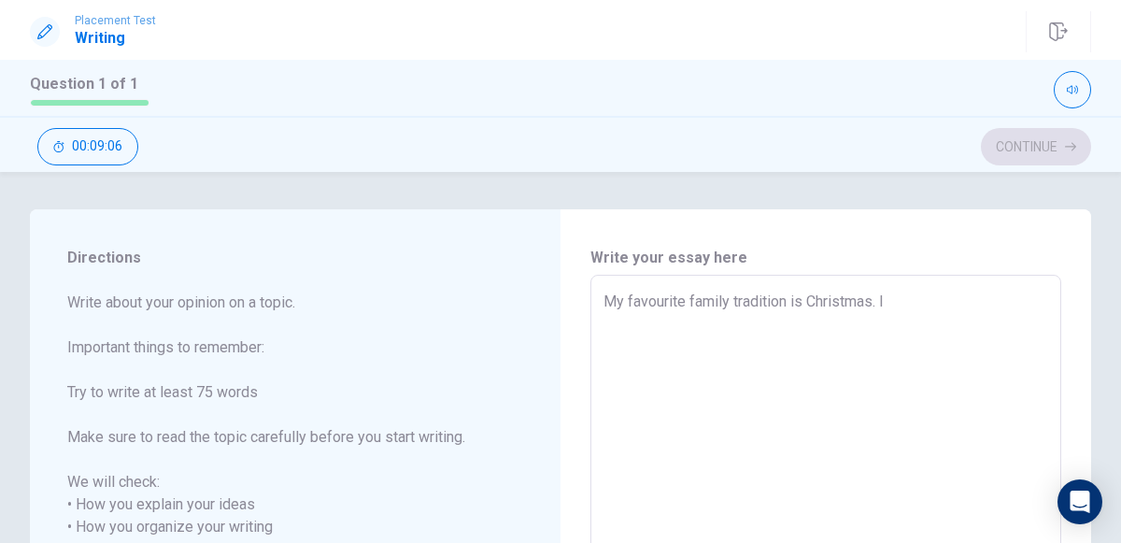
type textarea "My favourite family tradition is Christmas. I l"
type textarea "x"
type textarea "My favourite family tradition is Christmas. I lo"
type textarea "x"
type textarea "My favourite family tradition is Christmas. I lov"
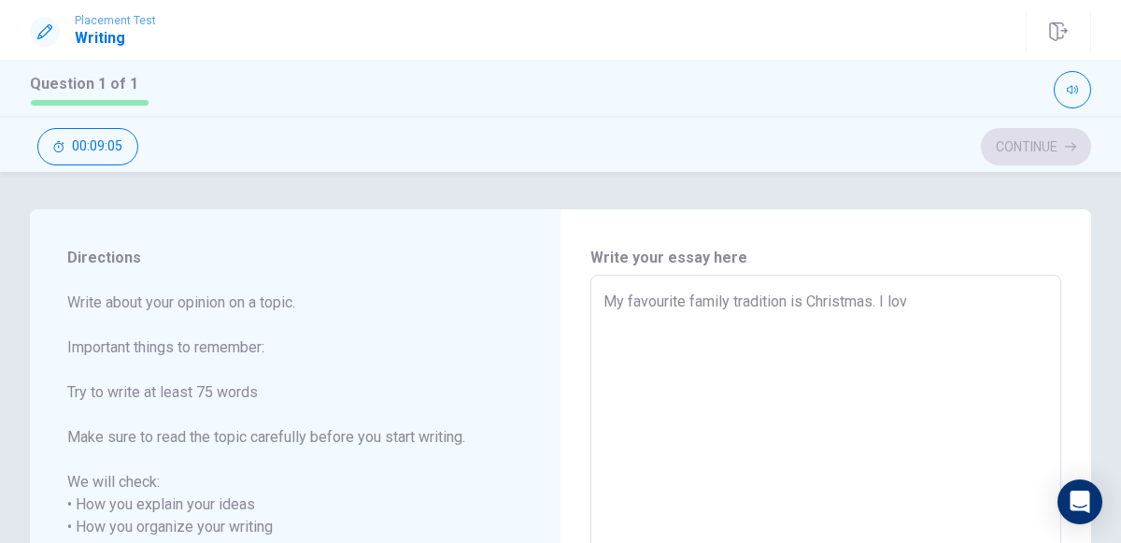
type textarea "x"
type textarea "My favourite family tradition is Christmas. I love"
type textarea "x"
type textarea "My favourite family tradition is Christmas. I love"
type textarea "x"
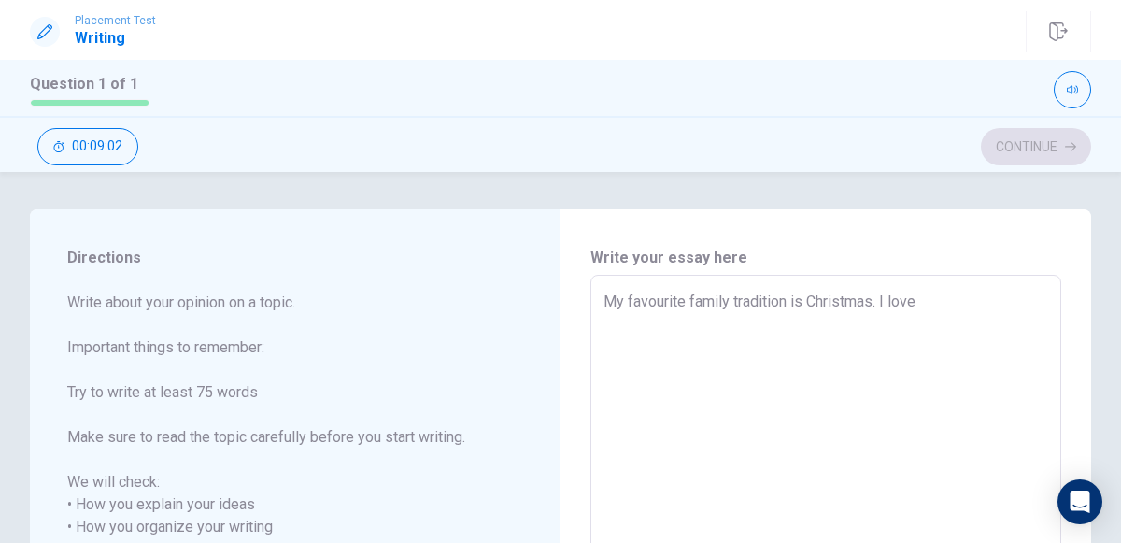
type textarea "My favourite family tradition is Christmas. I love h"
type textarea "x"
type textarea "My favourite family tradition is Christmas. I love ho"
type textarea "x"
type textarea "My favourite family tradition is Christmas. I love how"
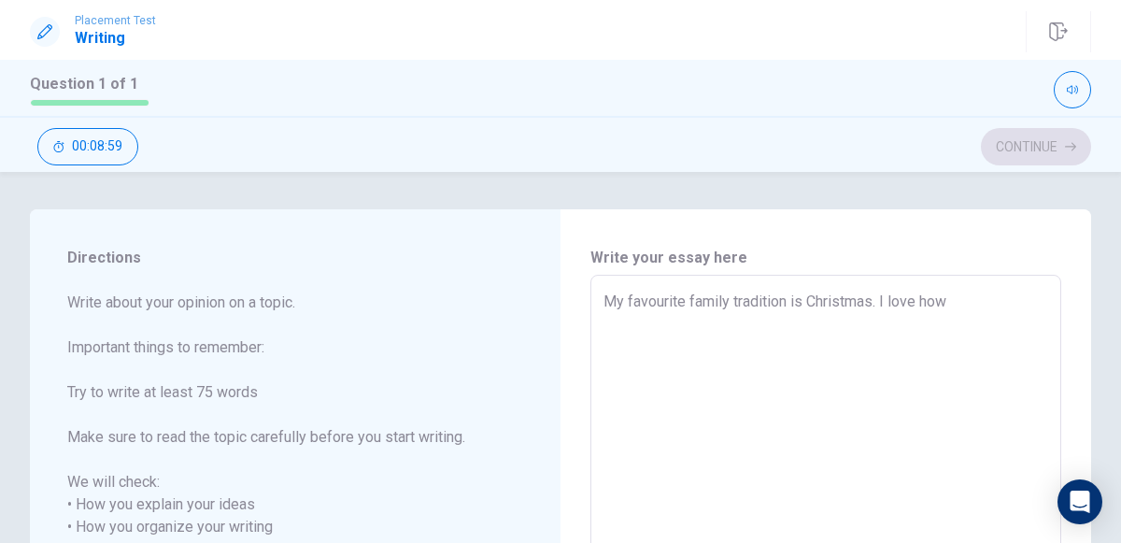
type textarea "x"
type textarea "My favourite family tradition is Christmas. I love how"
type textarea "x"
type textarea "My favourite family tradition is Christmas. I love how p"
type textarea "x"
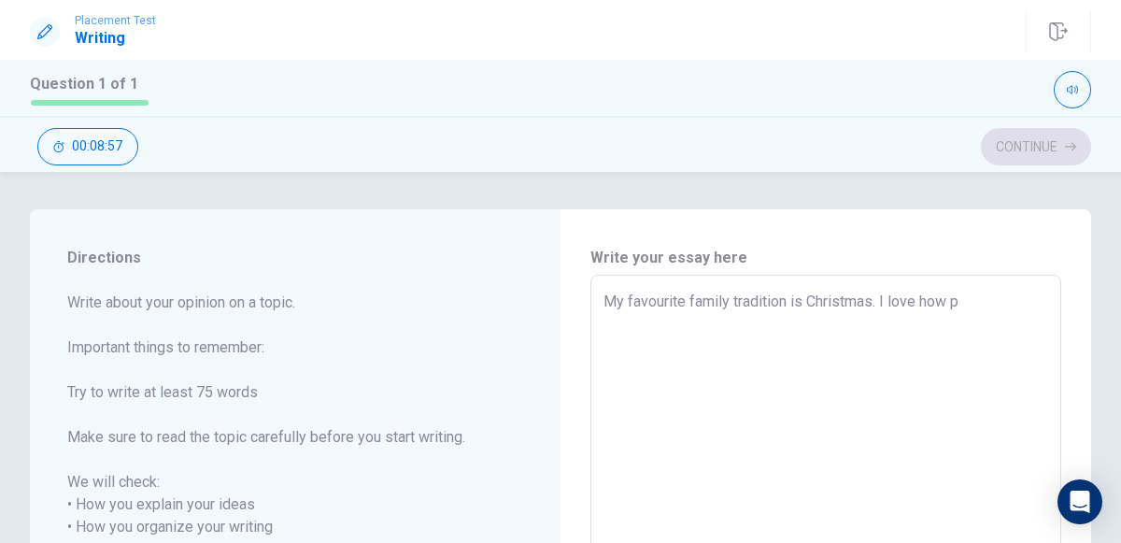
type textarea "My favourite family tradition is Christmas. I love how pe"
type textarea "x"
type textarea "My favourite family tradition is Christmas. I love how peo"
type textarea "x"
type textarea "My favourite family tradition is Christmas. I love how peop"
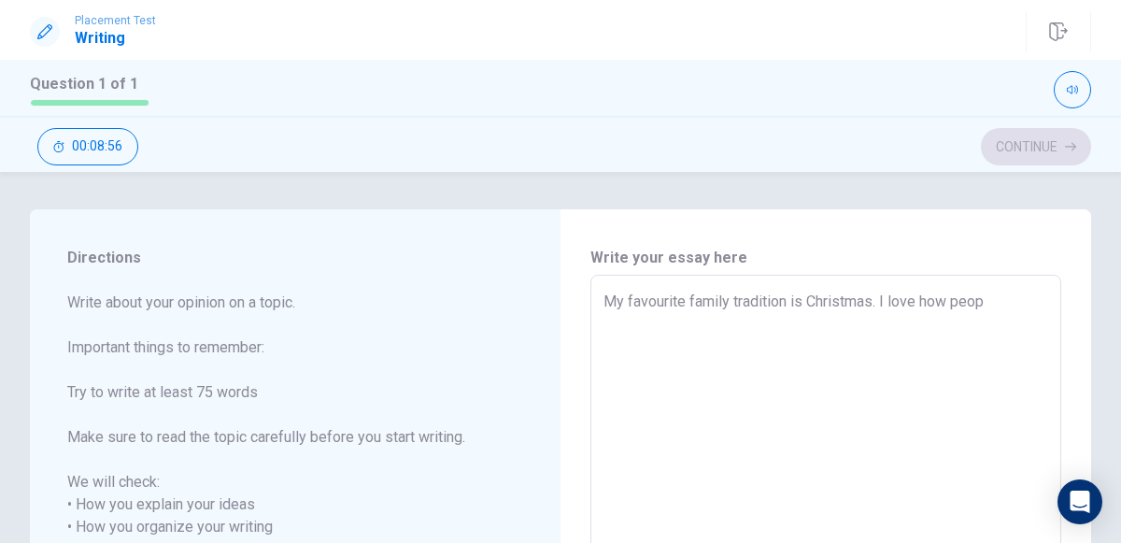
type textarea "x"
type textarea "My favourite family tradition is Christmas. I love how peopl"
type textarea "x"
type textarea "My favourite family tradition is Christmas. I love how people"
type textarea "x"
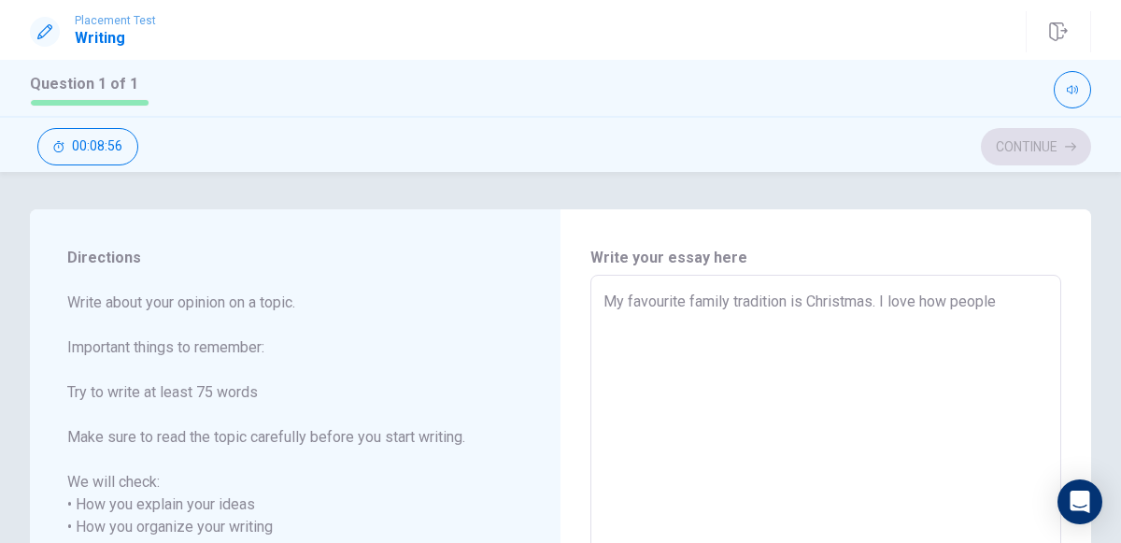
type textarea "My favourite family tradition is Christmas. I love how people"
type textarea "x"
type textarea "My favourite family tradition is Christmas. I love how people s"
type textarea "x"
type textarea "My favourite family tradition is Christmas. I love how people st"
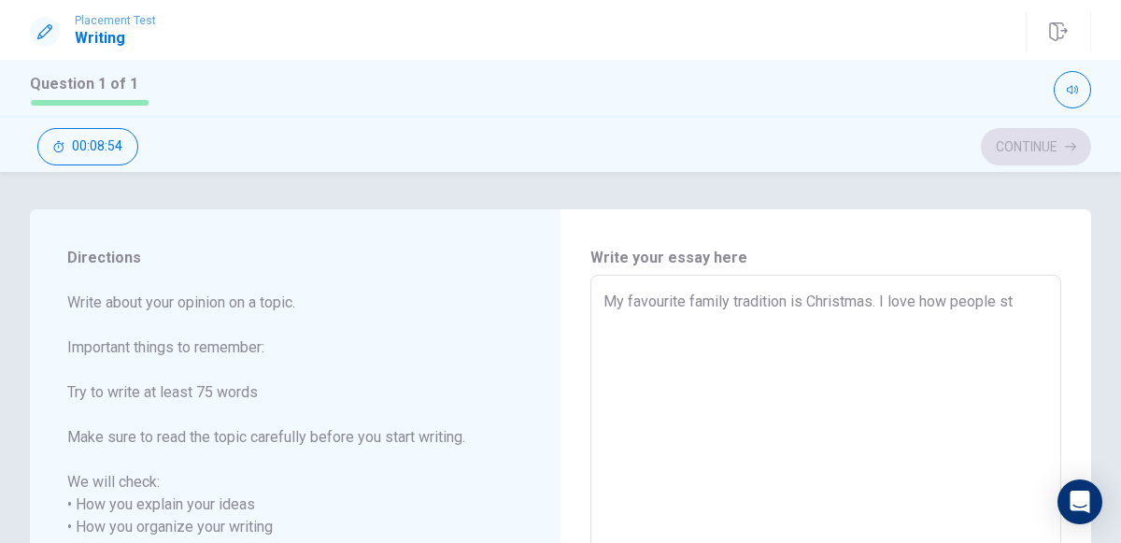
type textarea "x"
type textarea "My favourite family tradition is Christmas. I love how people sta"
type textarea "x"
type textarea "My favourite family tradition is Christmas. I love how people stay"
type textarea "x"
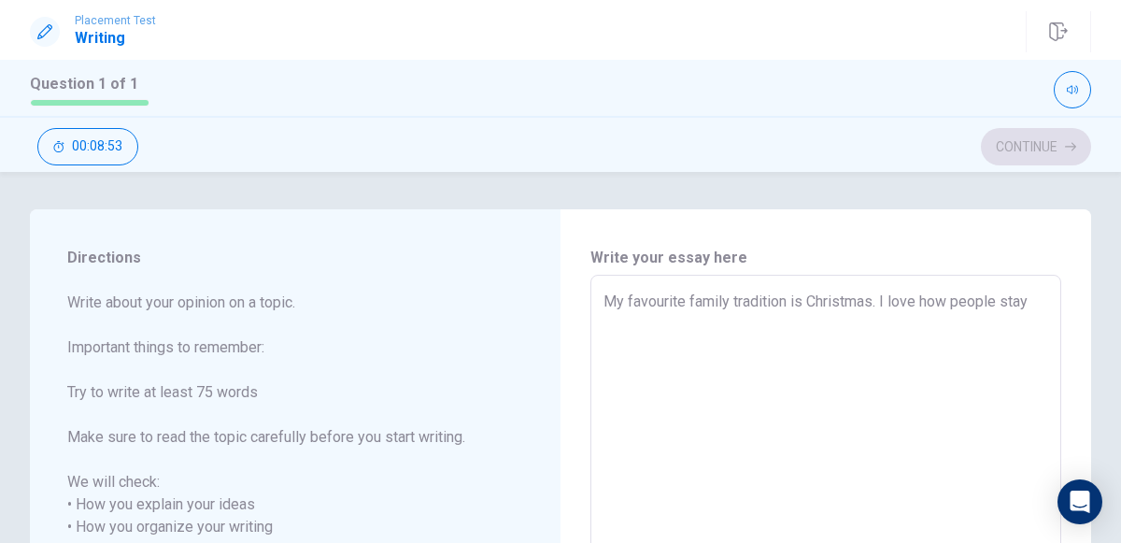
type textarea "My favourite family tradition is Christmas. I love how people stay"
type textarea "x"
type textarea "My favourite family tradition is Christmas. I love how people stay t"
type textarea "x"
type textarea "My favourite family tradition is Christmas. I love how people stay to"
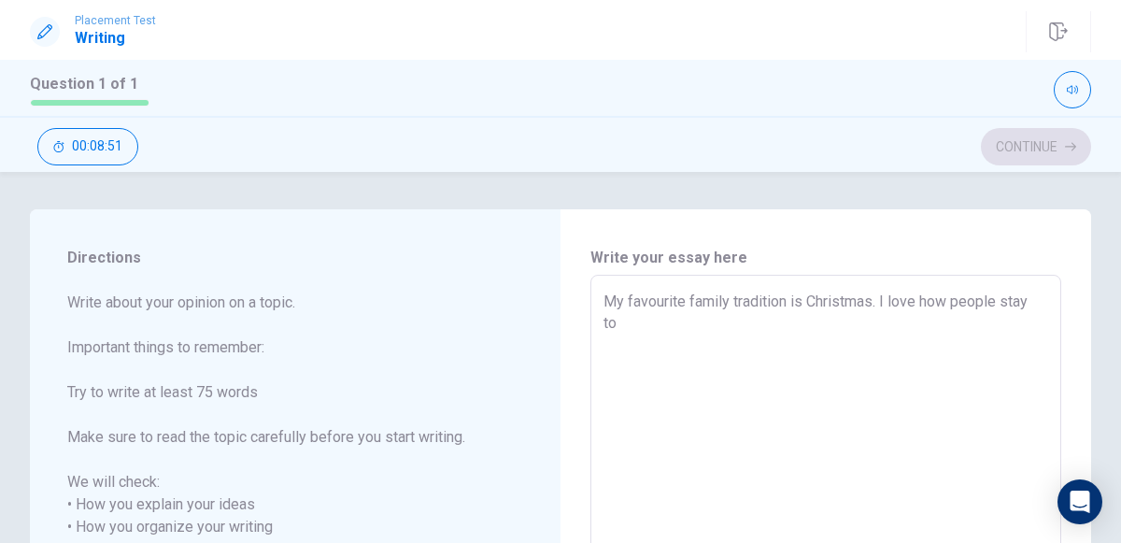
type textarea "x"
type textarea "My favourite family tradition is Christmas. I love how people stay tog"
type textarea "x"
type textarea "My favourite family tradition is Christmas. I love how people stay toge"
type textarea "x"
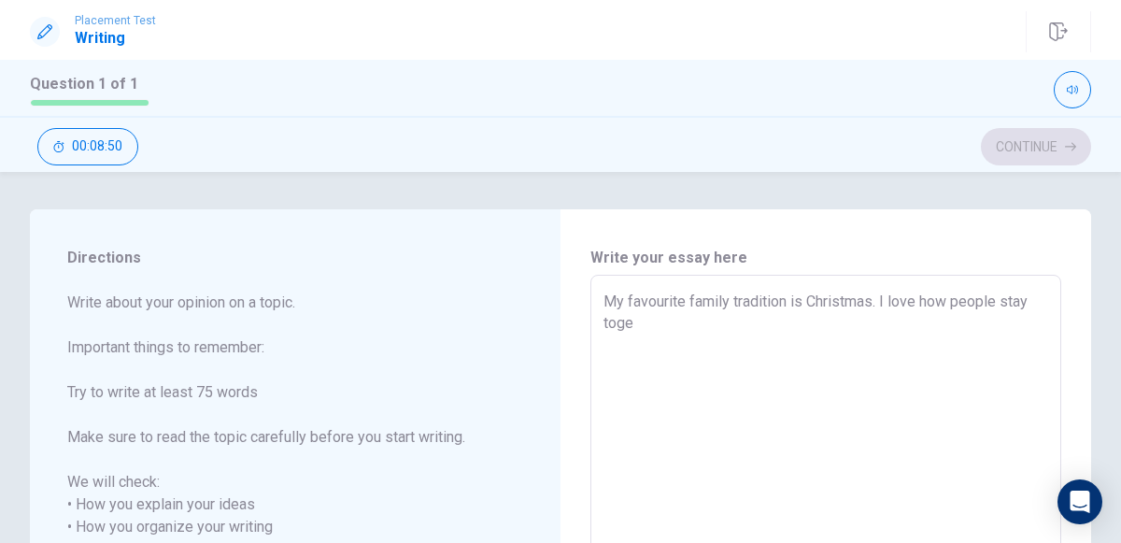
type textarea "My favourite family tradition is Christmas. I love how people stay toget"
type textarea "x"
type textarea "My favourite family tradition is Christmas. I love how people stay togeth"
type textarea "x"
type textarea "My favourite family tradition is Christmas. I love how people stay togethe"
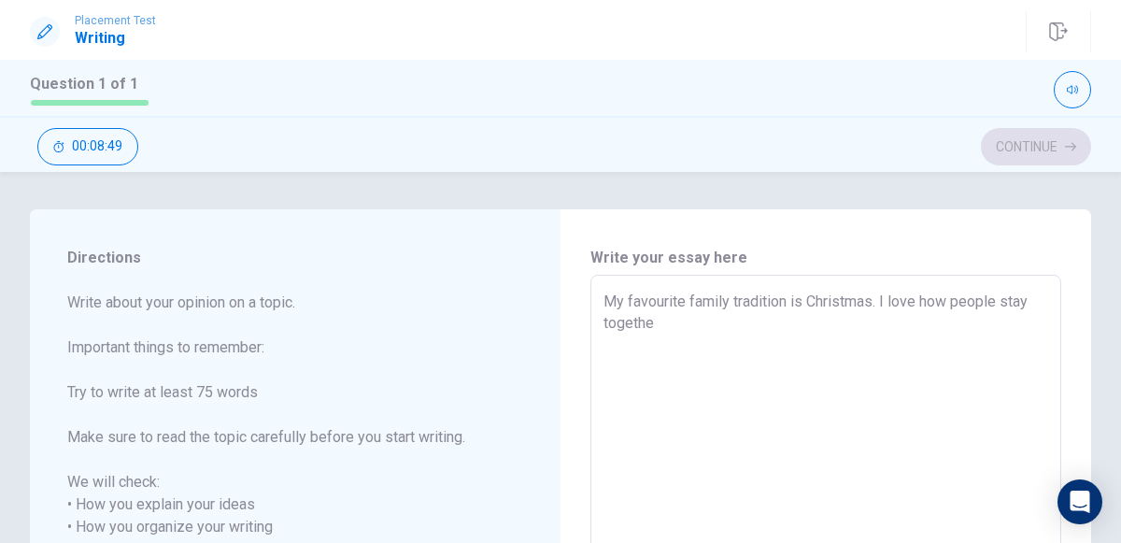
type textarea "x"
type textarea "My favourite family tradition is Christmas. I love how people stay together"
type textarea "x"
type textarea "My favourite family tradition is Christmas. I love how people stay together"
type textarea "x"
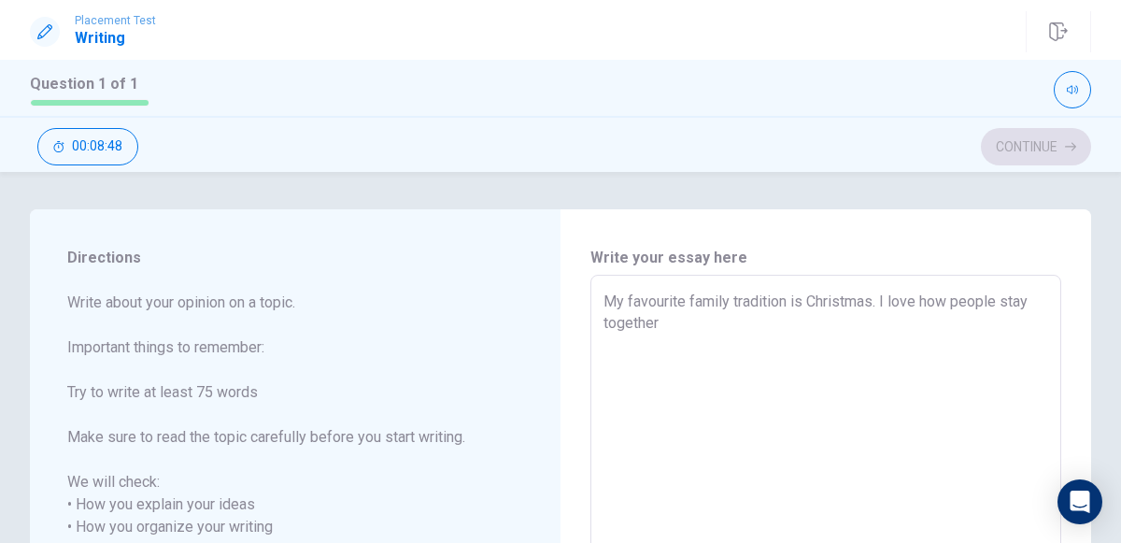
type textarea "My favourite family tradition is Christmas. I love how people stay together w"
type textarea "x"
type textarea "My favourite family tradition is Christmas. I love how people stay together wi"
type textarea "x"
type textarea "My favourite family tradition is Christmas. I love how people stay together wit"
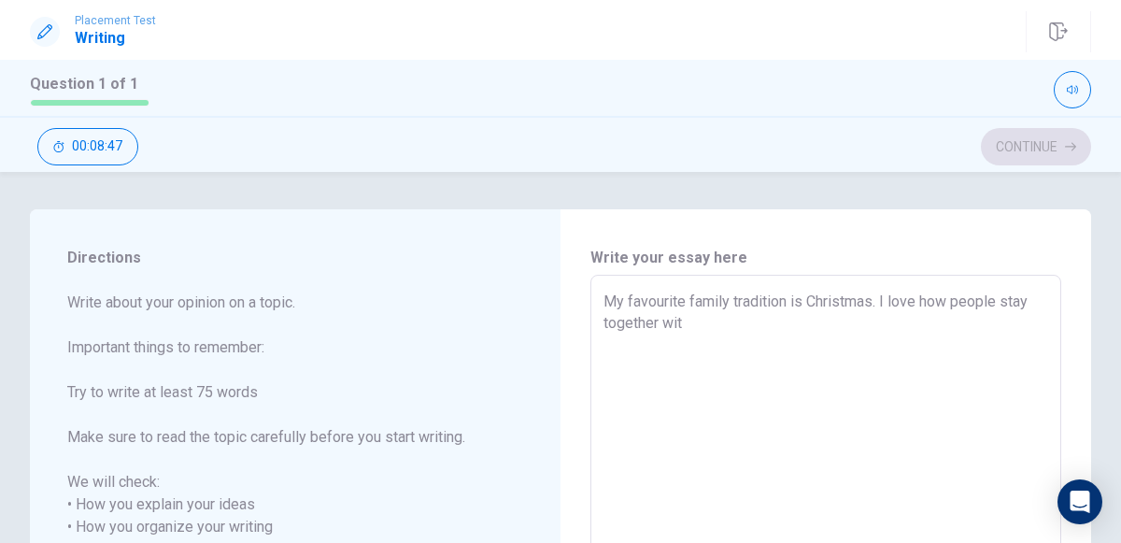
type textarea "x"
type textarea "My favourite family tradition is Christmas. I love how people stay together with"
type textarea "x"
type textarea "My favourite family tradition is Christmas. I love how people stay together with"
type textarea "x"
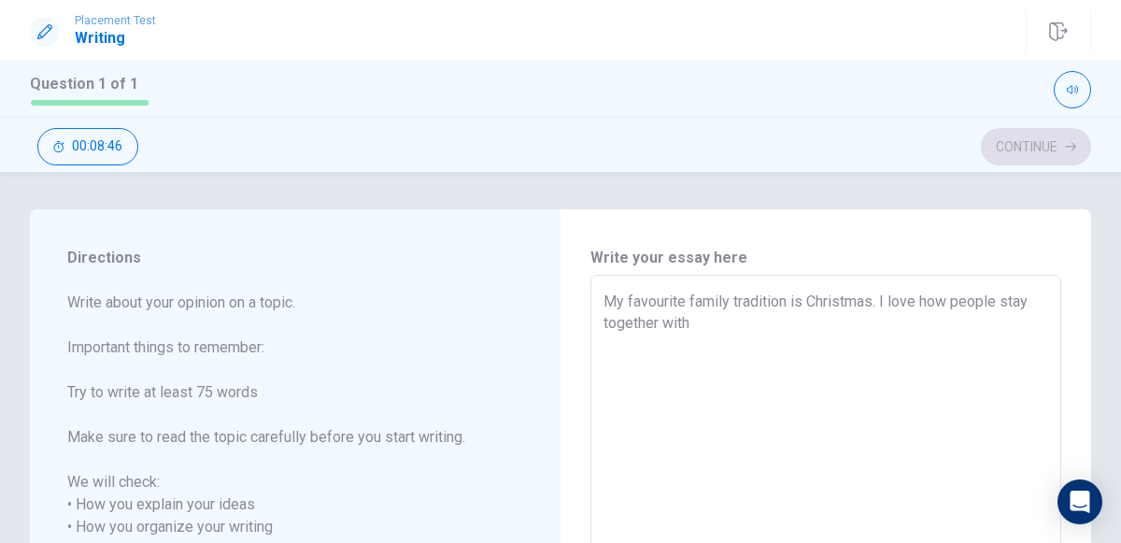
type textarea "My favourite family tradition is Christmas. I love how people stay together wit…"
type textarea "x"
type textarea "My favourite family tradition is Christmas. I love how people stay together wit…"
type textarea "x"
type textarea "My favourite family tradition is Christmas. I love how people stay together wit…"
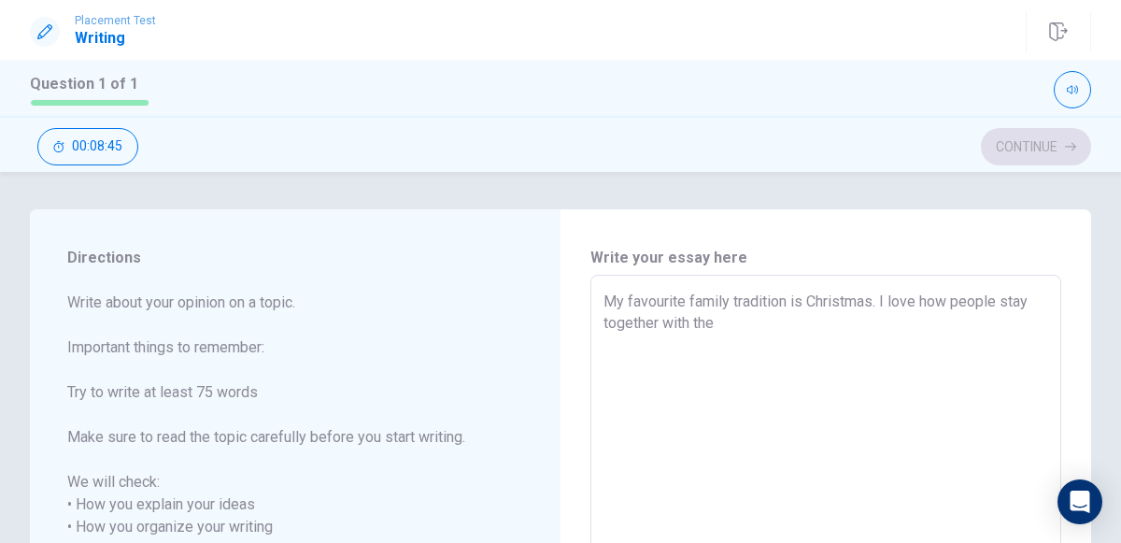
type textarea "x"
type textarea "My favourite family tradition is Christmas. I love how people stay together wit…"
type textarea "x"
type textarea "My favourite family tradition is Christmas. I love how people stay together wit…"
type textarea "x"
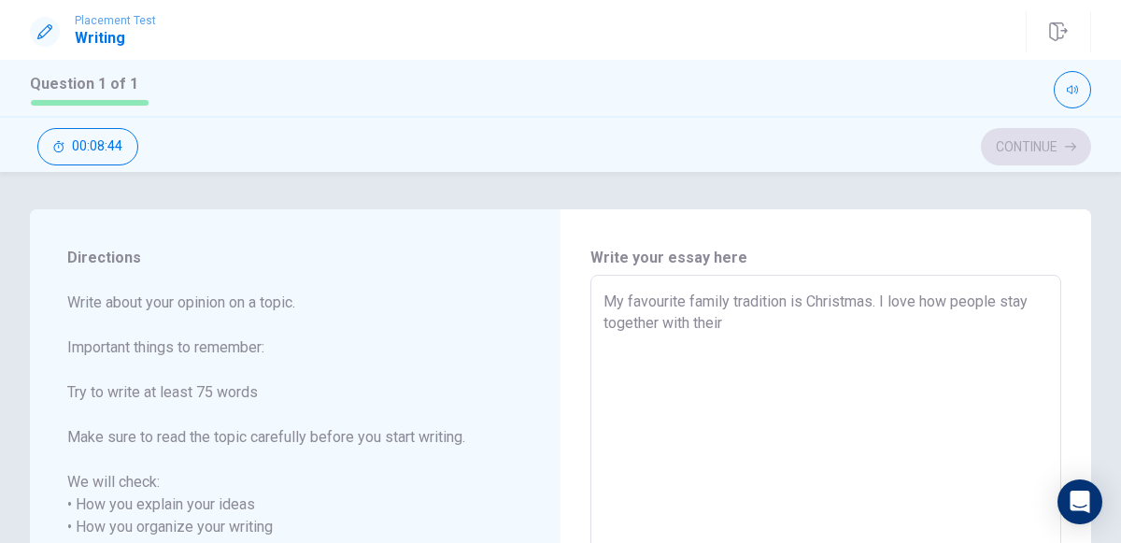
type textarea "My favourite family tradition is Christmas. I love how people stay together wit…"
type textarea "x"
type textarea "My favourite family tradition is Christmas. I love how people stay together wit…"
type textarea "x"
type textarea "My favourite family tradition is Christmas. I love how people stay together wit…"
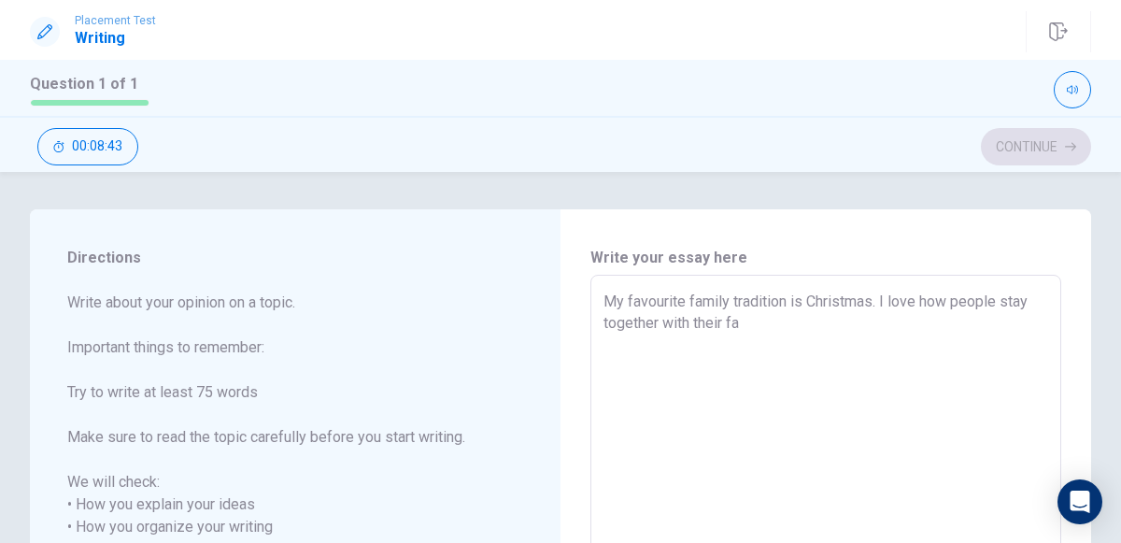
type textarea "x"
type textarea "My favourite family tradition is Christmas. I love how people stay together wit…"
type textarea "x"
type textarea "My favourite family tradition is Christmas. I love how people stay together wit…"
type textarea "x"
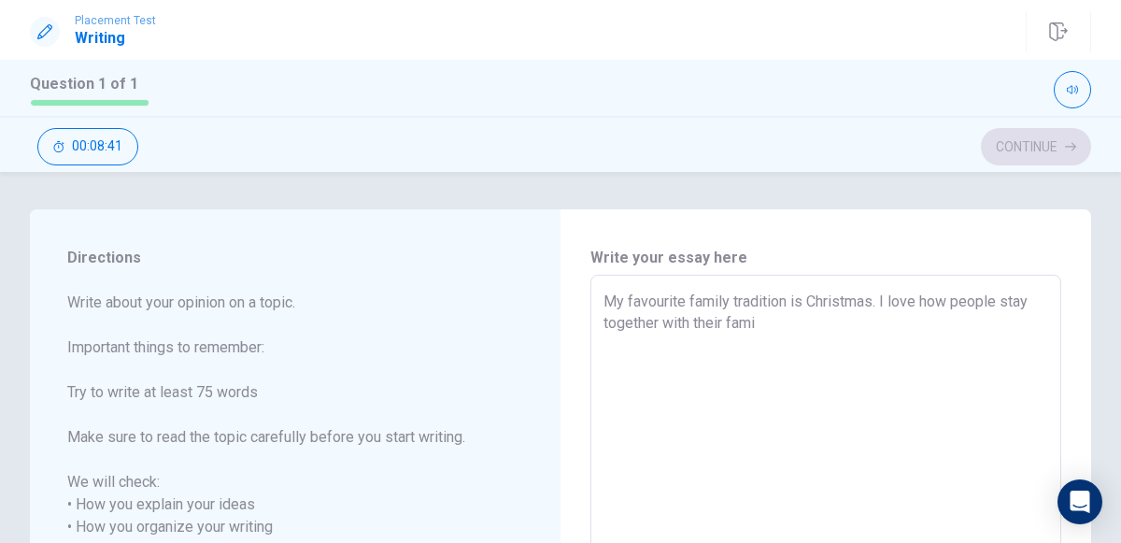
type textarea "My favourite family tradition is Christmas. I love how people stay together wit…"
type textarea "x"
type textarea "My favourite family tradition is Christmas. I love how people stay together wit…"
type textarea "x"
type textarea "My favourite family tradition is Christmas. I love how people stay together wit…"
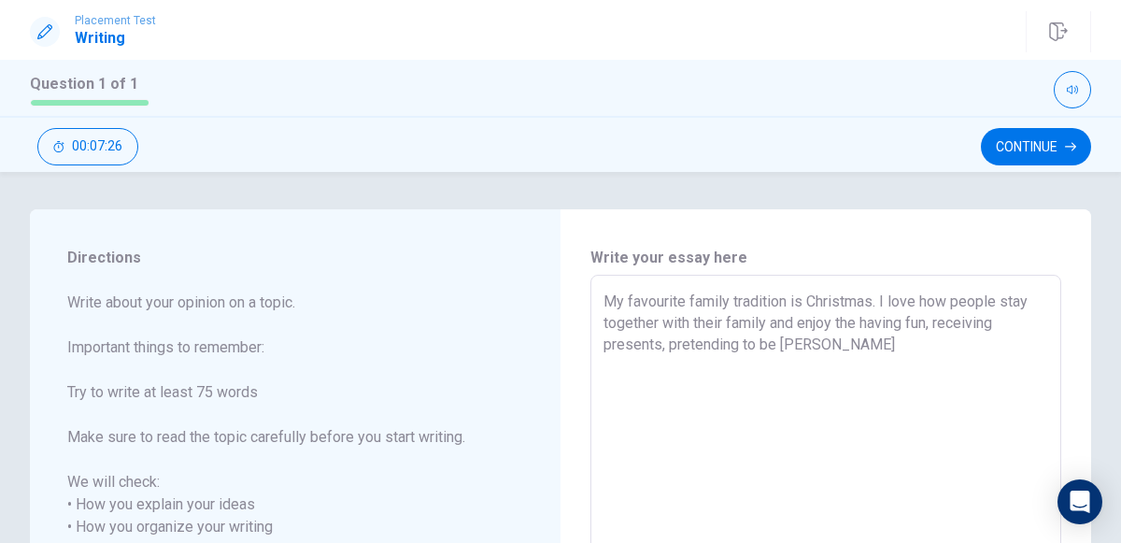
click at [861, 328] on textarea "My favourite family tradition is Christmas. I love how people stay together wit…" at bounding box center [825, 549] width 445 height 518
click at [934, 326] on textarea "My favourite family tradition is Christmas. I love how people stay together wit…" at bounding box center [825, 549] width 445 height 518
click at [935, 326] on textarea "My favourite family tradition is Christmas. I love how people stay together wit…" at bounding box center [825, 549] width 445 height 518
click at [806, 329] on textarea "My favourite family tradition is Christmas. I love how people stay together wit…" at bounding box center [825, 549] width 445 height 518
click at [802, 332] on textarea "My favourite family tradition is Christmas. I love how people stay together wit…" at bounding box center [825, 549] width 445 height 518
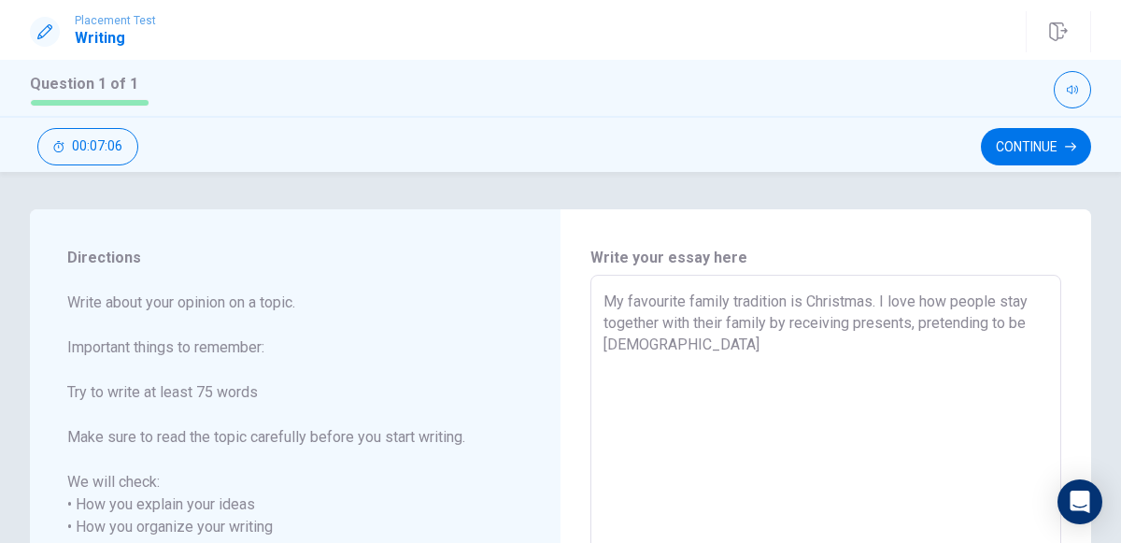
click at [676, 345] on textarea "My favourite family tradition is Christmas. I love how people stay together wit…" at bounding box center [825, 549] width 445 height 518
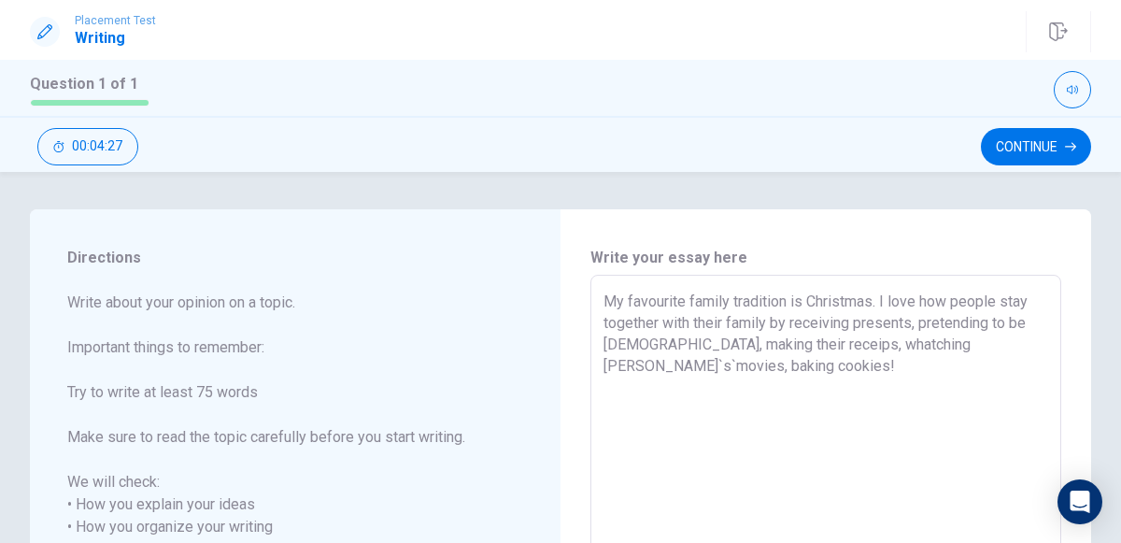
click at [936, 345] on textarea "My favourite family tradition is Christmas. I love how people stay together wit…" at bounding box center [825, 549] width 445 height 518
click at [944, 348] on textarea "My favourite family tradition is Christmas. I love how people stay together wit…" at bounding box center [825, 549] width 445 height 518
click at [922, 346] on textarea "My favourite family tradition is Christmas. I love how people stay together wit…" at bounding box center [825, 549] width 445 height 518
click at [745, 374] on textarea "My favourite family tradition is Christmas. I love how people stay together wit…" at bounding box center [825, 549] width 445 height 518
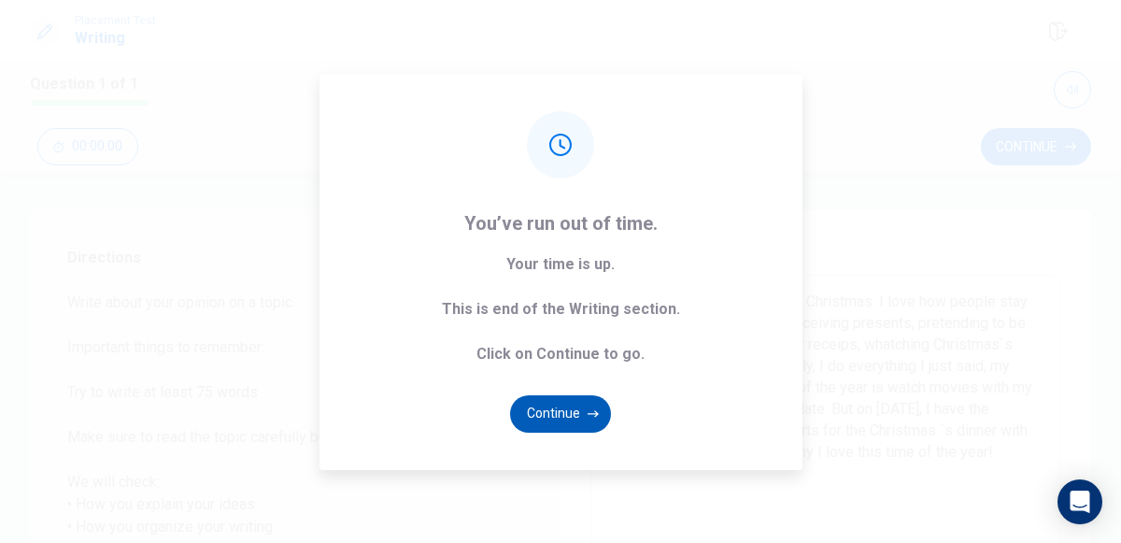
click at [536, 407] on button "Continue" at bounding box center [560, 413] width 101 height 37
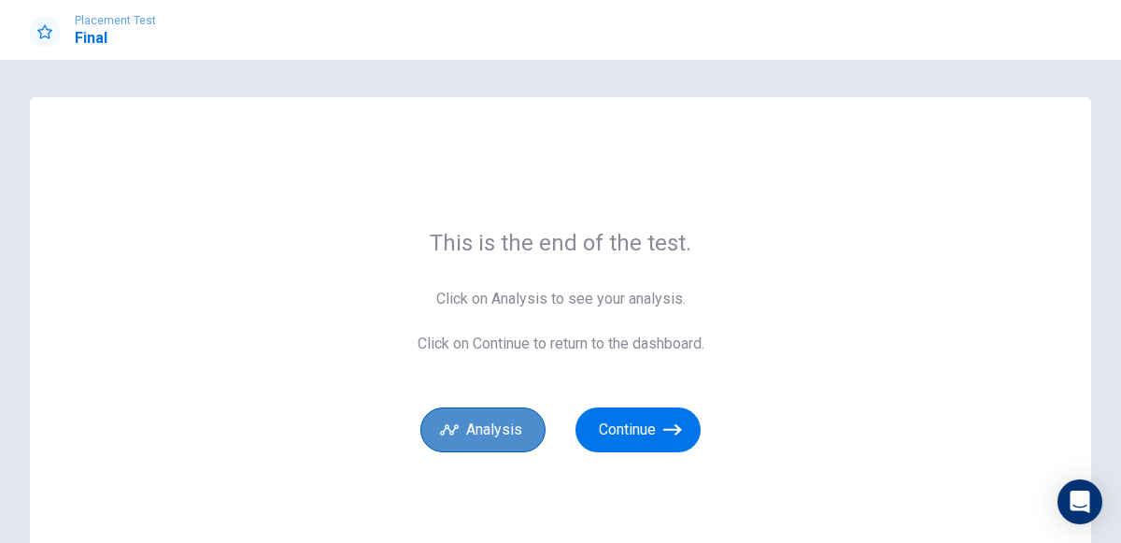
click at [456, 445] on button "Analysis" at bounding box center [482, 429] width 125 height 45
